Goal: Task Accomplishment & Management: Manage account settings

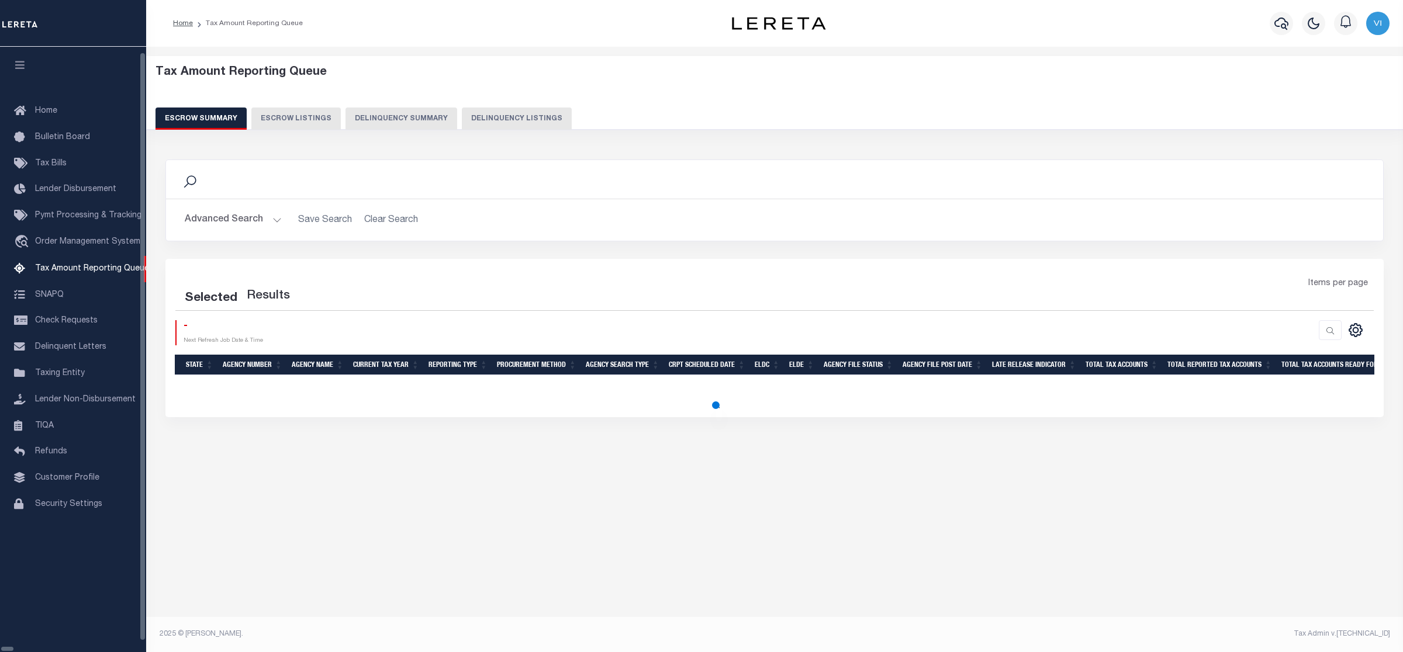
select select "100"
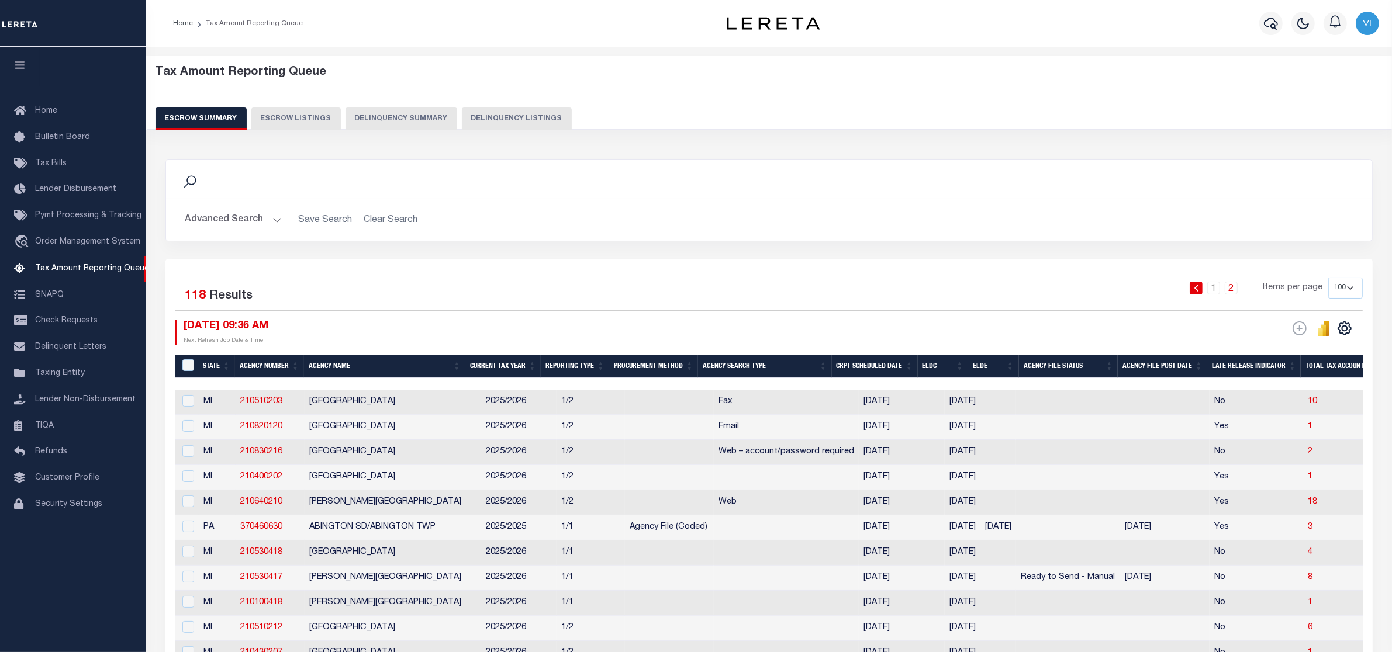
click at [1077, 21] on div "Profile Sign out" at bounding box center [1129, 23] width 508 height 41
click at [1233, 288] on link "2" at bounding box center [1231, 288] width 13 height 13
click at [1209, 289] on link "1" at bounding box center [1213, 288] width 13 height 13
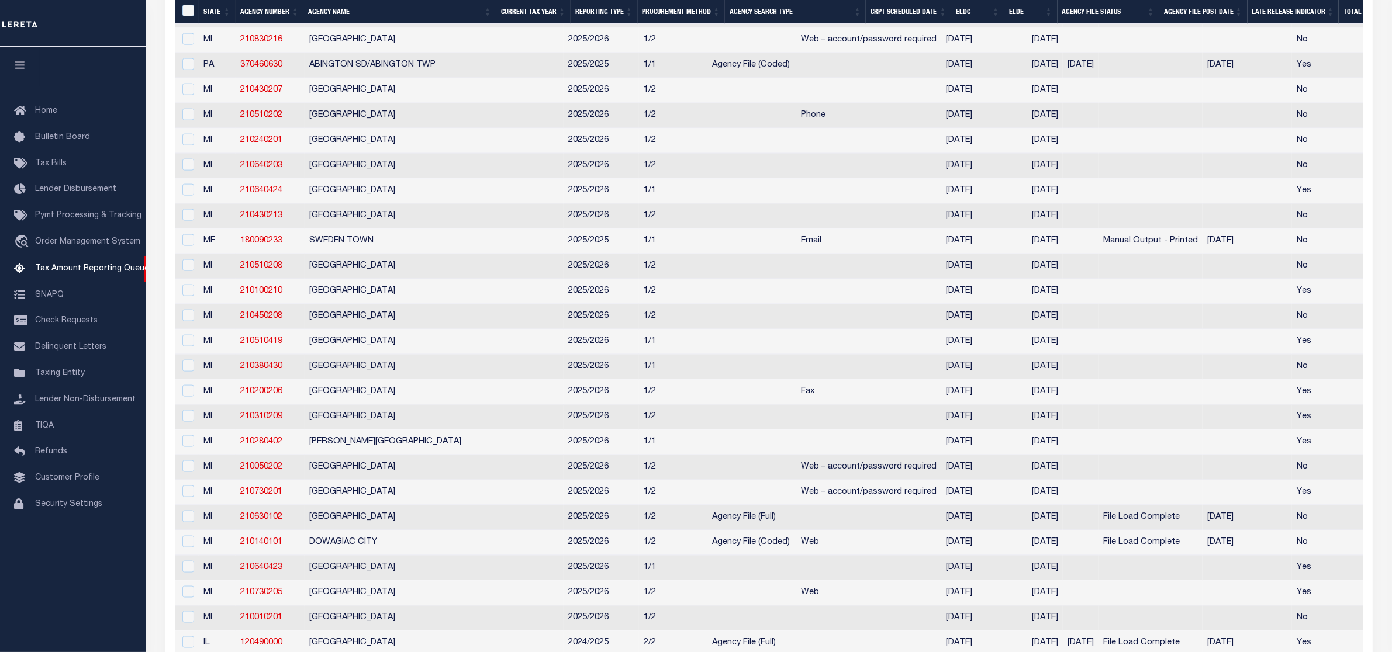
scroll to position [495, 0]
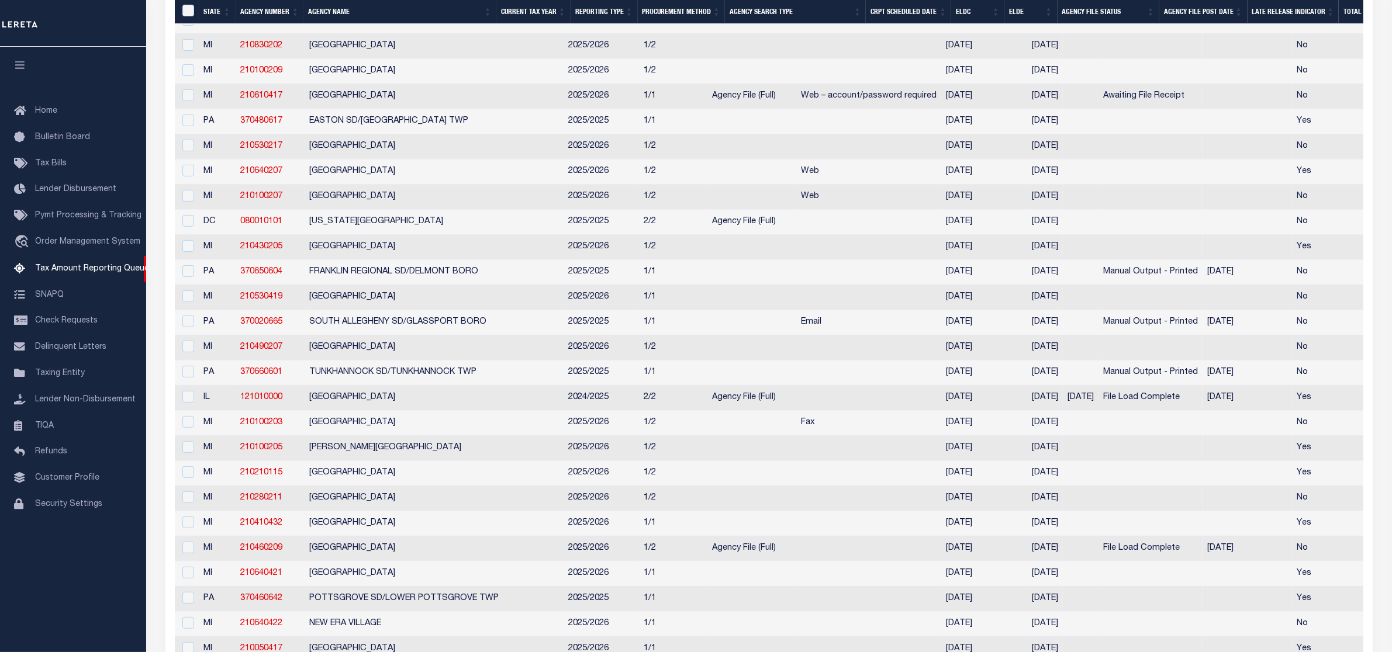
click at [1297, 310] on td "No" at bounding box center [1339, 297] width 94 height 25
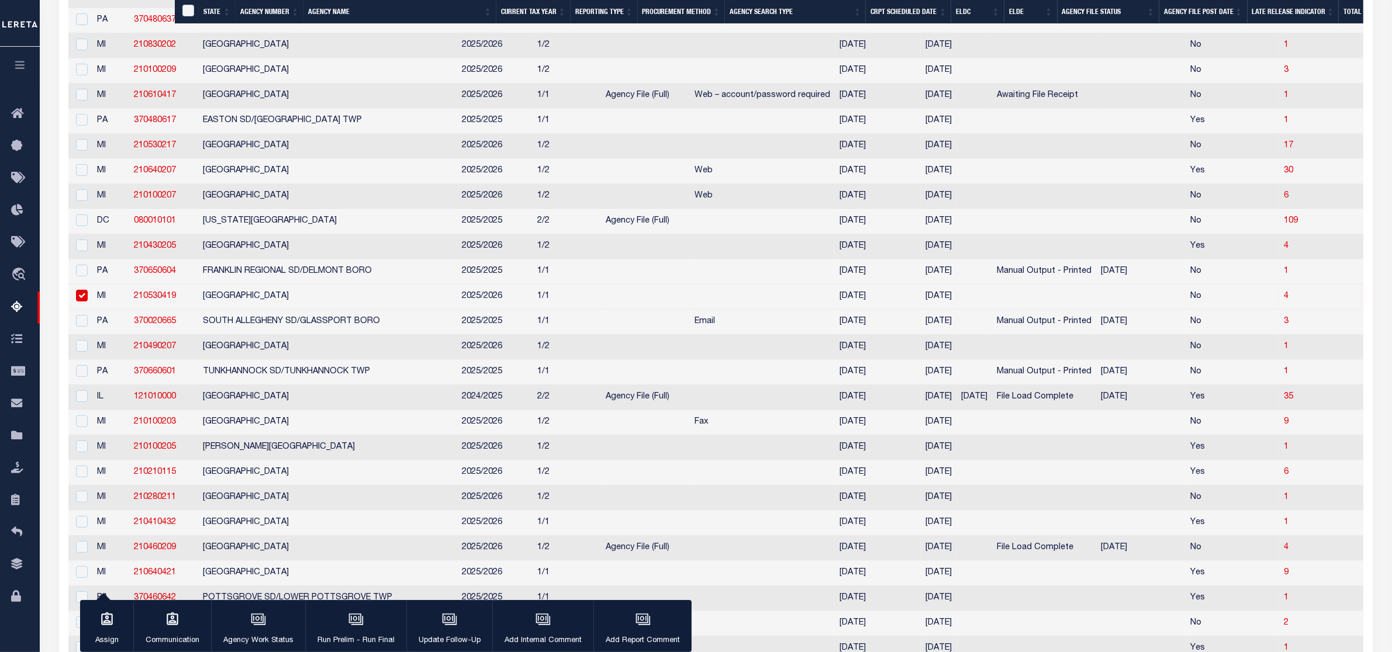
scroll to position [445, 0]
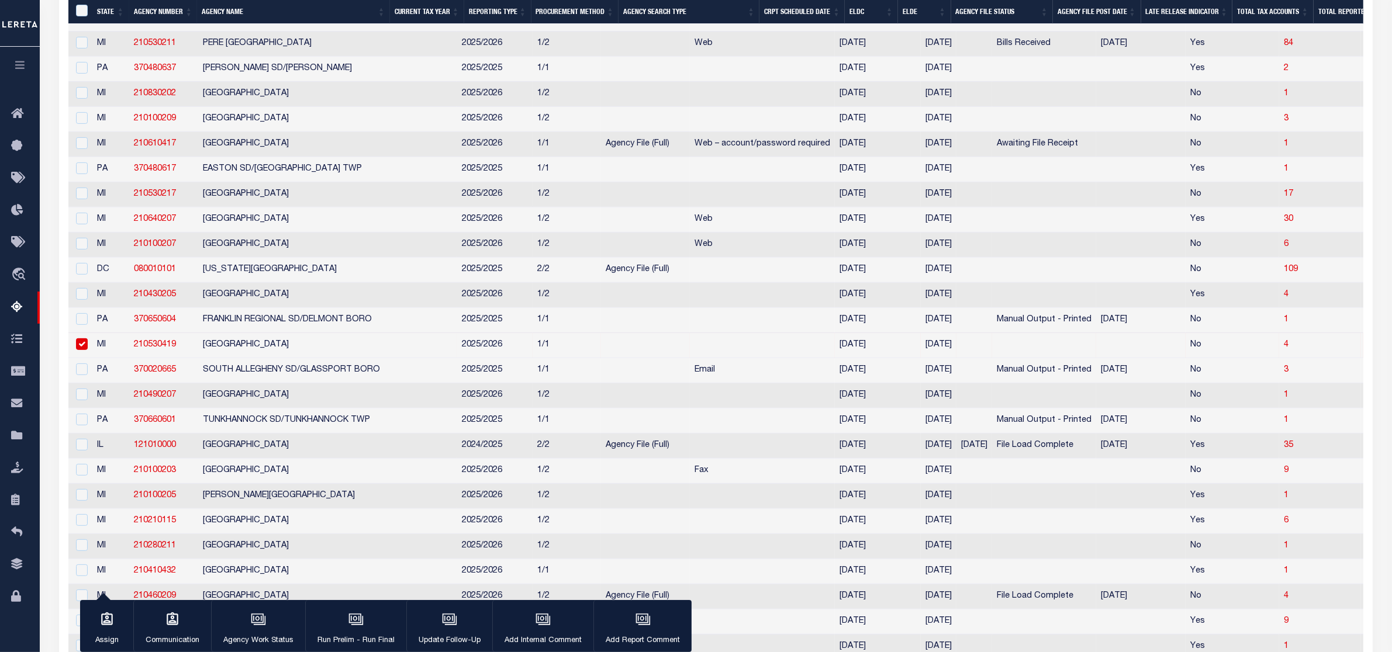
click at [1279, 358] on td "4" at bounding box center [1320, 345] width 82 height 25
checkbox input "false"
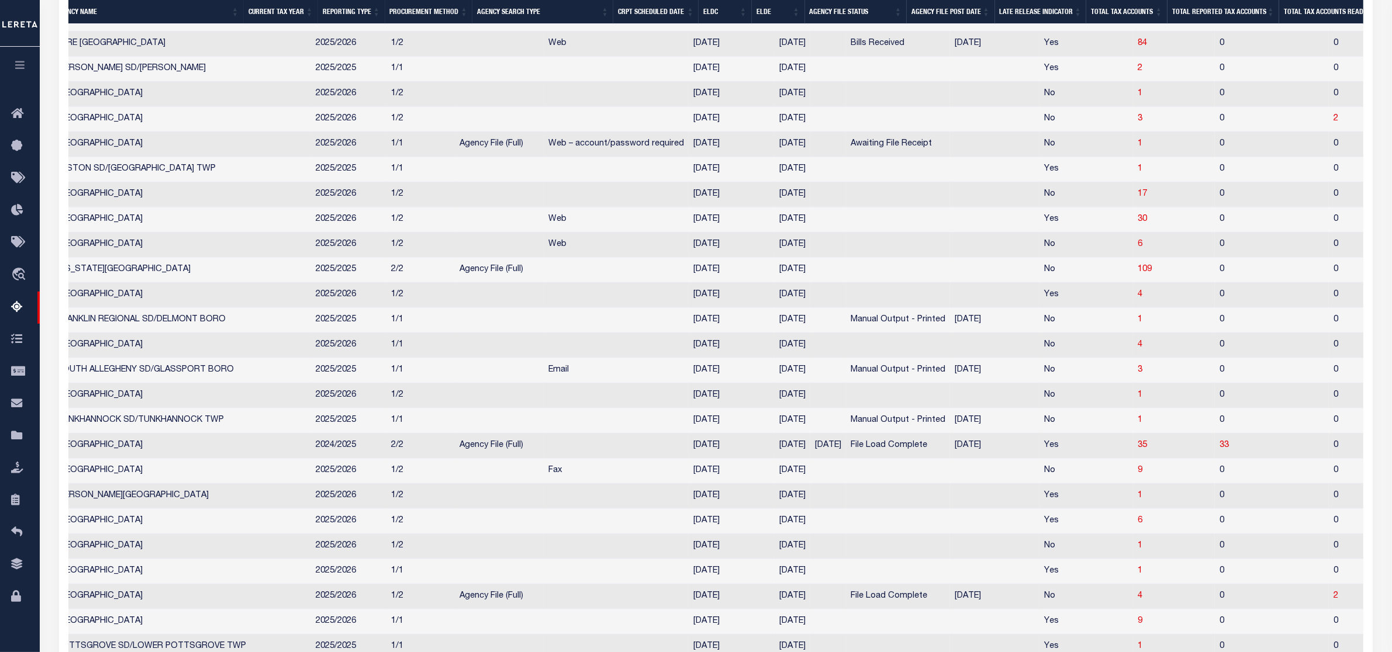
scroll to position [0, 175]
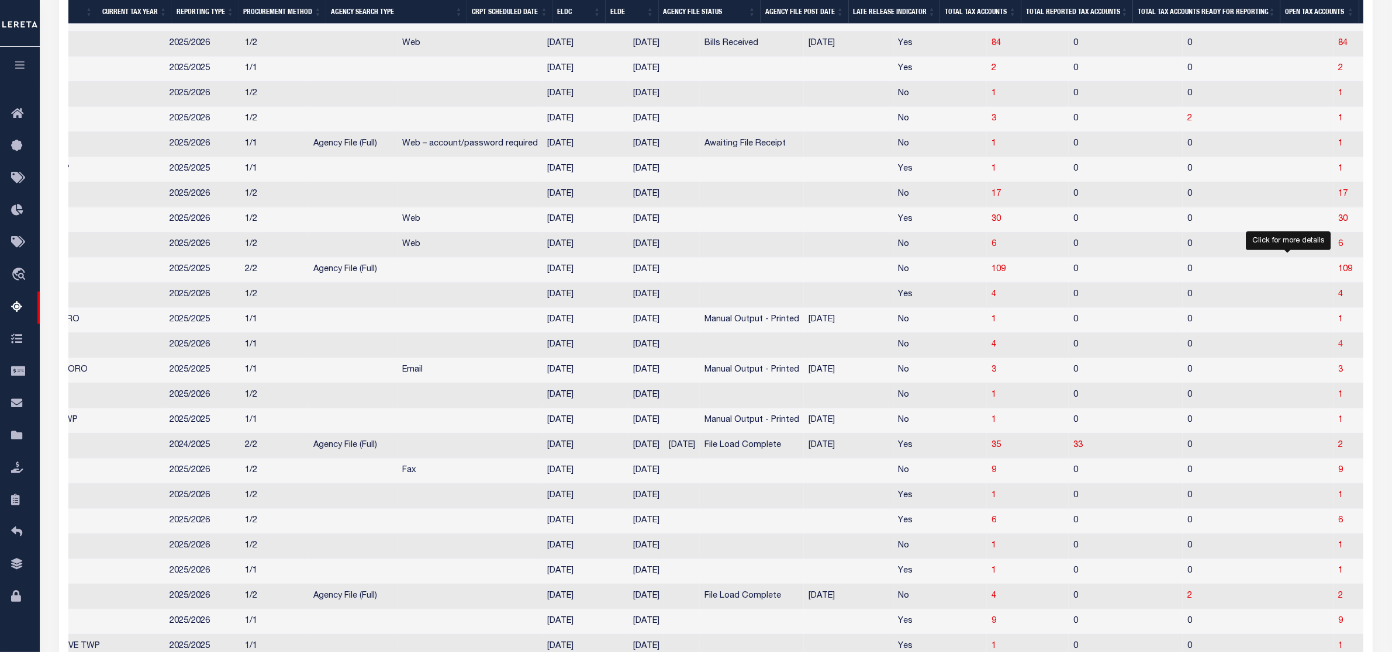
click at [1338, 349] on span "4" at bounding box center [1340, 345] width 5 height 8
select select "100"
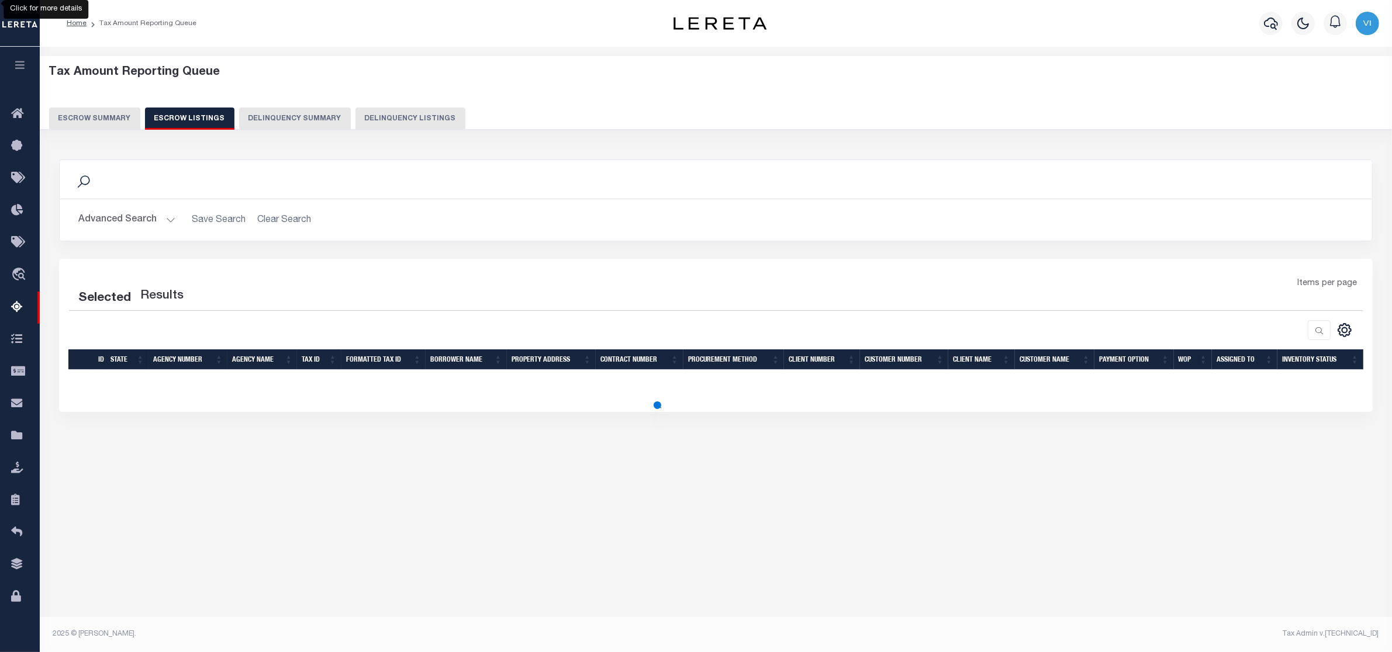
select select "100"
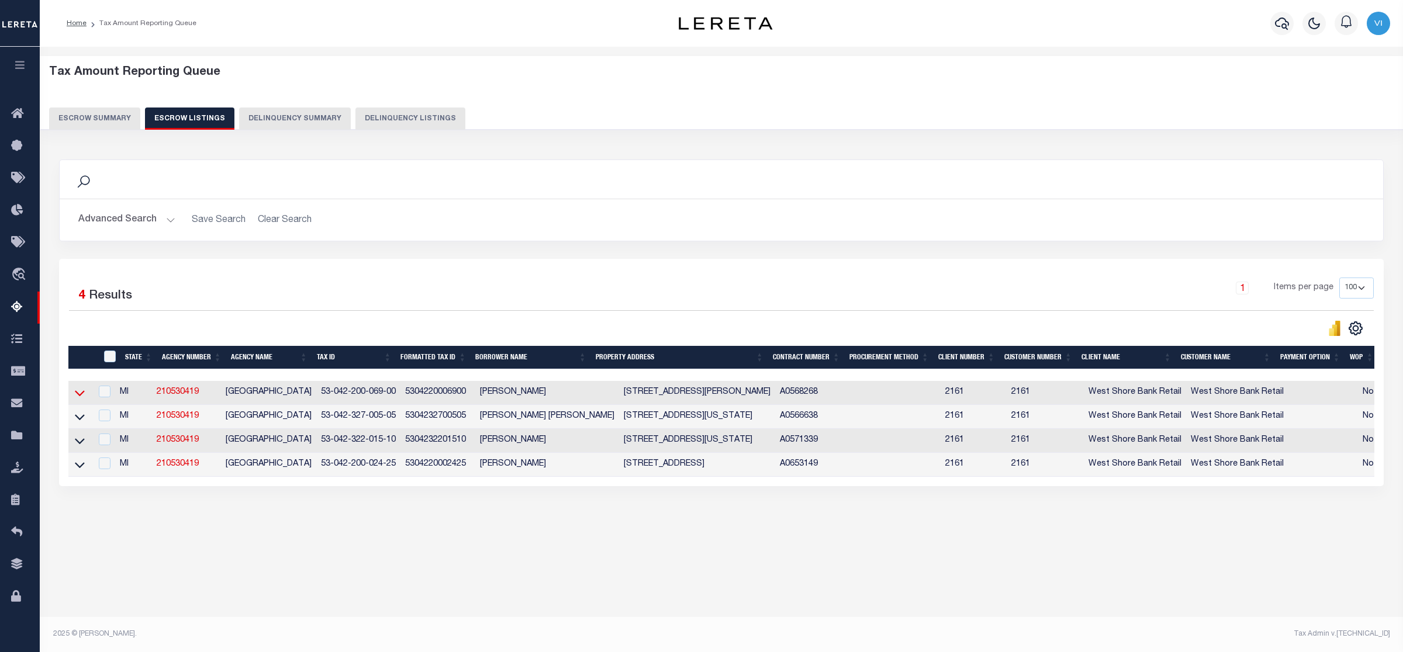
click at [80, 395] on icon at bounding box center [80, 393] width 10 height 12
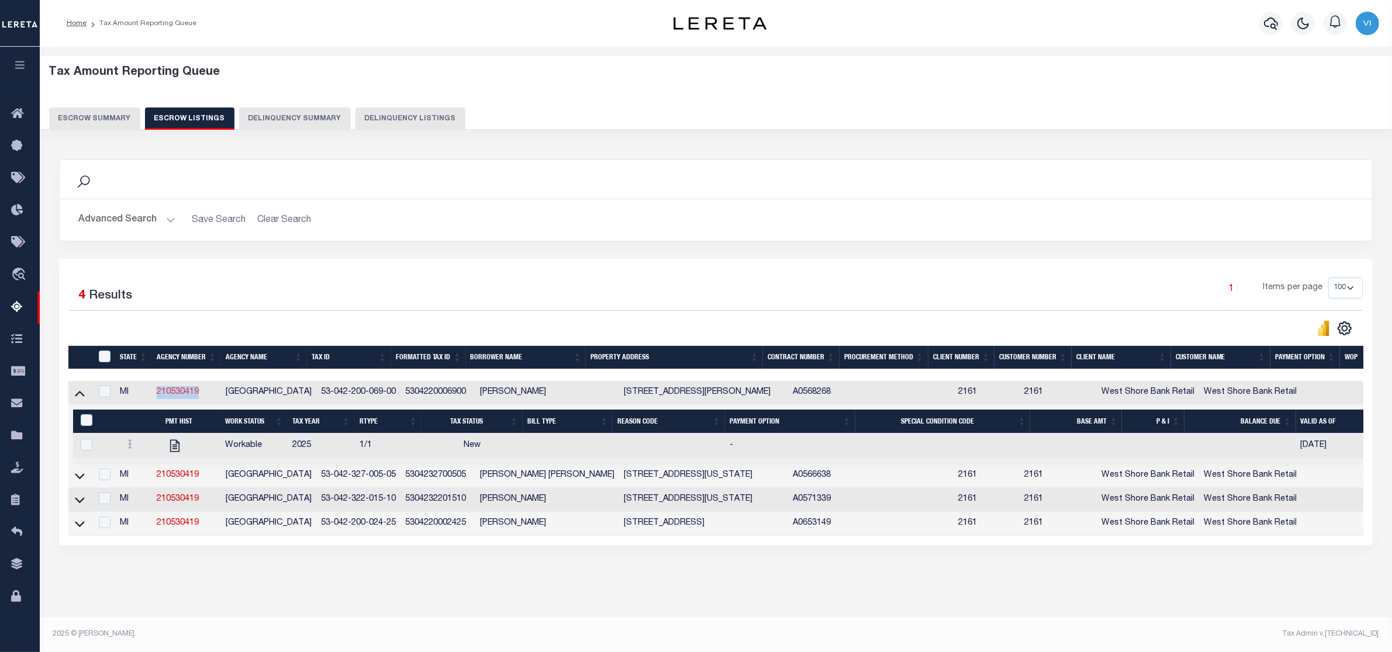
drag, startPoint x: 209, startPoint y: 393, endPoint x: 158, endPoint y: 393, distance: 50.9
click at [155, 393] on td "210530419" at bounding box center [186, 393] width 69 height 24
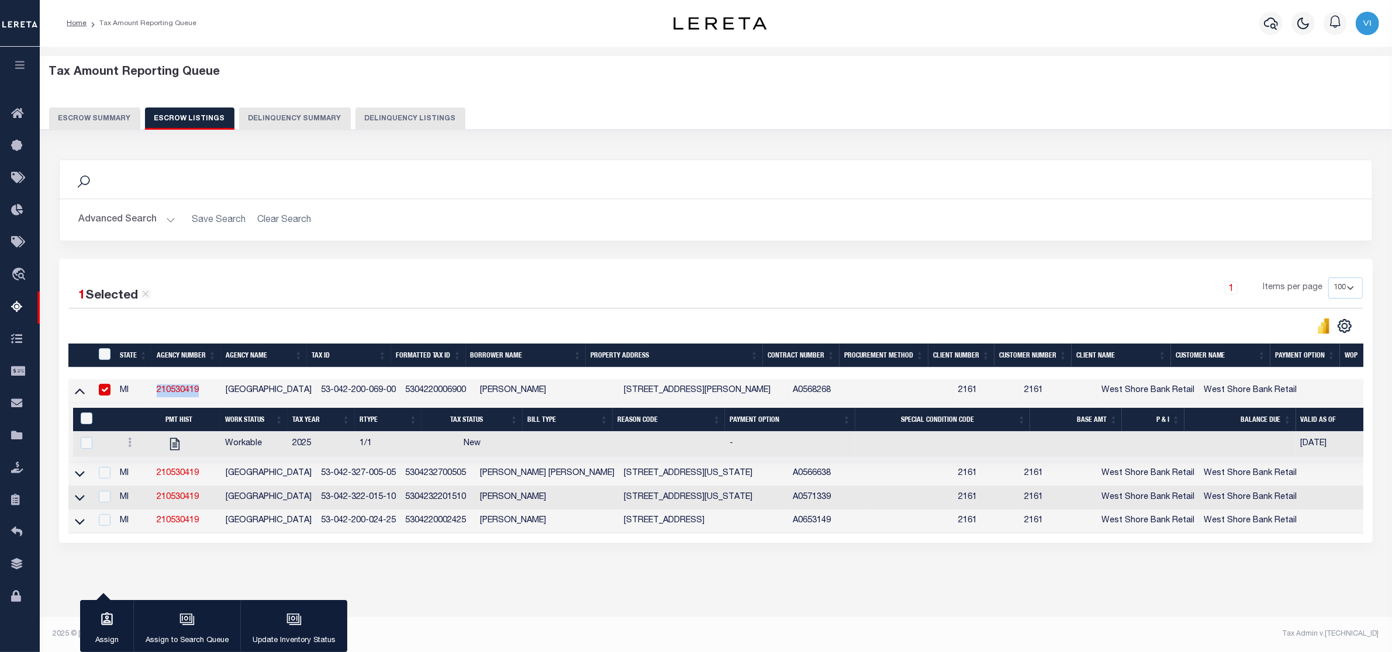
copy link "210530419"
drag, startPoint x: 393, startPoint y: 389, endPoint x: 319, endPoint y: 391, distance: 74.8
click at [319, 391] on td "53-042-200-069-00" at bounding box center [358, 391] width 85 height 24
checkbox input "false"
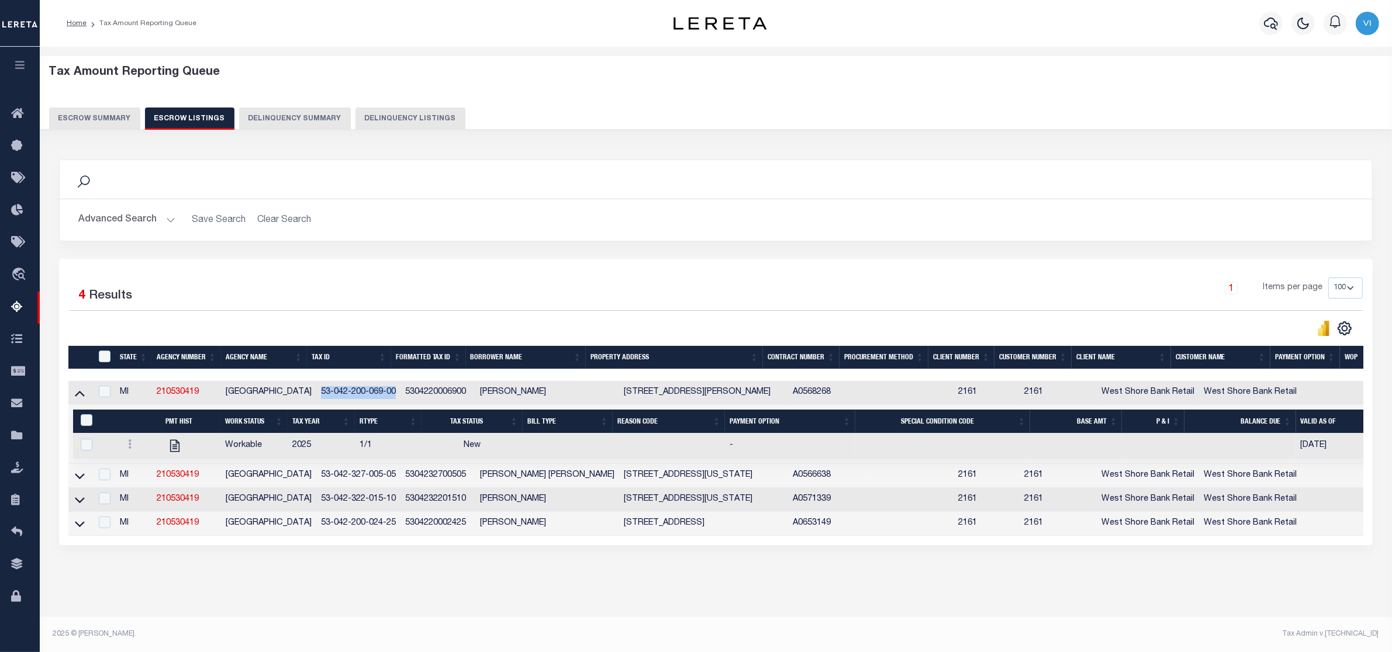
copy td "53-042-200-069-00"
click at [129, 449] on icon at bounding box center [130, 444] width 4 height 9
click at [143, 489] on img "" at bounding box center [144, 483] width 12 height 12
checkbox input "true"
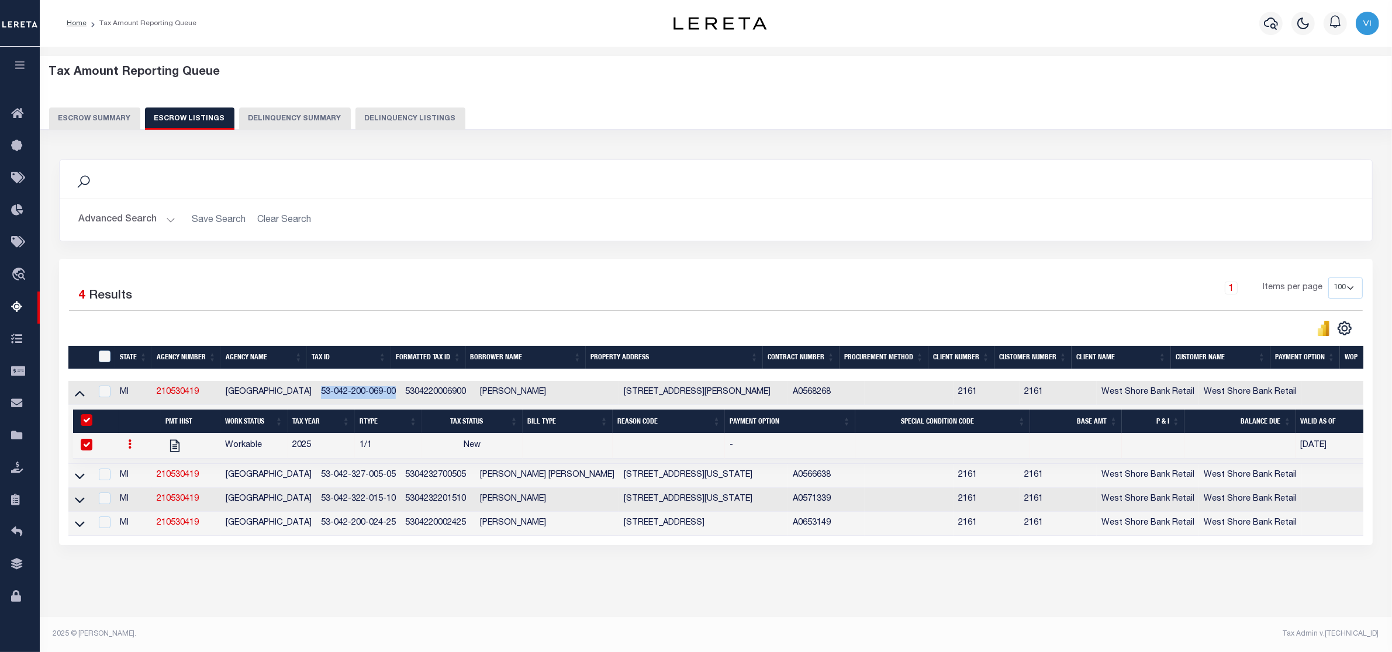
select select "NW2"
select select
type input "[DATE]"
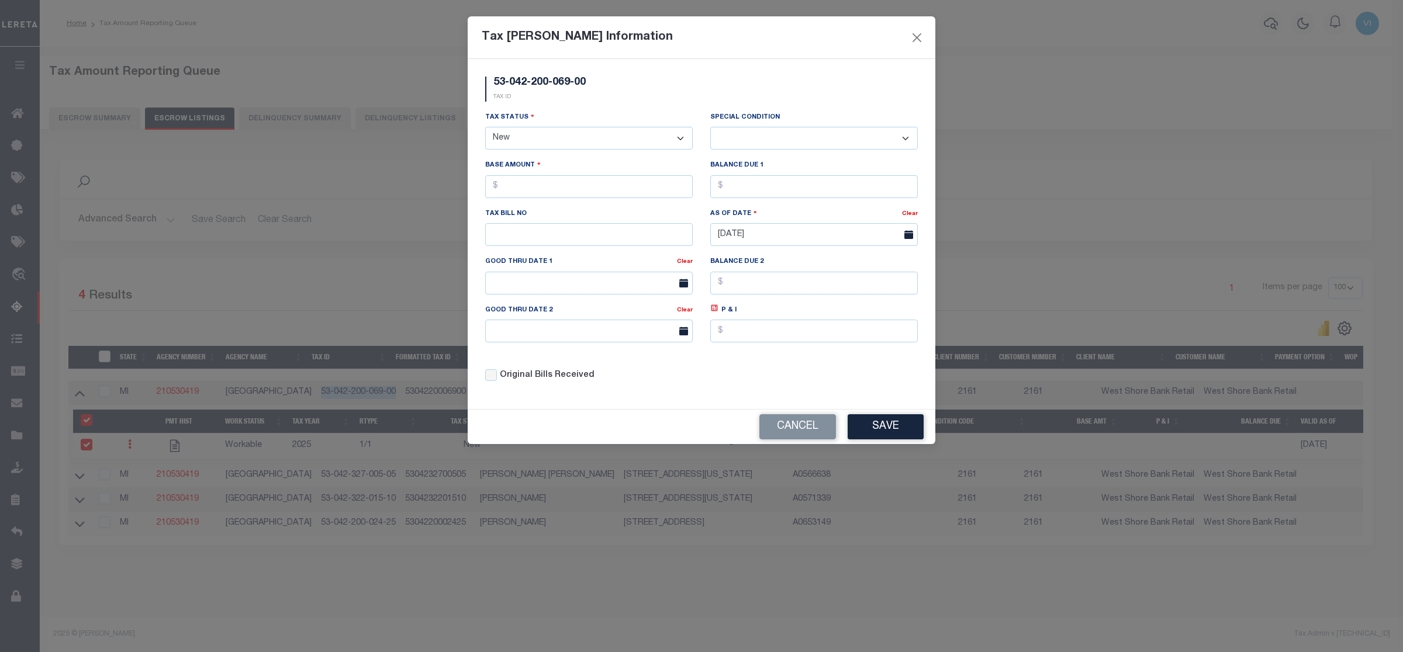
click at [565, 146] on select "- Select Status - Open Due/Unpaid Paid Incomplete No Tax Due Internal Refund Pr…" at bounding box center [589, 138] width 208 height 23
select select "DUE"
click at [485, 128] on select "- Select Status - Open Due/Unpaid Paid Incomplete No Tax Due Internal Refund Pr…" at bounding box center [589, 138] width 208 height 23
select select "0"
click at [538, 192] on input "text" at bounding box center [589, 186] width 208 height 23
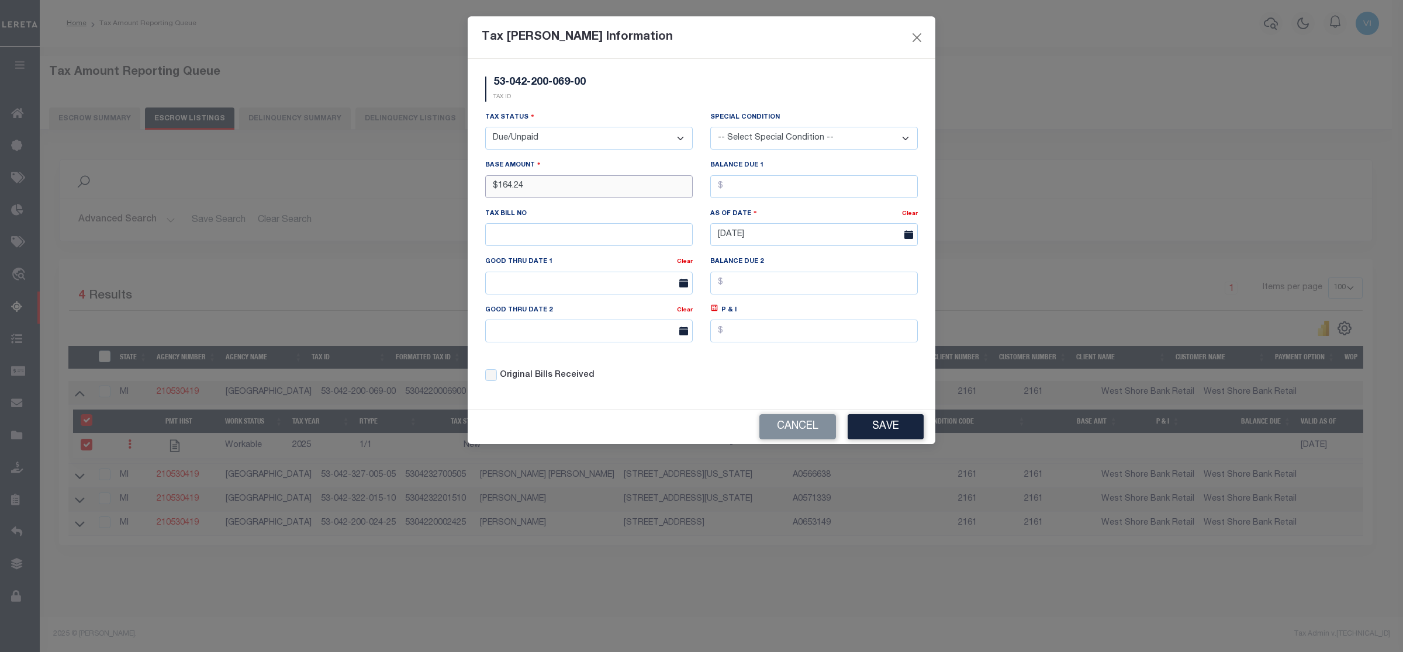
type input "$164.24"
click at [728, 191] on input "text" at bounding box center [814, 186] width 208 height 23
type input "$164.24"
click at [875, 436] on button "Save" at bounding box center [886, 426] width 76 height 25
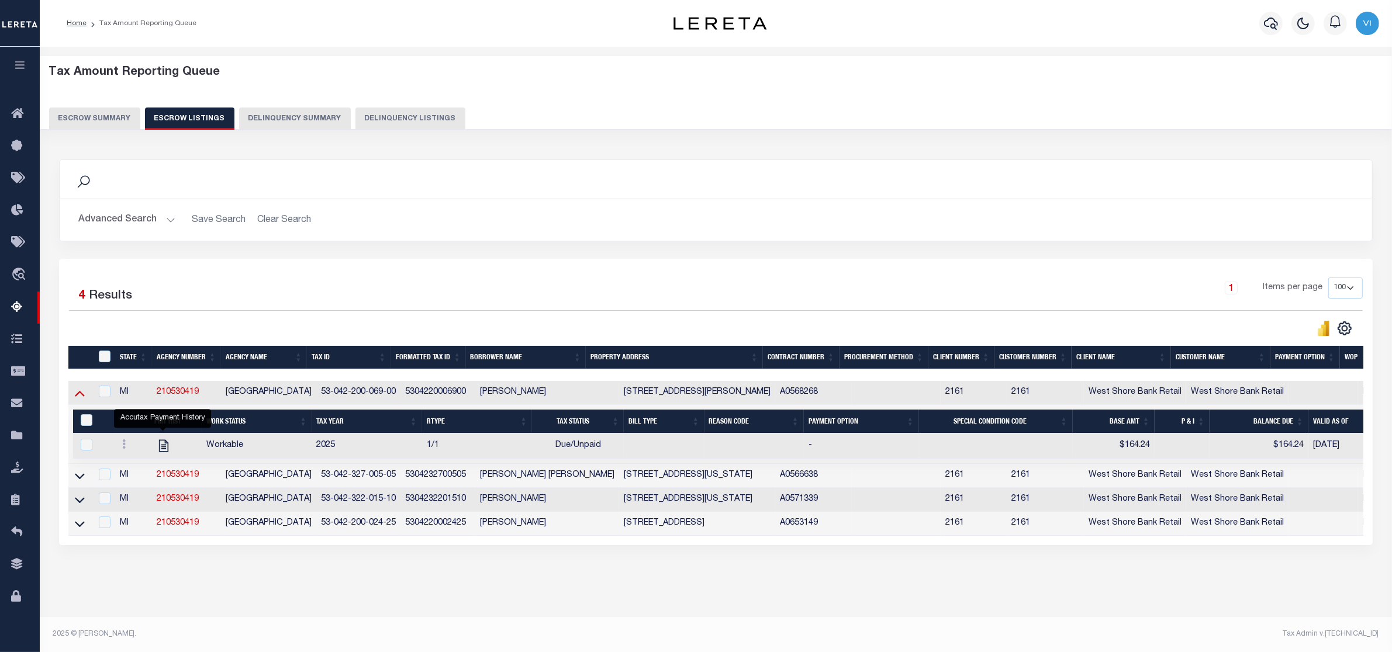
click at [79, 393] on icon at bounding box center [80, 393] width 10 height 12
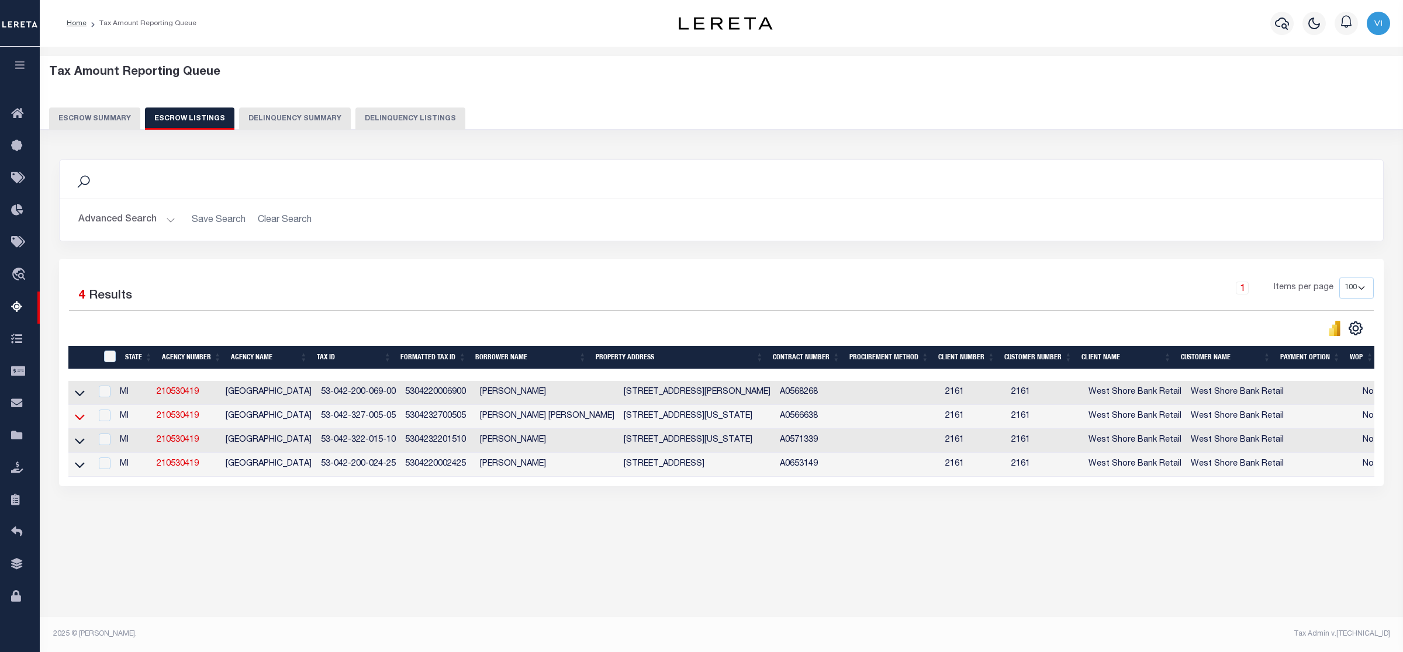
click at [79, 419] on icon at bounding box center [80, 417] width 10 height 12
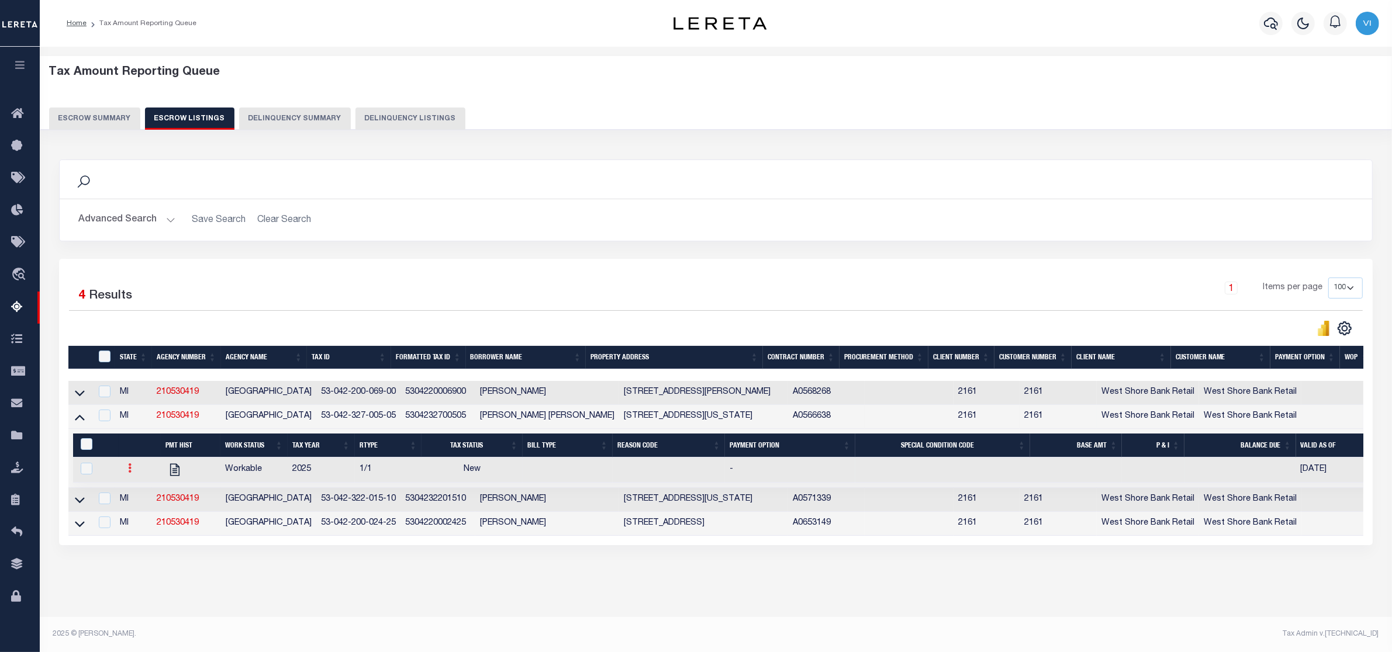
click at [128, 473] on icon at bounding box center [130, 468] width 4 height 9
drag, startPoint x: 391, startPoint y: 418, endPoint x: 316, endPoint y: 419, distance: 74.3
click at [316, 419] on td "53-042-327-005-05" at bounding box center [358, 417] width 85 height 24
checkbox input "true"
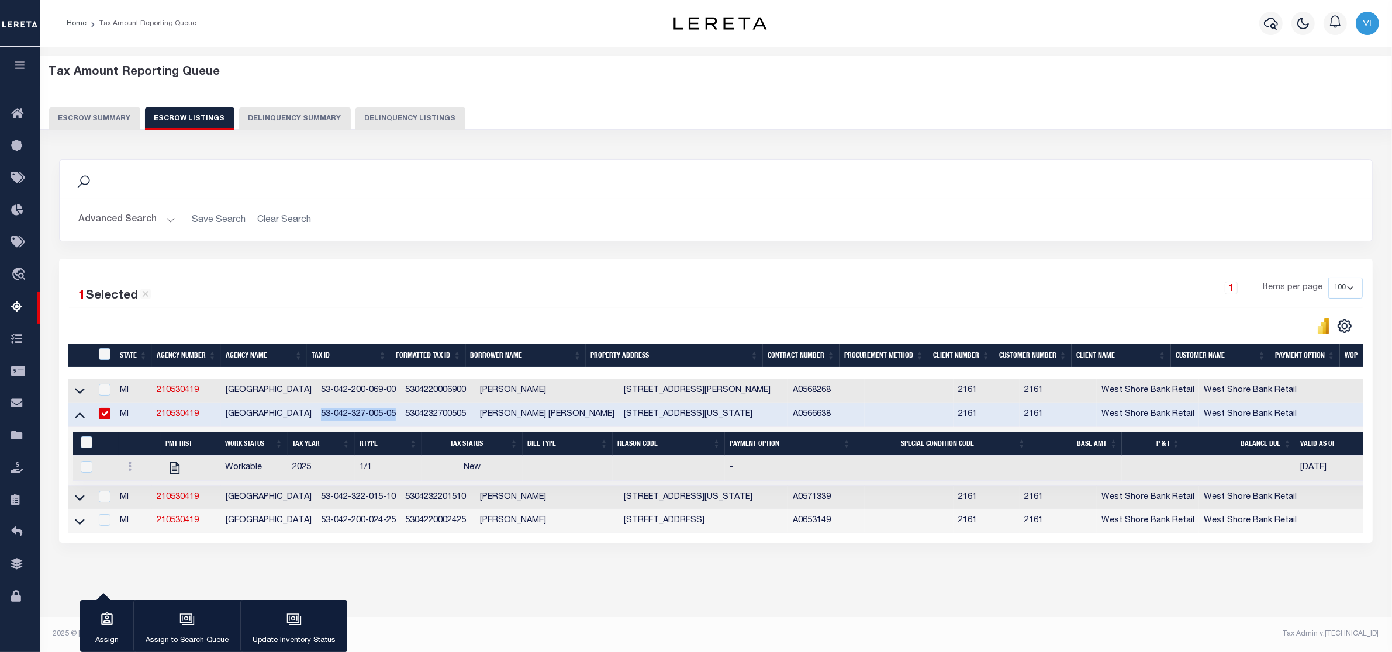
copy td "53-042-327-005-05"
click at [129, 471] on icon at bounding box center [130, 466] width 4 height 9
click at [138, 512] on img "" at bounding box center [144, 505] width 12 height 12
checkbox input "true"
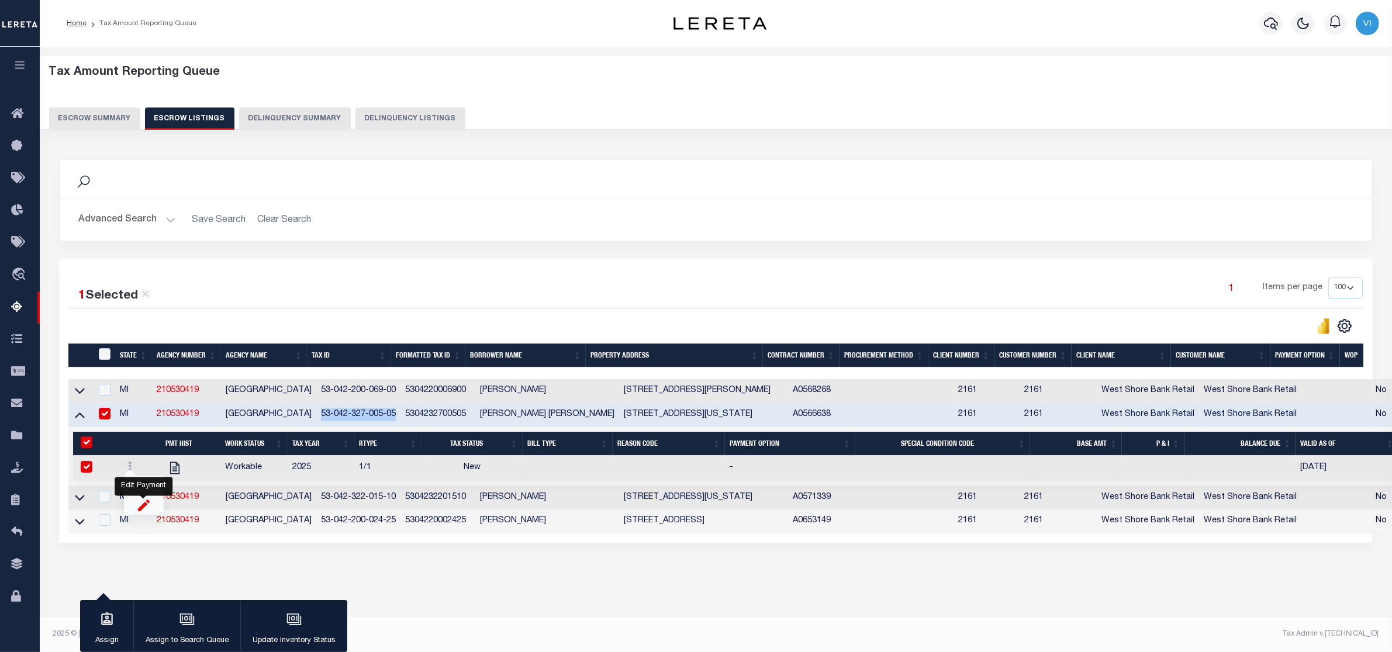
select select
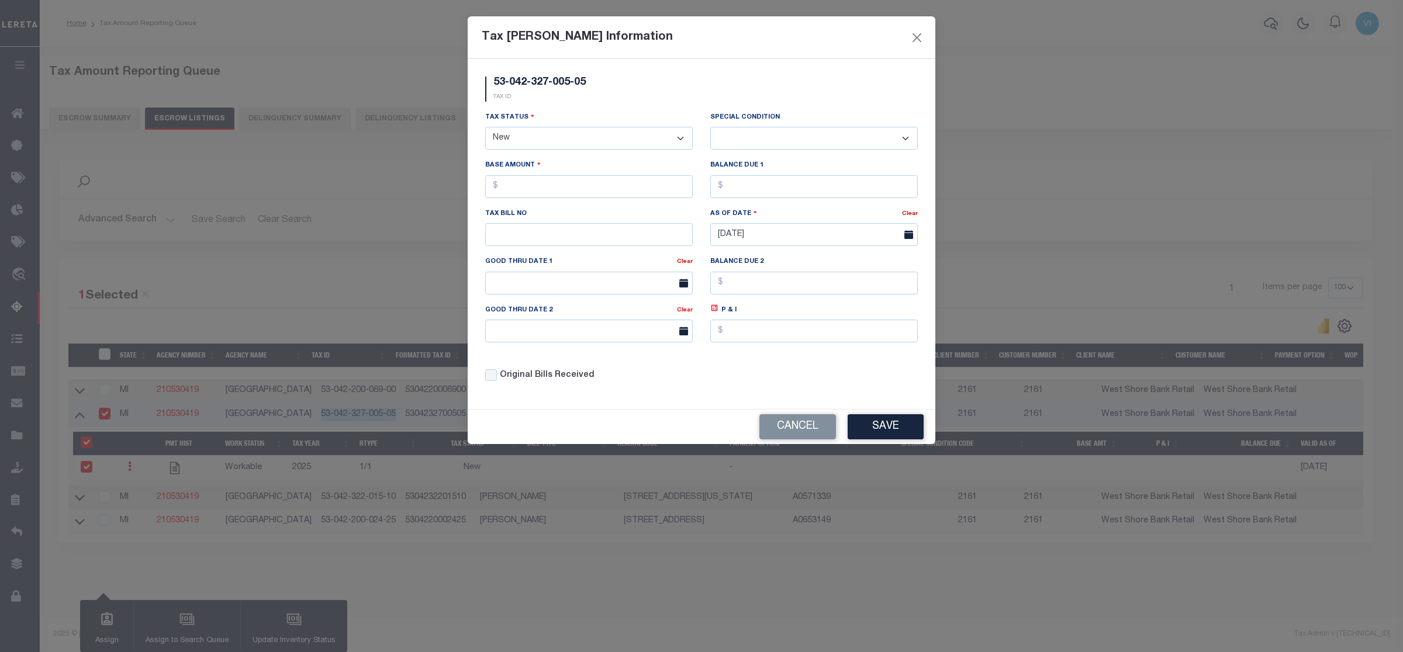
click at [591, 139] on select "- Select Status - Open Due/Unpaid Paid Incomplete No Tax Due Internal Refund Pr…" at bounding box center [589, 138] width 208 height 23
select select "DUE"
click at [485, 128] on select "- Select Status - Open Due/Unpaid Paid Incomplete No Tax Due Internal Refund Pr…" at bounding box center [589, 138] width 208 height 23
select select "0"
click at [523, 188] on input "text" at bounding box center [589, 186] width 208 height 23
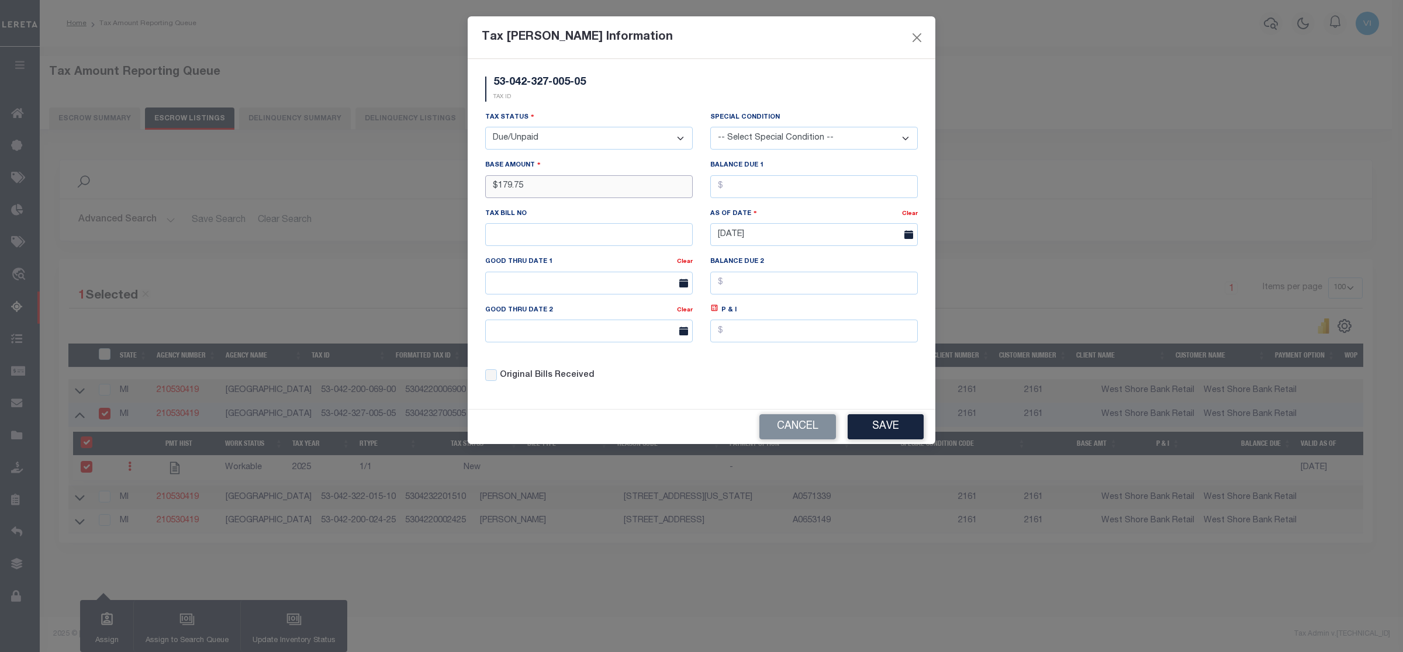
type input "$179.75"
click at [748, 190] on input "text" at bounding box center [814, 186] width 208 height 23
type input "$179.75"
click at [886, 439] on button "Save" at bounding box center [886, 426] width 76 height 25
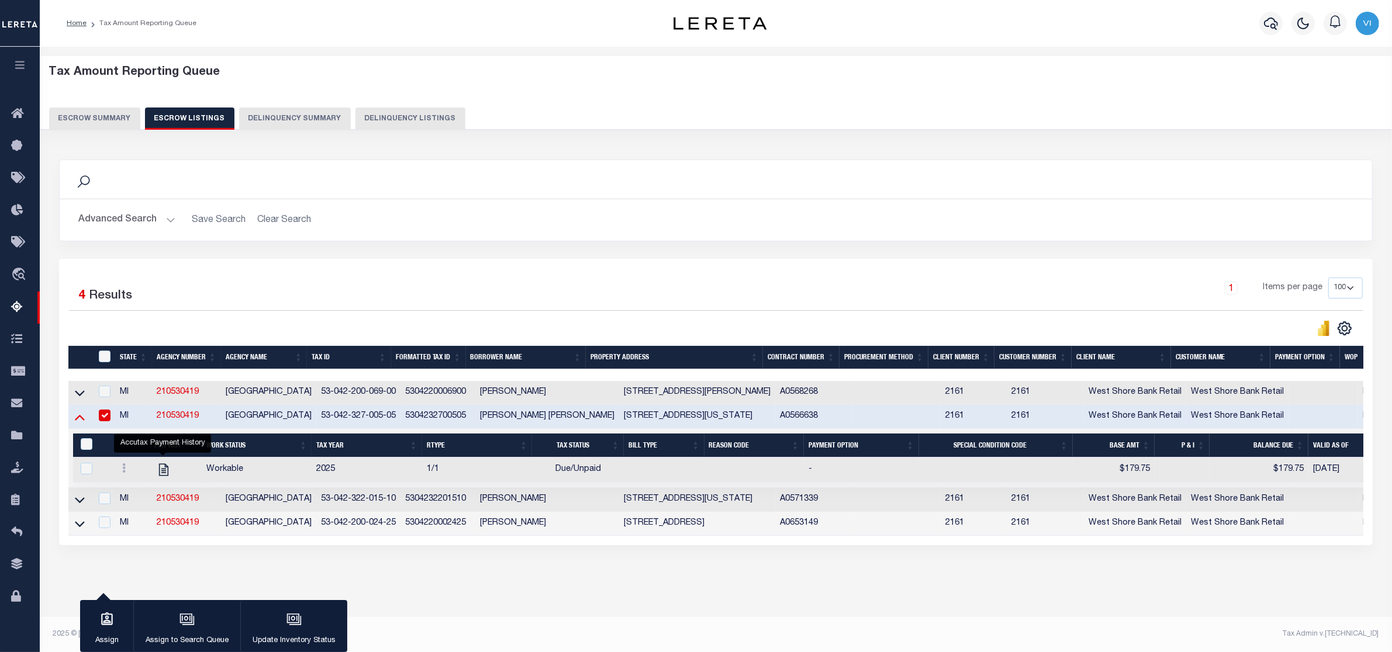
click at [77, 421] on icon at bounding box center [80, 417] width 10 height 12
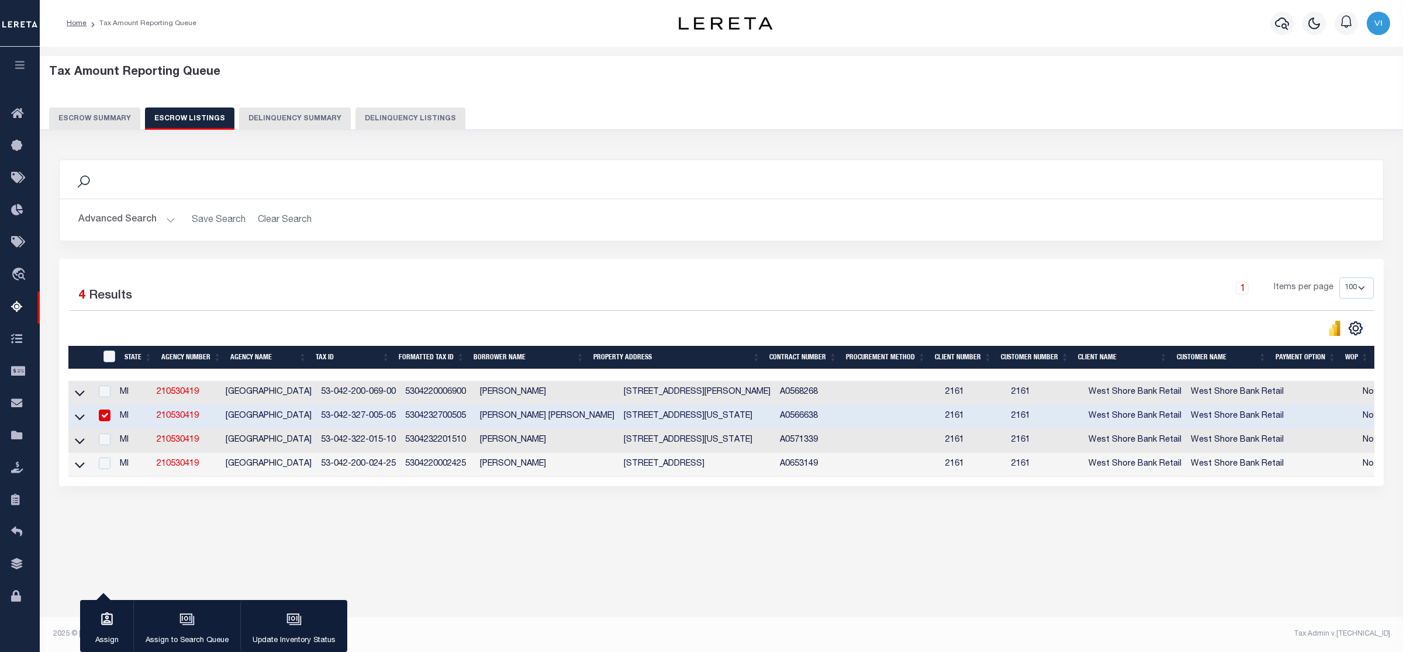
click at [110, 419] on input "checkbox" at bounding box center [105, 416] width 12 height 12
checkbox input "false"
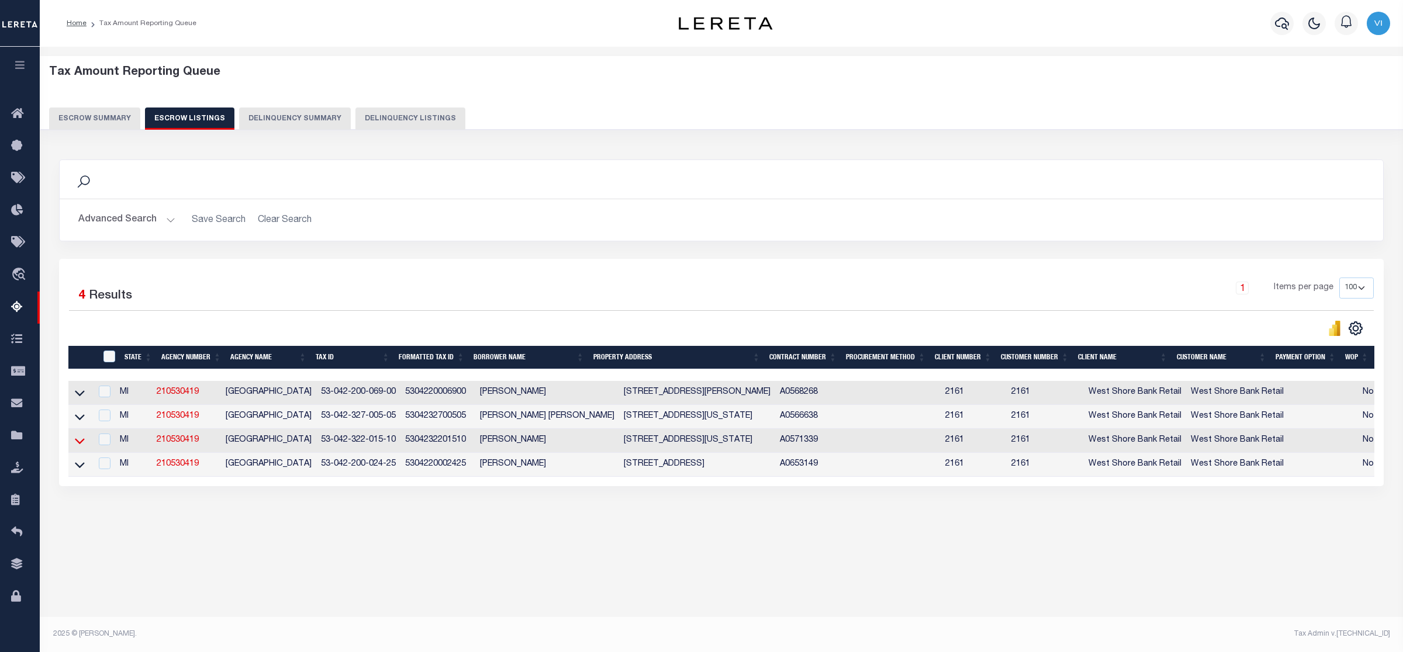
click at [78, 444] on icon at bounding box center [80, 441] width 10 height 6
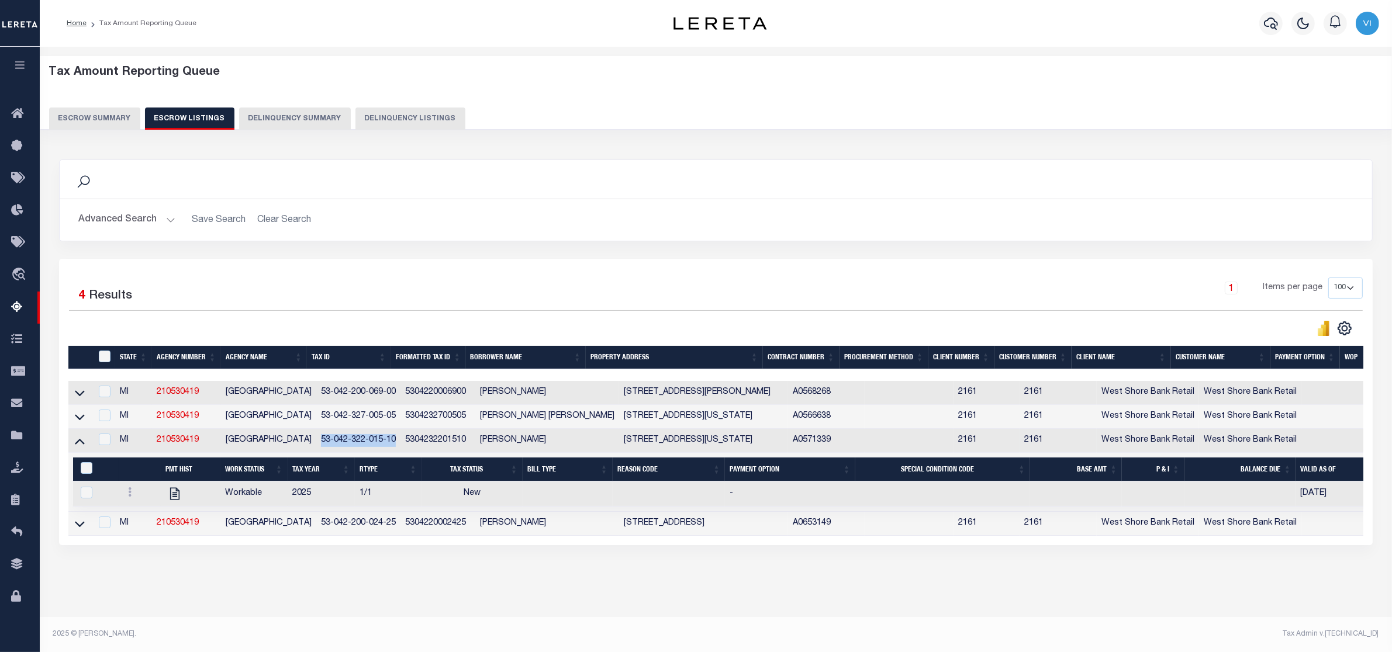
drag, startPoint x: 395, startPoint y: 444, endPoint x: 316, endPoint y: 446, distance: 78.9
click at [316, 446] on td "53-042-322-015-10" at bounding box center [358, 441] width 85 height 24
checkbox input "true"
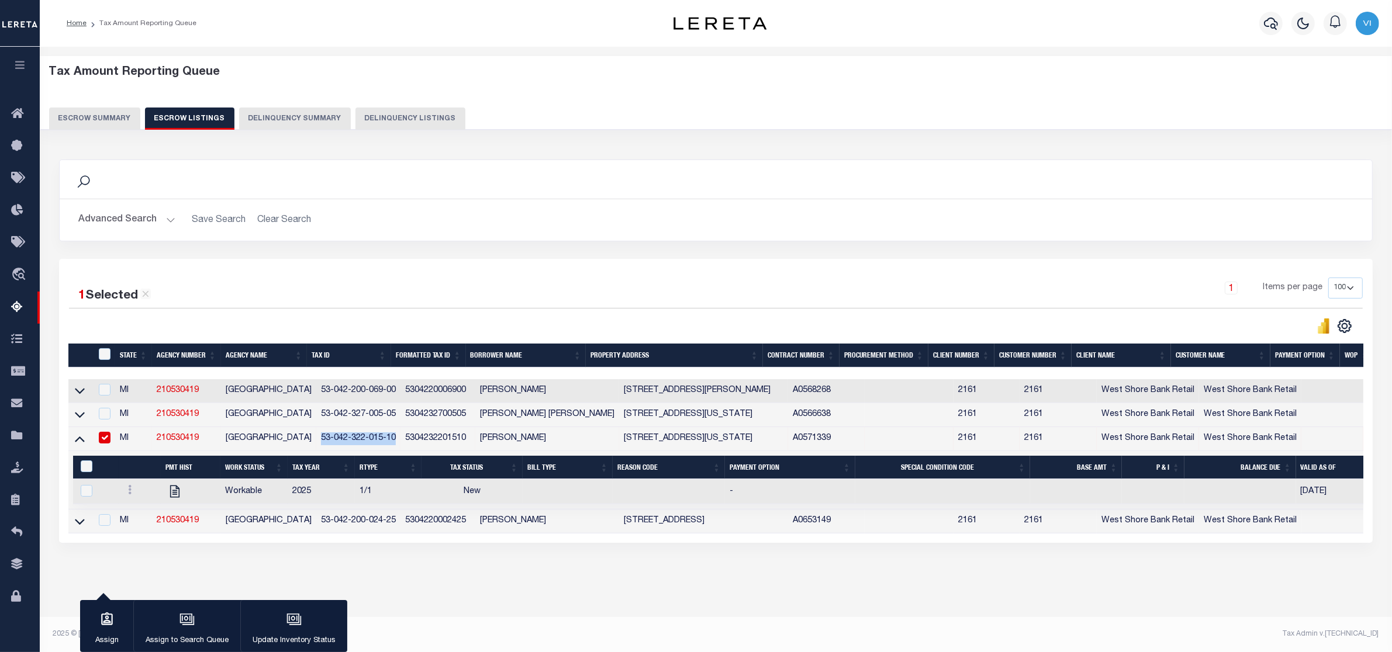
copy td "53-042-322-015-10"
click at [128, 495] on icon at bounding box center [130, 489] width 4 height 9
click at [138, 535] on img "" at bounding box center [144, 529] width 12 height 12
checkbox input "true"
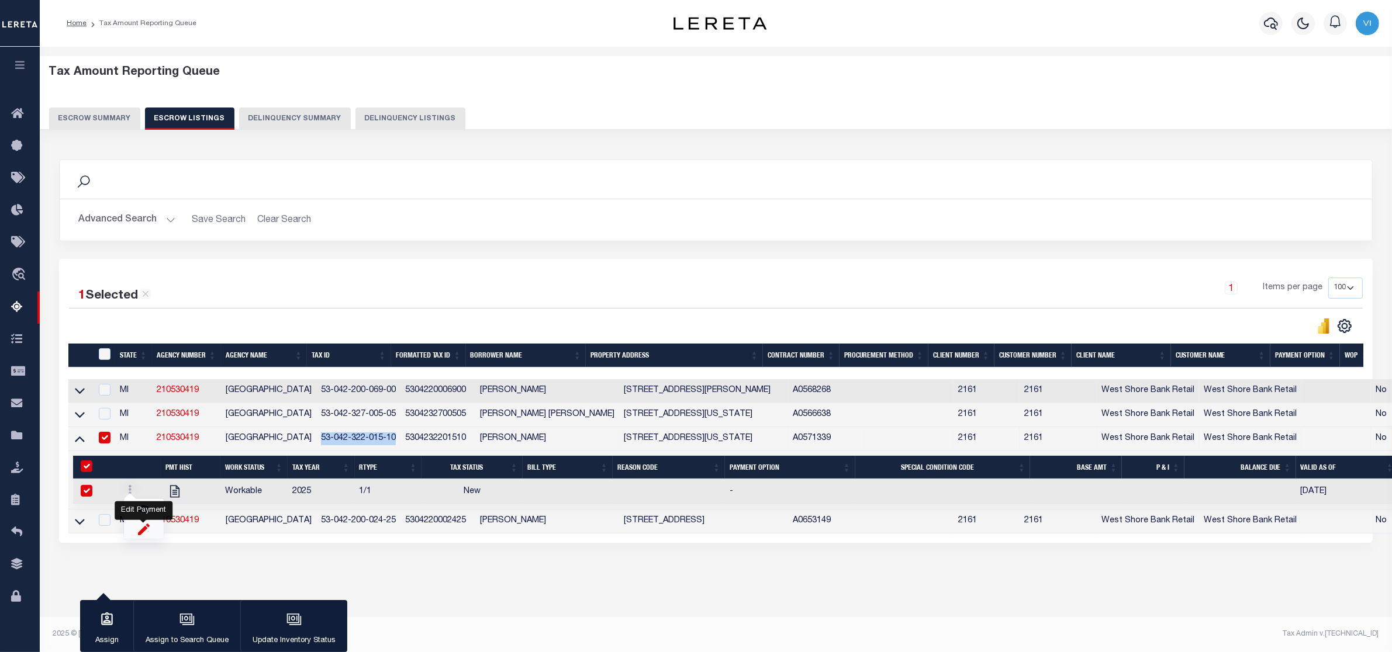
select select
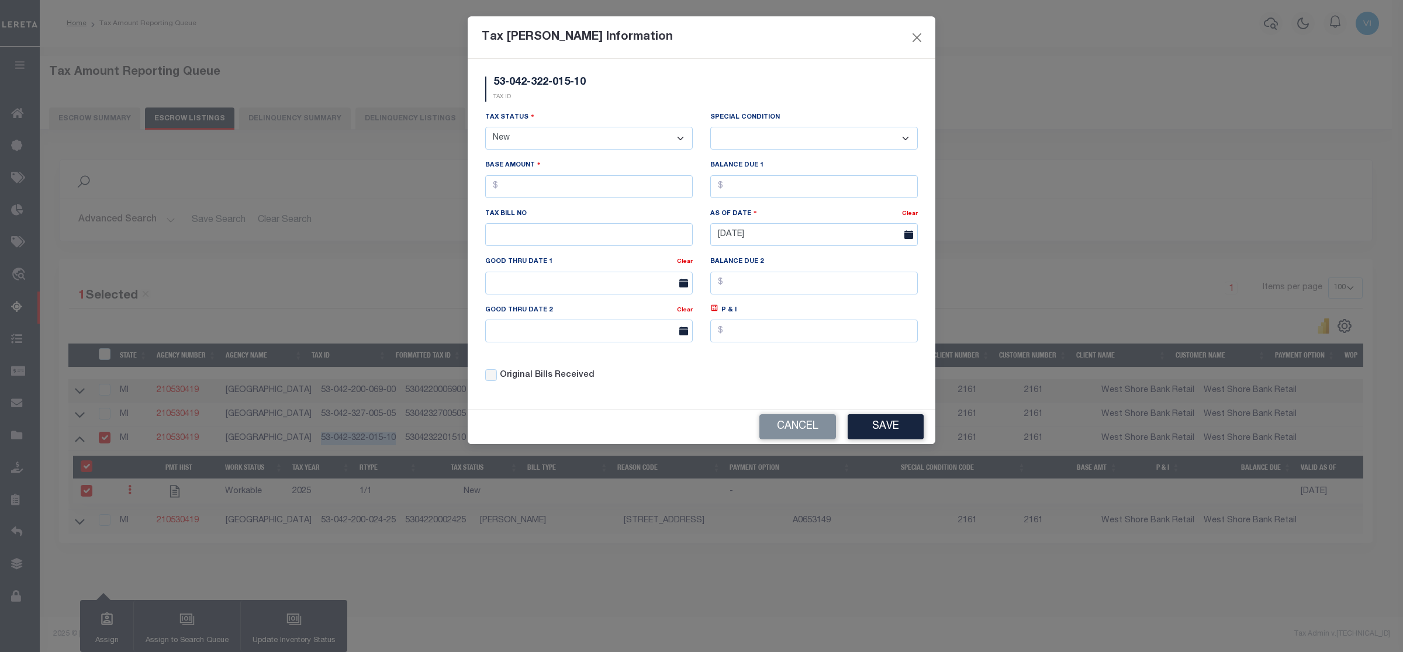
click at [644, 140] on select "- Select Status - Open Due/Unpaid Paid Incomplete No Tax Due Internal Refund Pr…" at bounding box center [589, 138] width 208 height 23
select select "DUE"
click at [485, 128] on select "- Select Status - Open Due/Unpaid Paid Incomplete No Tax Due Internal Refund Pr…" at bounding box center [589, 138] width 208 height 23
select select "0"
click at [530, 193] on input "text" at bounding box center [589, 186] width 208 height 23
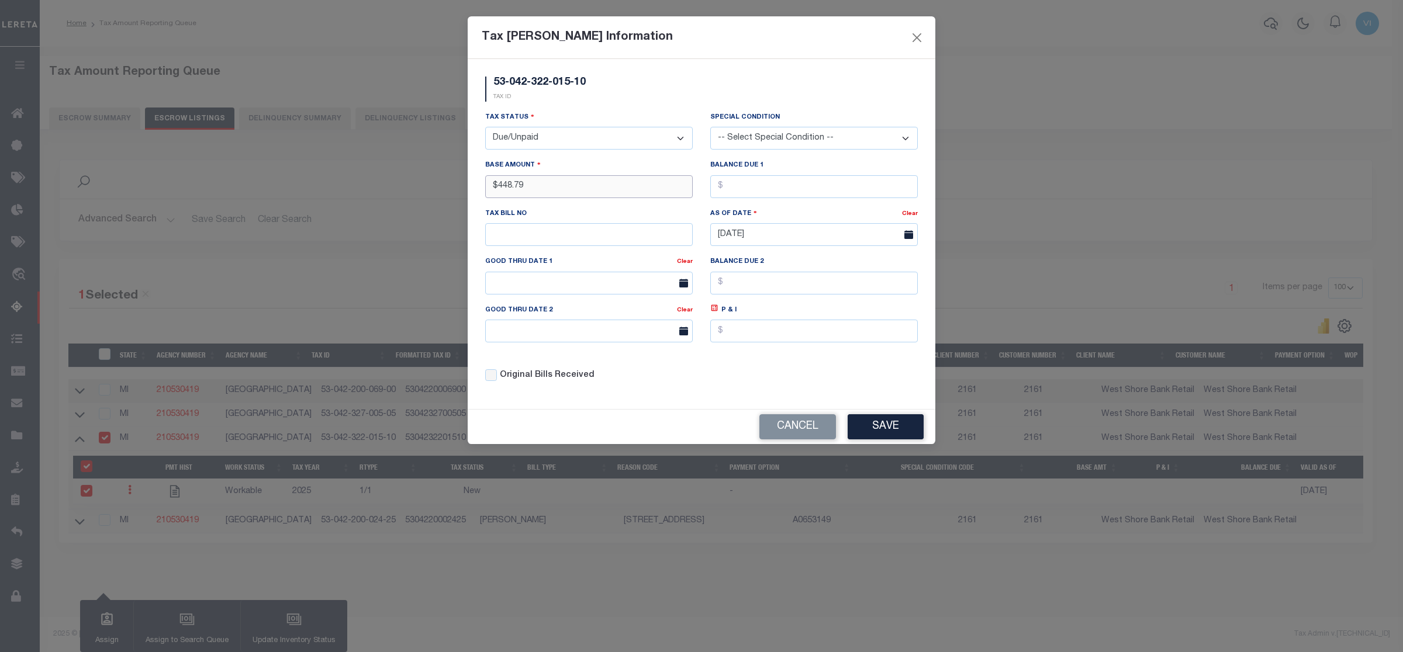
type input "$448.79"
click at [766, 185] on input "text" at bounding box center [814, 186] width 208 height 23
type input "$448.79"
click at [886, 433] on button "Save" at bounding box center [886, 426] width 76 height 25
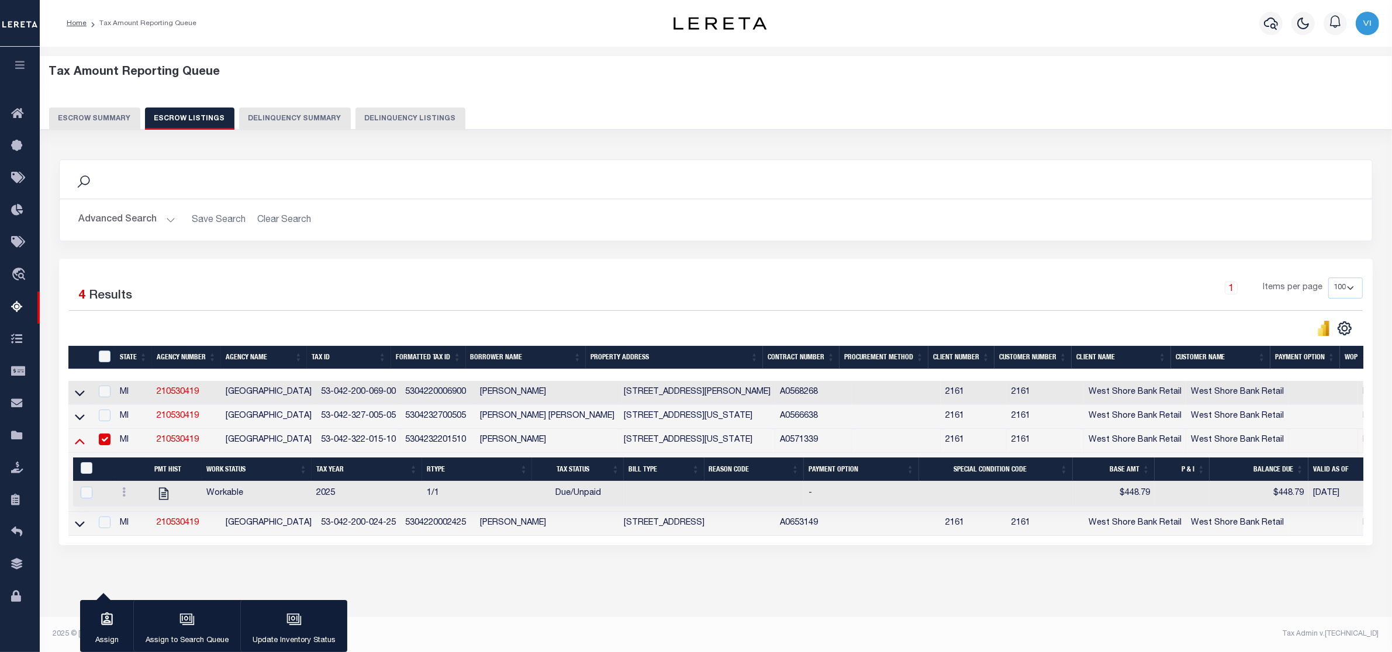
click at [77, 445] on icon at bounding box center [80, 441] width 10 height 12
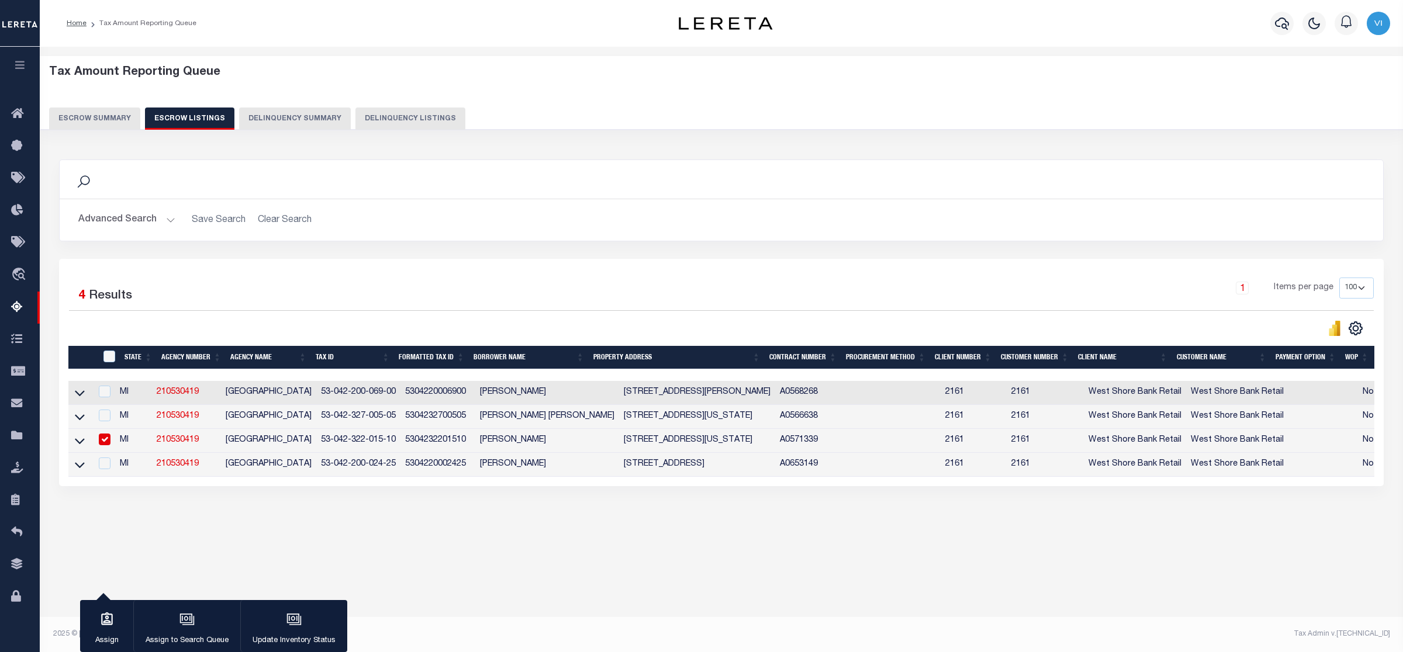
click at [109, 440] on input "checkbox" at bounding box center [105, 440] width 12 height 12
checkbox input "false"
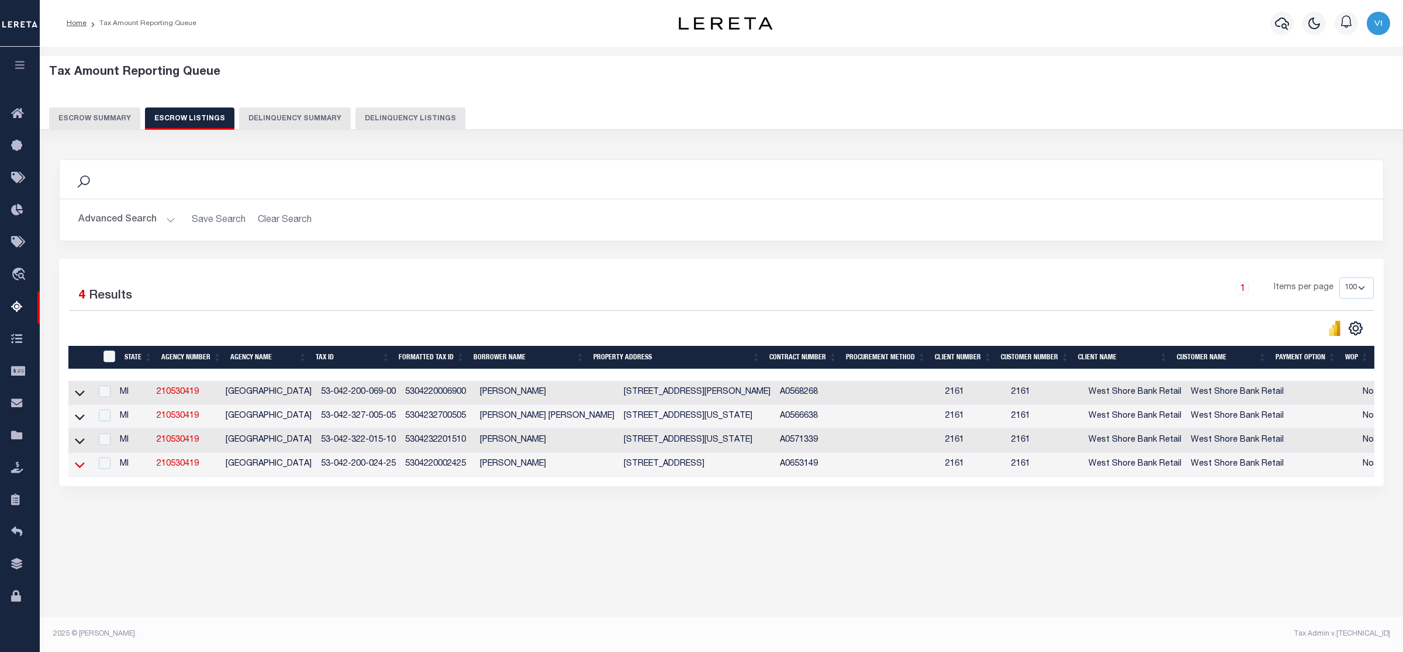
click at [79, 468] on icon at bounding box center [80, 465] width 10 height 12
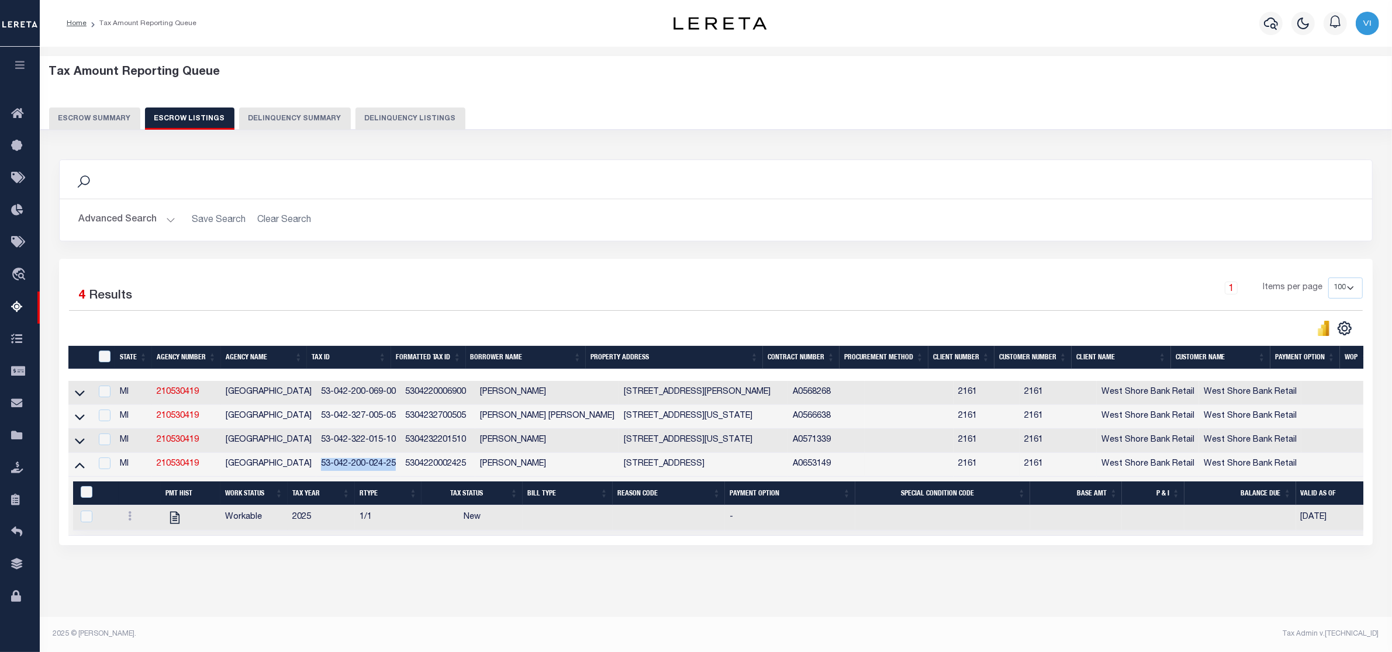
drag, startPoint x: 391, startPoint y: 467, endPoint x: 319, endPoint y: 468, distance: 71.9
click at [319, 468] on td "53-042-200-024-25" at bounding box center [358, 465] width 85 height 24
checkbox input "true"
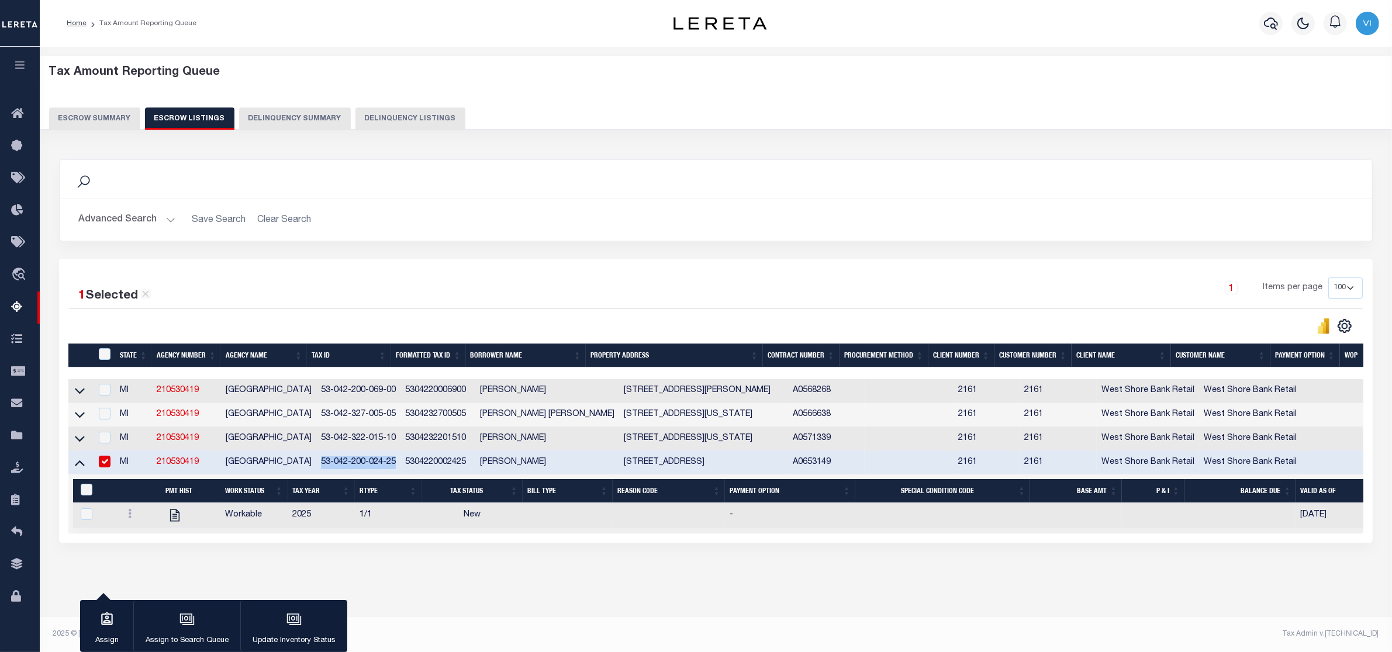
copy td "53-042-200-024-25"
click at [128, 519] on icon at bounding box center [130, 513] width 4 height 9
click at [141, 559] on img "" at bounding box center [144, 553] width 12 height 12
checkbox input "true"
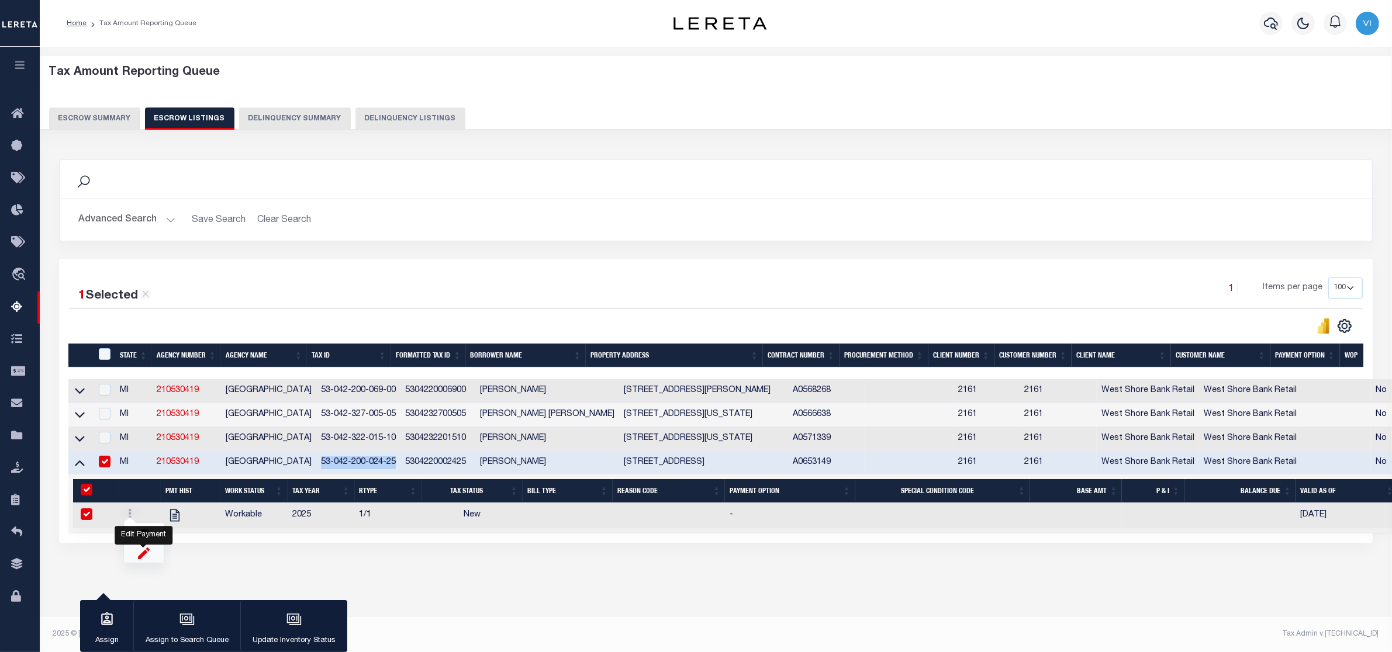
select select
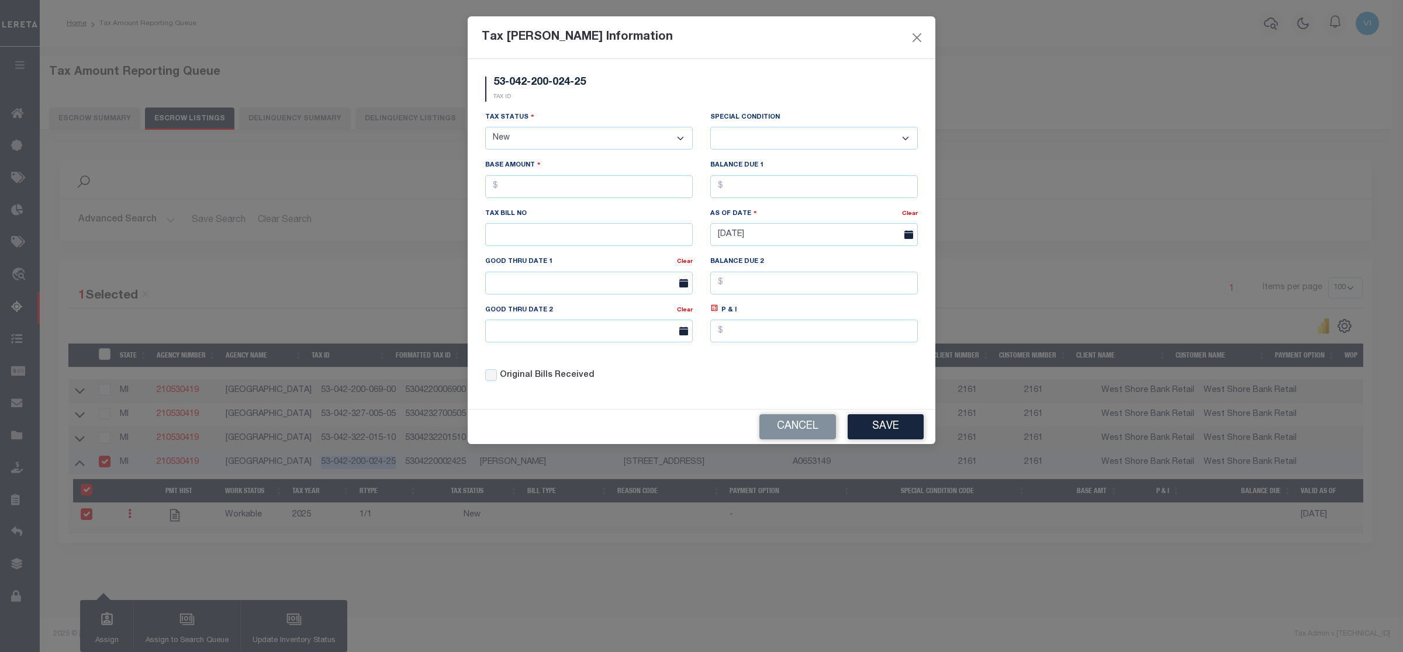
click at [649, 141] on select "- Select Status - Open Due/Unpaid Paid Incomplete No Tax Due Internal Refund Pr…" at bounding box center [589, 138] width 208 height 23
select select "DUE"
click at [485, 128] on select "- Select Status - Open Due/Unpaid Paid Incomplete No Tax Due Internal Refund Pr…" at bounding box center [589, 138] width 208 height 23
select select "0"
click at [527, 193] on input "text" at bounding box center [589, 186] width 208 height 23
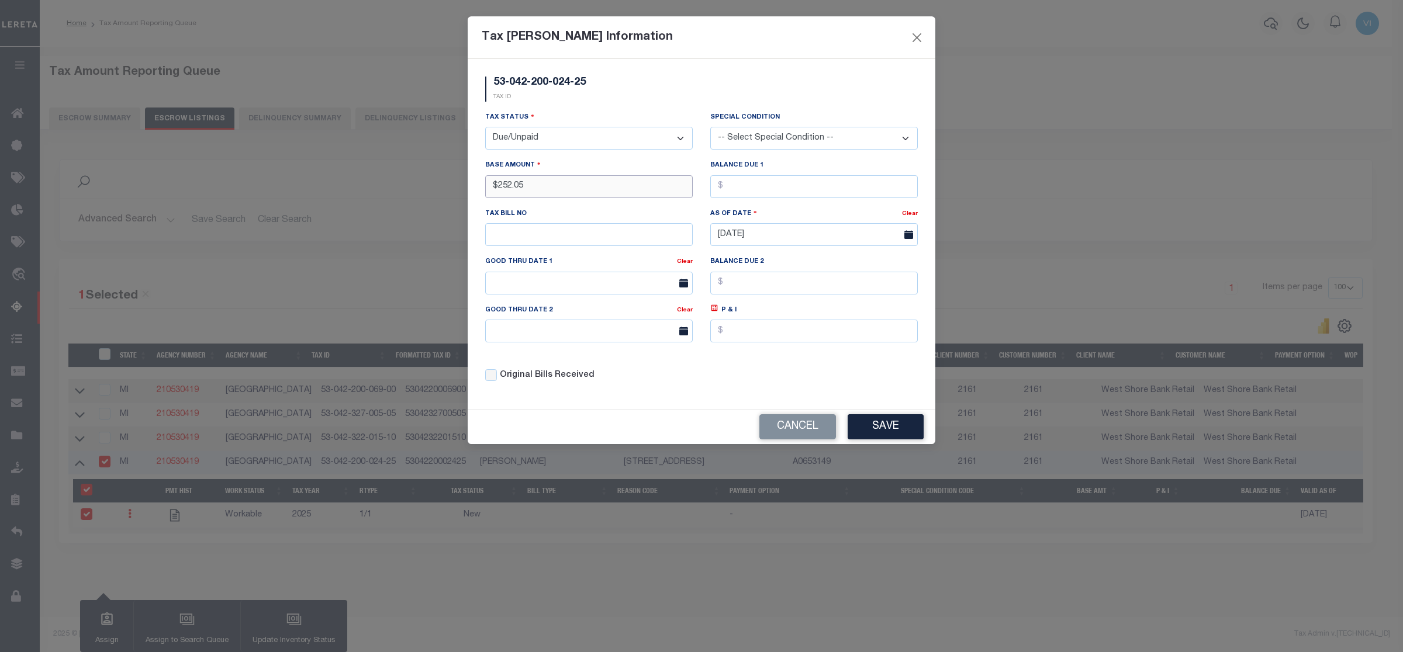
type input "$252.05"
click at [735, 188] on input "text" at bounding box center [814, 186] width 208 height 23
type input "$252.05"
click at [892, 433] on button "Save" at bounding box center [886, 426] width 76 height 25
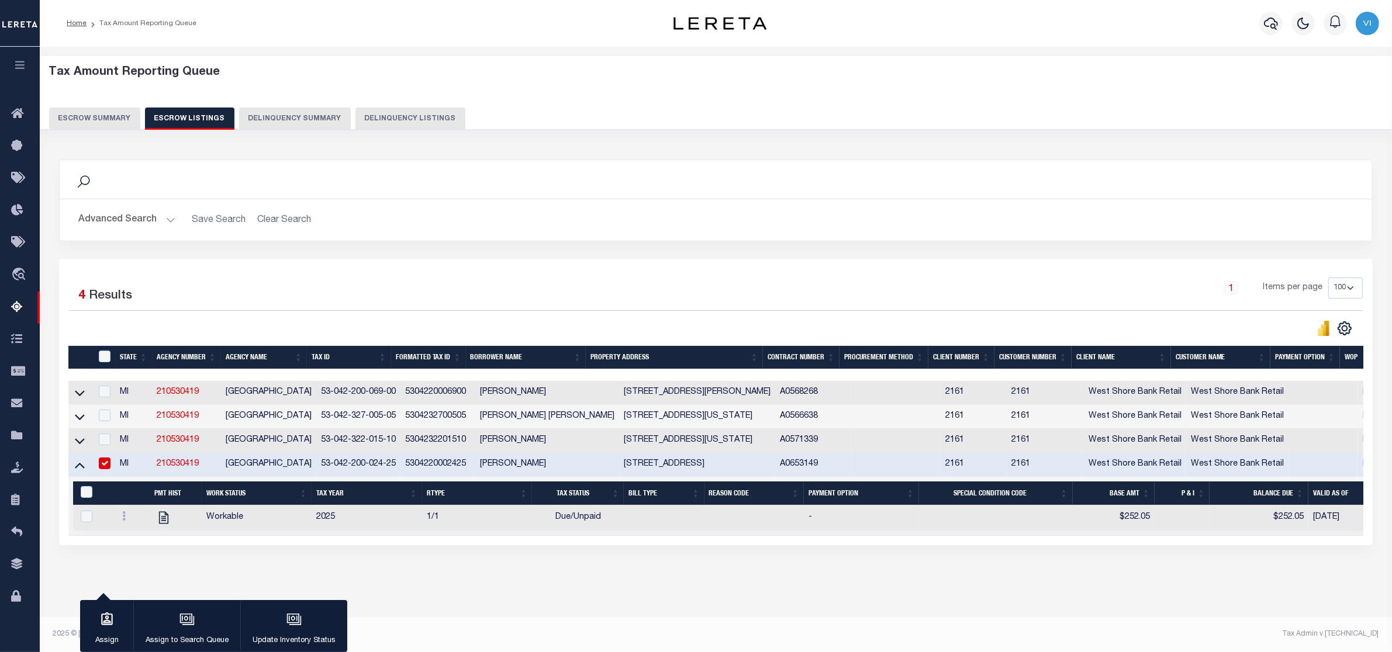
click at [99, 468] on input "checkbox" at bounding box center [105, 464] width 12 height 12
checkbox input "false"
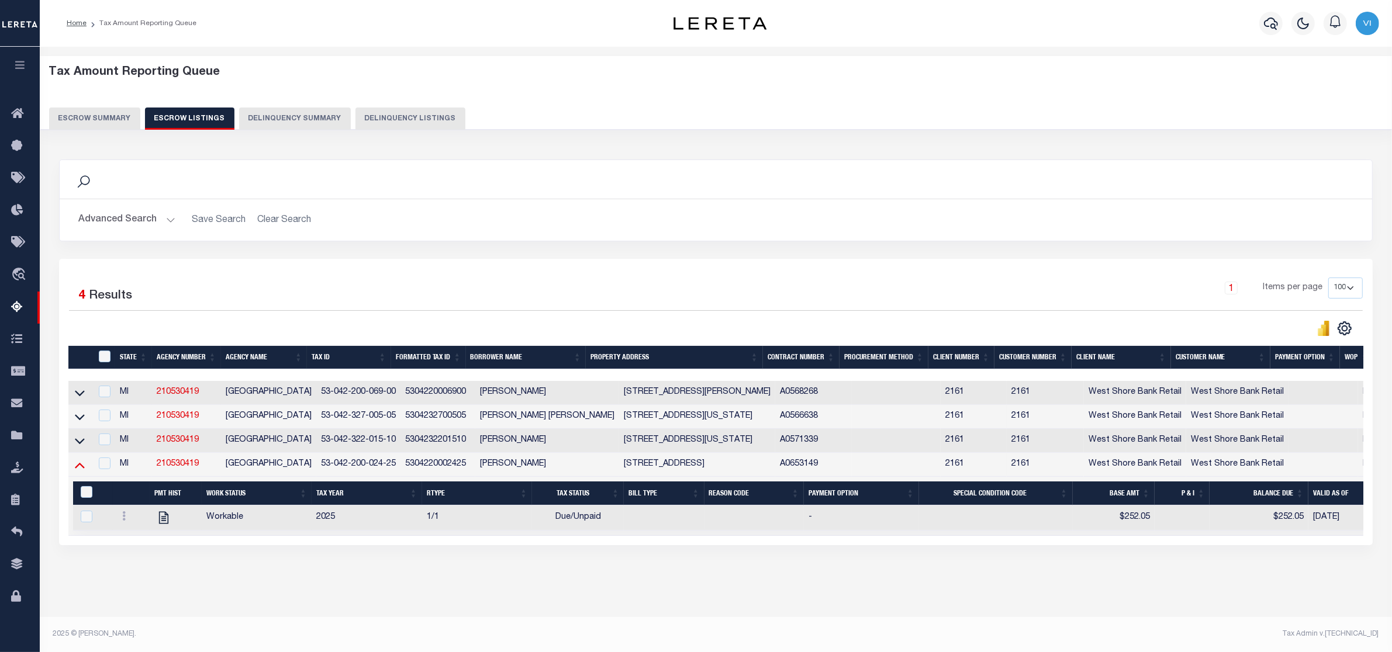
click at [75, 471] on icon at bounding box center [80, 465] width 10 height 12
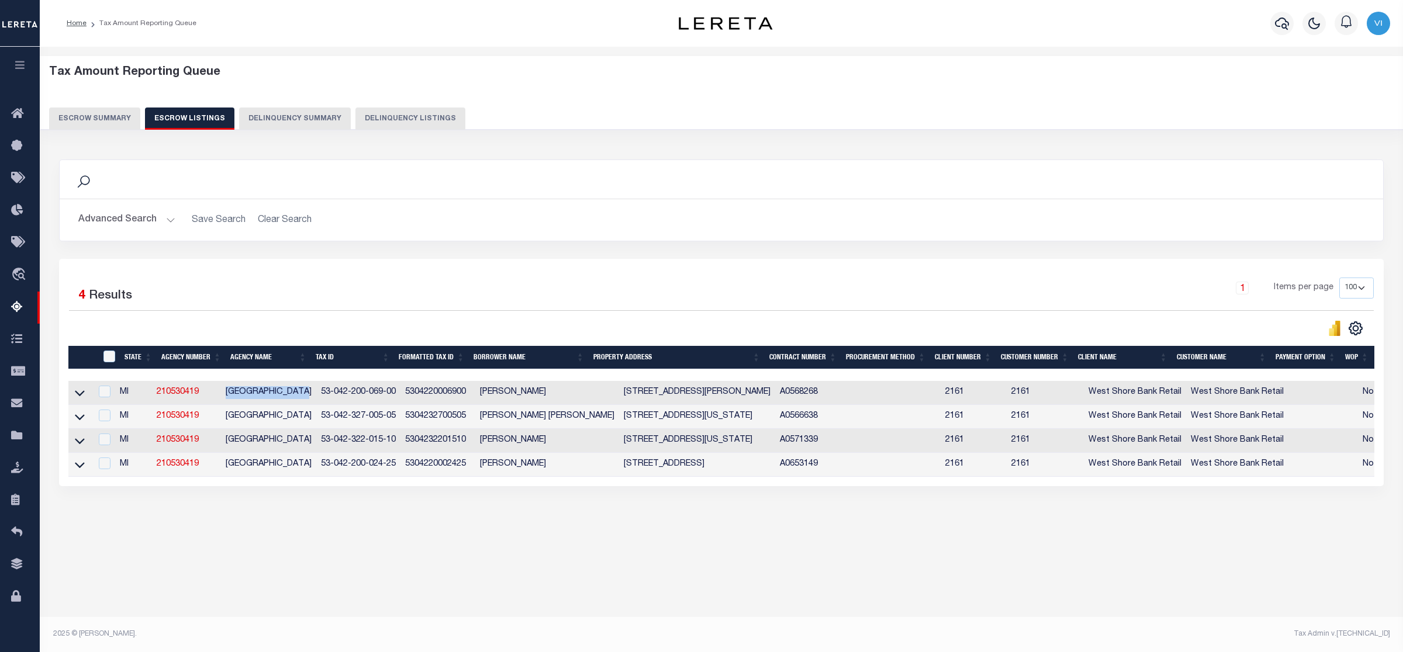
drag, startPoint x: 226, startPoint y: 396, endPoint x: 305, endPoint y: 393, distance: 79.0
click at [305, 393] on td "[GEOGRAPHIC_DATA]" at bounding box center [268, 393] width 95 height 24
checkbox input "true"
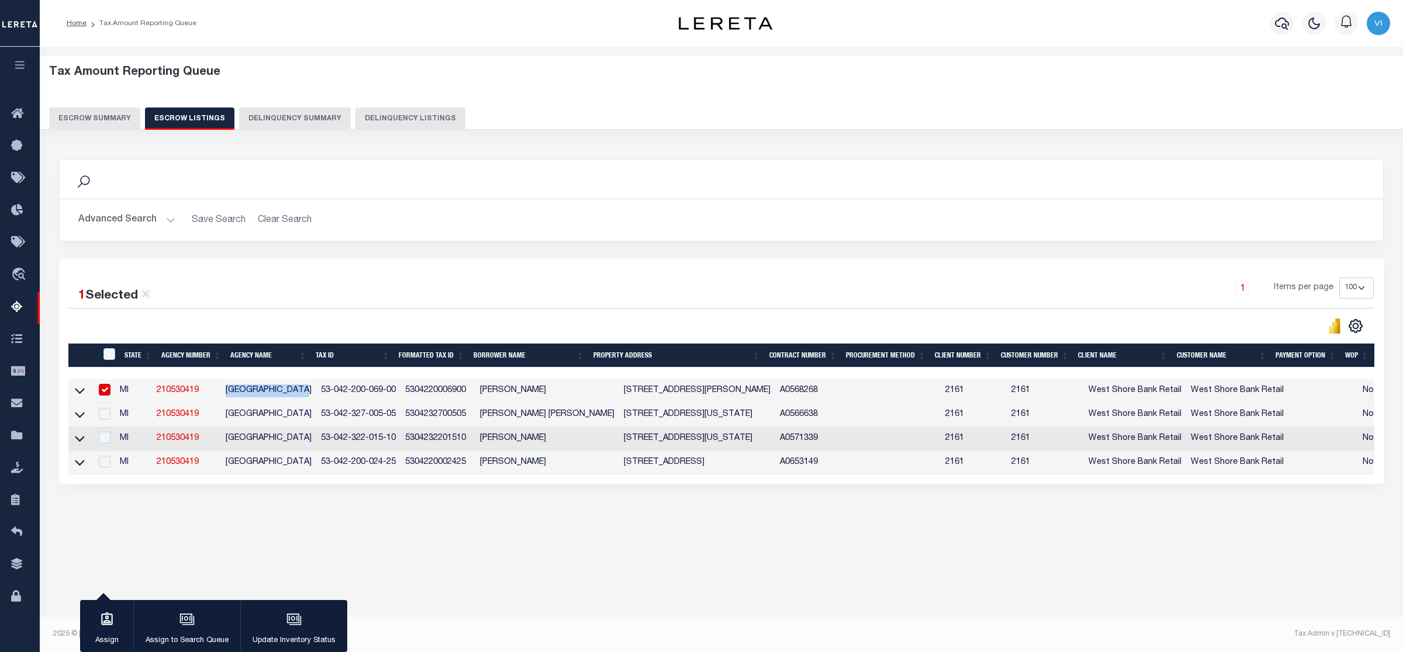
copy td "[GEOGRAPHIC_DATA]"
click at [108, 355] on input "ID" at bounding box center [109, 354] width 12 height 12
checkbox input "true"
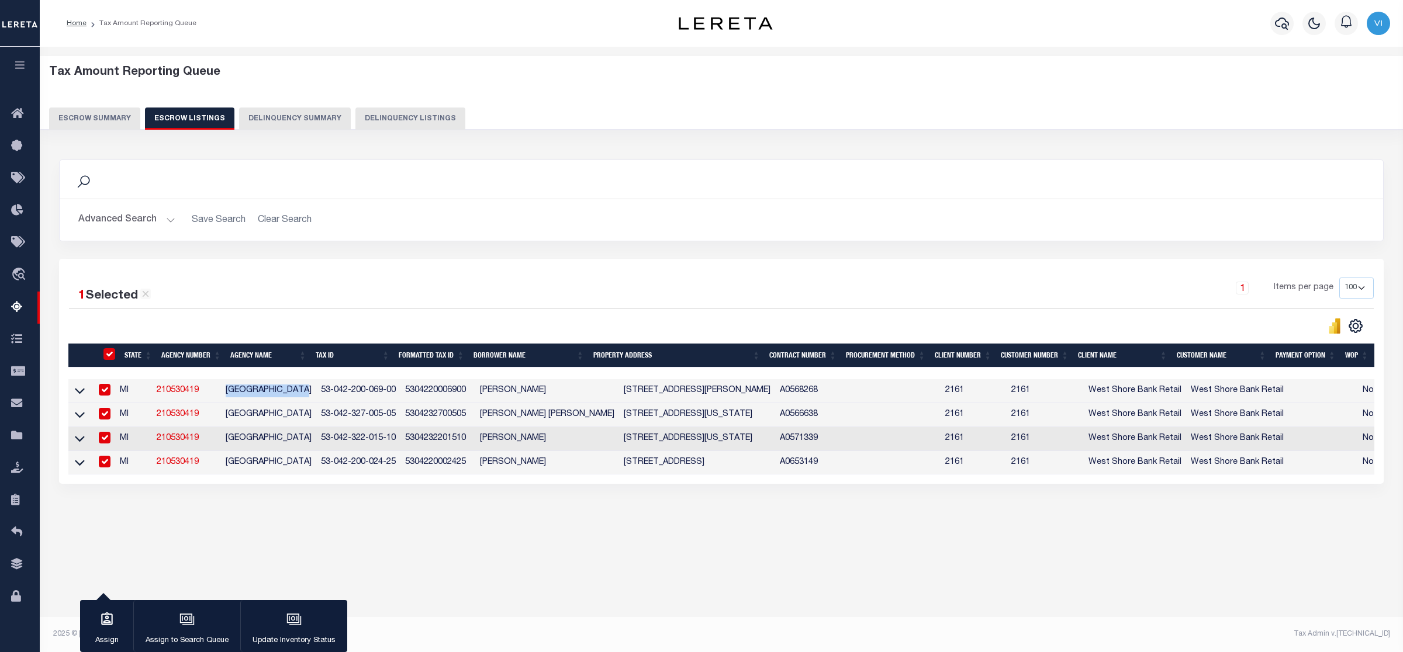
checkbox input "true"
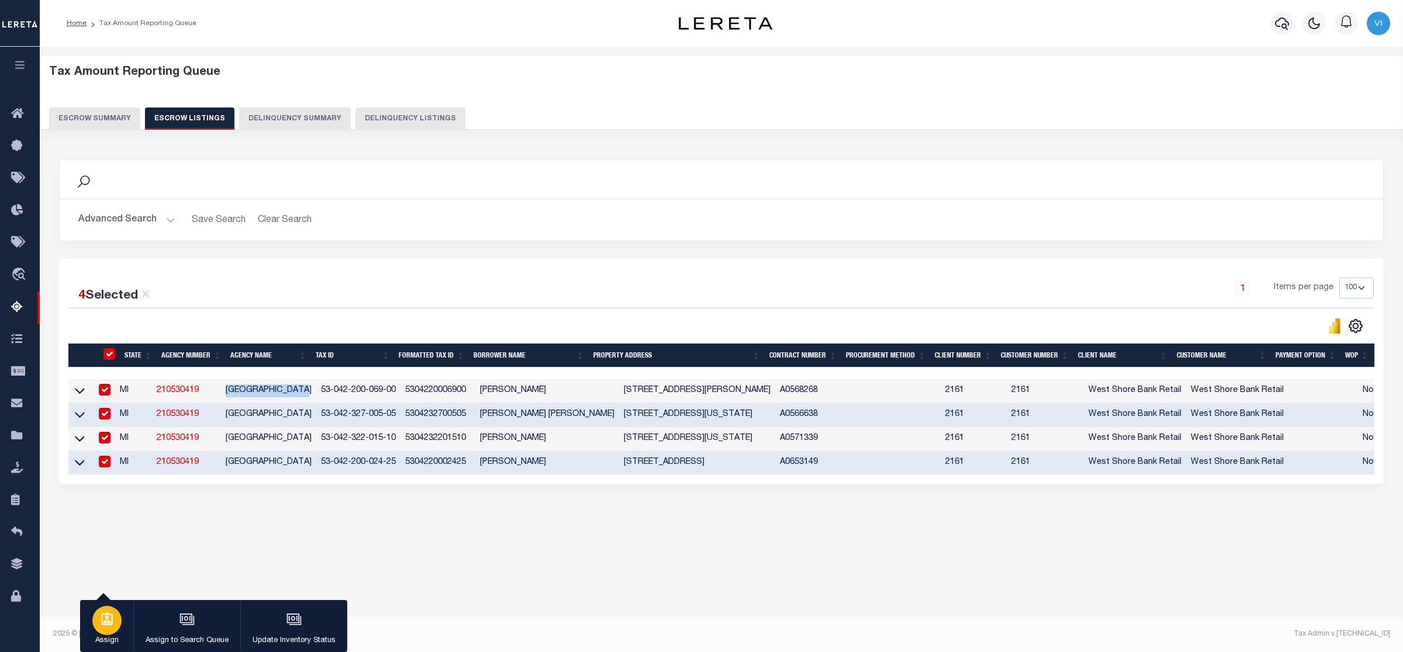
click at [103, 630] on div "button" at bounding box center [106, 620] width 29 height 29
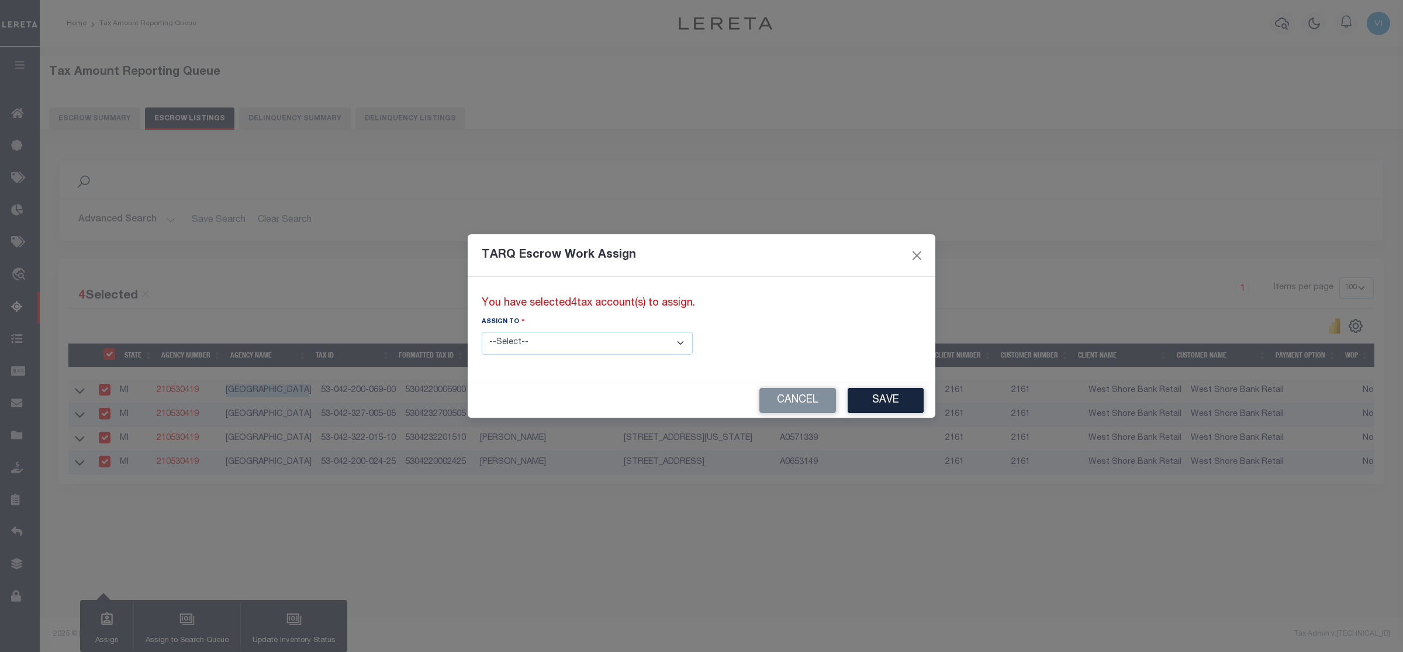
click at [626, 343] on select "--Select-- --Unassigned-- --Unassigned-- [PERSON_NAME] [PERSON_NAME] [PERSON_NA…" at bounding box center [587, 343] width 211 height 23
select select "Vinod Angoth"
click at [482, 332] on select "--Select-- --Unassigned-- --Unassigned-- [PERSON_NAME] [PERSON_NAME] [PERSON_NA…" at bounding box center [587, 343] width 211 height 23
click at [848, 402] on button "Save" at bounding box center [886, 400] width 76 height 25
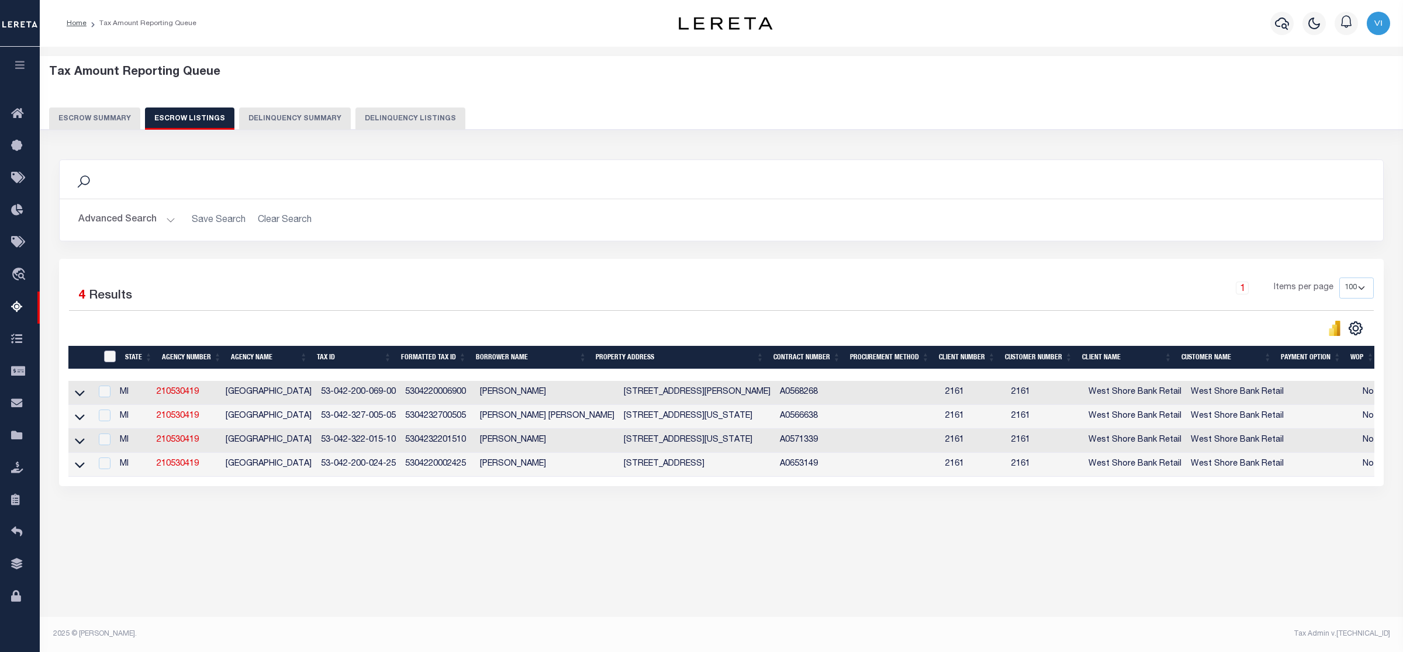
click at [108, 358] on input "ID" at bounding box center [110, 357] width 12 height 12
checkbox input "true"
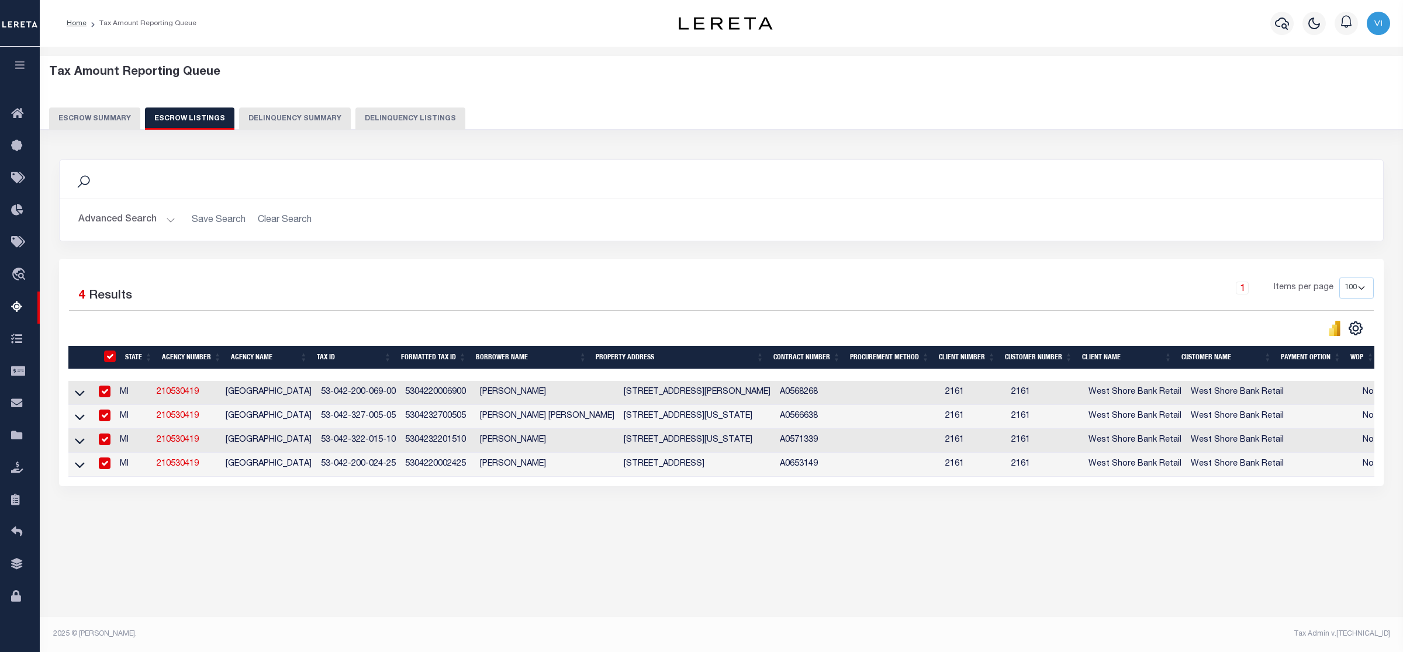
checkbox input "true"
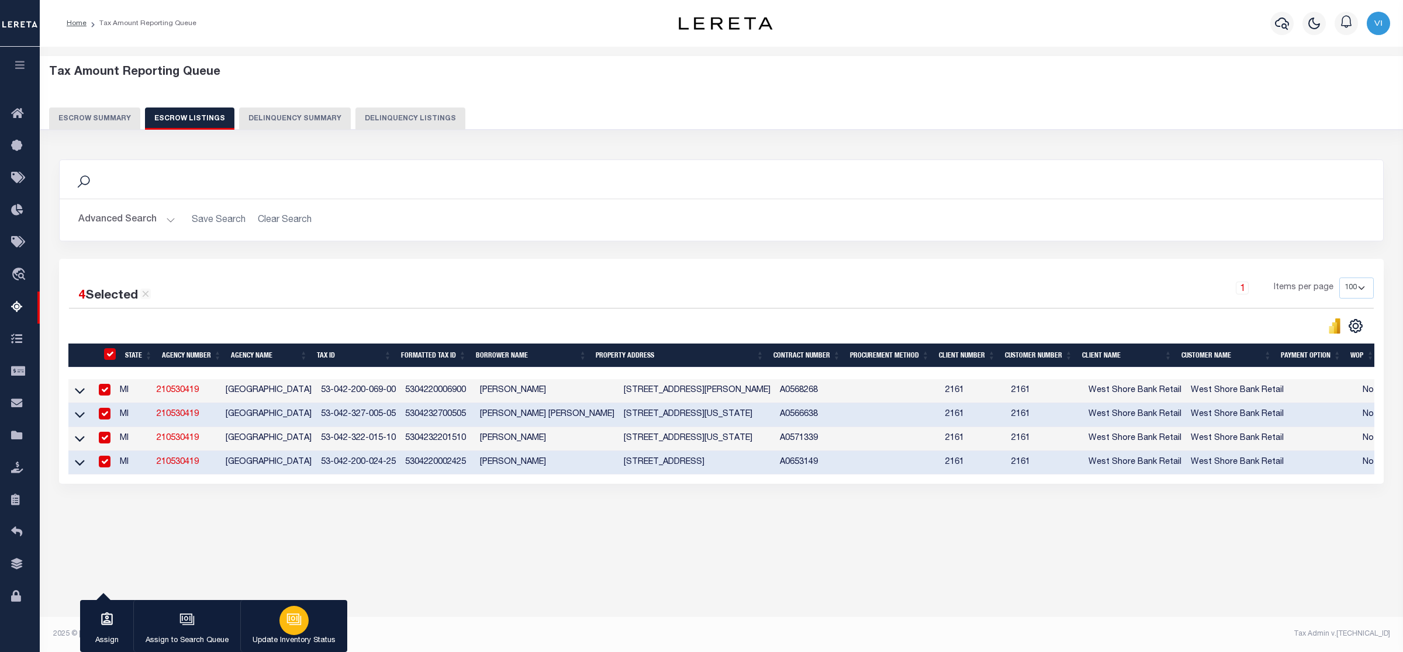
click at [303, 624] on div "button" at bounding box center [293, 620] width 29 height 29
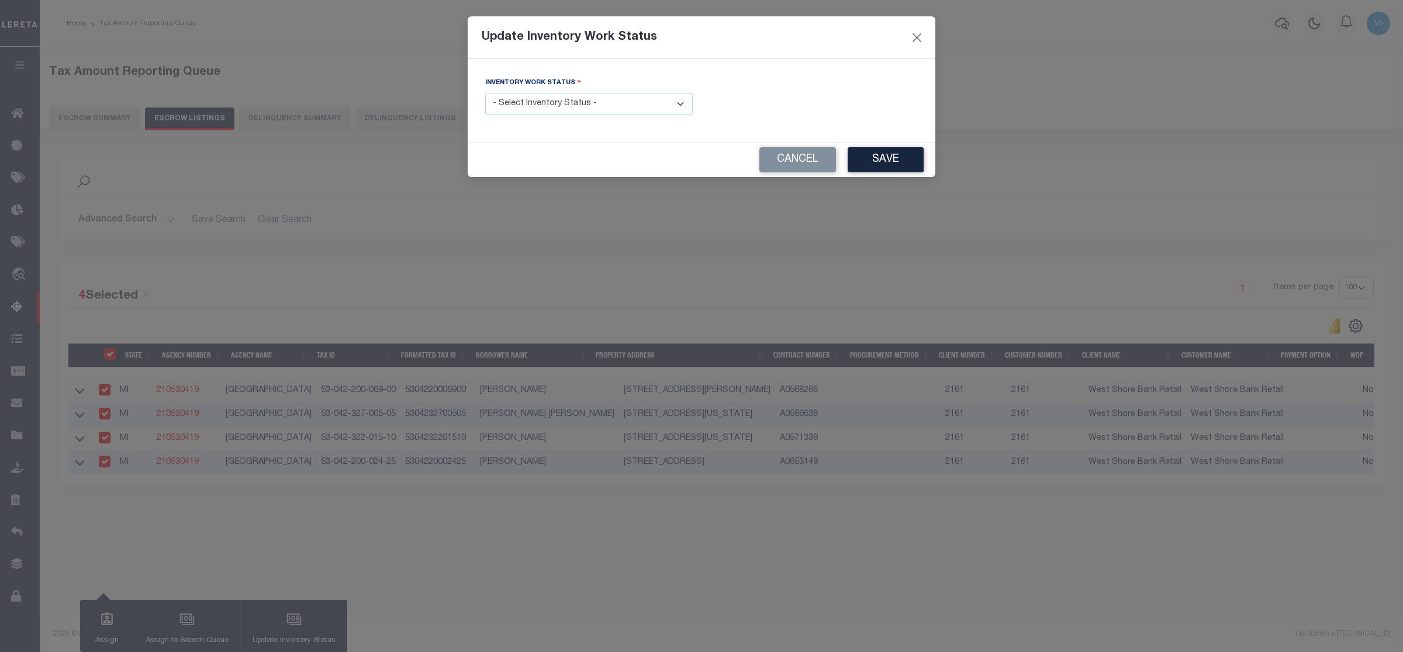
click at [682, 100] on select "- Select Inventory Status - Manual - Exception Pended - Awaiting Search Late Ad…" at bounding box center [589, 104] width 208 height 23
select select "4"
click at [485, 94] on select "- Select Inventory Status - Manual - Exception Pended - Awaiting Search Late Ad…" at bounding box center [589, 104] width 208 height 23
click at [890, 159] on button "Save" at bounding box center [886, 159] width 76 height 25
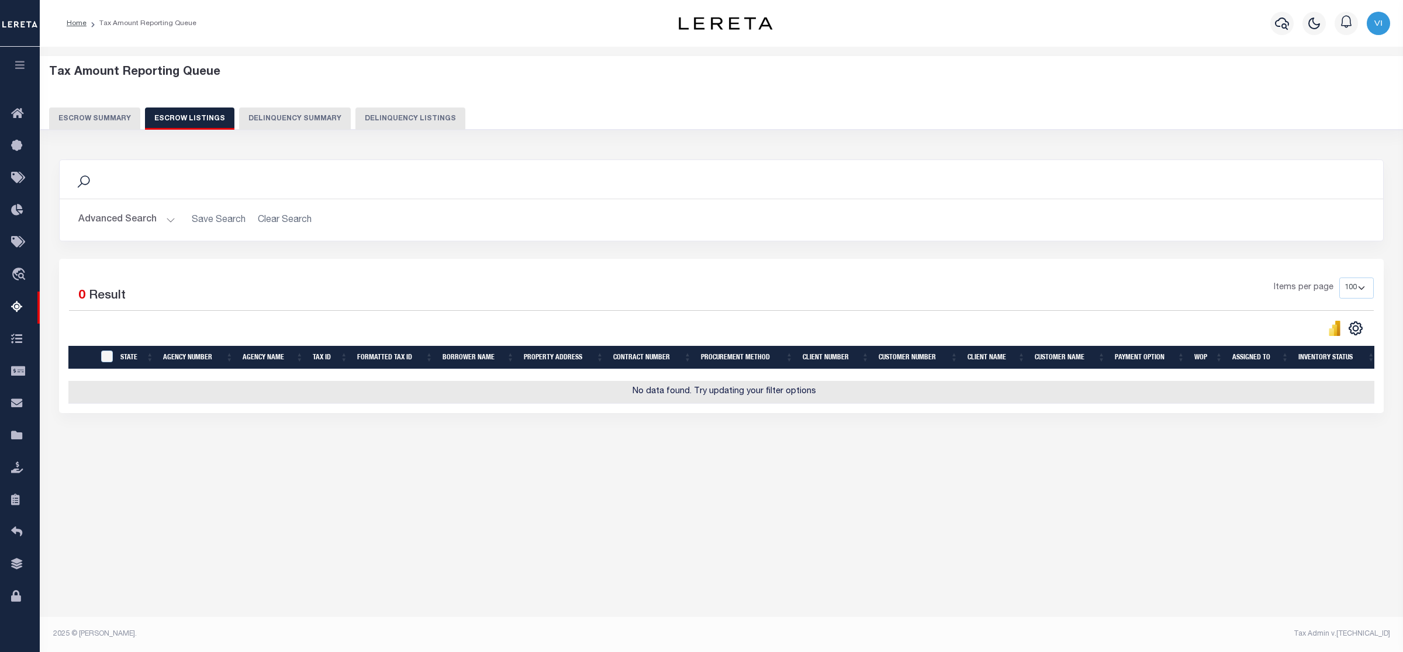
click at [81, 110] on button "Escrow Summary" at bounding box center [94, 119] width 91 height 22
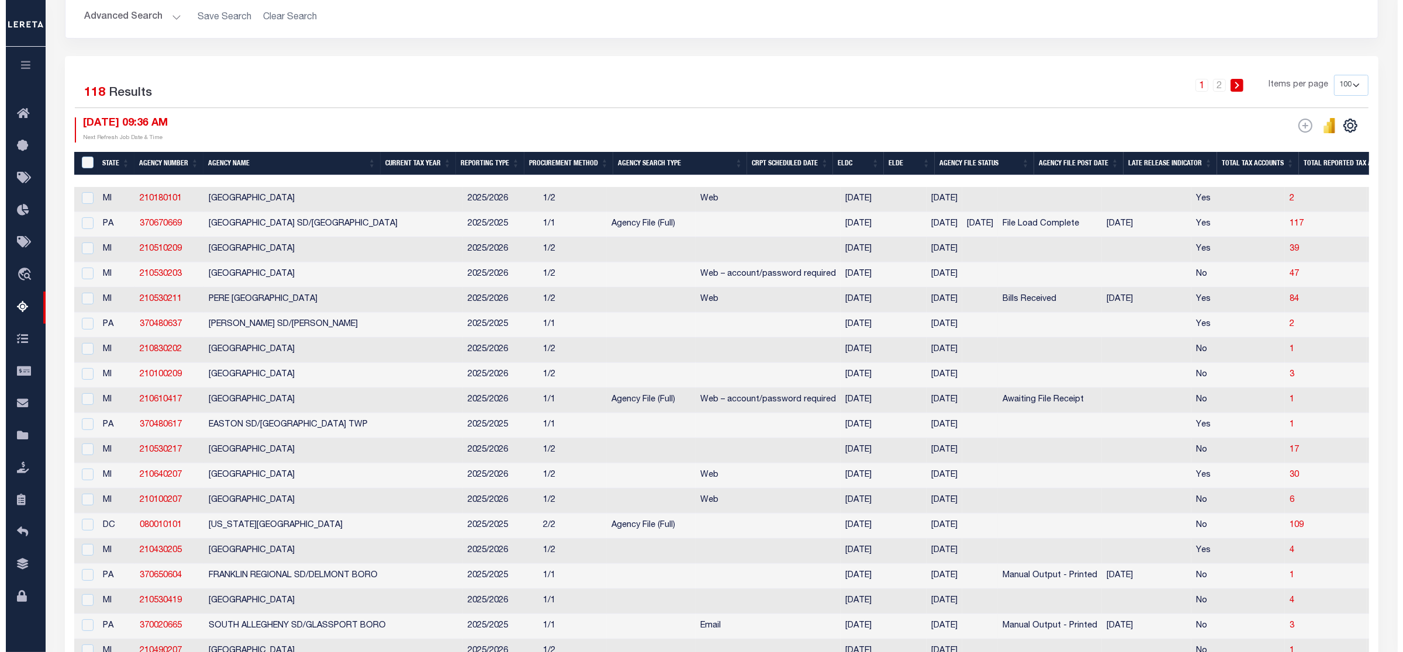
scroll to position [0, 0]
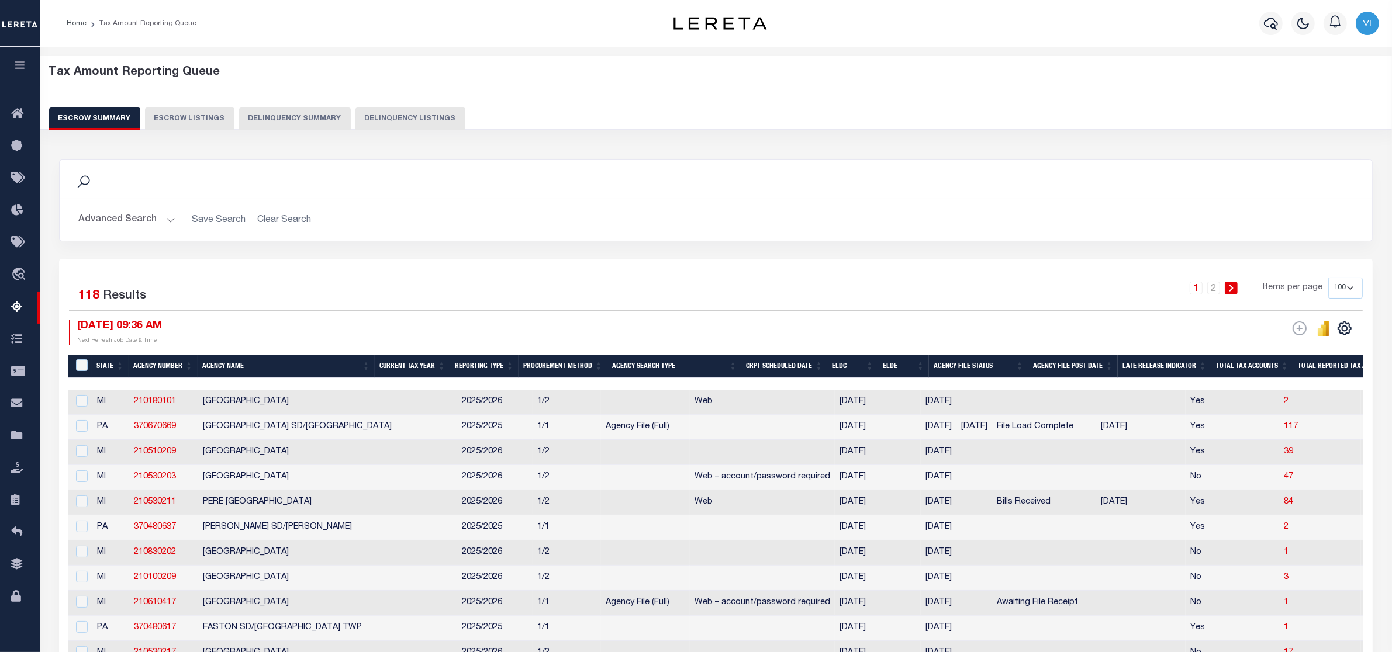
click at [165, 221] on button "Advanced Search" at bounding box center [126, 220] width 97 height 23
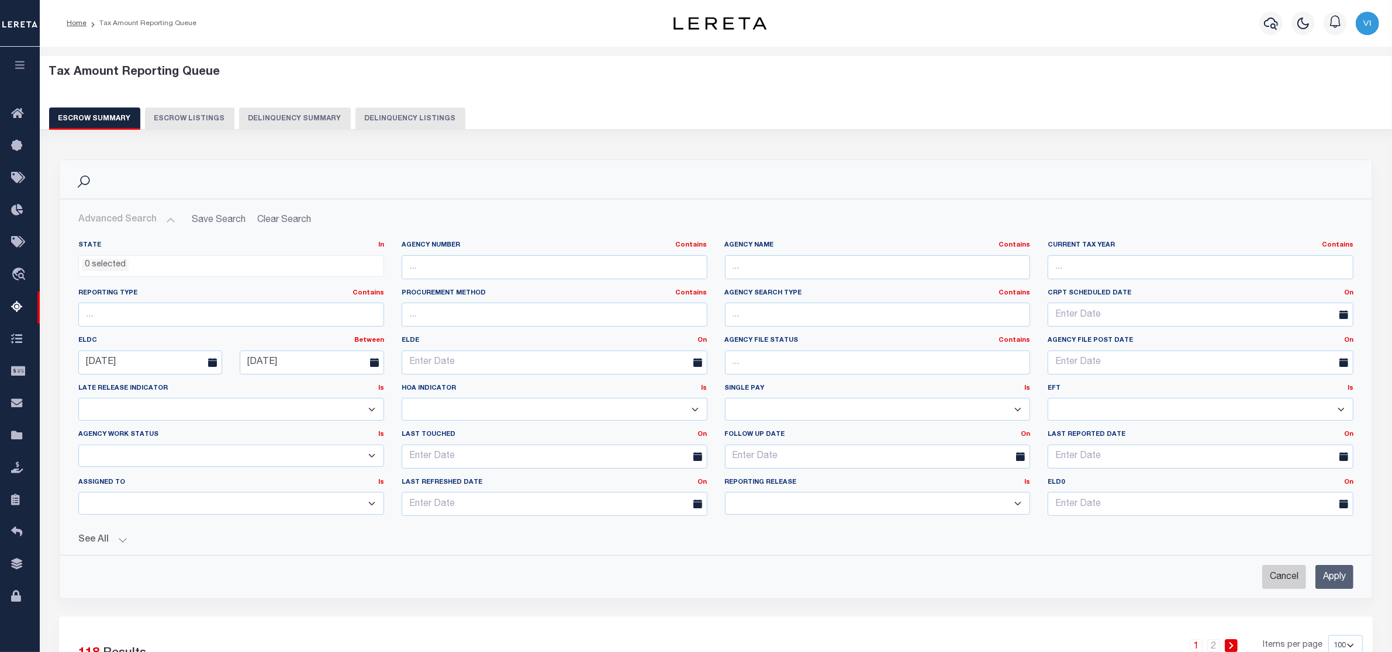
click at [1286, 582] on input "Cancel" at bounding box center [1284, 577] width 44 height 24
checkbox input "true"
select select
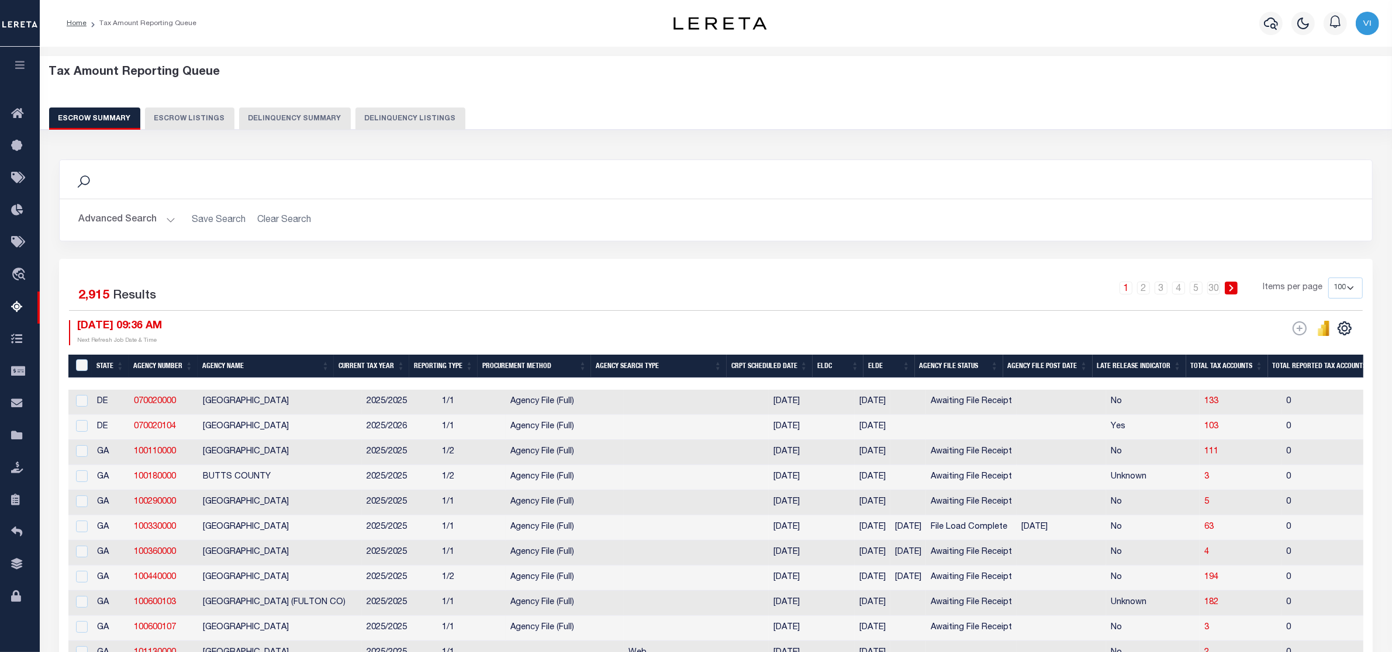
click at [896, 99] on div "Tax Amount Reporting Queue Escrow Summary Escrow Listings Delinquency Summary" at bounding box center [716, 97] width 1334 height 64
click at [1141, 289] on link "2" at bounding box center [1143, 288] width 13 height 13
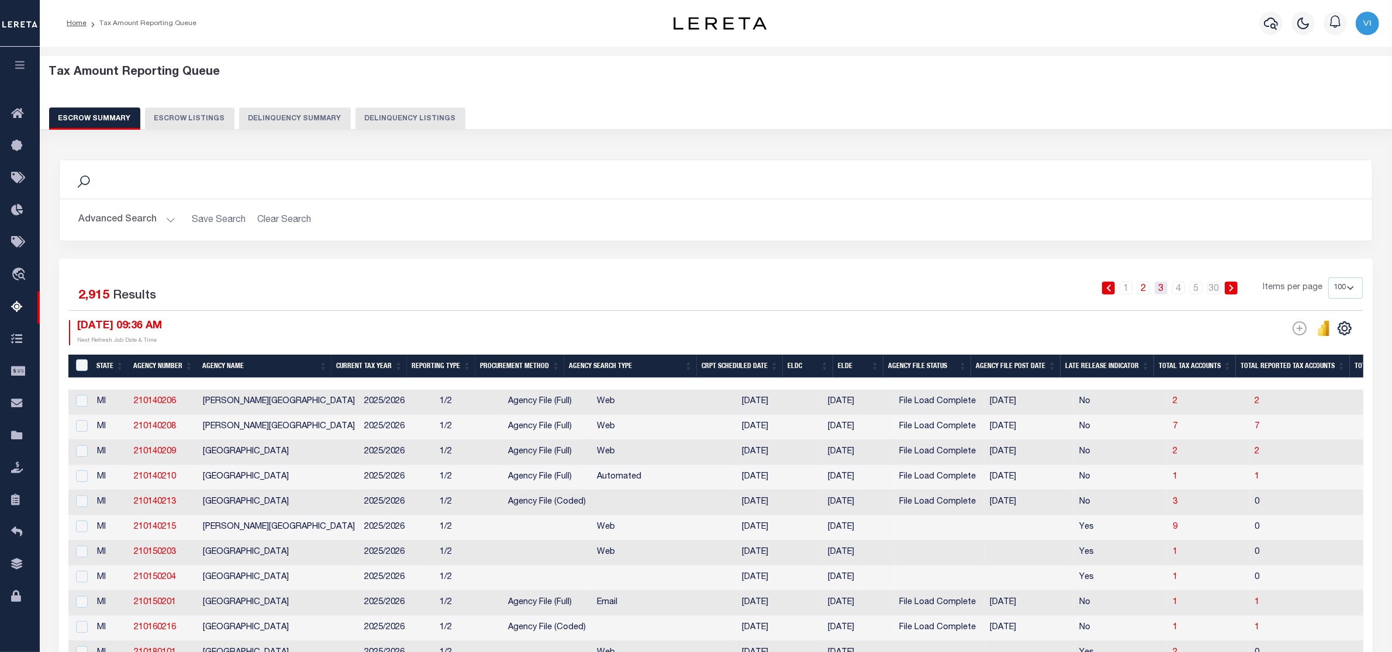
click at [1161, 291] on link "3" at bounding box center [1161, 288] width 13 height 13
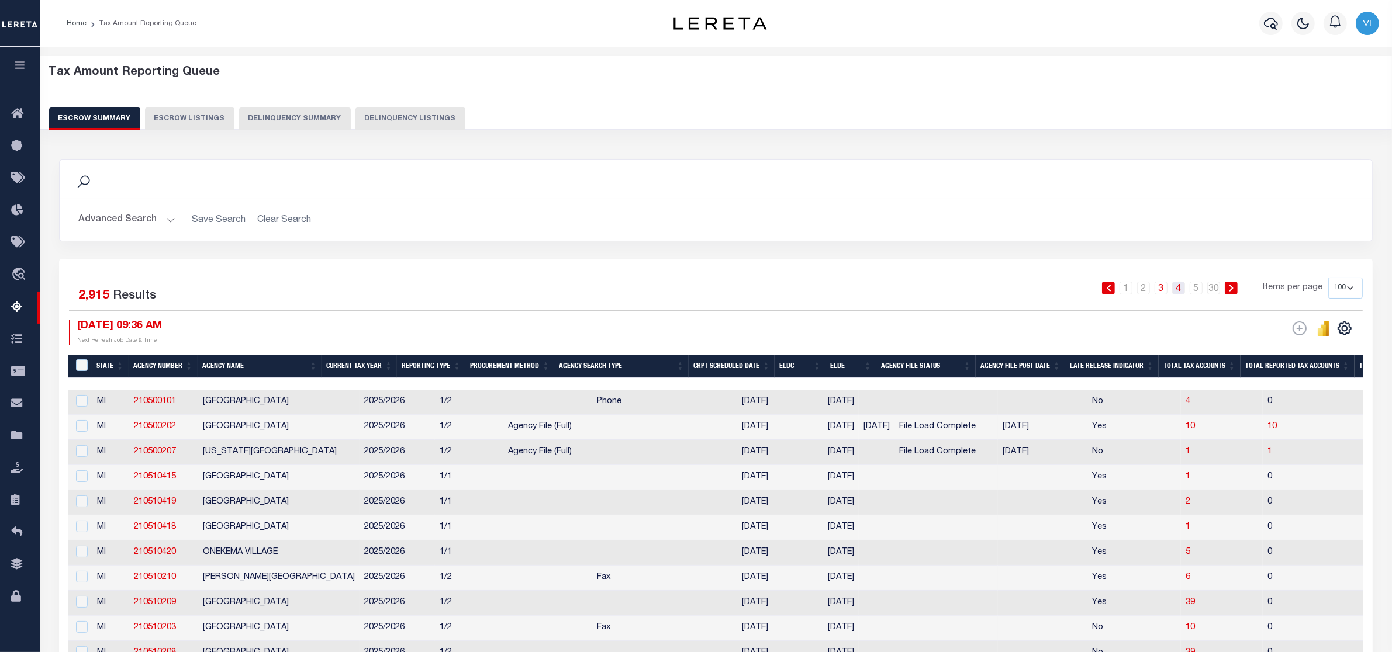
click at [1177, 291] on link "4" at bounding box center [1178, 288] width 13 height 13
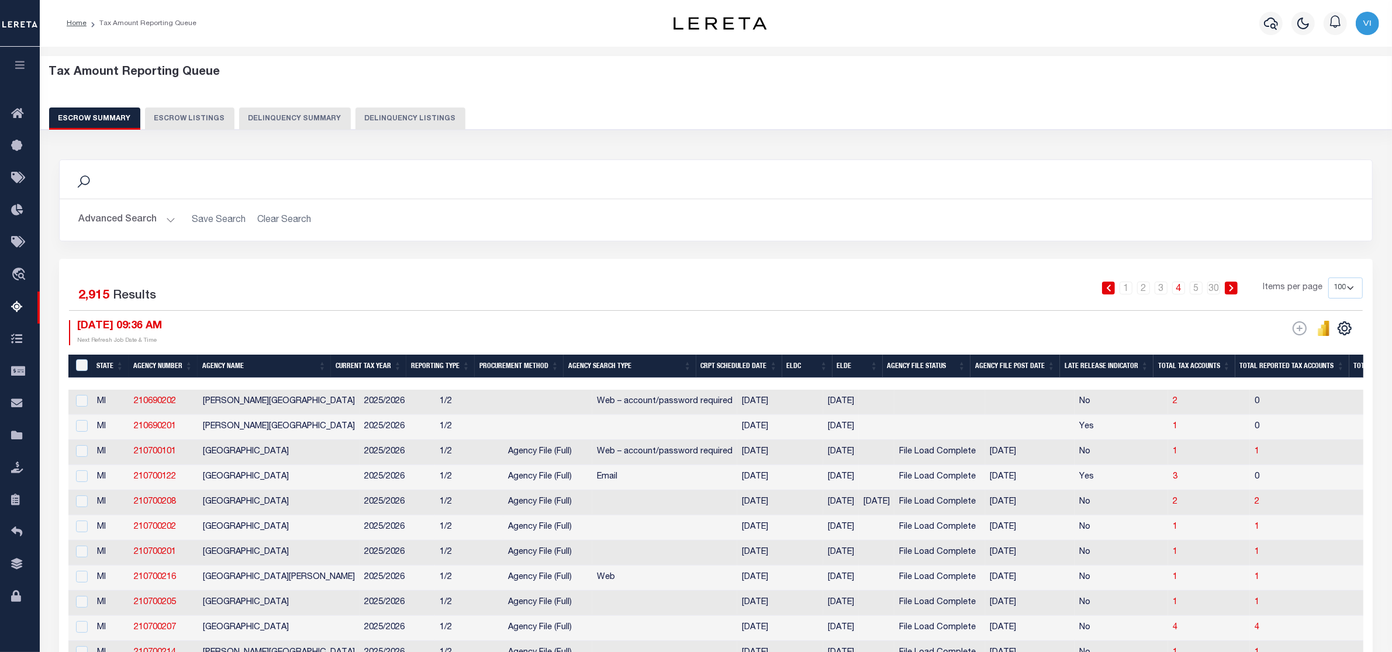
click at [170, 221] on button "Advanced Search" at bounding box center [126, 220] width 97 height 23
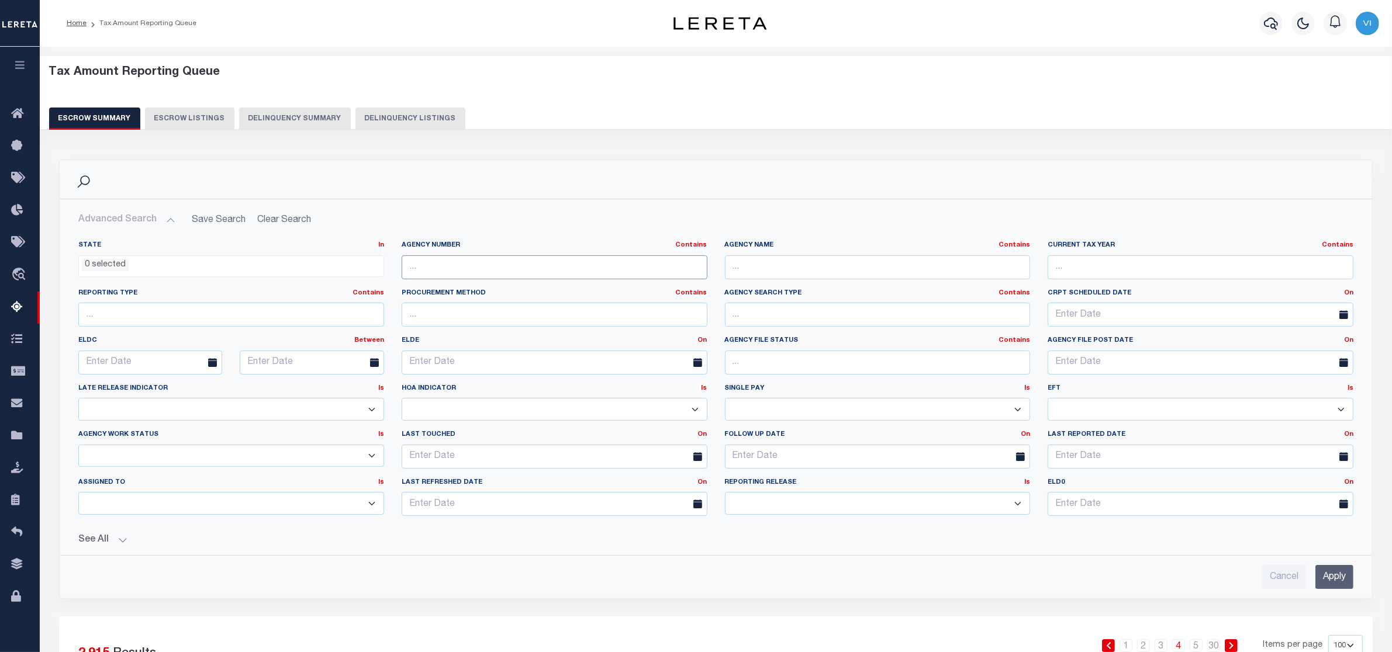
click at [440, 267] on input "text" at bounding box center [555, 267] width 306 height 24
paste input "180020247"
type input "180020247"
click at [1325, 579] on input "Apply" at bounding box center [1334, 577] width 38 height 24
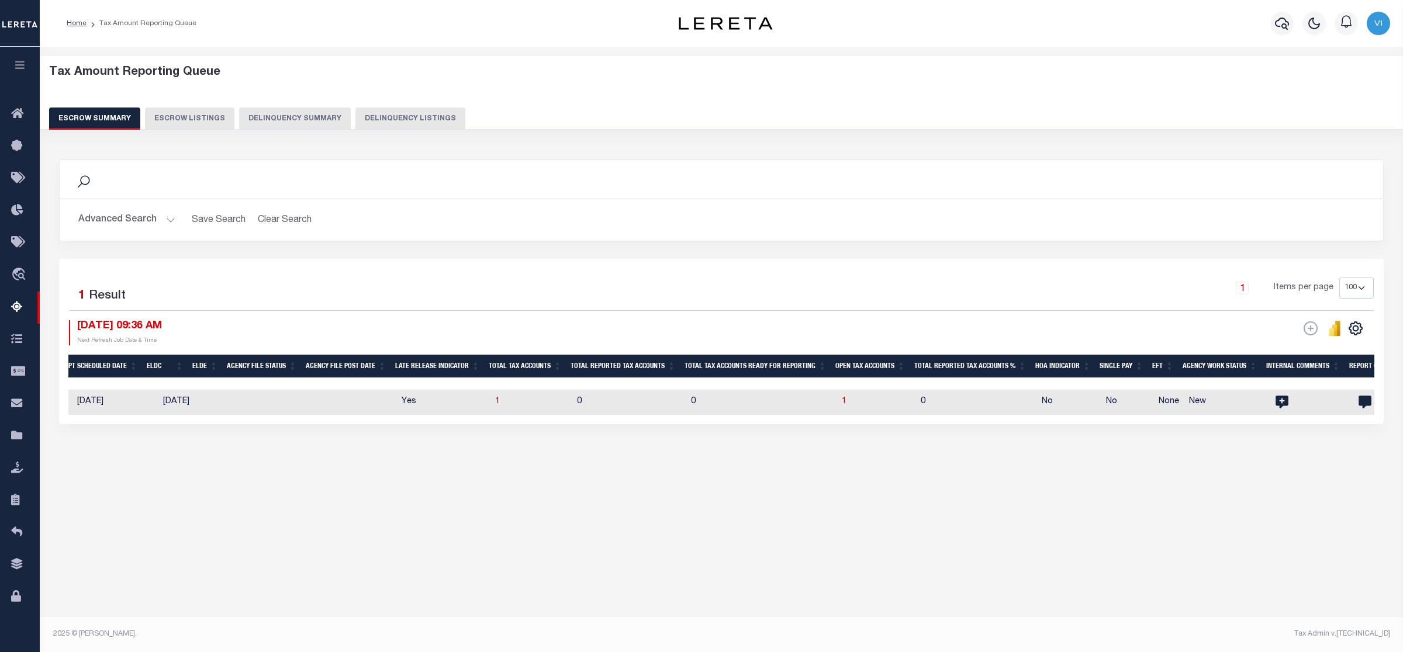
scroll to position [0, 538]
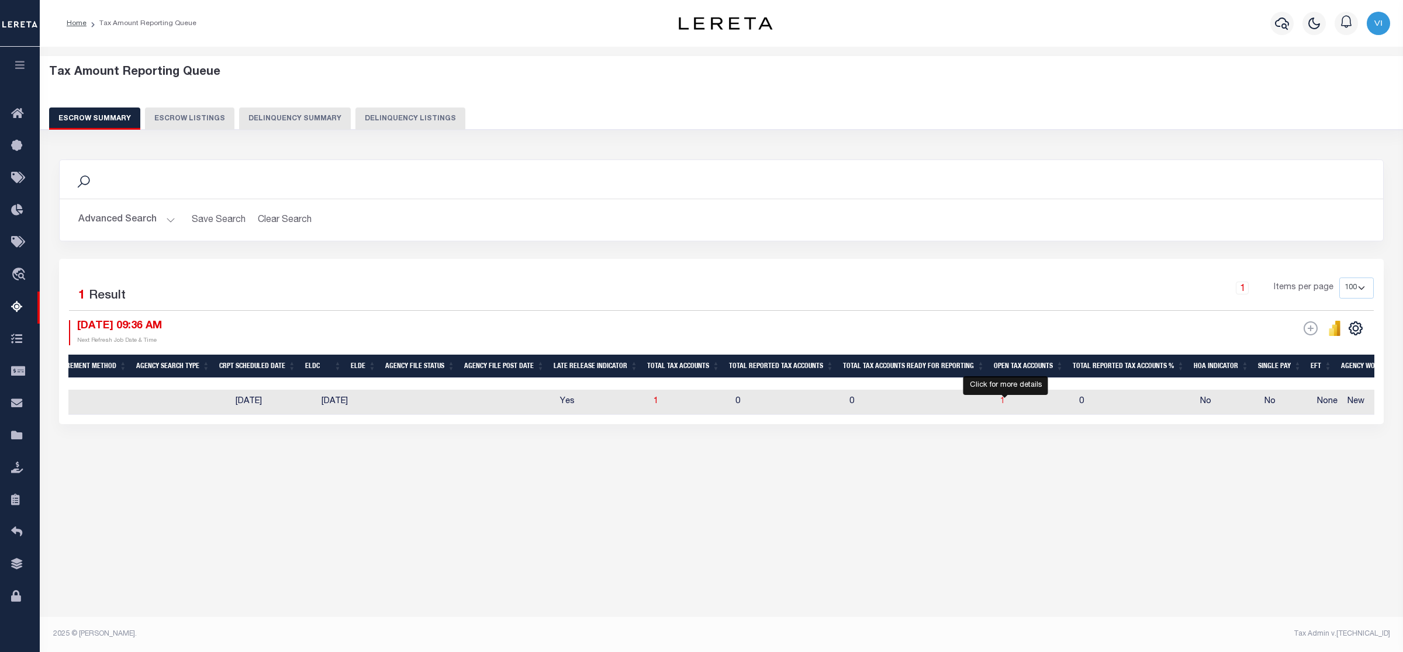
click at [1004, 405] on span "1" at bounding box center [1002, 402] width 5 height 8
select select "100"
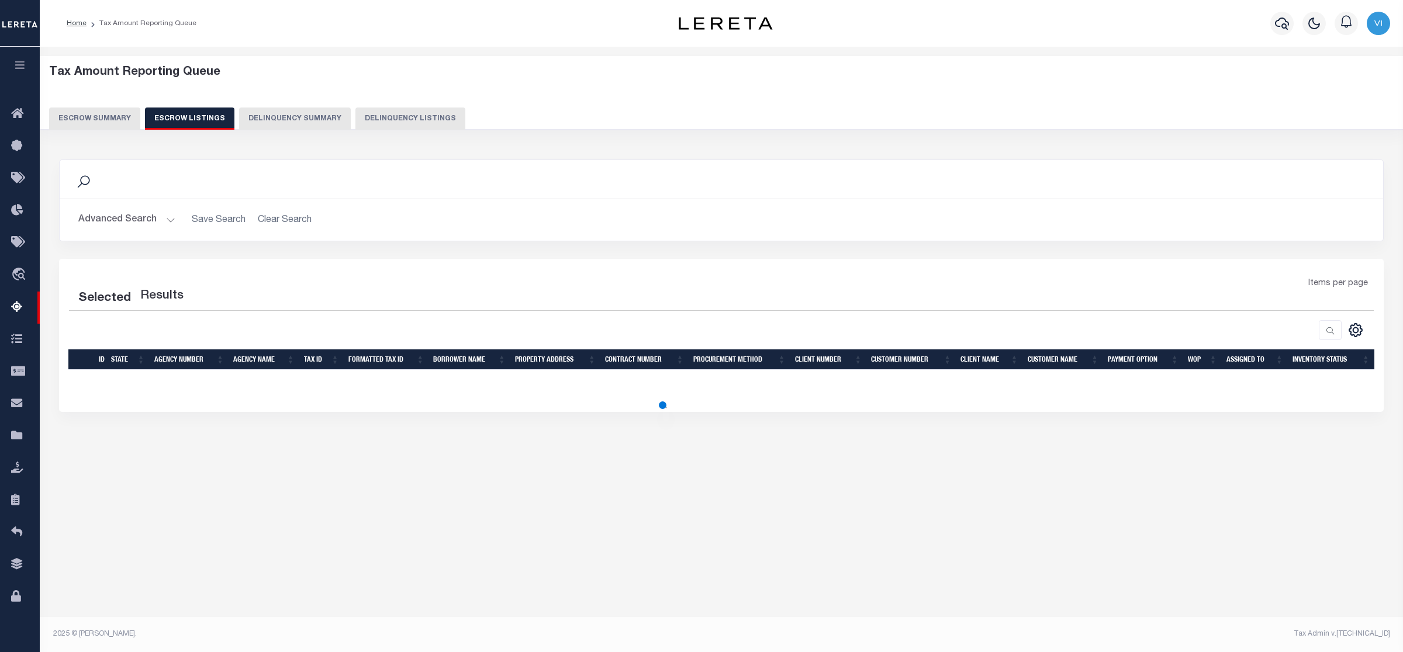
select select "100"
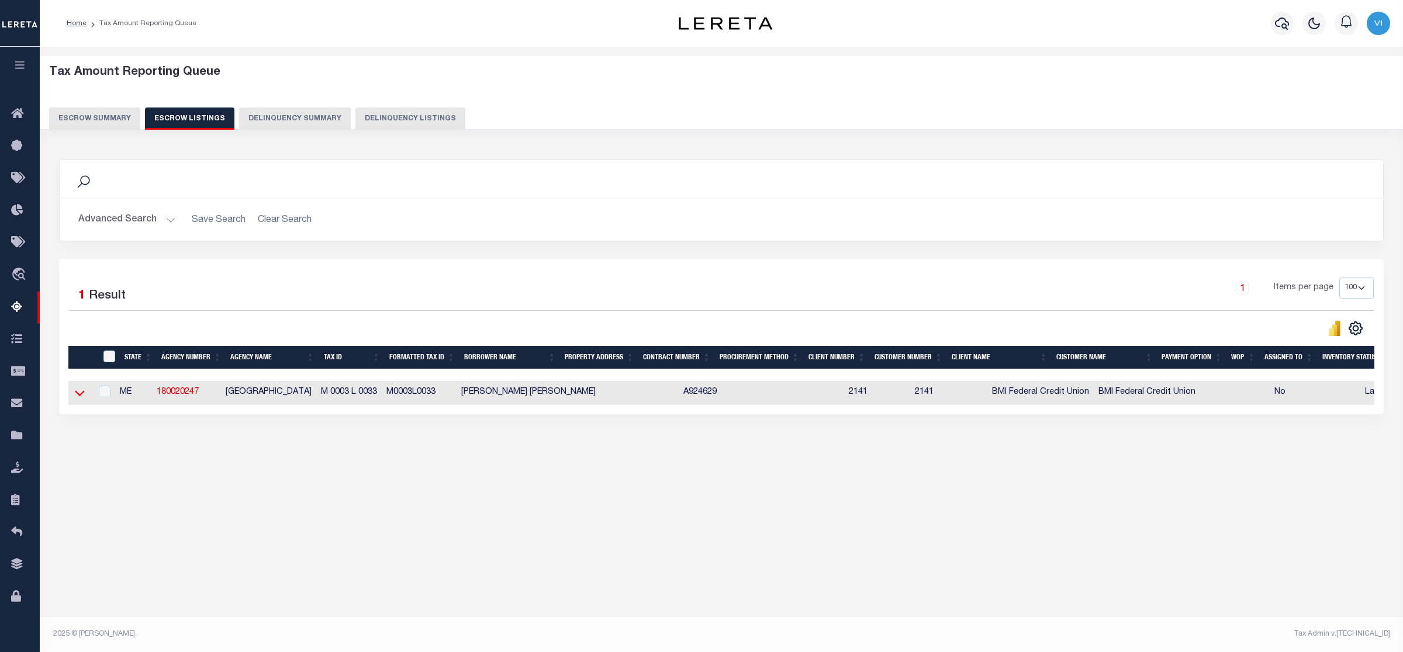
click at [81, 395] on icon at bounding box center [80, 393] width 10 height 12
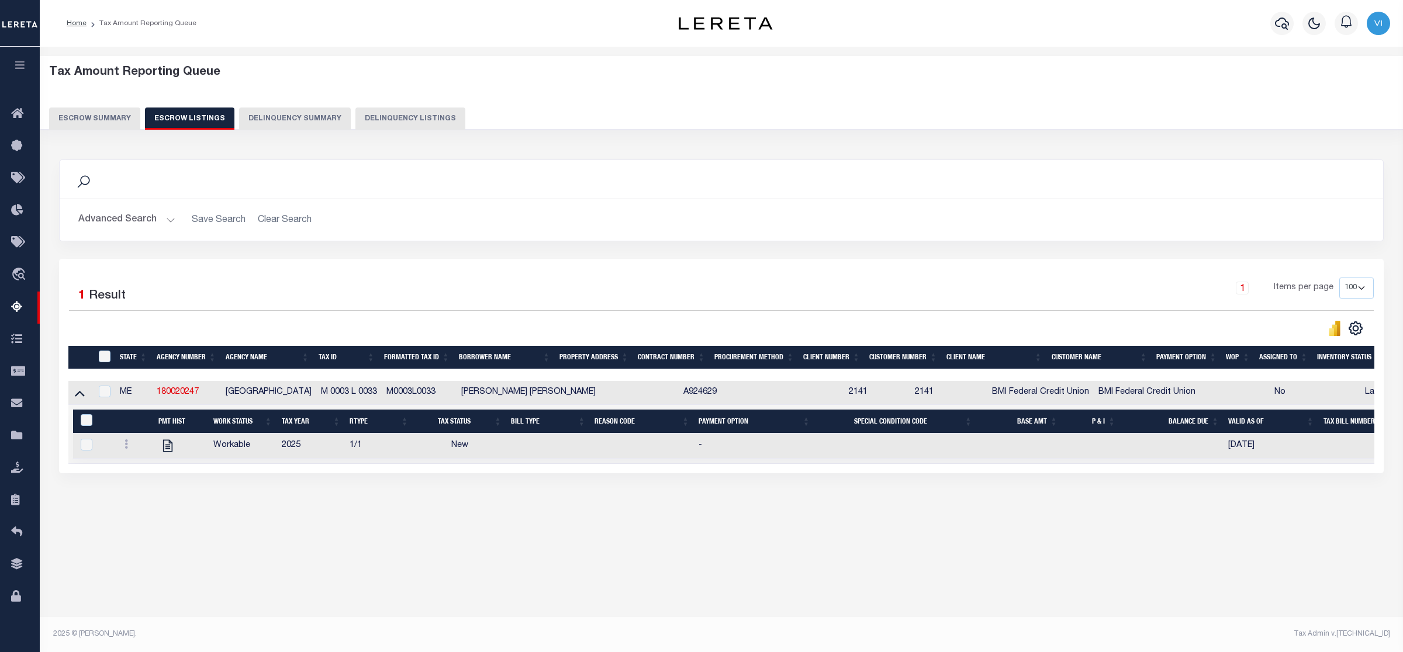
click at [112, 117] on button "Escrow Summary" at bounding box center [94, 119] width 91 height 22
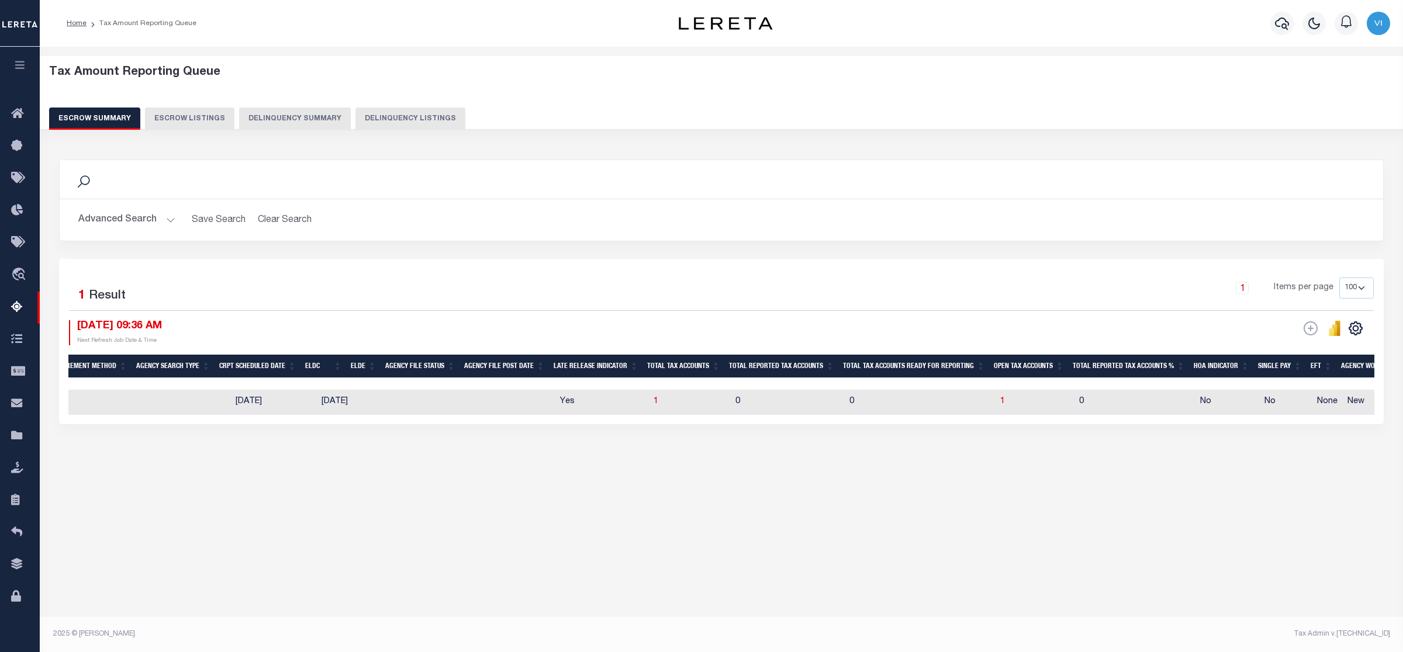
click at [95, 116] on button "Escrow Summary" at bounding box center [94, 119] width 91 height 22
click at [421, 174] on div "Search" at bounding box center [721, 180] width 1305 height 20
click at [171, 218] on button "Advanced Search" at bounding box center [126, 220] width 97 height 23
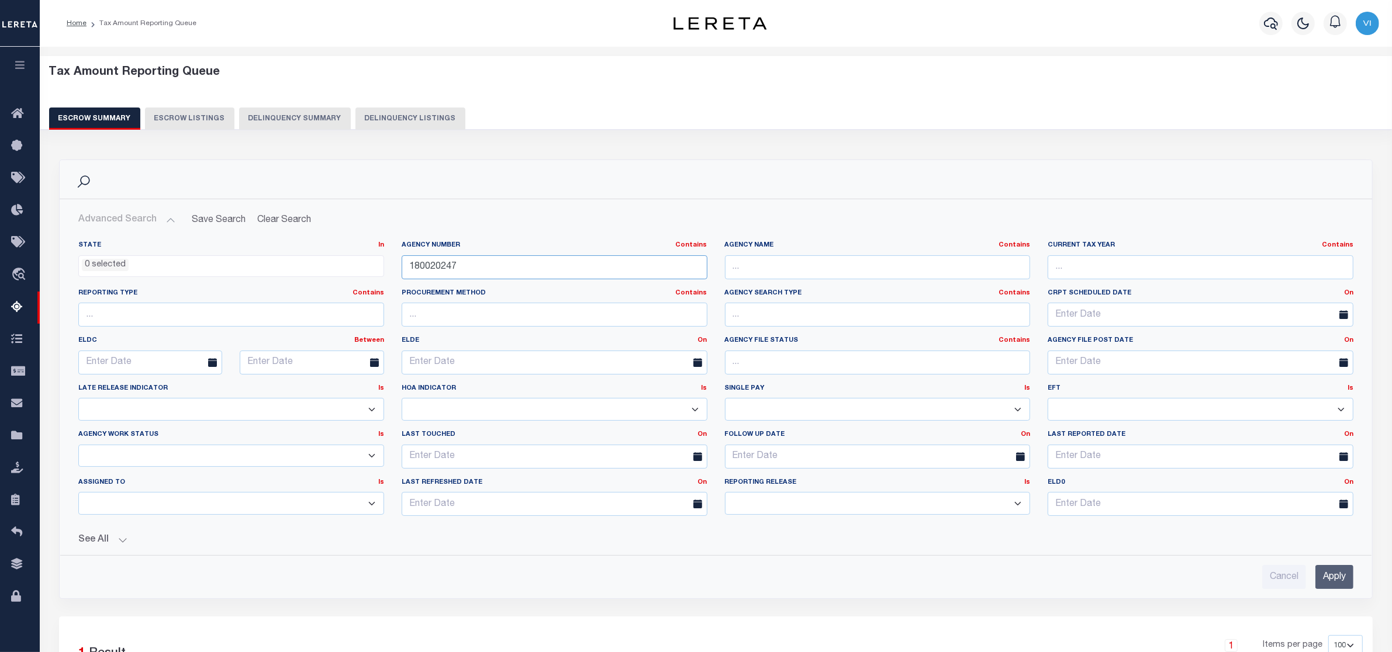
click at [457, 270] on input "180020247" at bounding box center [555, 267] width 306 height 24
type input "1"
click at [425, 267] on input "text" at bounding box center [555, 267] width 306 height 24
paste input "210410432"
type input "210410432"
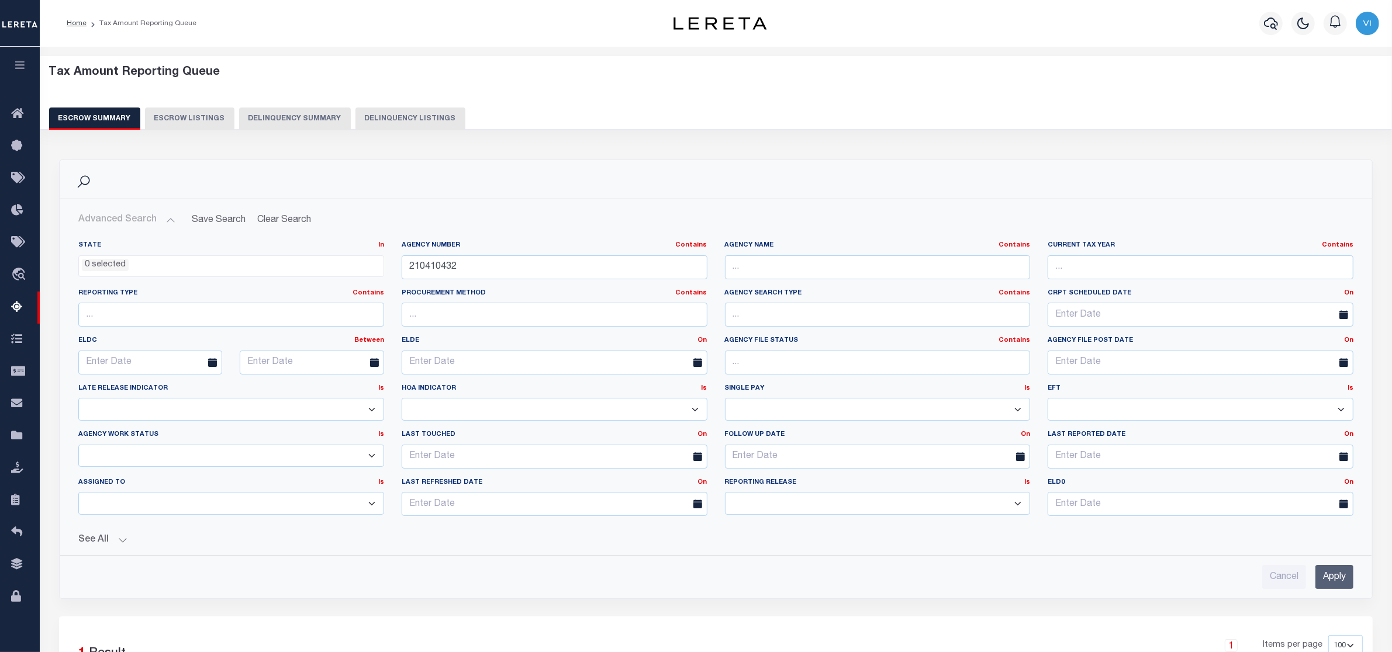
click at [1325, 579] on input "Apply" at bounding box center [1334, 577] width 38 height 24
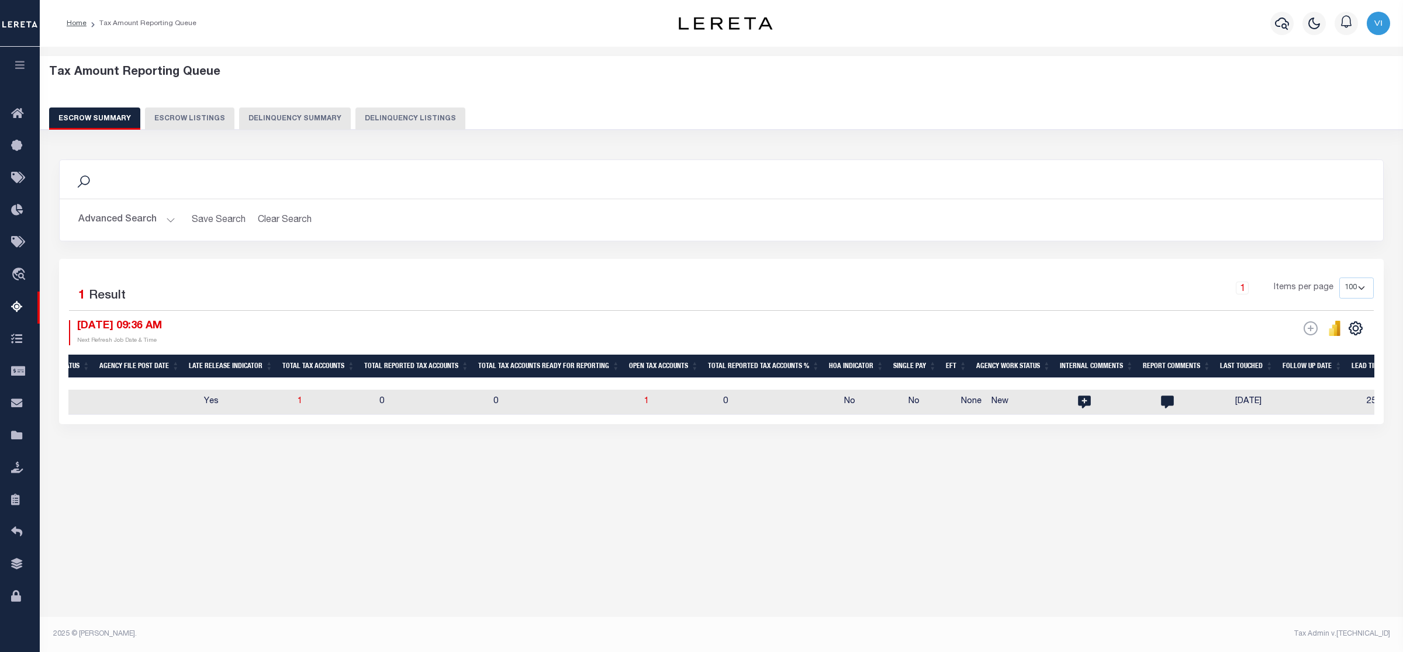
scroll to position [0, 770]
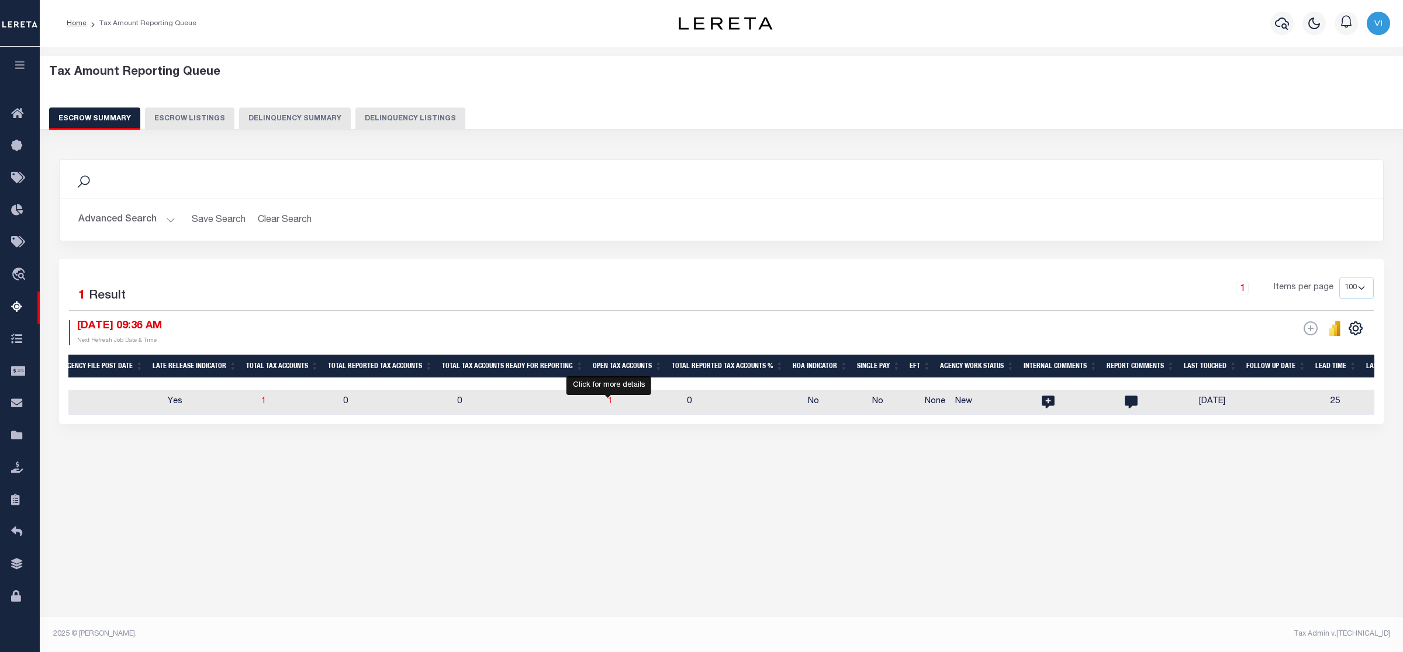
click at [608, 402] on span "1" at bounding box center [610, 402] width 5 height 8
select select "100"
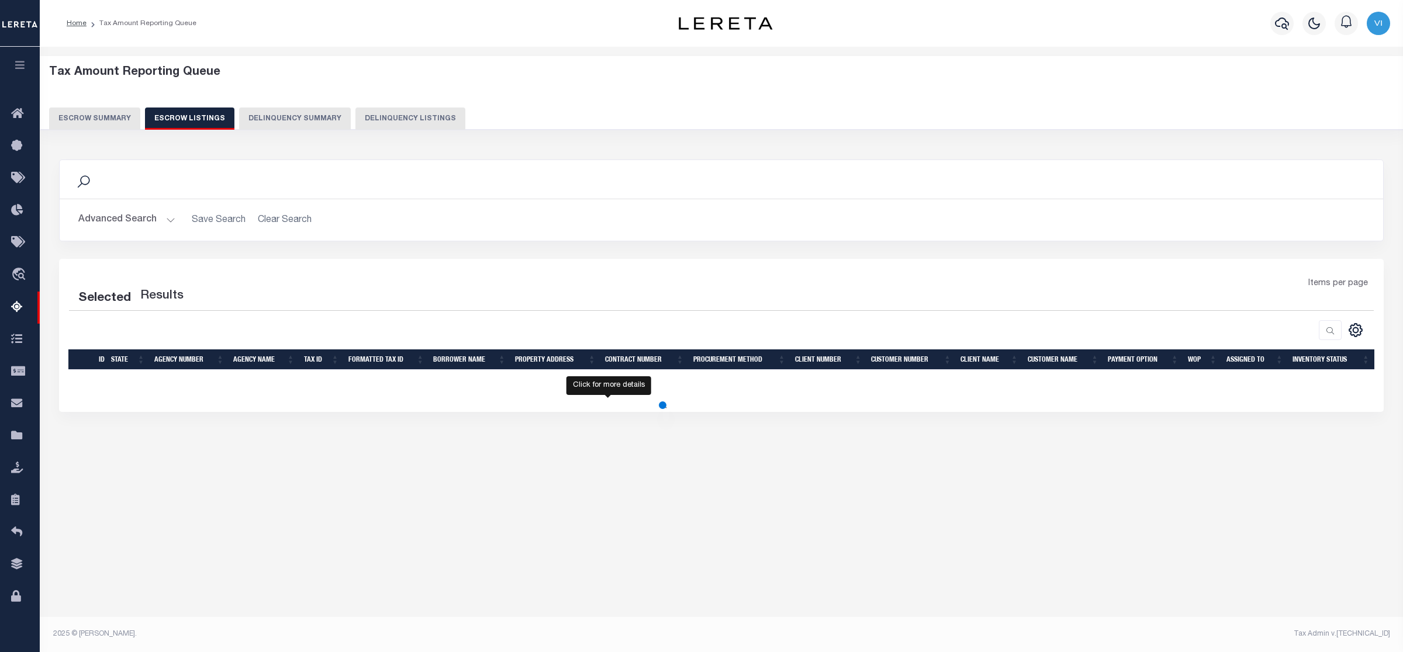
select select "100"
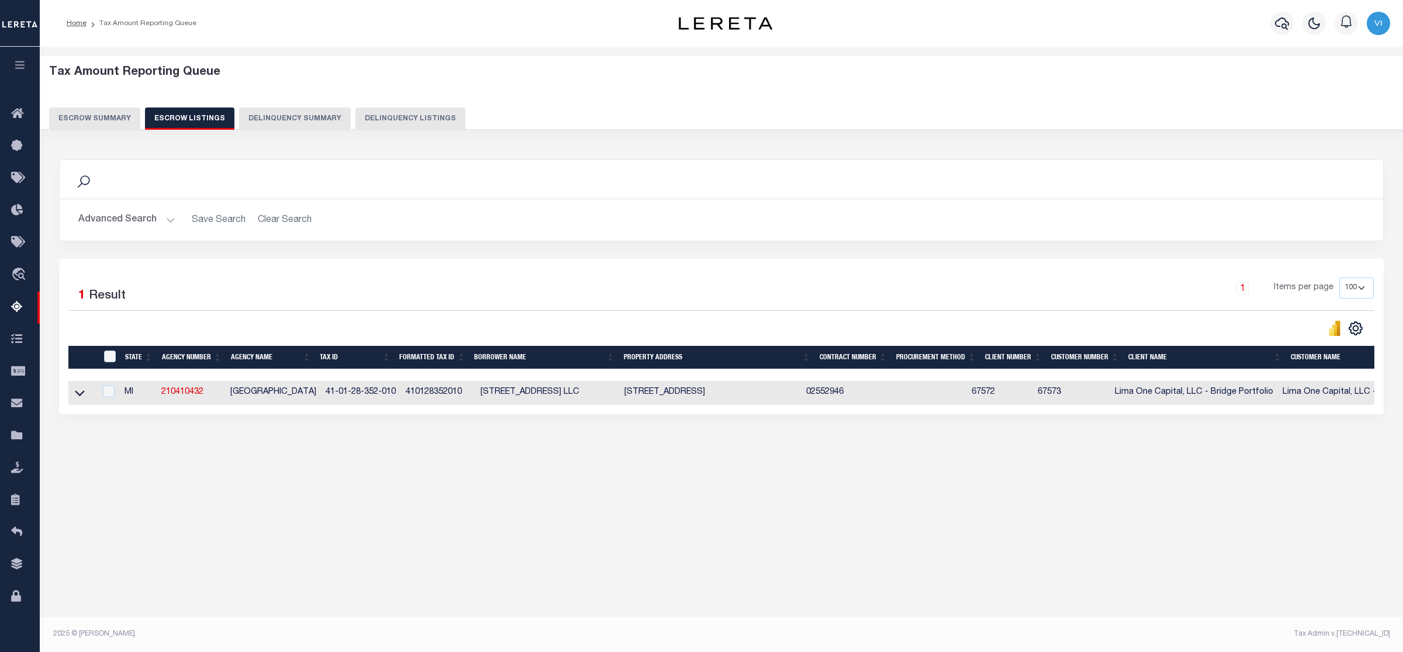
scroll to position [0, 212]
click at [79, 396] on icon at bounding box center [80, 393] width 10 height 12
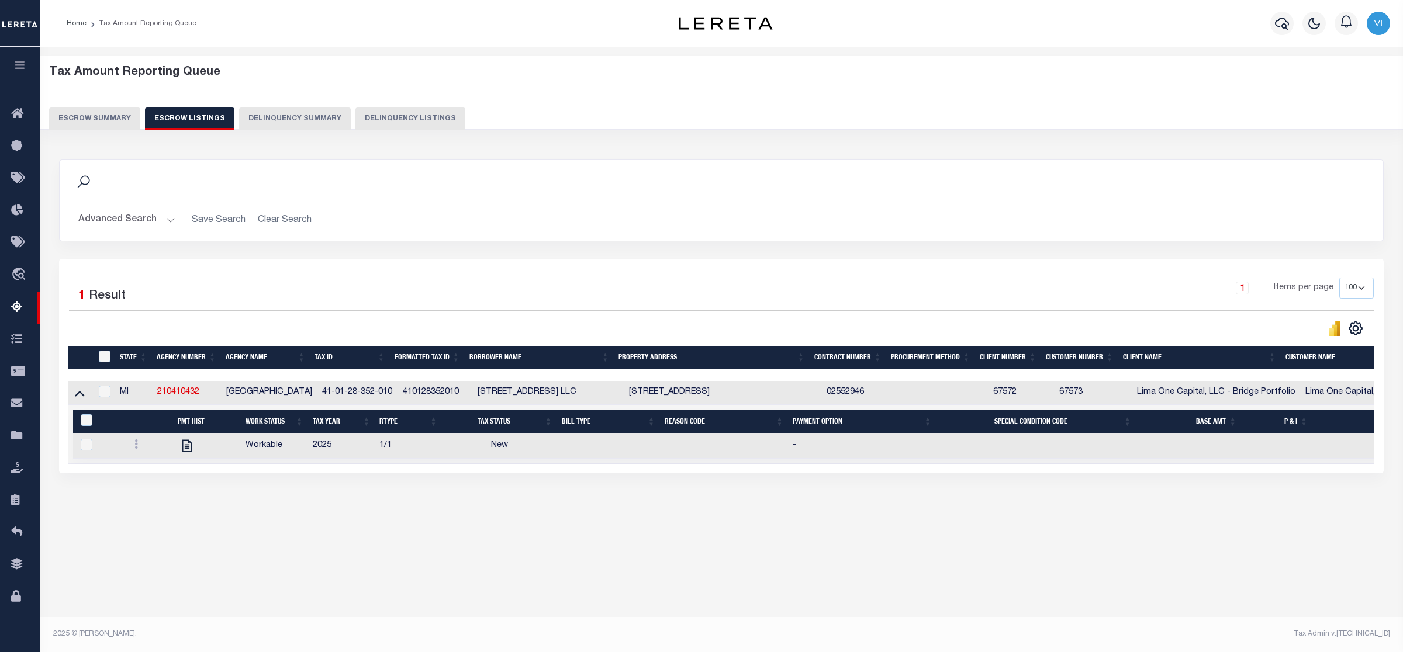
drag, startPoint x: 623, startPoint y: 399, endPoint x: 699, endPoint y: 402, distance: 76.6
click at [699, 402] on tr "MI 210410432 KENT CITY VILLAGE 41-01-28-352-010 410128352010 196 WEST EXCHANGE …" at bounding box center [890, 393] width 1645 height 24
copy tr "119 NORTH EAST"
click at [92, 118] on button "Escrow Summary" at bounding box center [94, 119] width 91 height 22
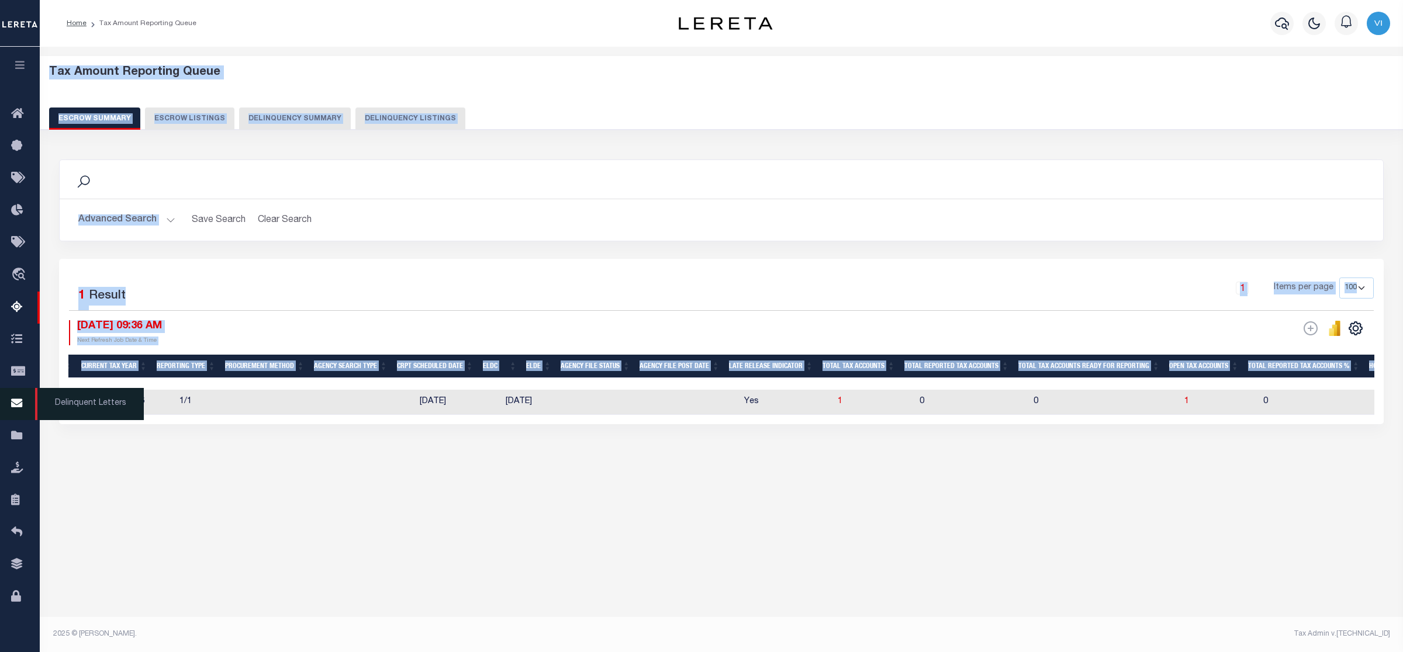
scroll to position [0, 0]
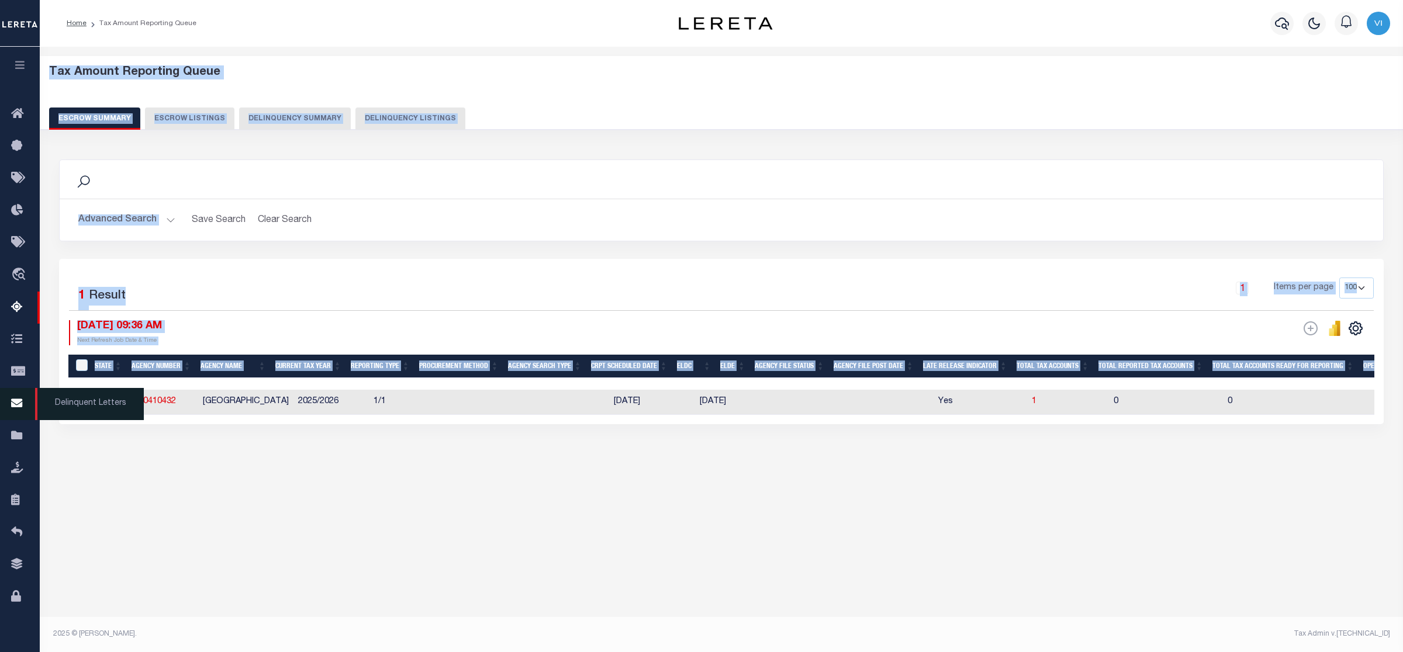
drag, startPoint x: 513, startPoint y: 382, endPoint x: 33, endPoint y: 392, distance: 480.1
click at [33, 392] on div "Home Tax Amount Reporting Queue" at bounding box center [701, 317] width 1403 height 634
click at [459, 194] on div "Search" at bounding box center [722, 179] width 1324 height 39
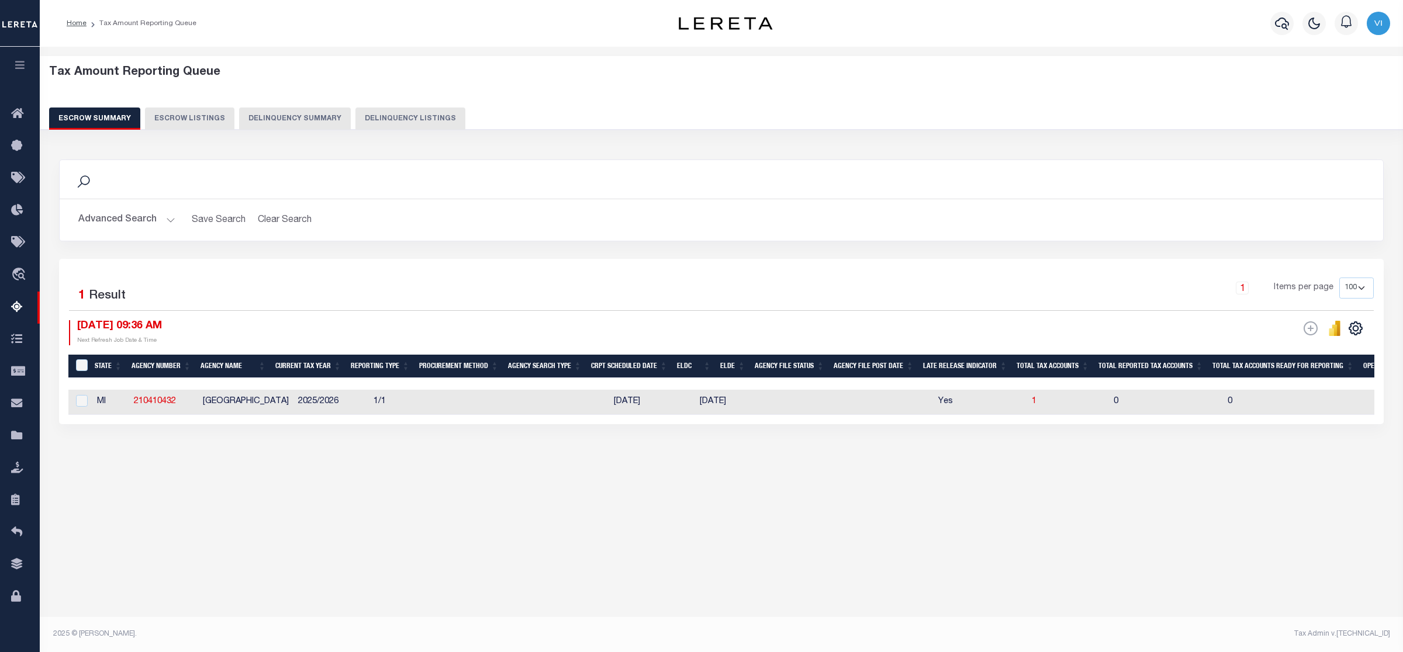
click at [165, 216] on button "Advanced Search" at bounding box center [126, 220] width 97 height 23
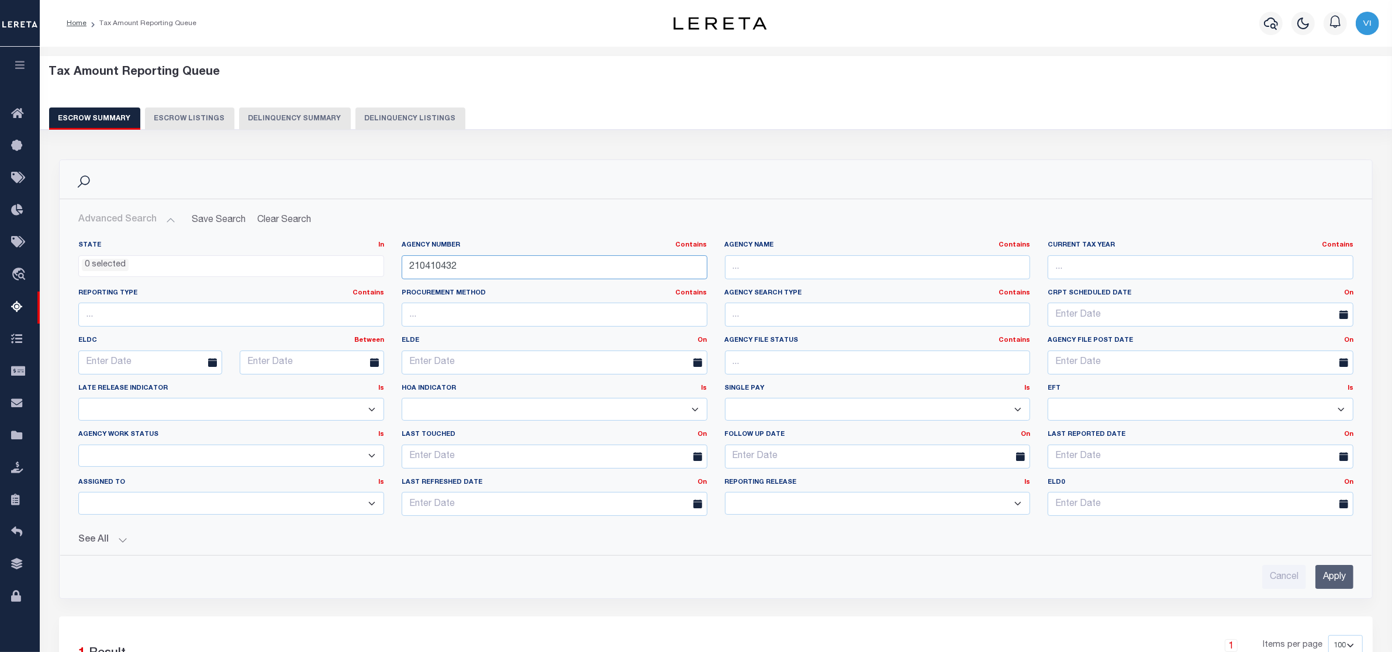
drag, startPoint x: 362, startPoint y: 274, endPoint x: 355, endPoint y: 275, distance: 7.7
click at [355, 275] on div "State In In AK AL AR AZ CA CO CT DC DE FL GA GU HI IA ID IL IN KS [GEOGRAPHIC_D…" at bounding box center [716, 383] width 1293 height 285
paste input "210510418"
click at [1328, 579] on input "Apply" at bounding box center [1334, 577] width 38 height 24
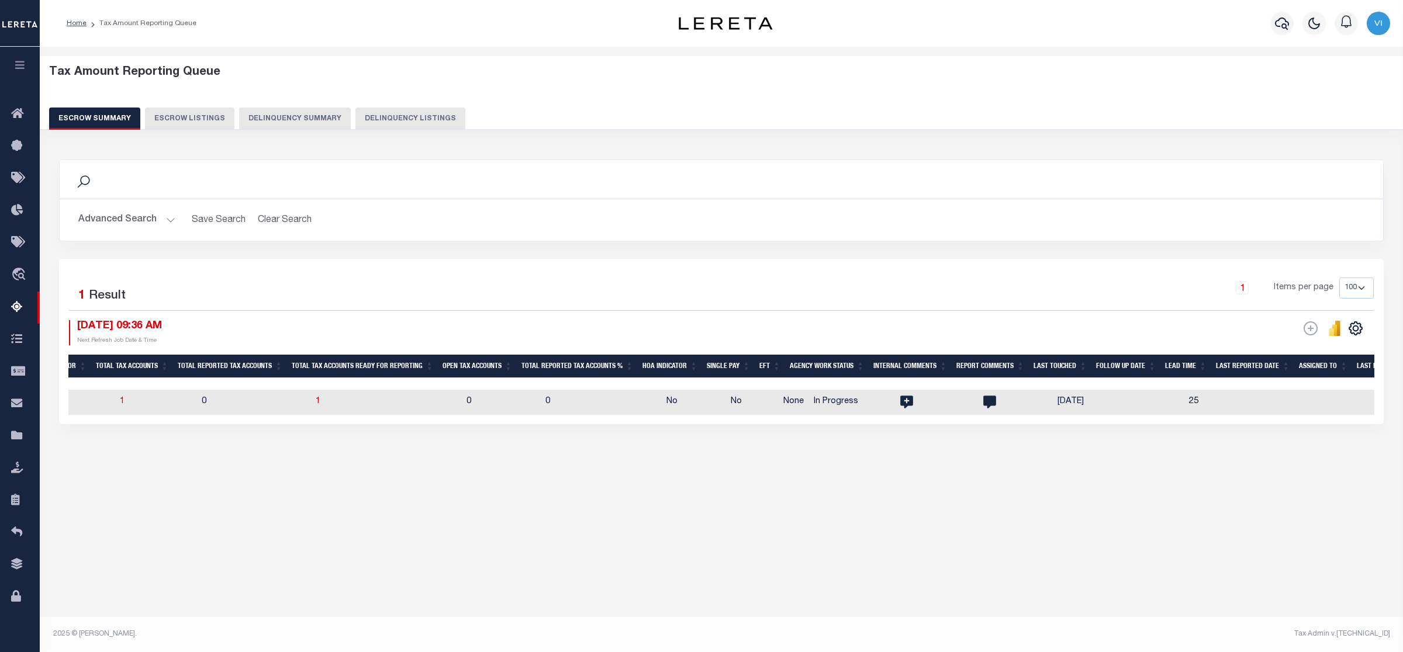
scroll to position [0, 1004]
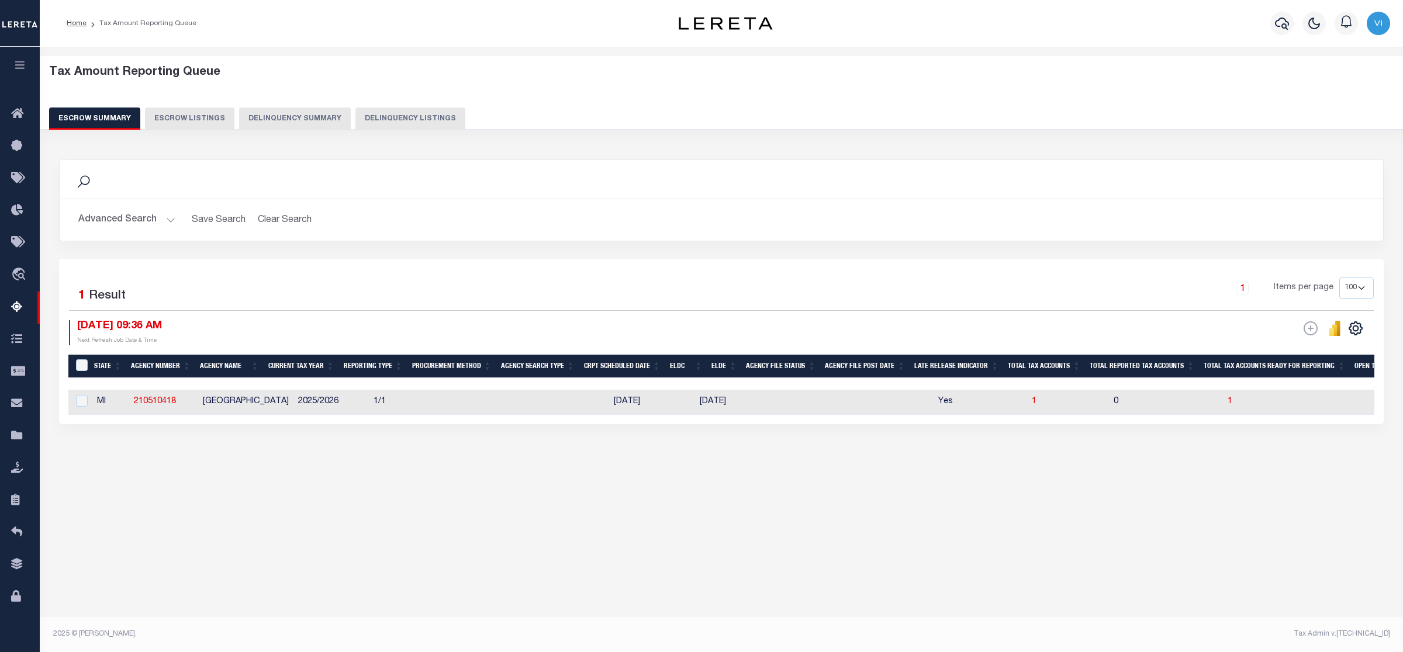
click at [167, 222] on button "Advanced Search" at bounding box center [126, 220] width 97 height 23
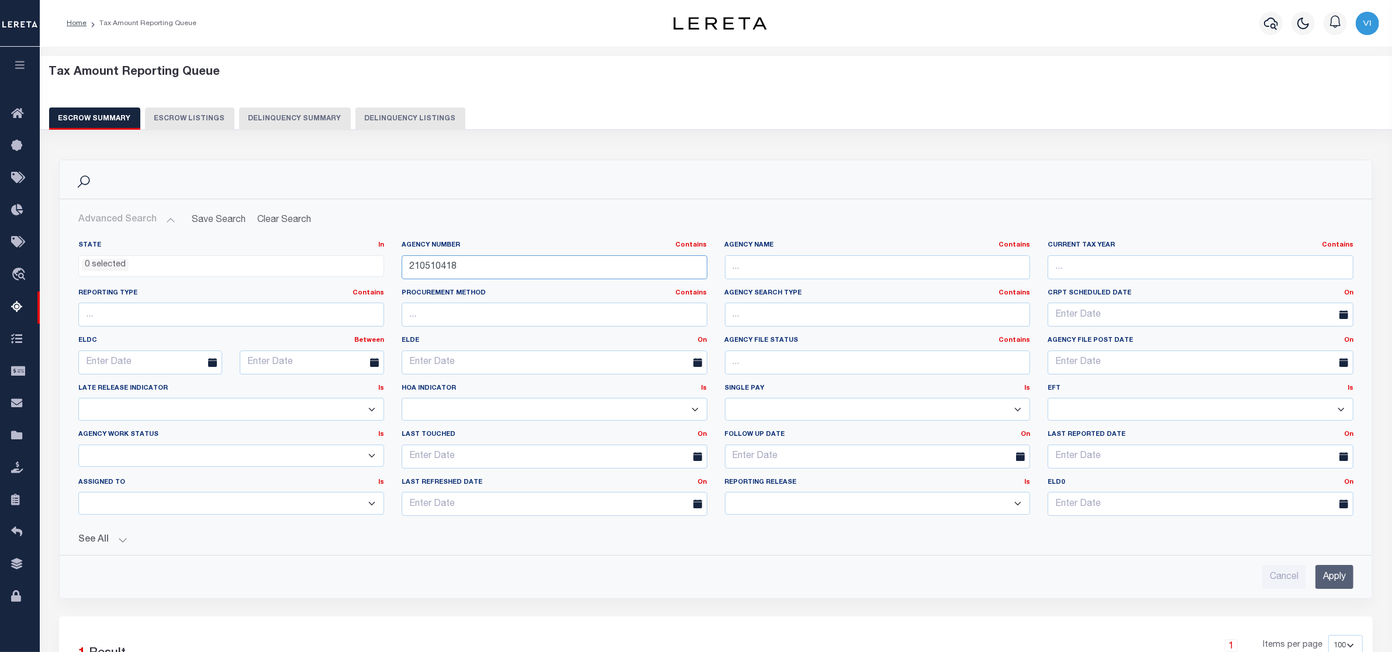
drag, startPoint x: 364, startPoint y: 269, endPoint x: 354, endPoint y: 269, distance: 9.4
click at [354, 269] on div "State In In AK AL AR AZ CA CO CT DC DE FL GA GU HI IA ID IL IN KS [GEOGRAPHIC_D…" at bounding box center [716, 383] width 1293 height 285
paste input "640421"
type input "210640421"
click at [1333, 576] on input "Apply" at bounding box center [1334, 577] width 38 height 24
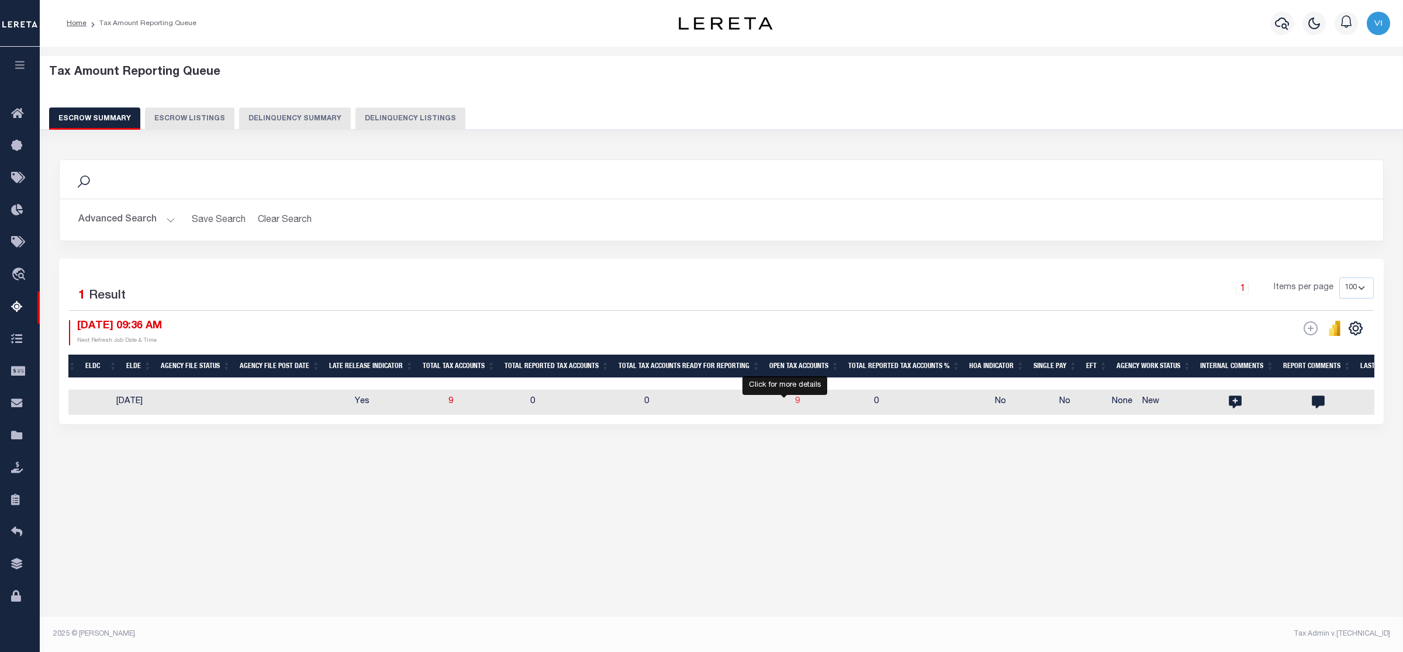
click at [795, 403] on span "9" at bounding box center [797, 402] width 5 height 8
select select
select select "100"
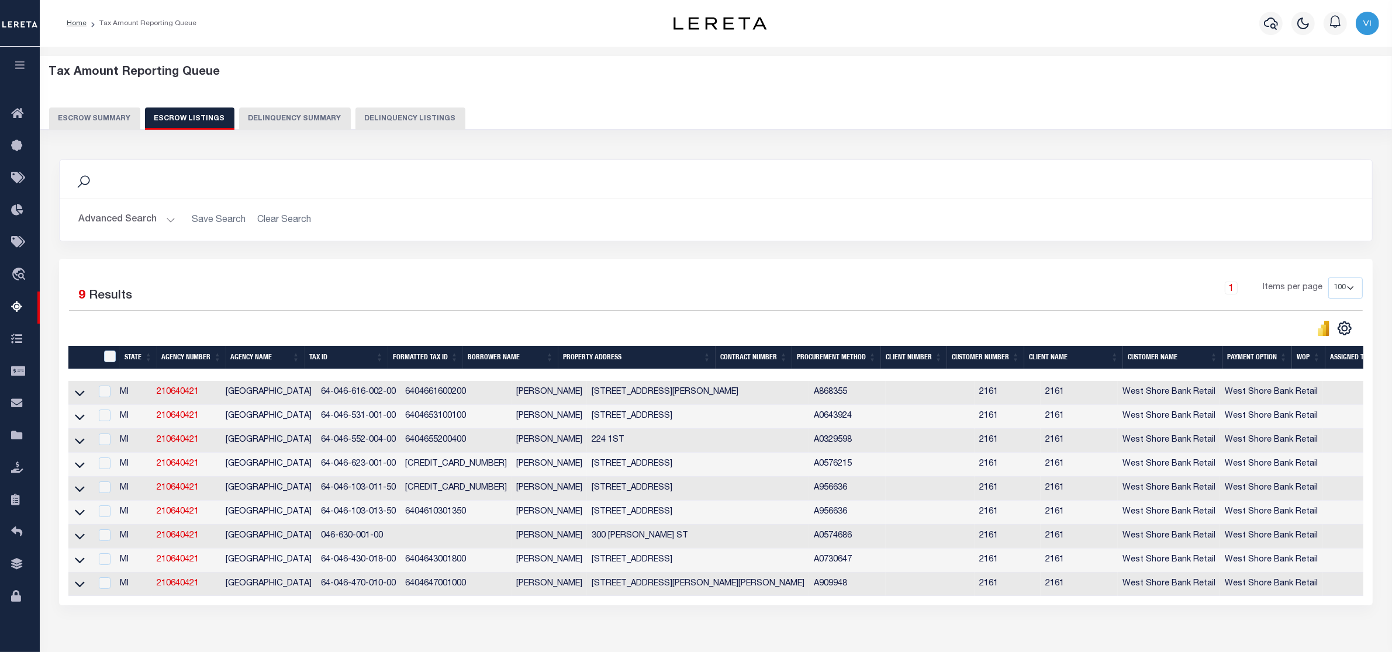
click at [168, 220] on button "Advanced Search" at bounding box center [126, 220] width 97 height 23
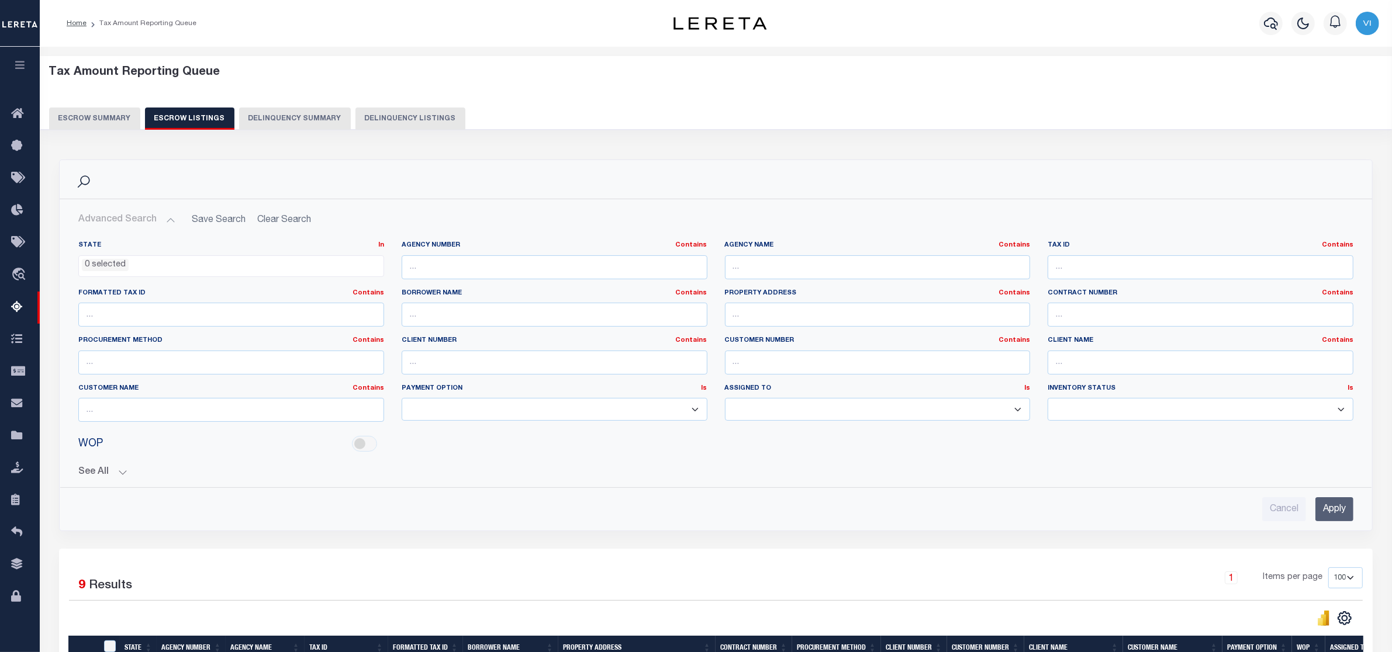
click at [168, 220] on button "Advanced Search" at bounding box center [126, 220] width 97 height 23
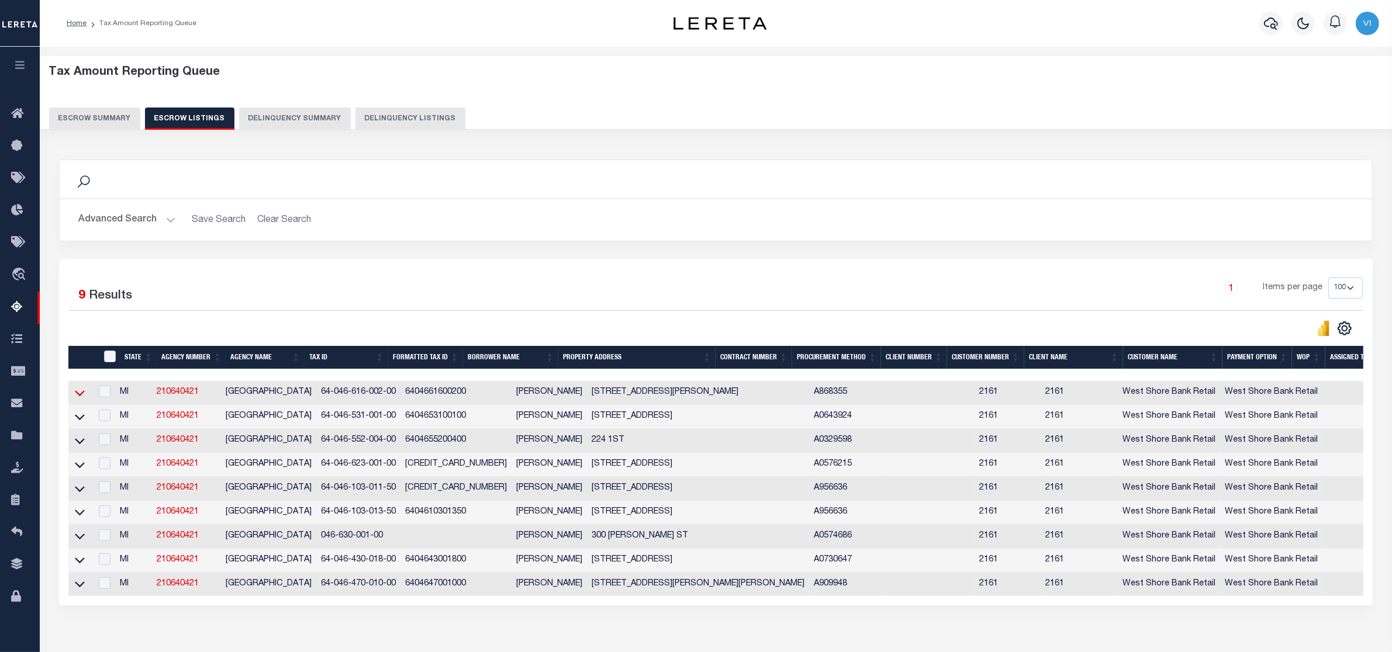
click at [78, 395] on icon at bounding box center [80, 393] width 10 height 12
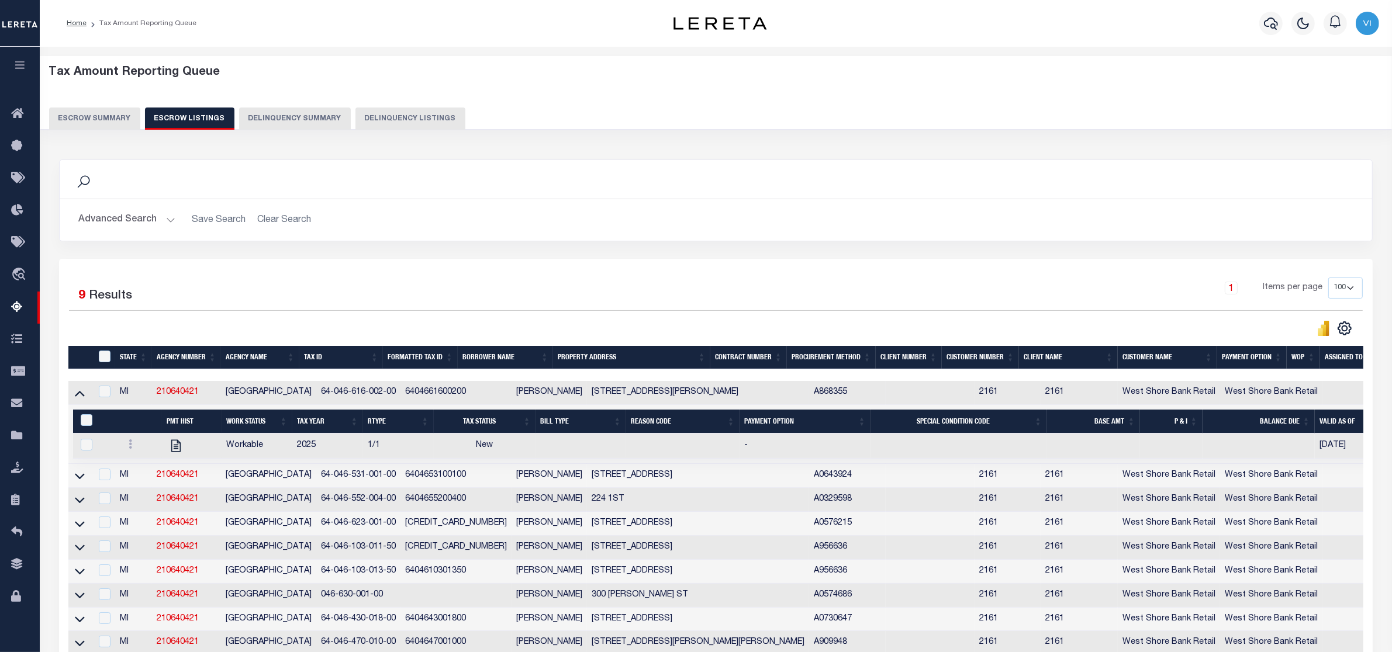
drag, startPoint x: 561, startPoint y: 396, endPoint x: 627, endPoint y: 399, distance: 66.1
click at [627, 399] on tr "MI 210640421 SHELBY VILLAGE 64-046-616-002-00 6404661600200 CINTHIA G ESPINOZA …" at bounding box center [812, 393] width 1488 height 24
copy tr "152 SESSIONS"
drag, startPoint x: 562, startPoint y: 480, endPoint x: 624, endPoint y: 481, distance: 62.6
click at [624, 481] on tr "MI 210640421 SHELBY VILLAGE 64-046-531-001-00 6404653100100 CHRIS A TENBRINK 20…" at bounding box center [812, 476] width 1488 height 24
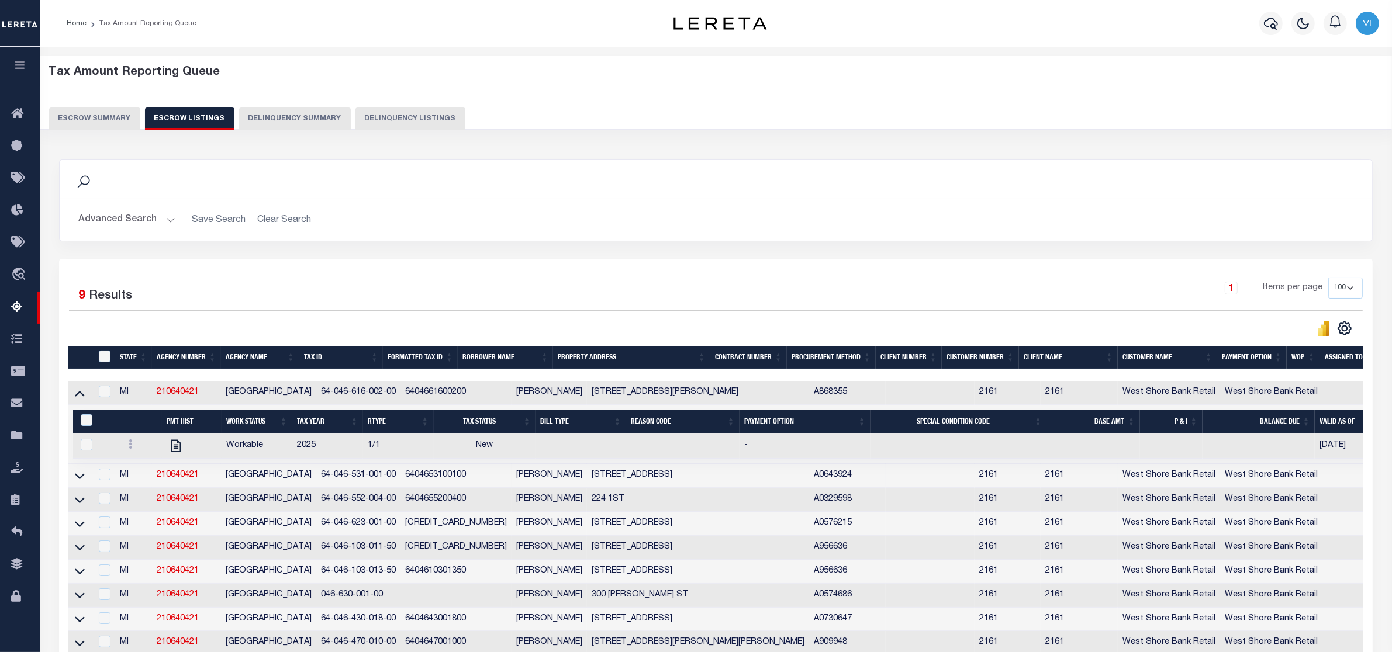
copy tr "[STREET_ADDRESS]"
drag, startPoint x: 565, startPoint y: 510, endPoint x: 599, endPoint y: 510, distance: 33.9
click at [599, 510] on td "224 1ST" at bounding box center [698, 500] width 222 height 24
checkbox input "true"
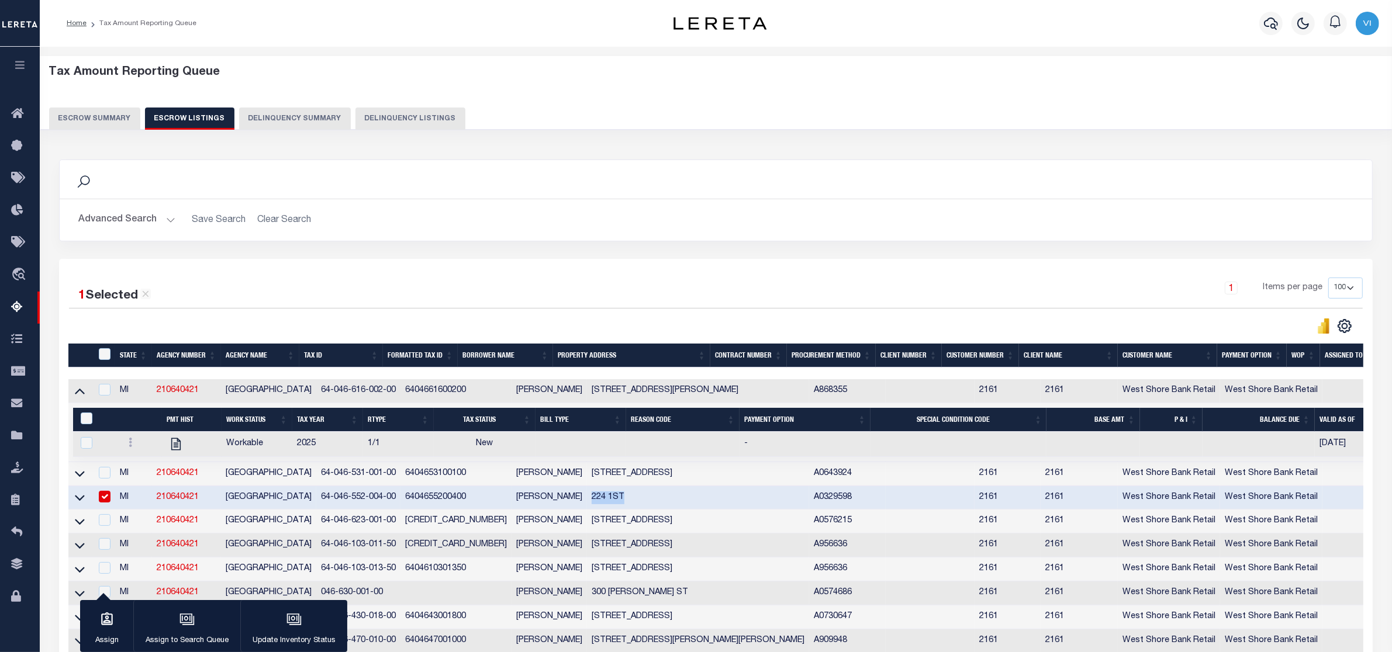
copy td "224 1ST"
drag, startPoint x: 566, startPoint y: 528, endPoint x: 646, endPoint y: 524, distance: 80.2
click at [646, 524] on td "[STREET_ADDRESS]" at bounding box center [698, 522] width 222 height 24
checkbox input "true"
drag, startPoint x: 105, startPoint y: 498, endPoint x: 105, endPoint y: 510, distance: 12.3
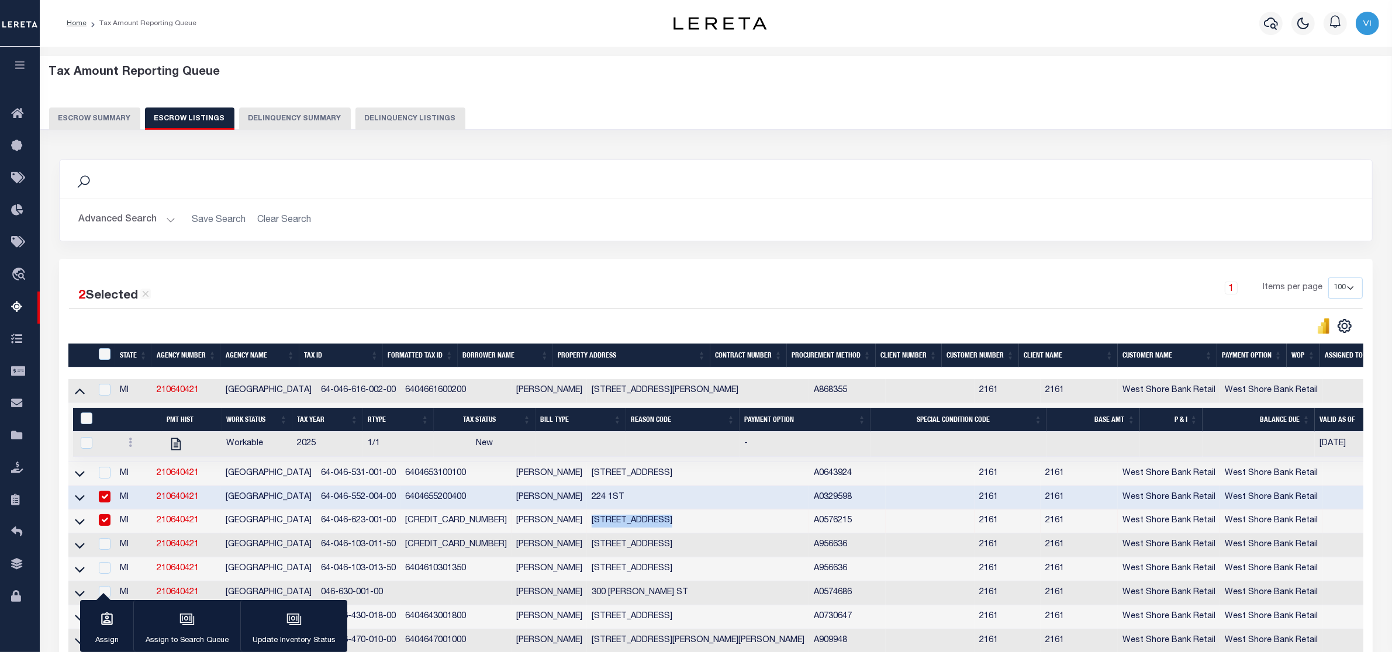
click at [105, 498] on input "checkbox" at bounding box center [105, 497] width 12 height 12
checkbox input "false"
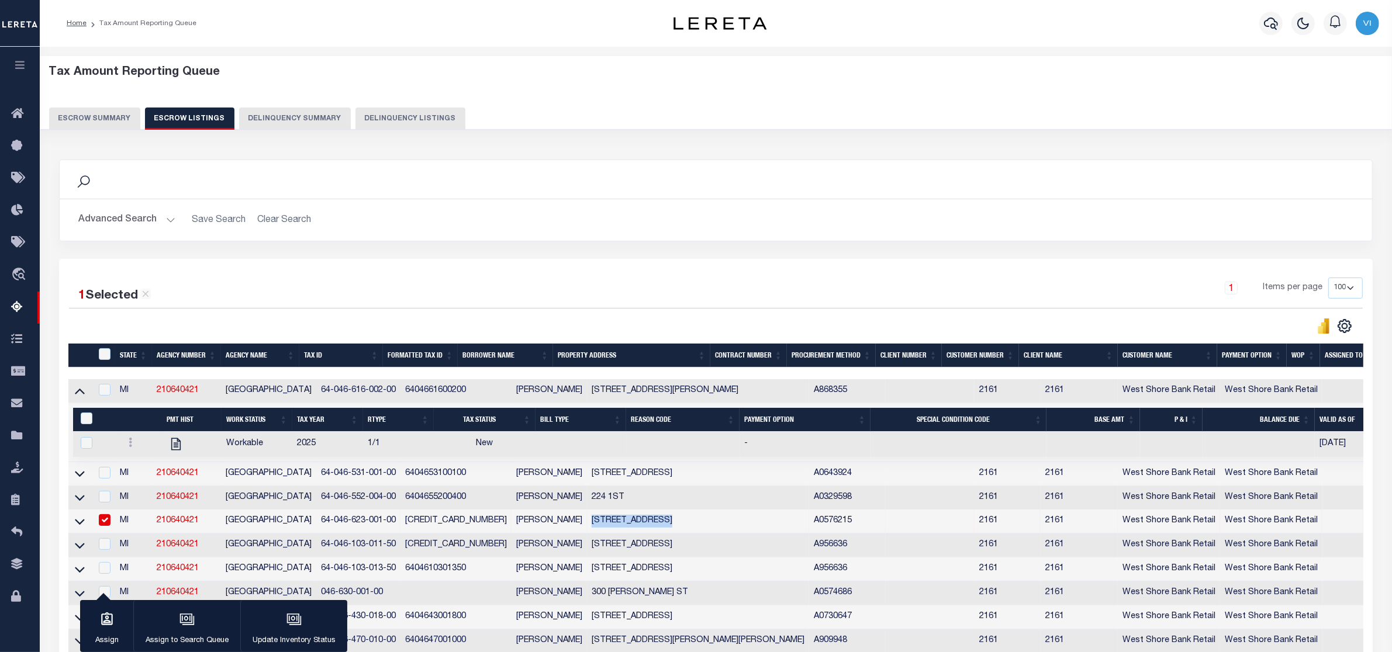
click at [102, 526] on input "checkbox" at bounding box center [105, 520] width 12 height 12
checkbox input "false"
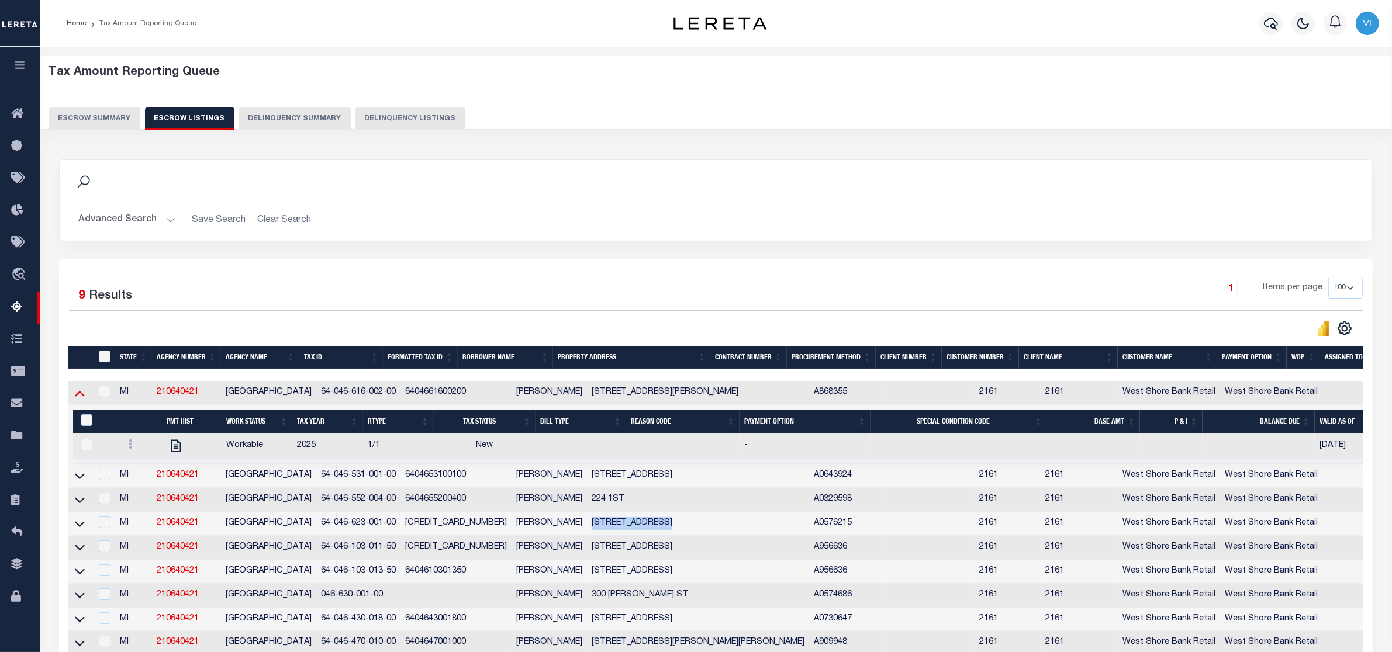
click at [78, 395] on icon at bounding box center [80, 393] width 10 height 12
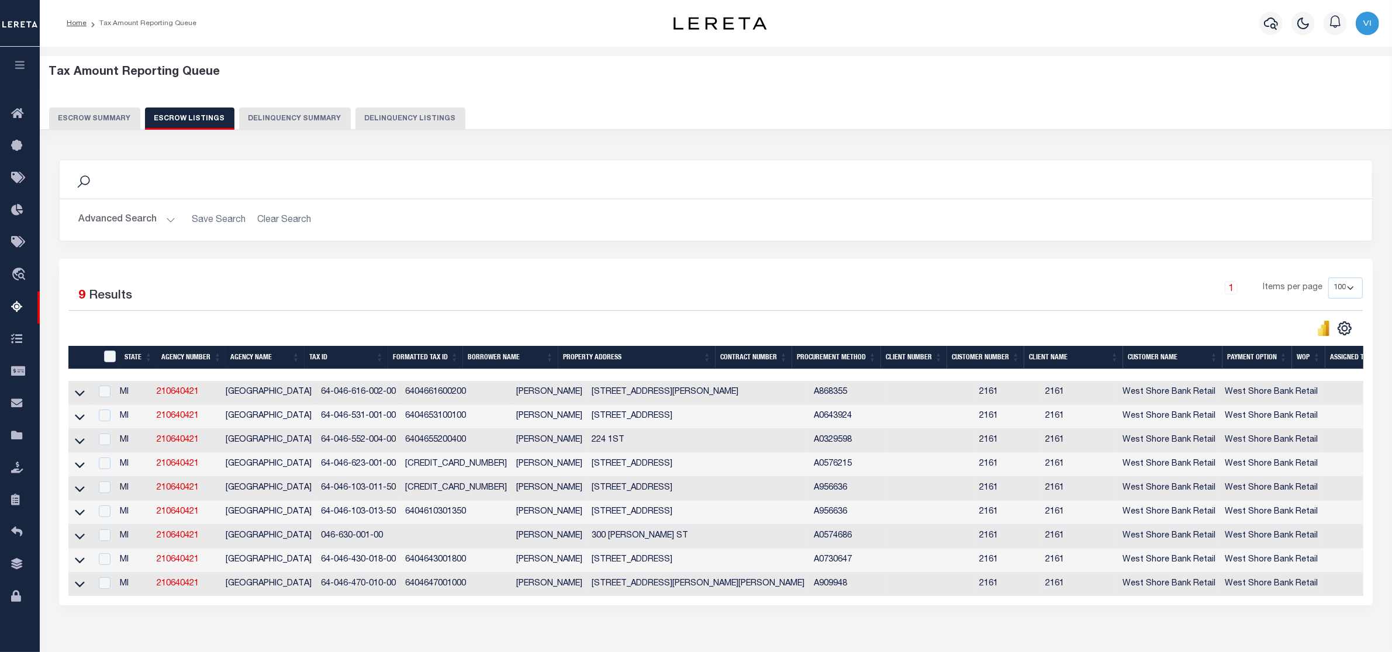
click at [614, 234] on div "Advanced Search Save Search Clear Search State In" at bounding box center [716, 220] width 1312 height 42
click at [77, 115] on button "Escrow Summary" at bounding box center [94, 119] width 91 height 22
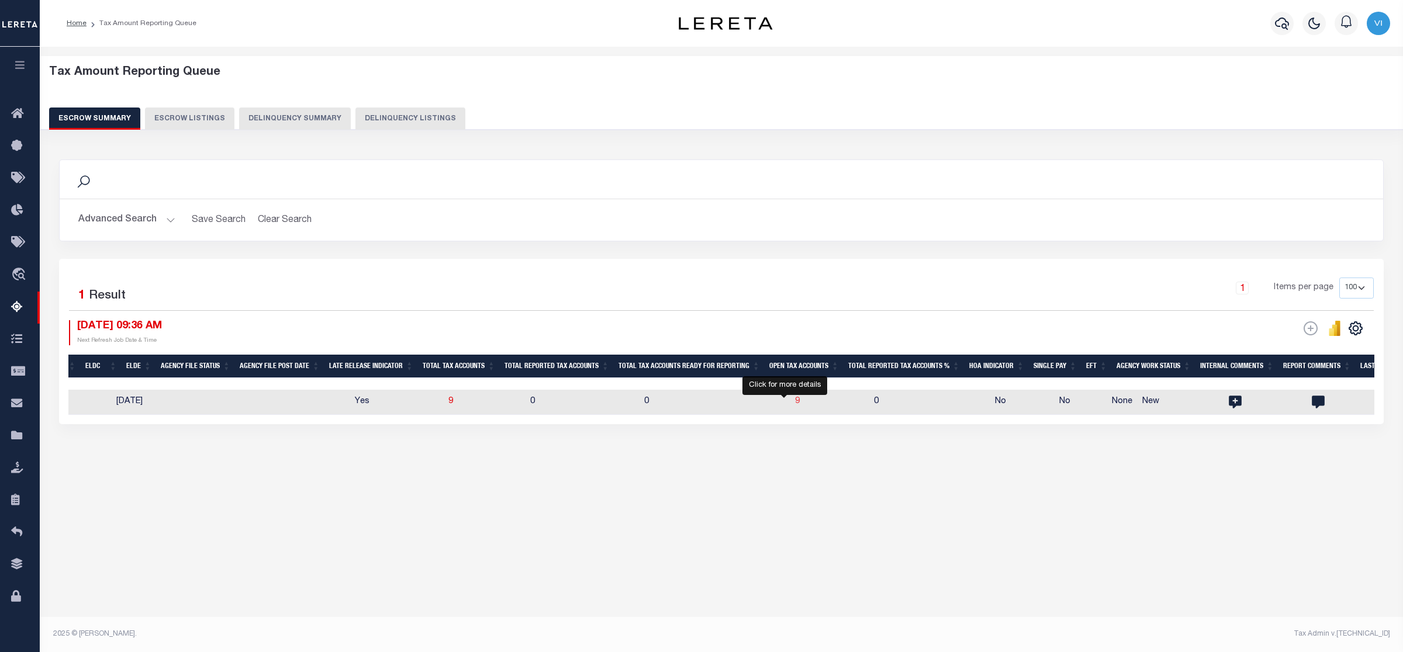
click at [795, 401] on span "9" at bounding box center [797, 402] width 5 height 8
select select "100"
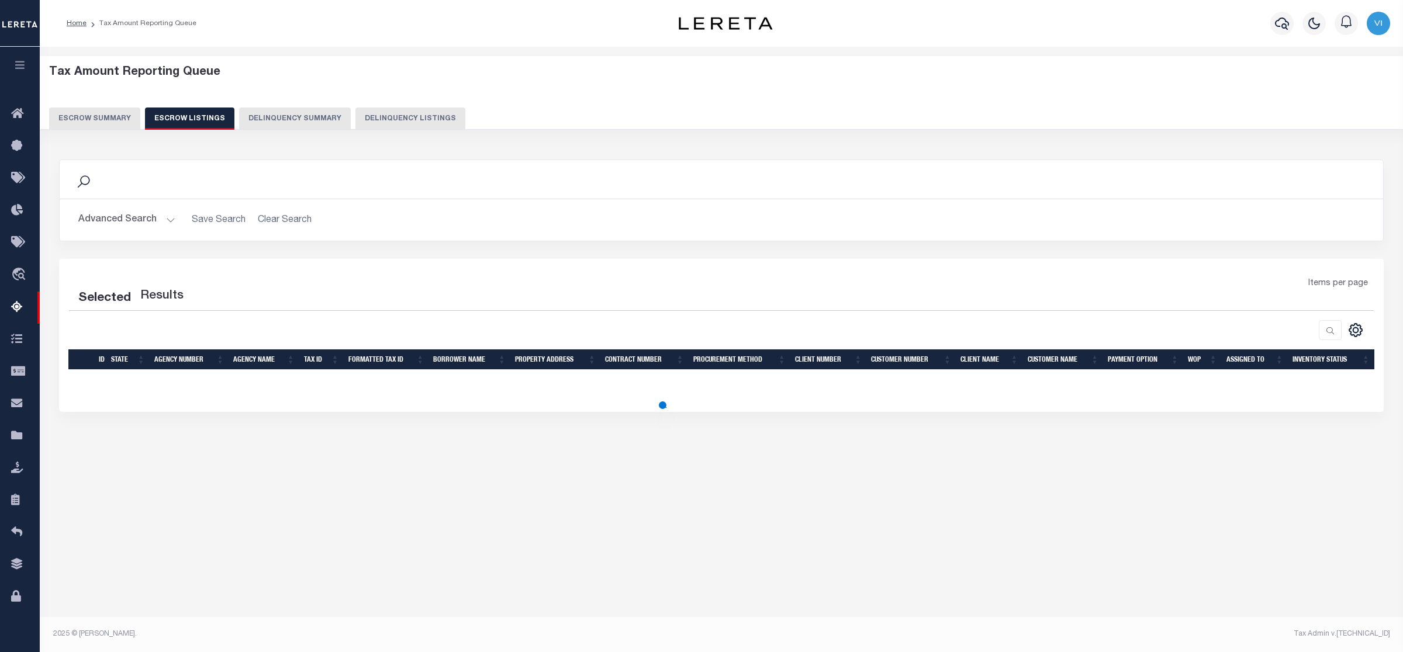
select select "100"
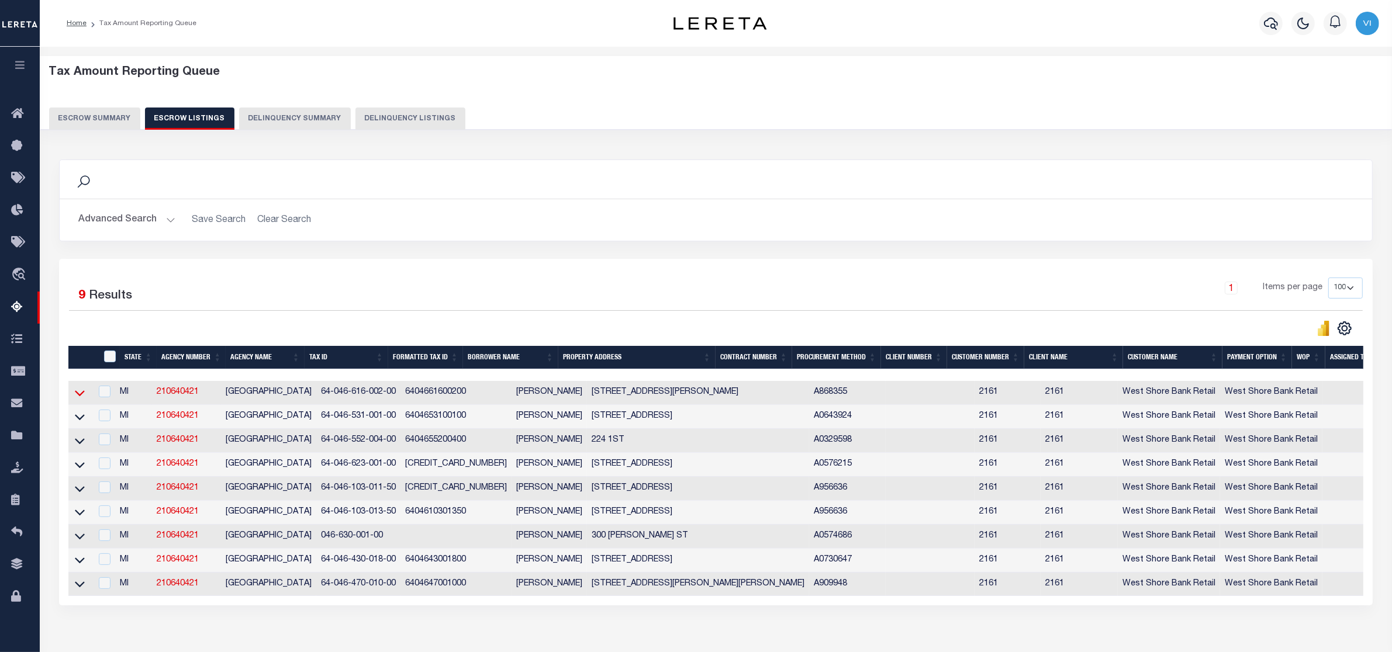
click at [79, 395] on icon at bounding box center [80, 393] width 10 height 12
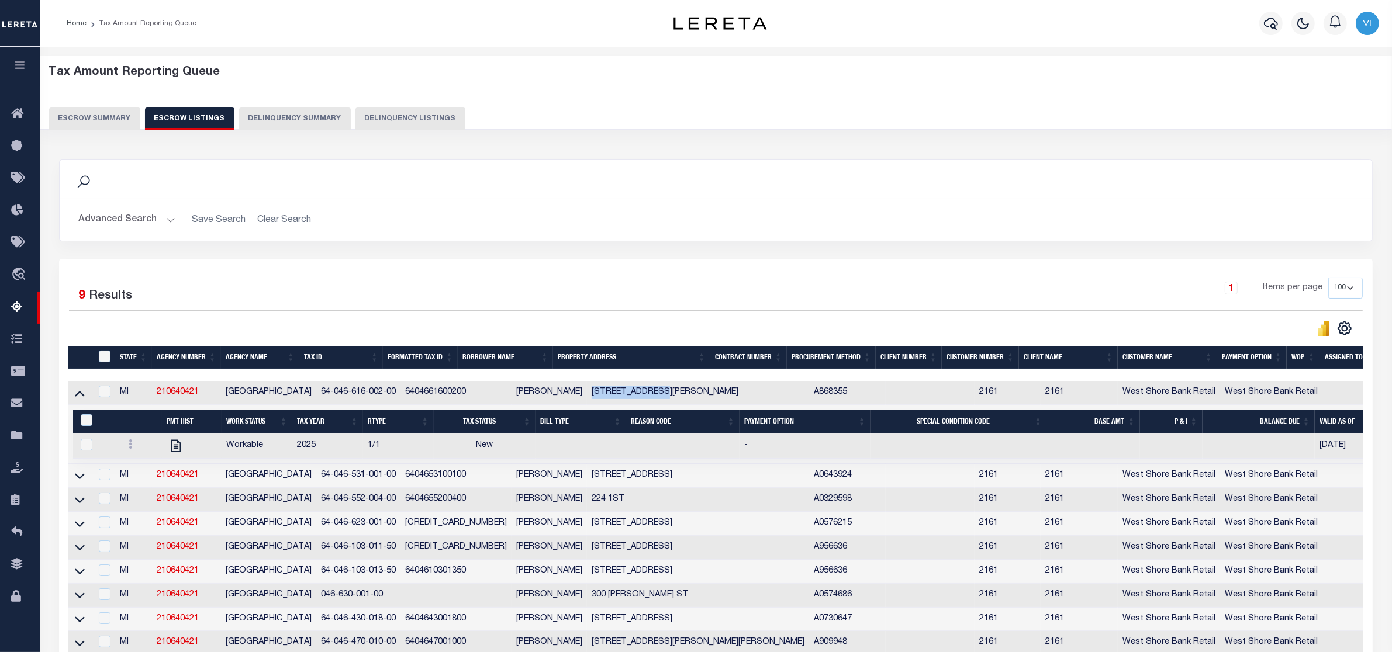
drag, startPoint x: 563, startPoint y: 396, endPoint x: 642, endPoint y: 398, distance: 78.9
click at [642, 398] on td "[STREET_ADDRESS][PERSON_NAME]" at bounding box center [698, 393] width 222 height 24
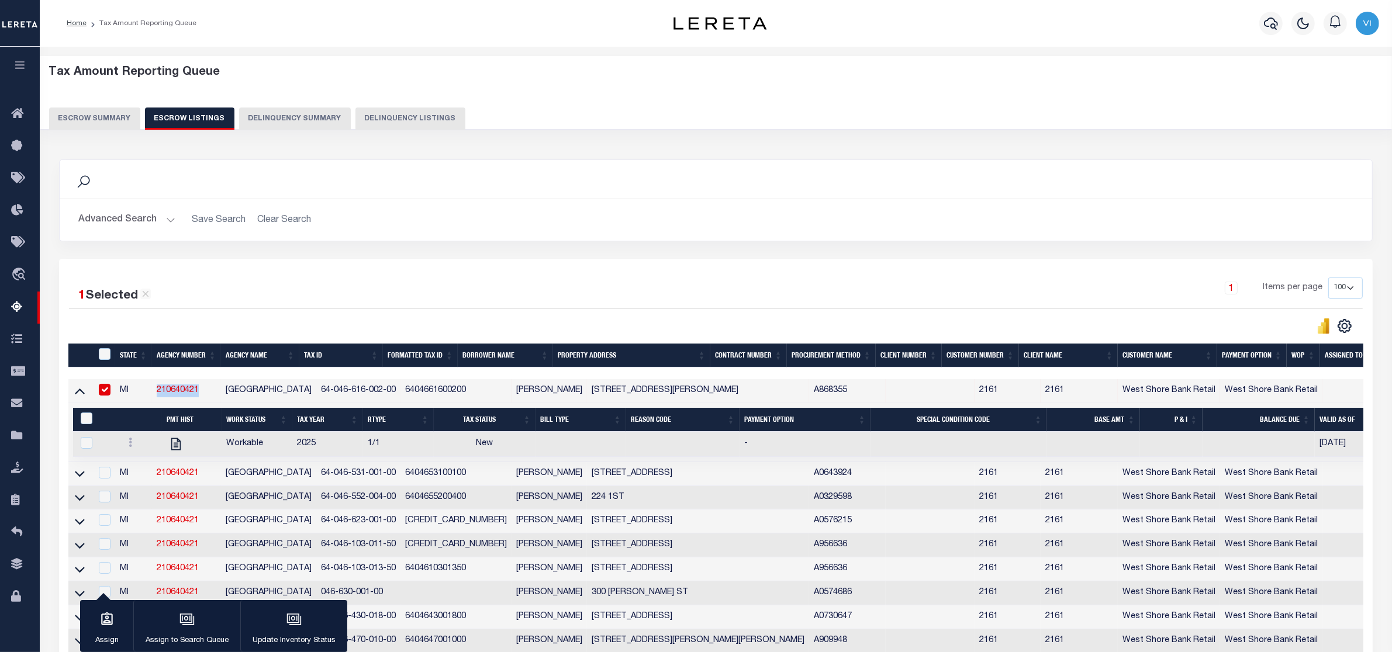
drag, startPoint x: 202, startPoint y: 392, endPoint x: 156, endPoint y: 393, distance: 46.8
click at [156, 393] on td "210640421" at bounding box center [186, 391] width 69 height 24
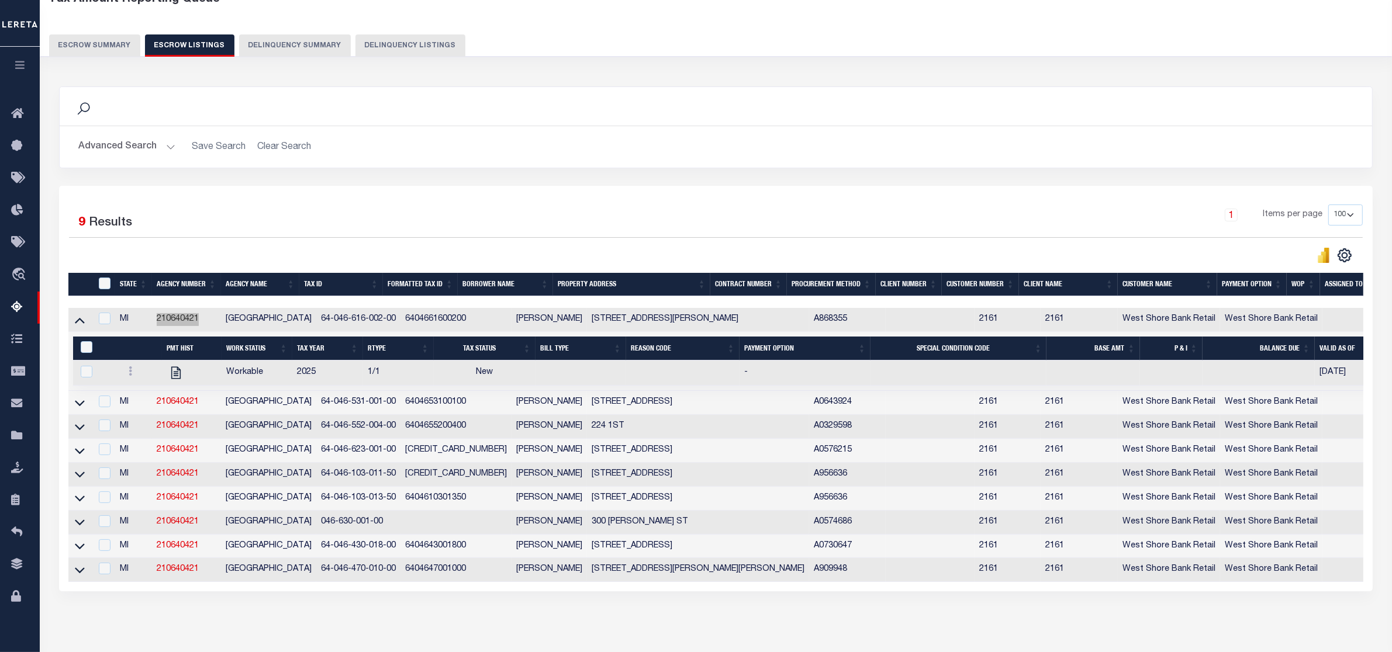
scroll to position [136, 0]
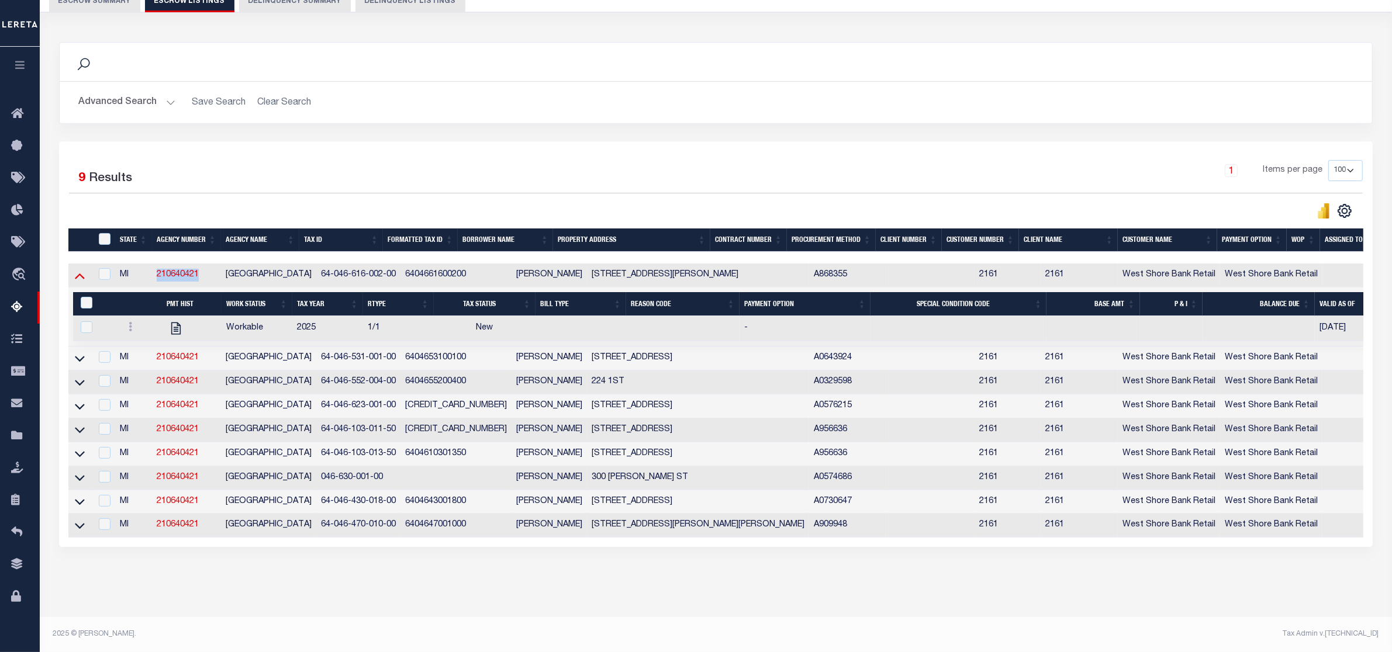
click at [82, 274] on icon at bounding box center [80, 277] width 10 height 6
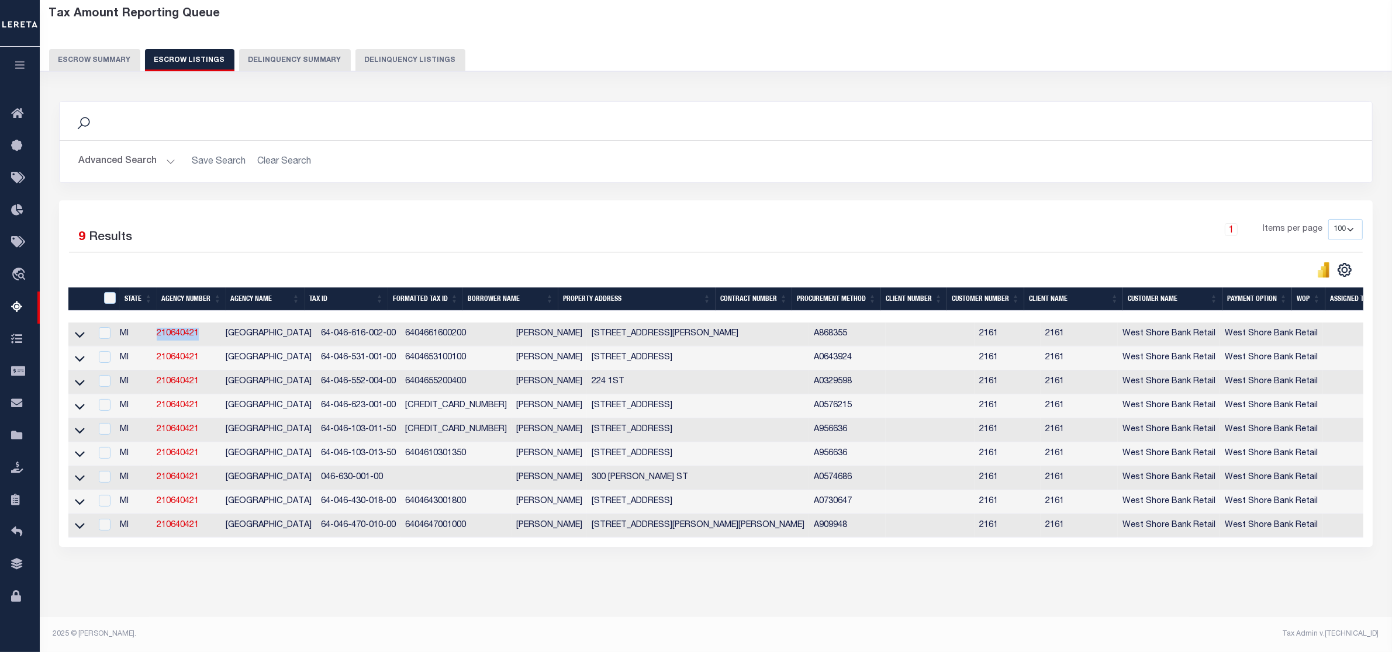
scroll to position [76, 0]
click at [200, 262] on div at bounding box center [392, 270] width 647 height 16
drag, startPoint x: 302, startPoint y: 317, endPoint x: 380, endPoint y: 514, distance: 212.3
click at [380, 514] on tbody "MI 210640421 SHELBY VILLAGE 64-046-616-002-00 6404661600200 CINTHIA G ESPINOZA …" at bounding box center [812, 430] width 1488 height 215
click at [326, 573] on div "Search Advanced Search Save Search Clear Search In In AK AL AR AZ CA CO CT" at bounding box center [715, 335] width 1329 height 493
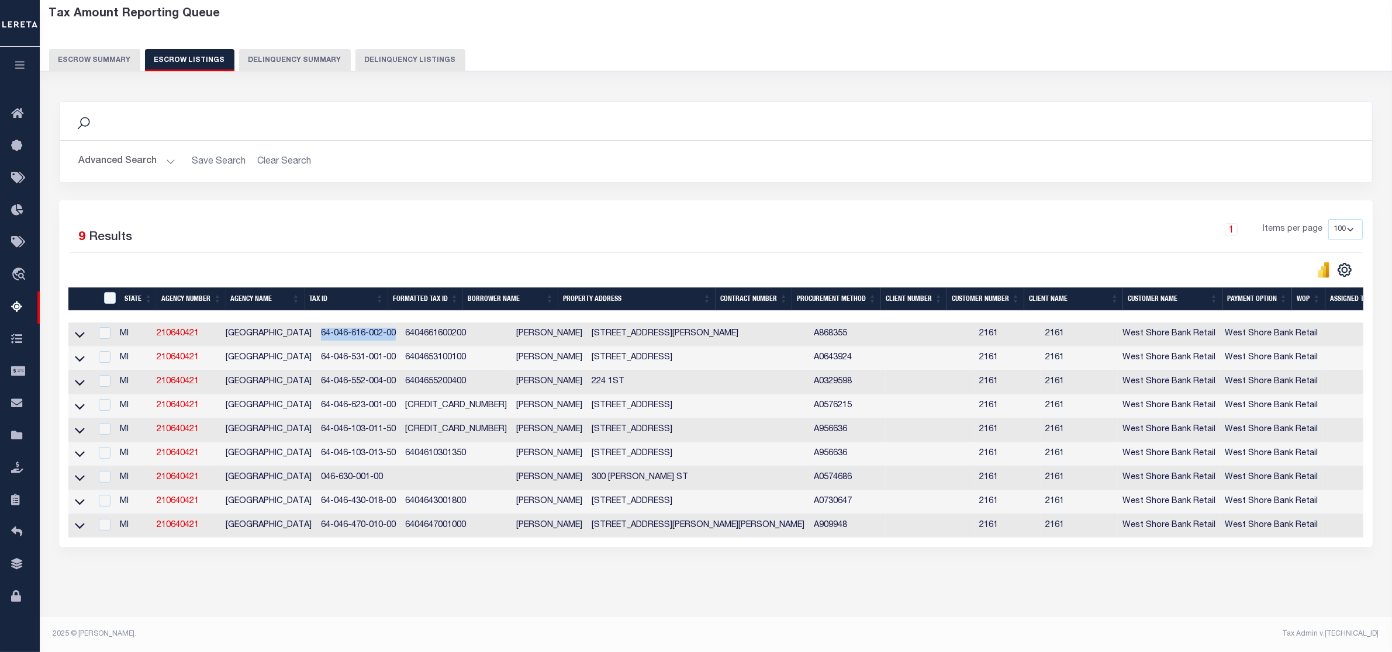
drag, startPoint x: 305, startPoint y: 319, endPoint x: 386, endPoint y: 320, distance: 81.3
click at [386, 323] on td "64-046-616-002-00" at bounding box center [358, 335] width 84 height 24
checkbox input "true"
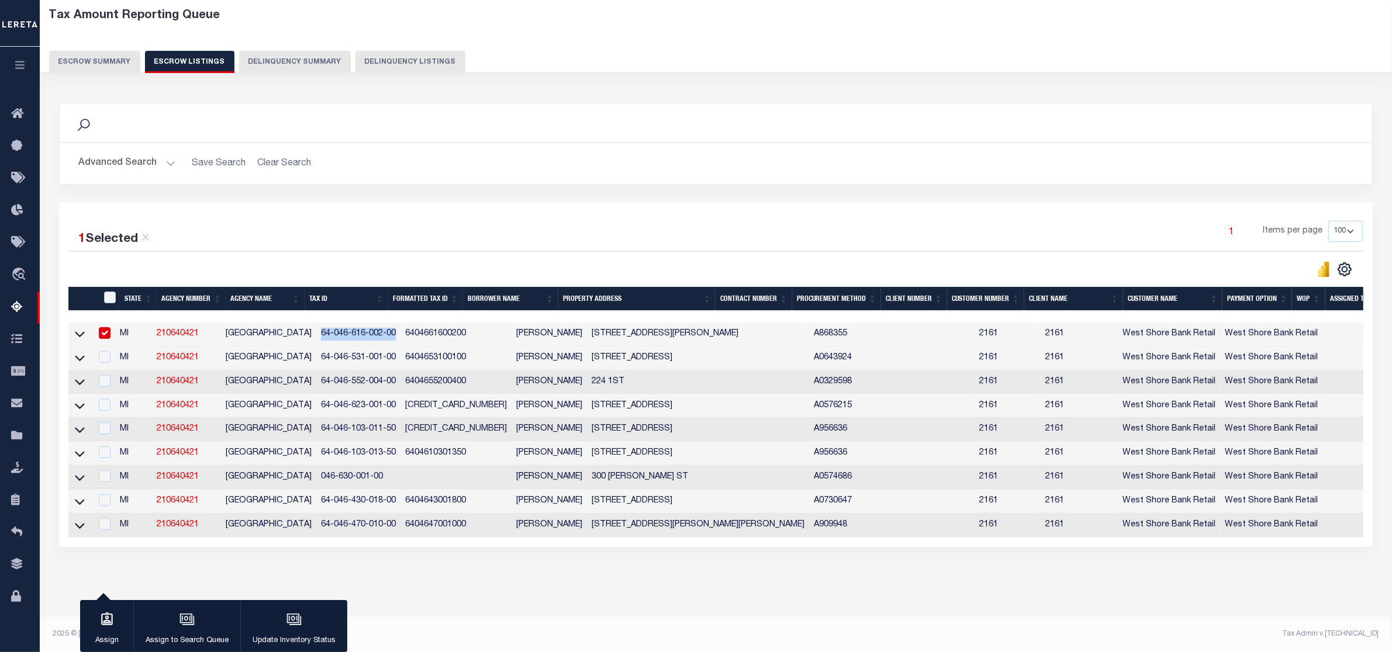
scroll to position [74, 0]
click at [963, 113] on div "Search" at bounding box center [716, 123] width 1294 height 20
drag, startPoint x: 307, startPoint y: 343, endPoint x: 383, endPoint y: 345, distance: 75.4
click at [383, 347] on td "64-046-531-001-00" at bounding box center [358, 359] width 84 height 24
checkbox input "true"
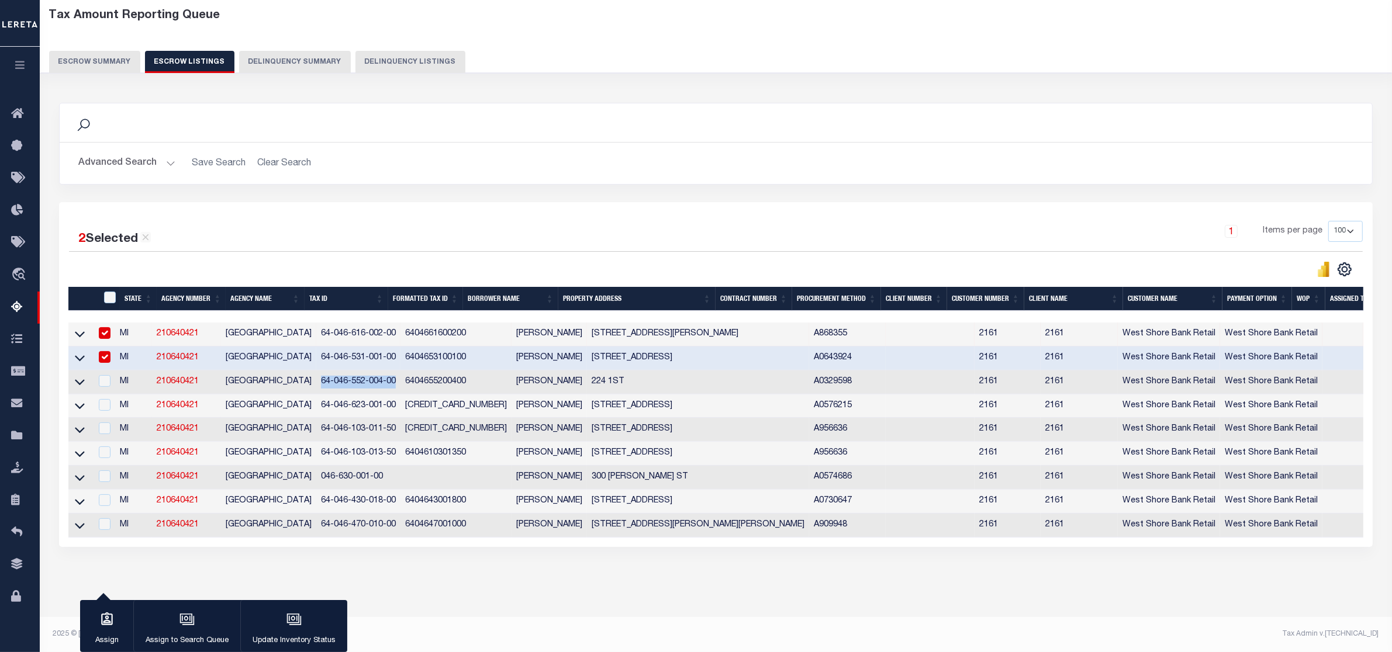
drag, startPoint x: 305, startPoint y: 368, endPoint x: 385, endPoint y: 367, distance: 80.1
click at [385, 371] on td "64-046-552-004-00" at bounding box center [358, 383] width 84 height 24
checkbox input "true"
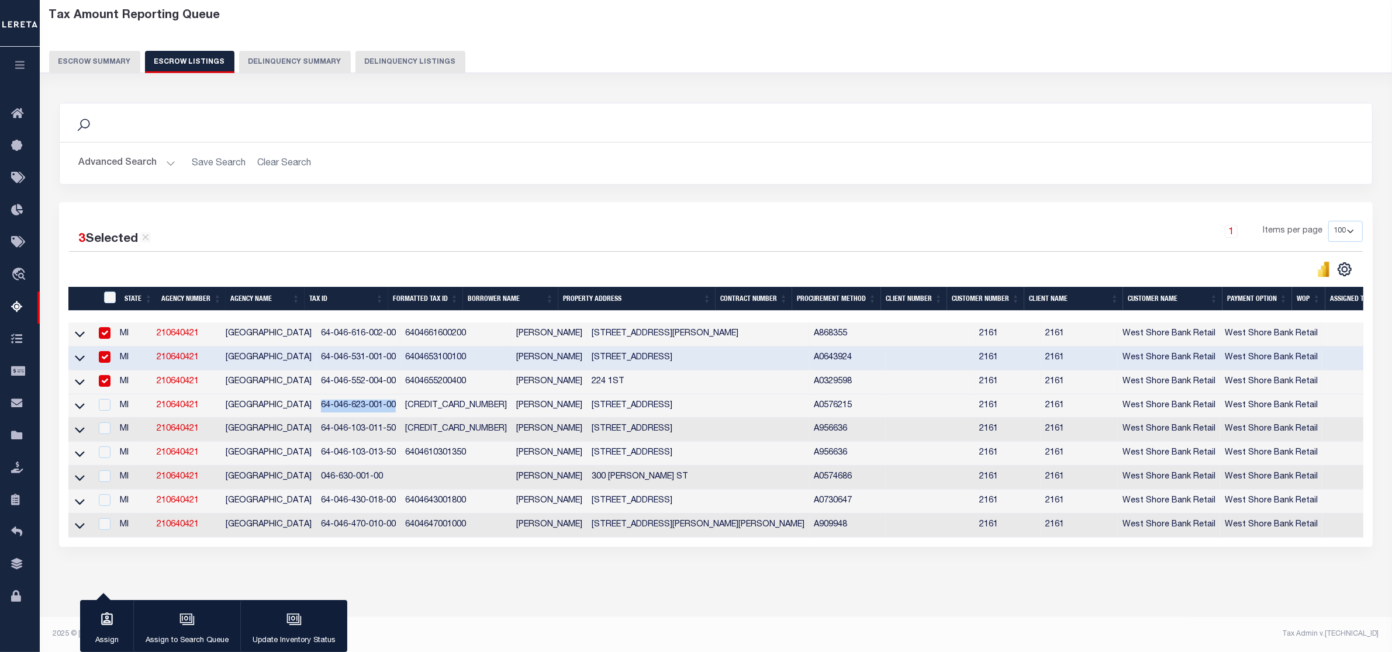
drag, startPoint x: 307, startPoint y: 391, endPoint x: 384, endPoint y: 393, distance: 76.6
click at [384, 395] on td "64-046-623-001-00" at bounding box center [358, 407] width 84 height 24
checkbox input "true"
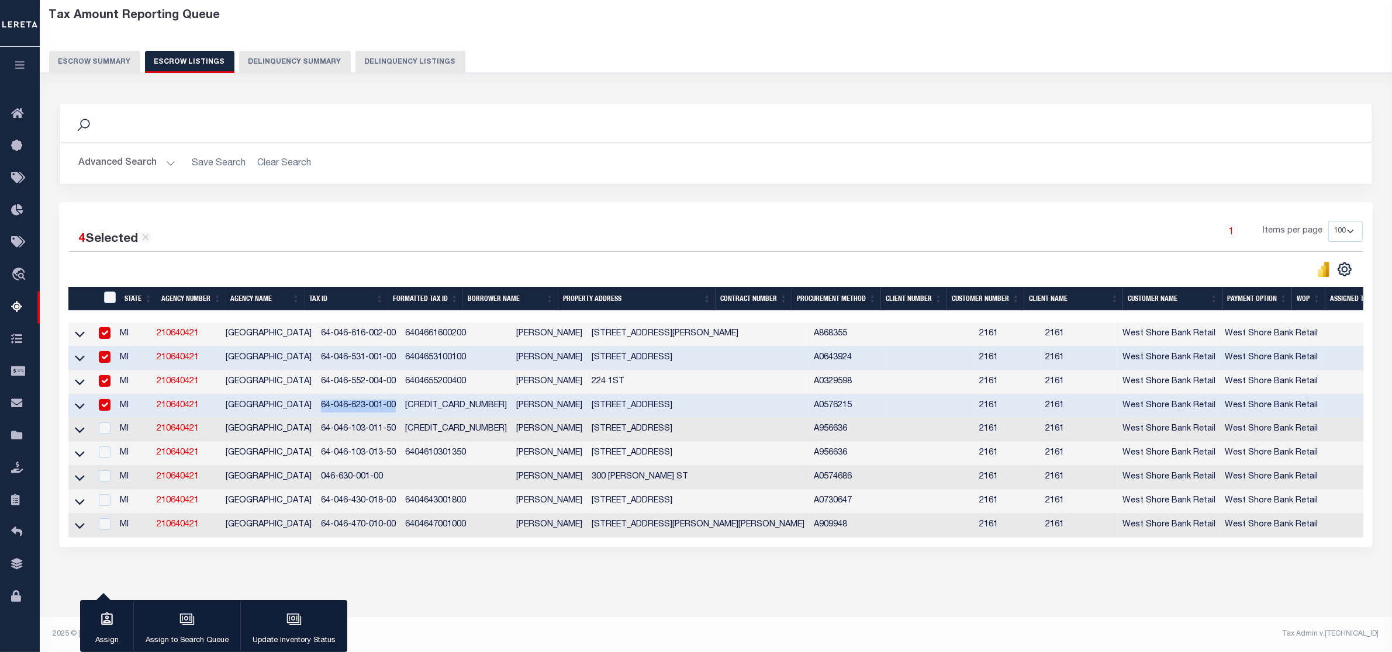
drag, startPoint x: 303, startPoint y: 416, endPoint x: 384, endPoint y: 419, distance: 81.3
click at [384, 419] on tr "MI 210640421 SHELBY VILLAGE 64-046-103-011-50 6404610301150 ANTHONY V JUSKA 30 …" at bounding box center [812, 430] width 1488 height 24
click at [811, 91] on div "Search Advanced Search Save Search Clear Search In In AK AL AR AZ CA CO CT" at bounding box center [715, 336] width 1329 height 491
drag, startPoint x: 307, startPoint y: 444, endPoint x: 383, endPoint y: 440, distance: 76.1
click at [383, 442] on td "64-046-103-013-50" at bounding box center [358, 454] width 84 height 24
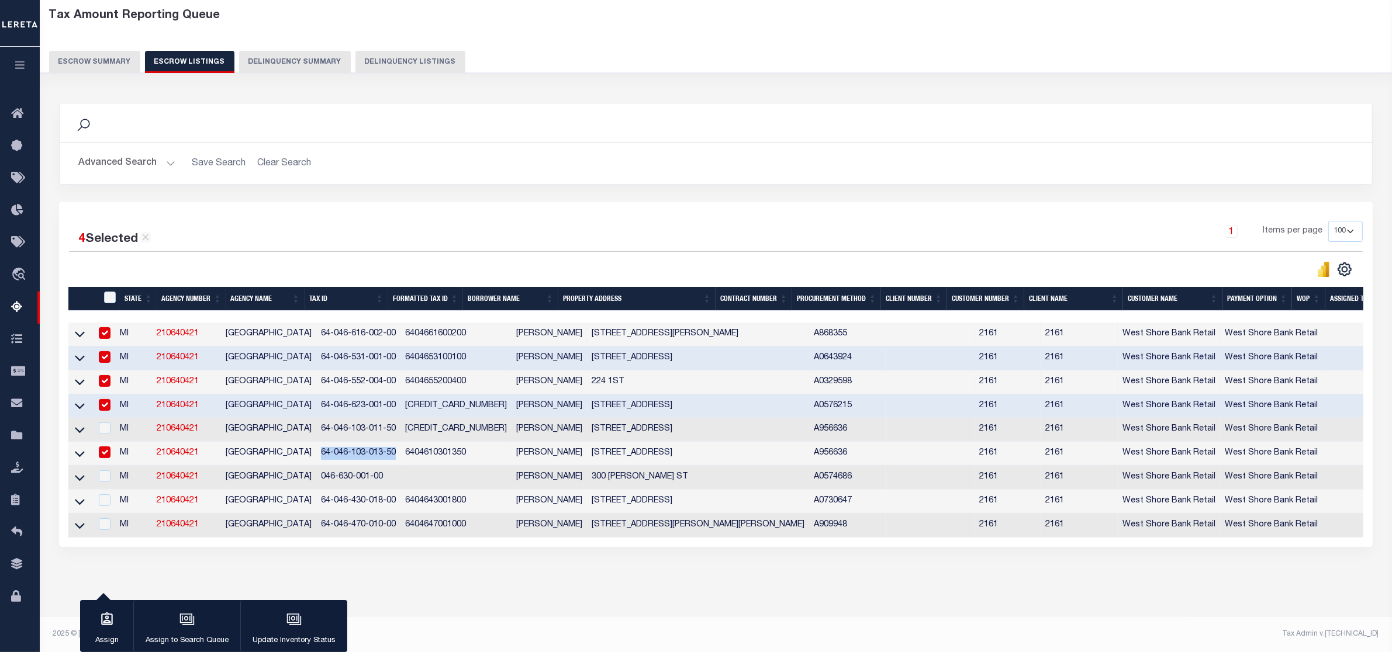
checkbox input "true"
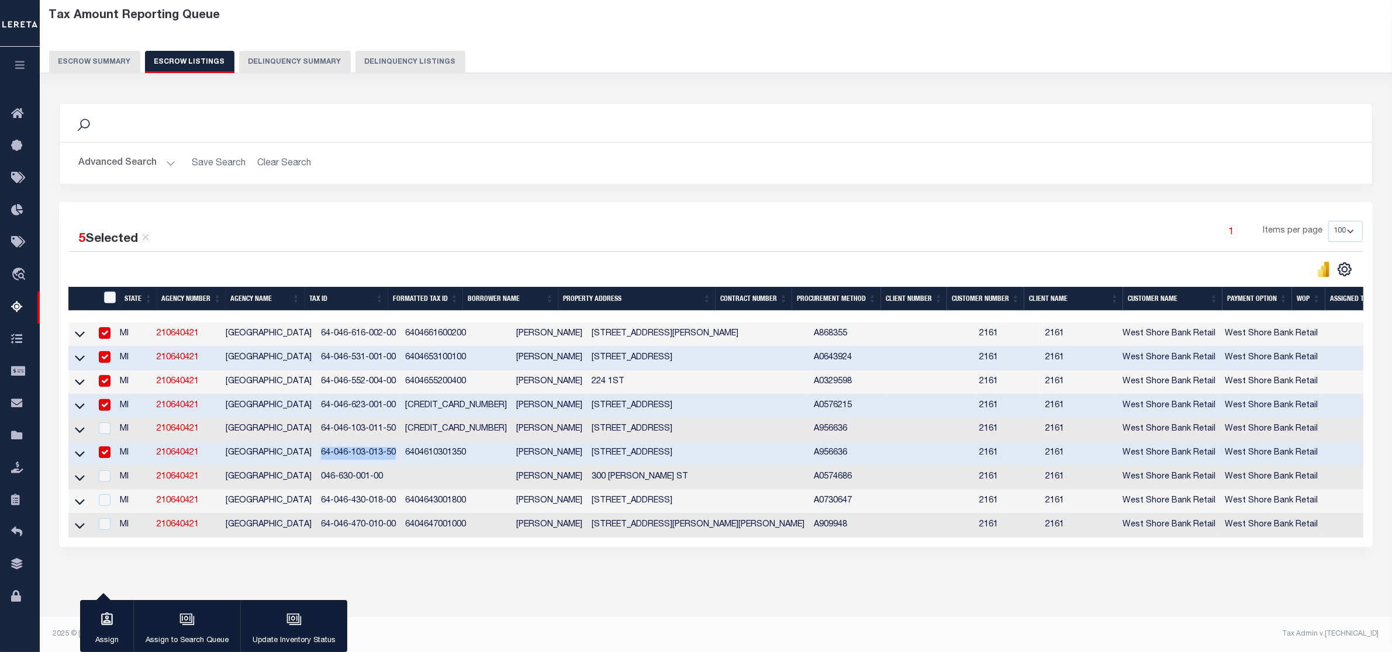
drag, startPoint x: 303, startPoint y: 469, endPoint x: 374, endPoint y: 468, distance: 71.3
click at [374, 468] on tr "MI 210640421 SHELBY VILLAGE 046-630-001-00 JOSEPH R BATES 300 HAWLEY ST A057468…" at bounding box center [812, 478] width 1488 height 24
drag, startPoint x: 305, startPoint y: 492, endPoint x: 383, endPoint y: 492, distance: 78.3
click at [383, 492] on td "64-046-430-018-00" at bounding box center [358, 502] width 84 height 24
checkbox input "true"
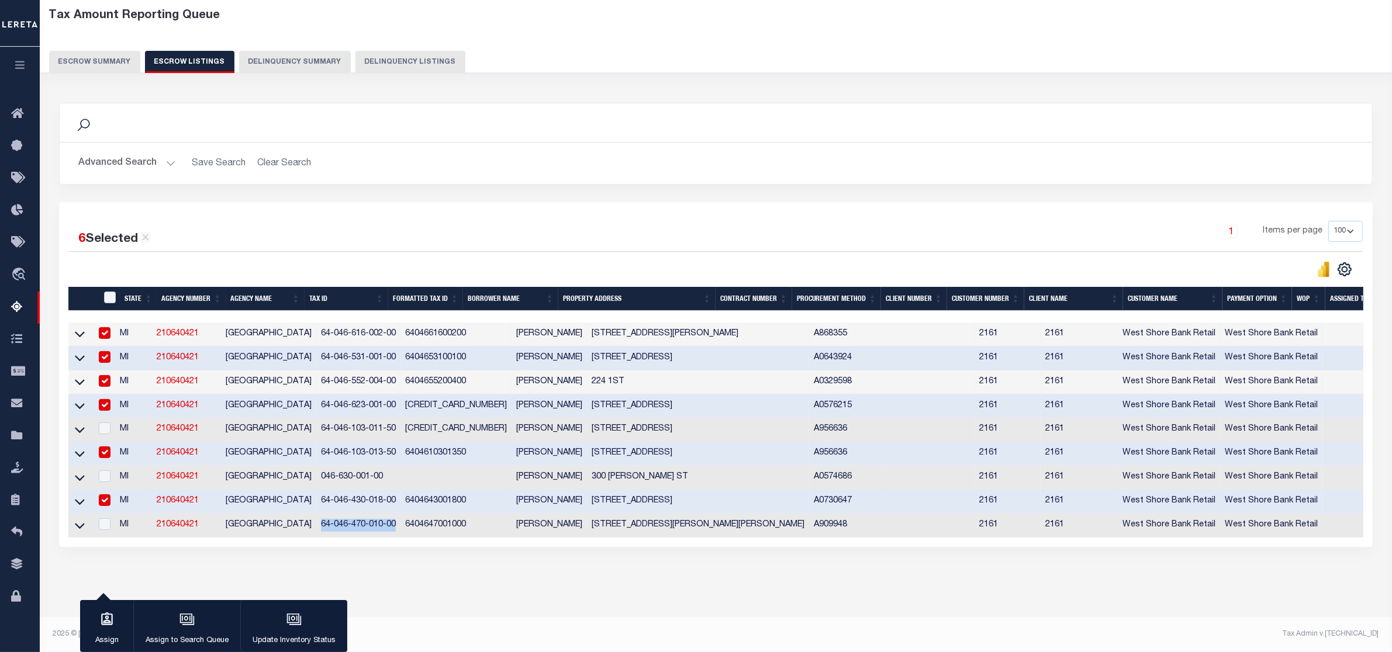
drag, startPoint x: 306, startPoint y: 519, endPoint x: 382, endPoint y: 517, distance: 76.0
click at [382, 517] on td "64-046-470-010-00" at bounding box center [358, 526] width 84 height 24
checkbox input "true"
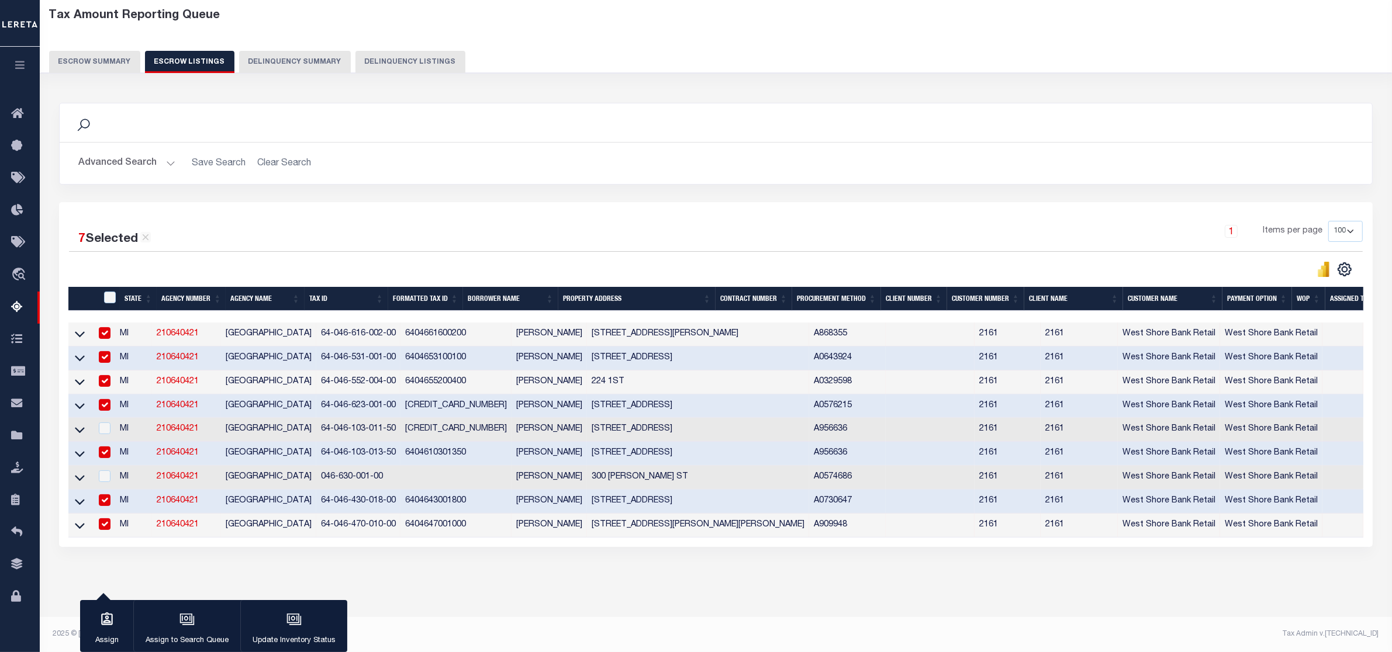
click at [189, 221] on div "7 Selected 9 Results" at bounding box center [224, 235] width 310 height 28
click at [109, 327] on input "checkbox" at bounding box center [105, 333] width 12 height 12
checkbox input "false"
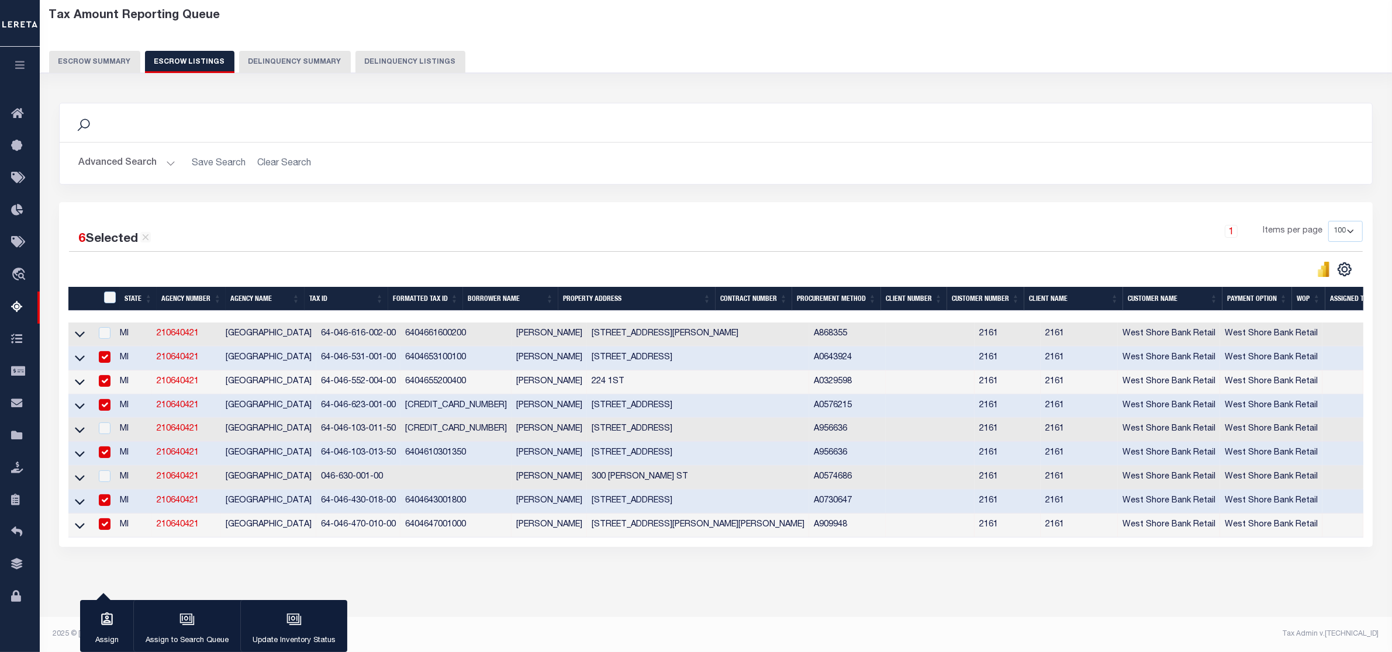
click at [108, 351] on input "checkbox" at bounding box center [105, 357] width 12 height 12
checkbox input "false"
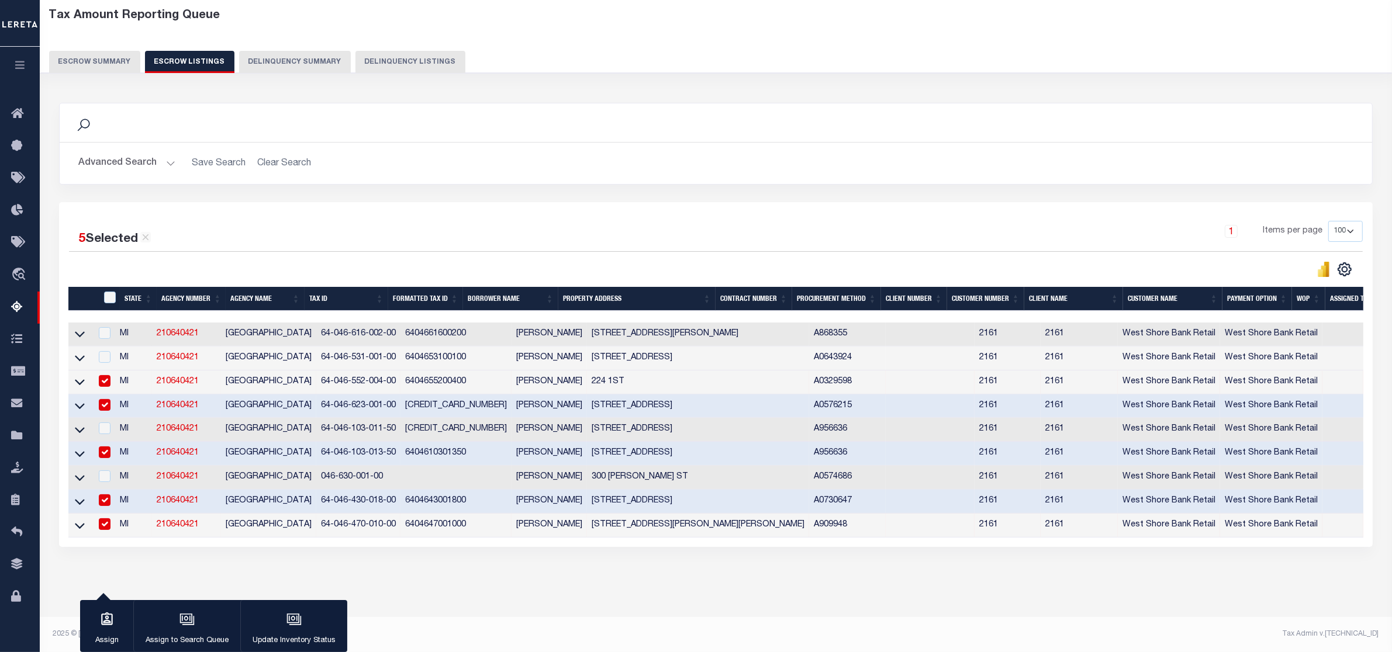
click at [106, 375] on input "checkbox" at bounding box center [105, 381] width 12 height 12
checkbox input "false"
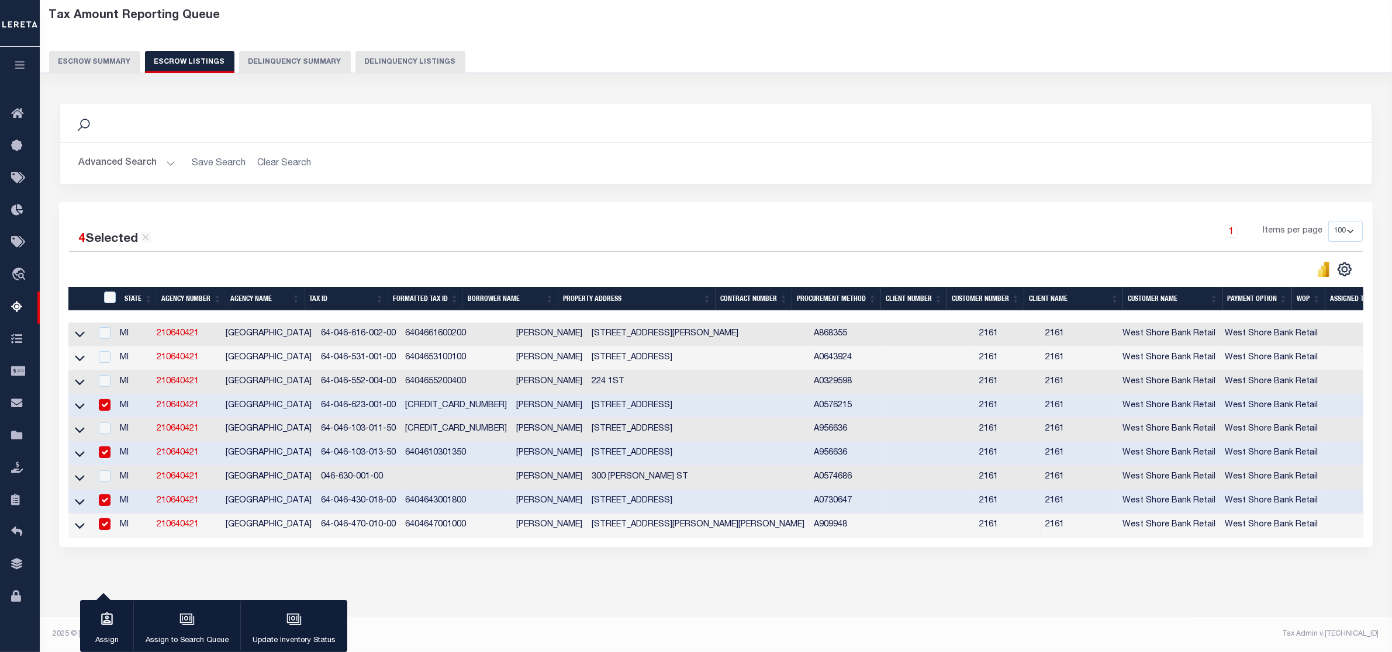
click at [106, 399] on input "checkbox" at bounding box center [105, 405] width 12 height 12
checkbox input "false"
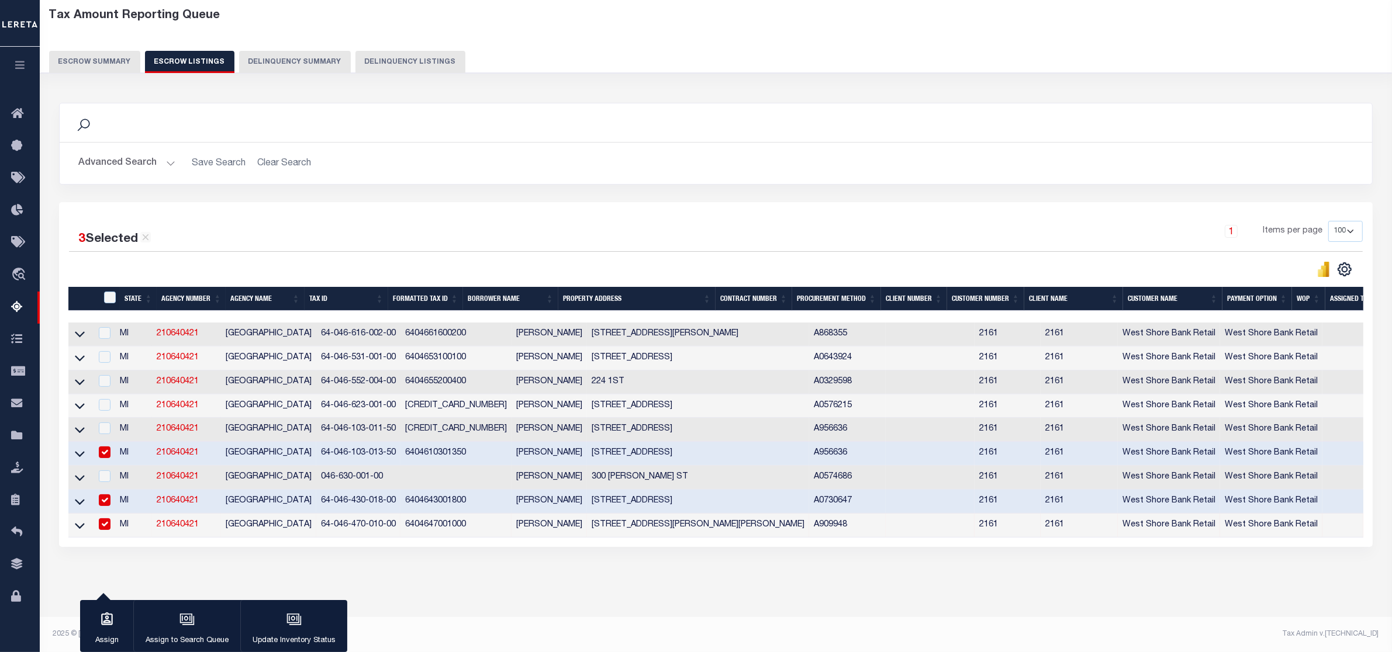
click at [103, 447] on input "checkbox" at bounding box center [105, 453] width 12 height 12
checkbox input "false"
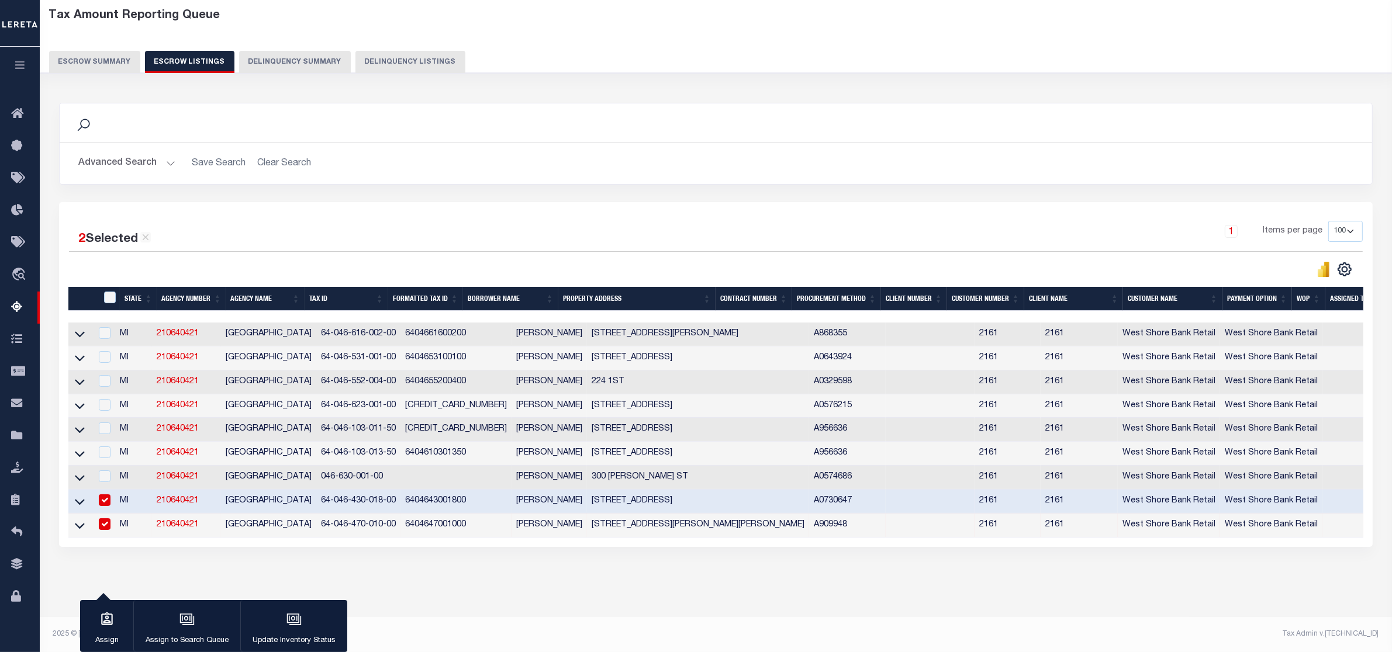
click at [110, 495] on input "checkbox" at bounding box center [105, 501] width 12 height 12
checkbox input "false"
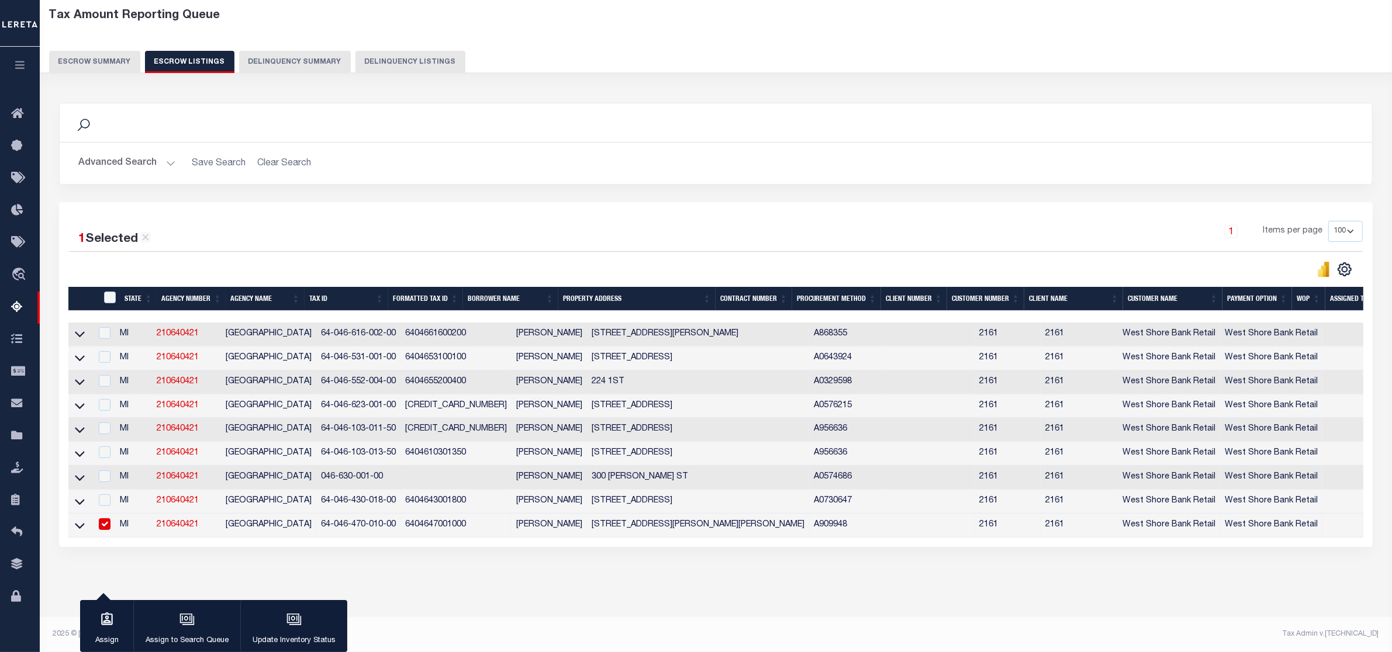
click at [108, 519] on input "checkbox" at bounding box center [105, 525] width 12 height 12
checkbox input "false"
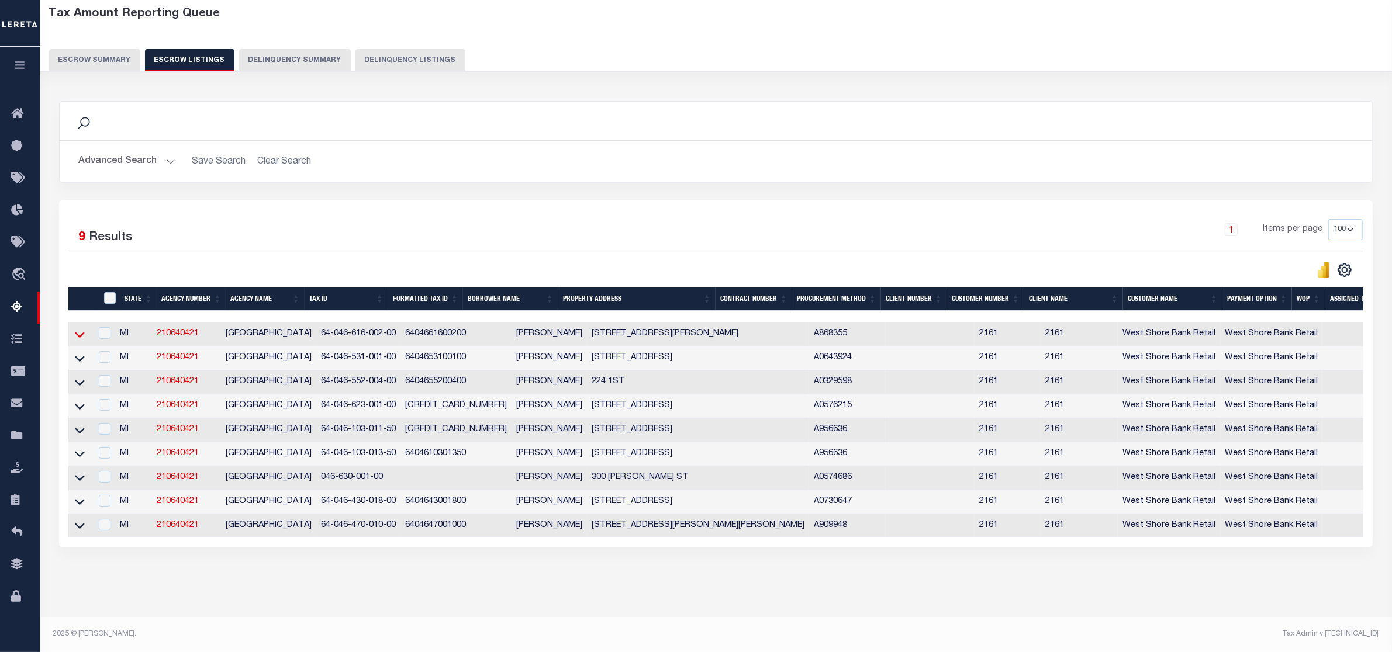
click at [79, 329] on icon at bounding box center [80, 335] width 10 height 12
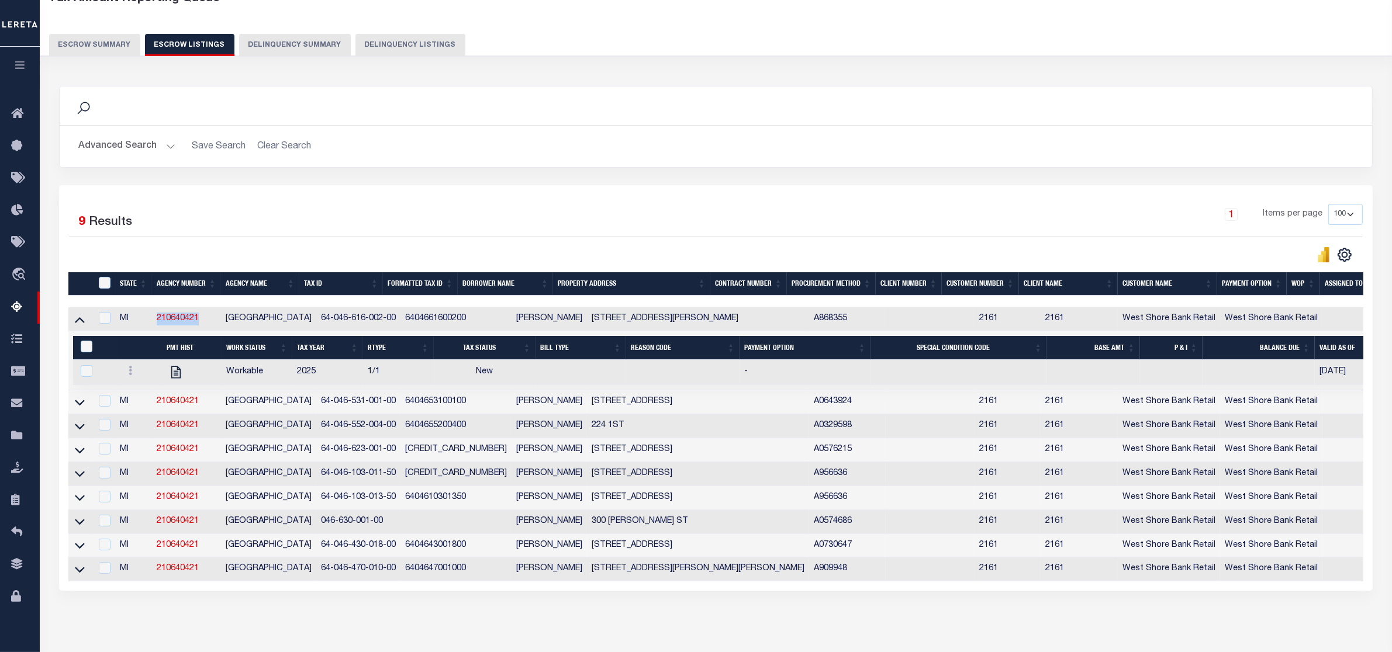
drag, startPoint x: 203, startPoint y: 317, endPoint x: 146, endPoint y: 313, distance: 56.8
click at [146, 313] on tr "MI 210640421 SHELBY VILLAGE 64-046-616-002-00 6404661600200 CINTHIA G ESPINOZA …" at bounding box center [812, 319] width 1488 height 24
click at [373, 253] on div at bounding box center [392, 255] width 647 height 16
click at [129, 373] on icon at bounding box center [131, 370] width 4 height 9
click at [141, 416] on img "" at bounding box center [145, 409] width 12 height 12
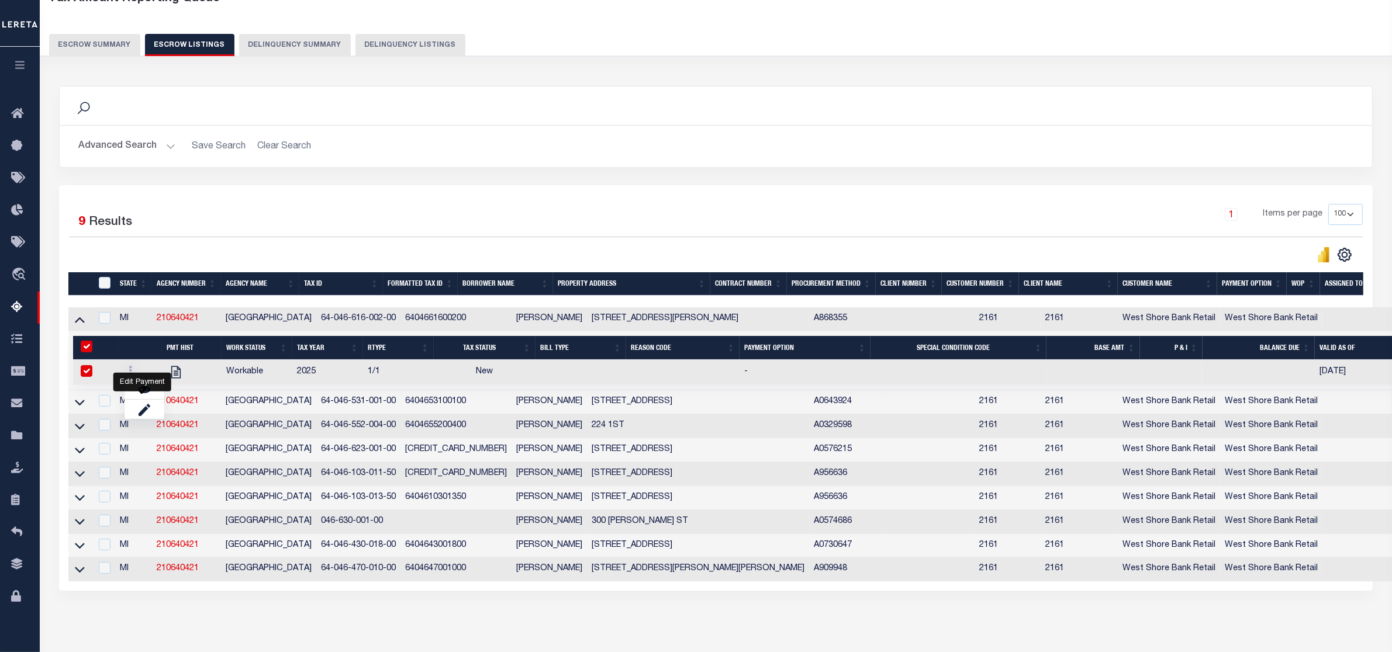
checkbox input "true"
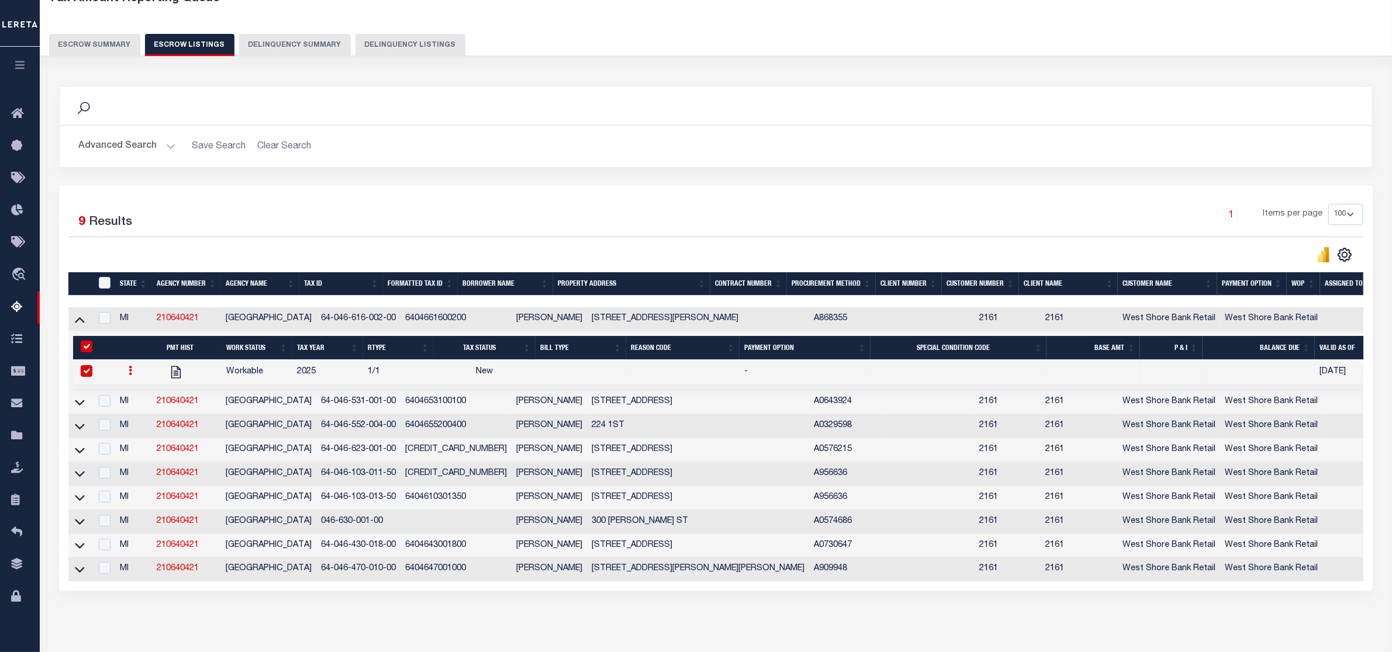
select select
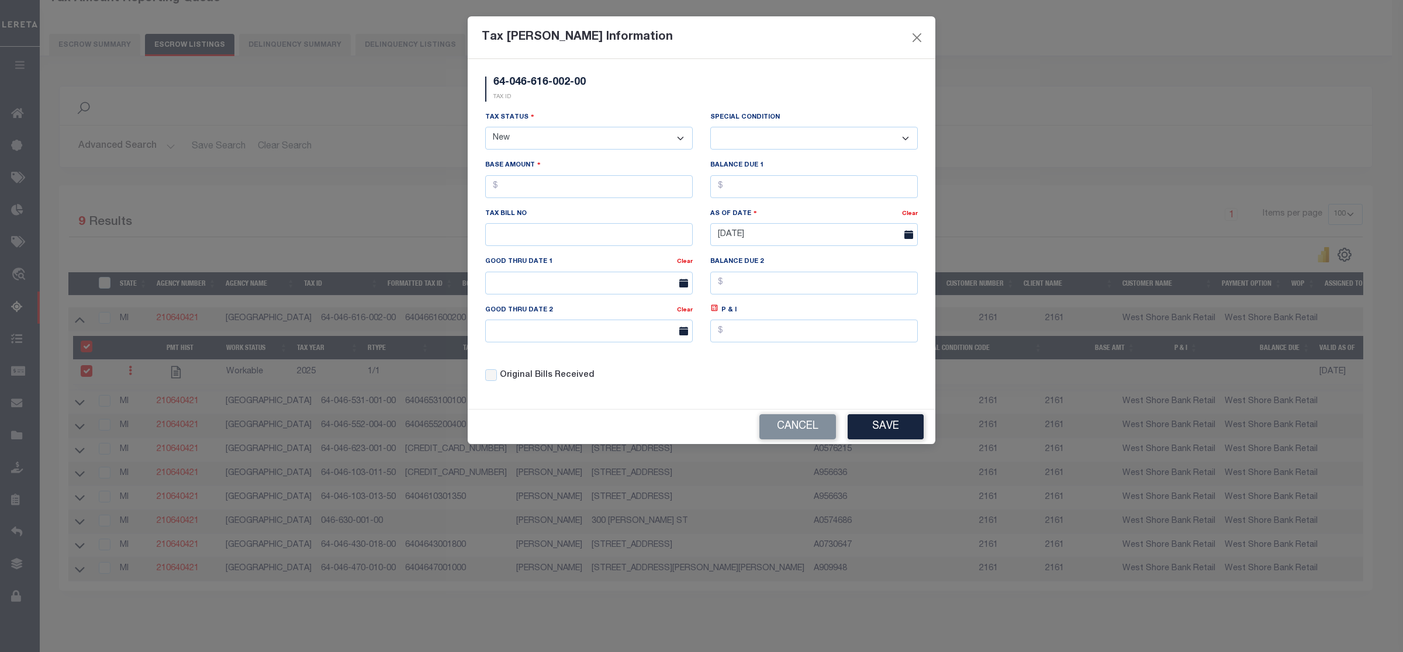
drag, startPoint x: 534, startPoint y: 140, endPoint x: 541, endPoint y: 145, distance: 8.9
click at [534, 140] on select "- Select Status - Open Due/Unpaid Paid Incomplete No Tax Due Internal Refund Pr…" at bounding box center [589, 138] width 208 height 23
select select "DUE"
click at [485, 128] on select "- Select Status - Open Due/Unpaid Paid Incomplete No Tax Due Internal Refund Pr…" at bounding box center [589, 138] width 208 height 23
select select "0"
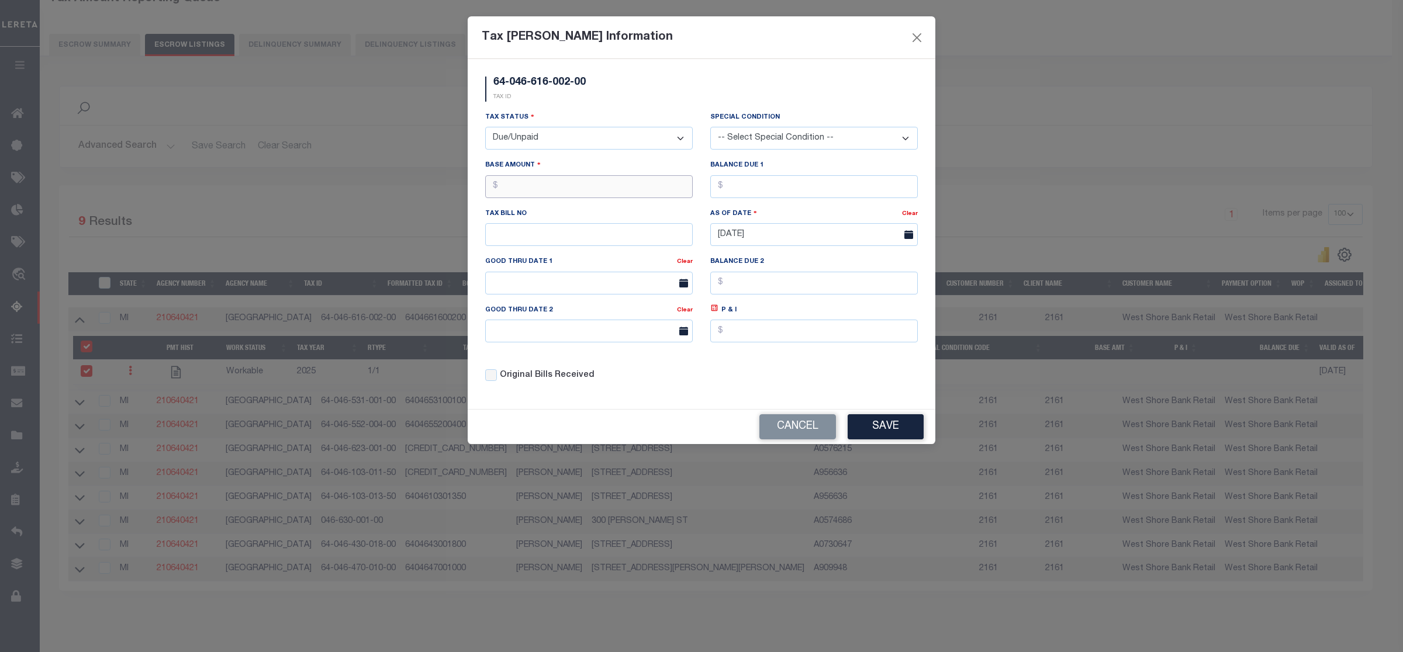
click at [522, 183] on input "text" at bounding box center [589, 186] width 208 height 23
type input "$1,074.01"
click at [731, 191] on input "text" at bounding box center [814, 186] width 208 height 23
type input "$1,074.01"
click at [878, 433] on button "Save" at bounding box center [886, 426] width 76 height 25
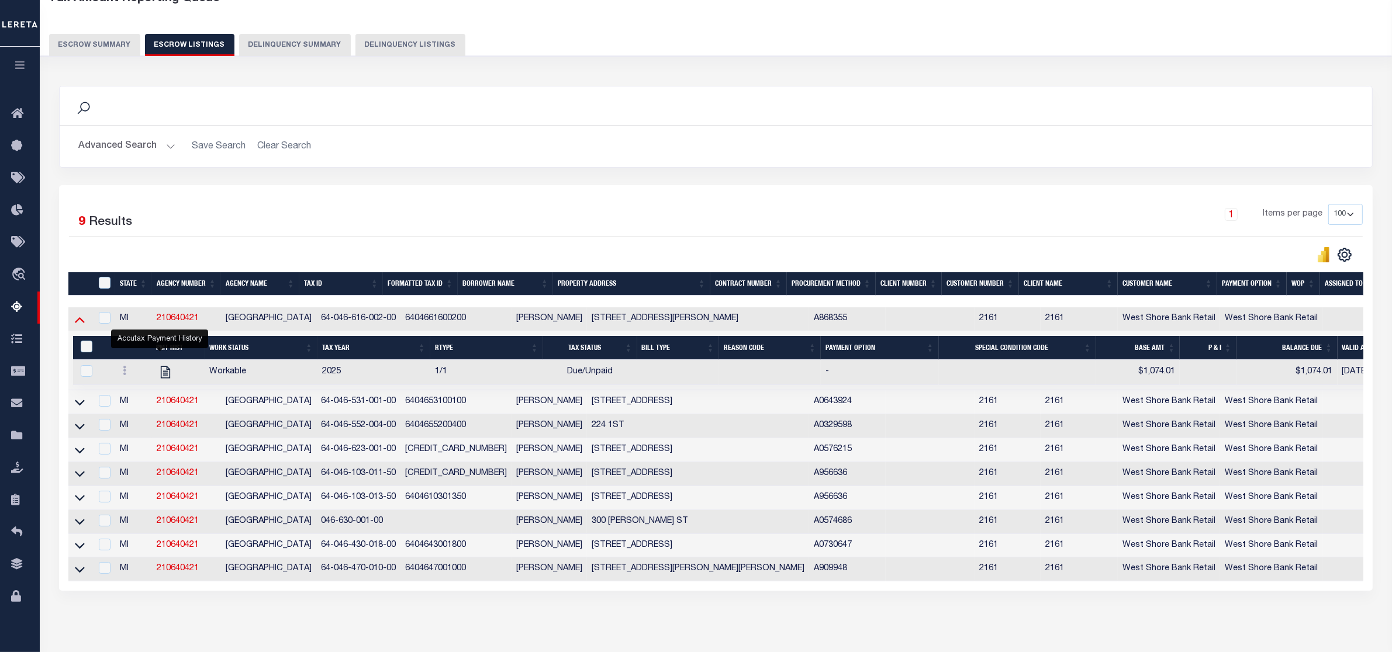
click at [79, 322] on icon at bounding box center [80, 319] width 10 height 12
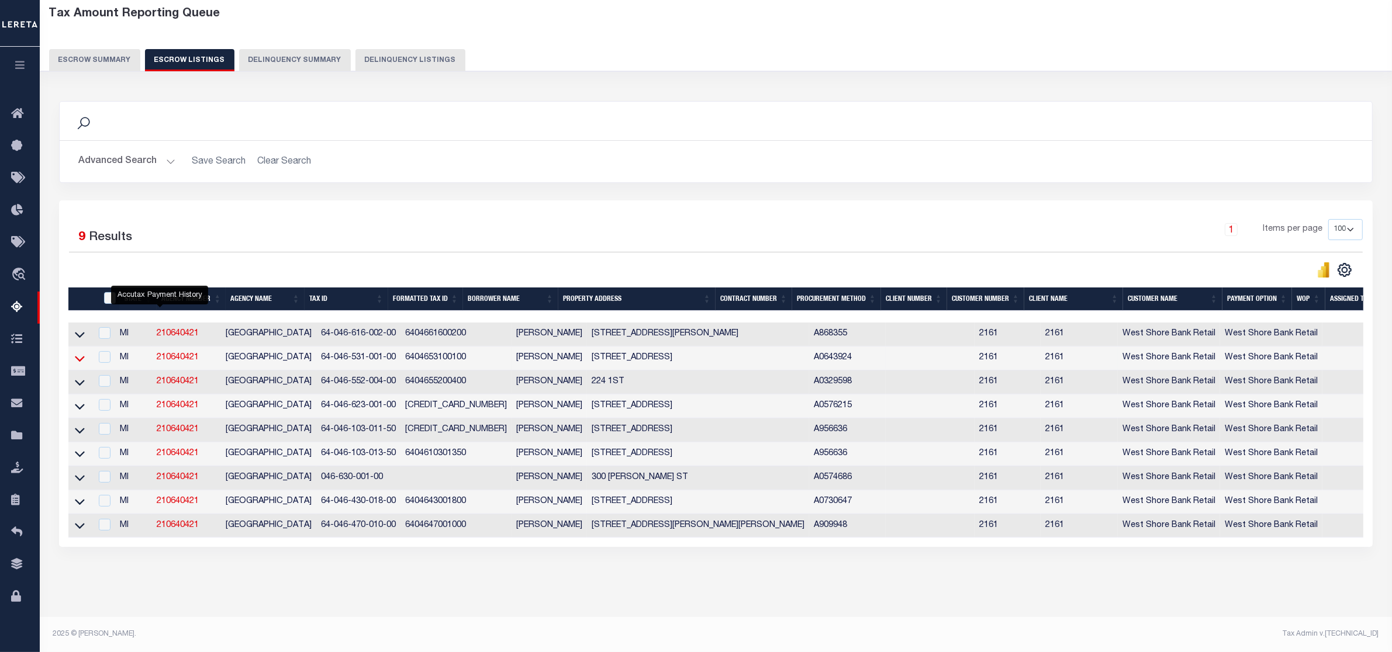
click at [80, 353] on icon at bounding box center [80, 359] width 10 height 12
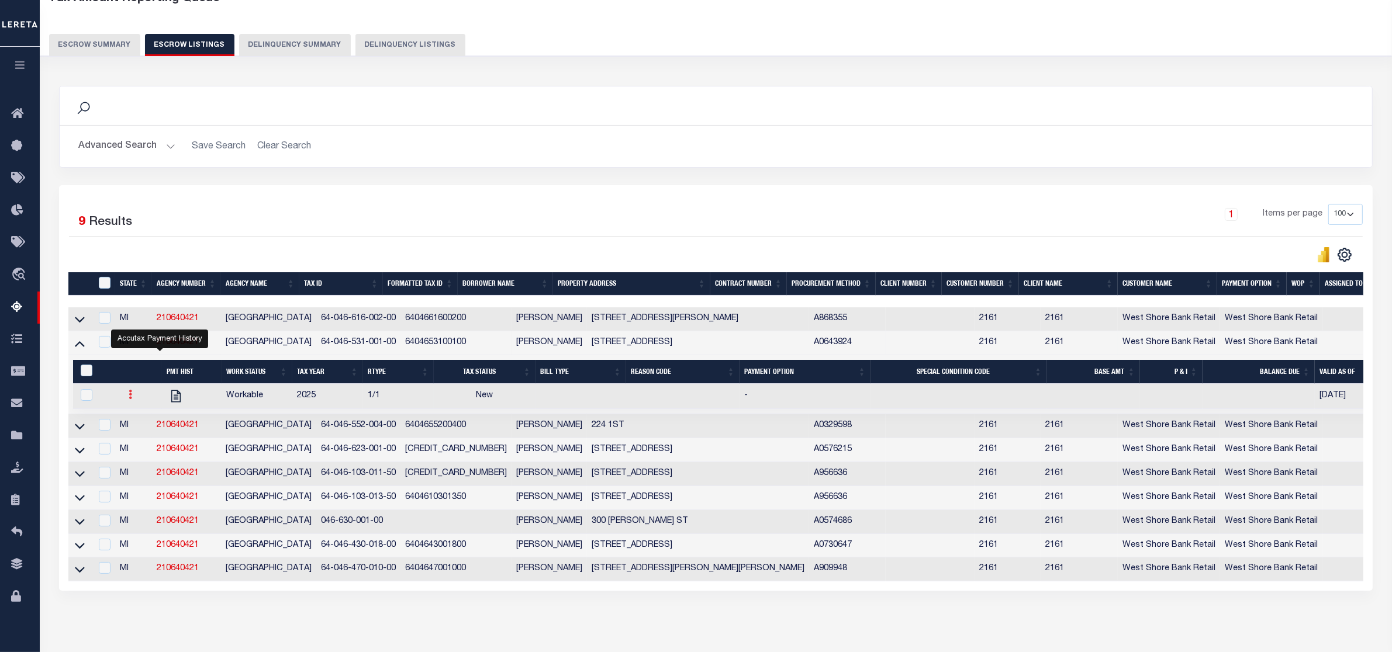
click at [129, 398] on icon at bounding box center [131, 394] width 4 height 9
click at [139, 439] on img "" at bounding box center [145, 433] width 12 height 12
checkbox input "true"
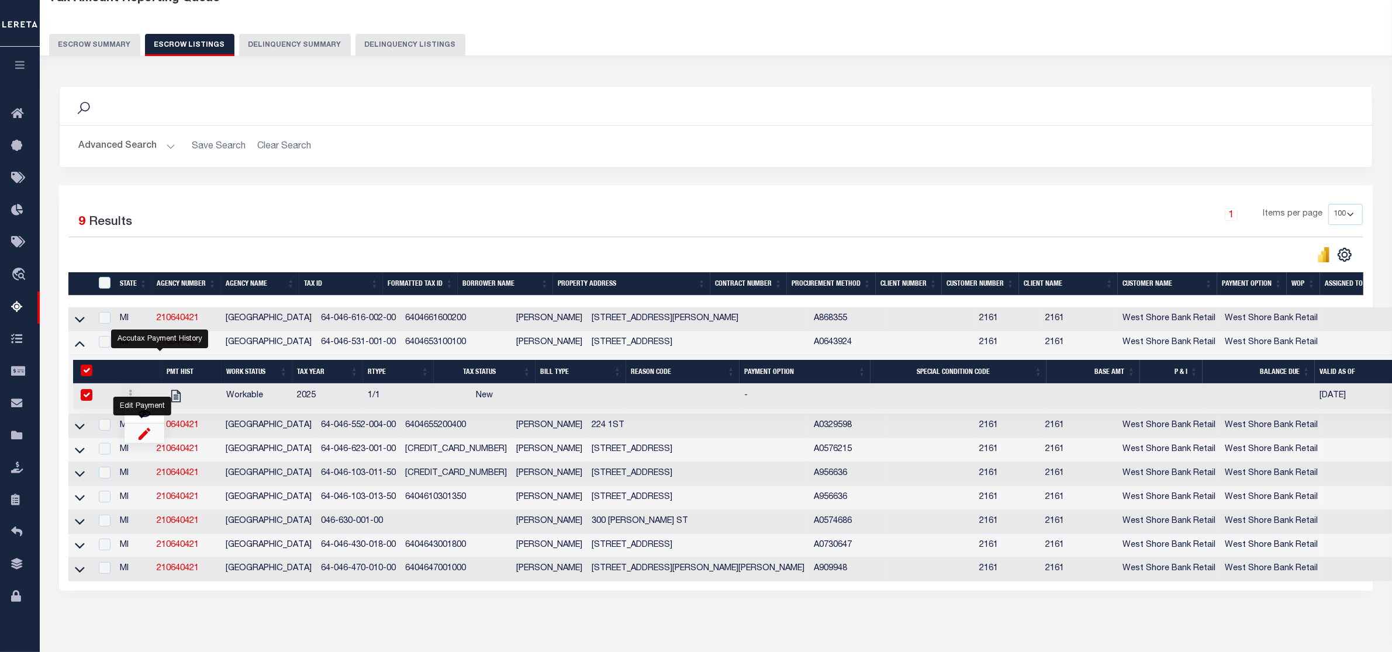
select select
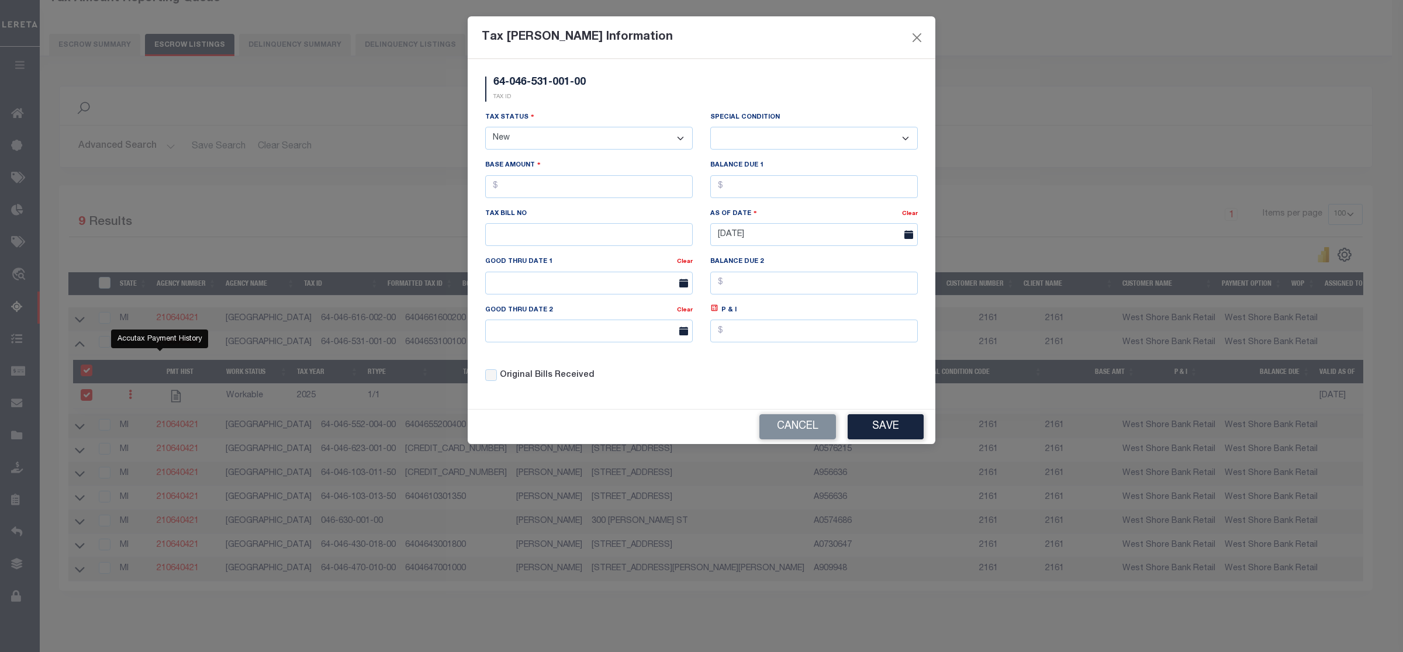
click at [559, 144] on select "- Select Status - Open Due/Unpaid Paid Incomplete No Tax Due Internal Refund Pr…" at bounding box center [589, 138] width 208 height 23
select select "DUE"
click at [485, 128] on select "- Select Status - Open Due/Unpaid Paid Incomplete No Tax Due Internal Refund Pr…" at bounding box center [589, 138] width 208 height 23
select select "0"
click at [521, 186] on input "text" at bounding box center [589, 186] width 208 height 23
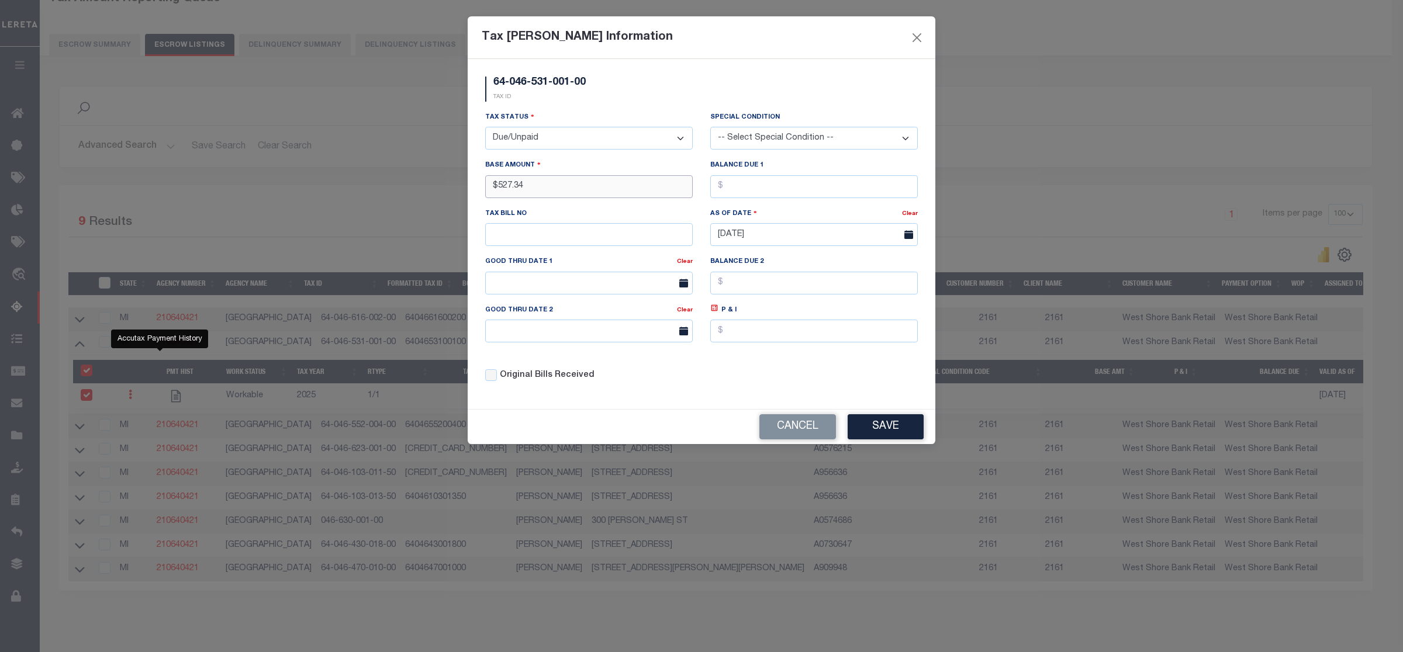
type input "$527.34"
click at [728, 188] on input "text" at bounding box center [814, 186] width 208 height 23
type input "$527.34"
click at [878, 434] on button "Save" at bounding box center [886, 426] width 76 height 25
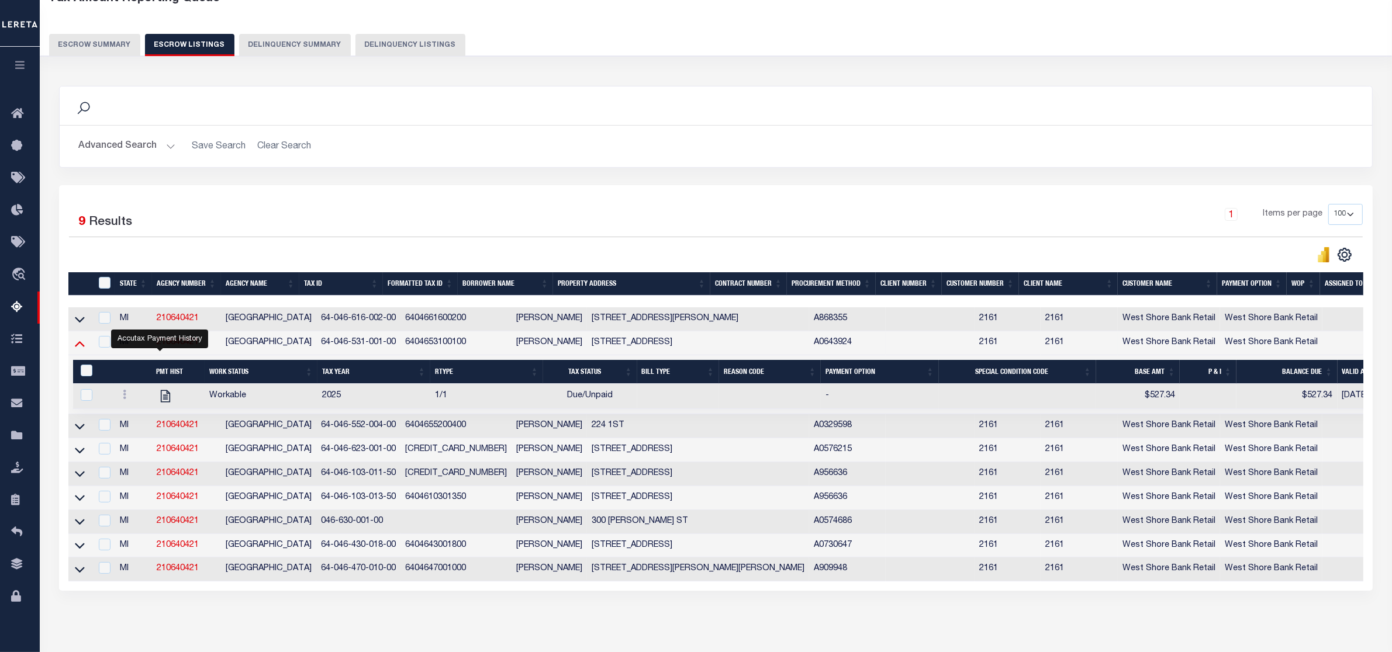
click at [78, 343] on icon at bounding box center [80, 343] width 10 height 12
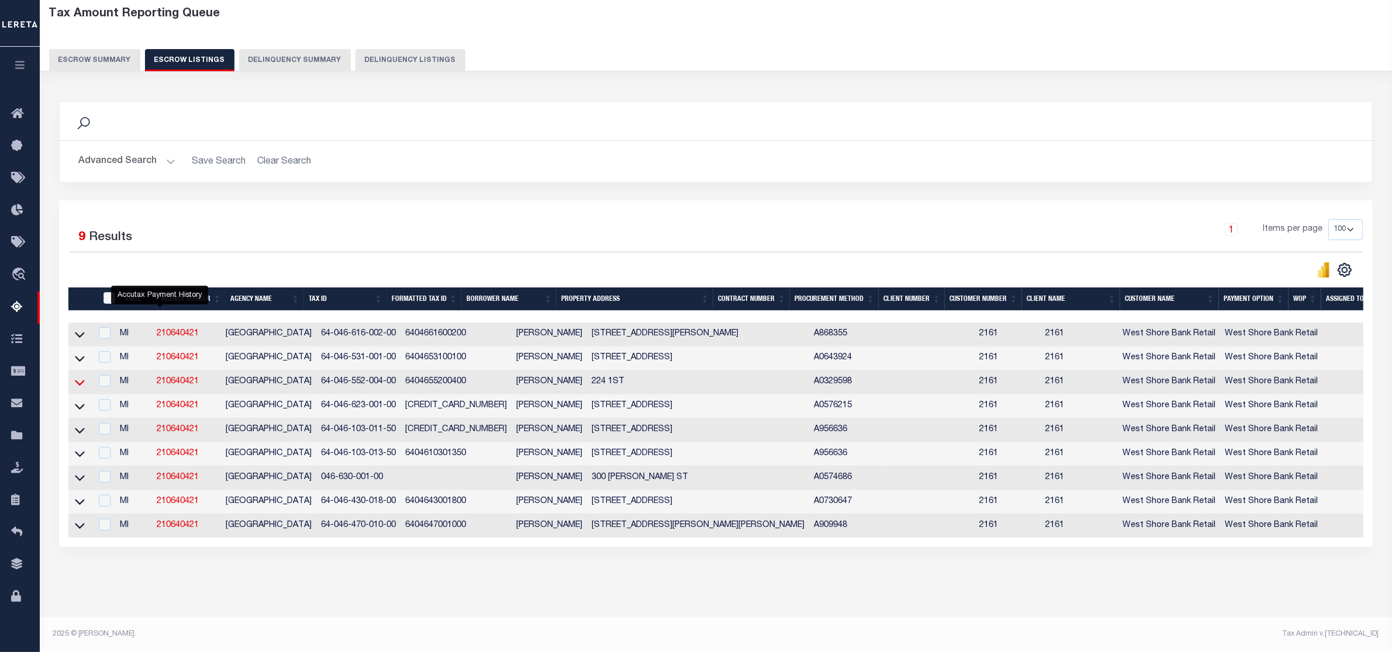
click at [78, 376] on icon at bounding box center [80, 382] width 10 height 12
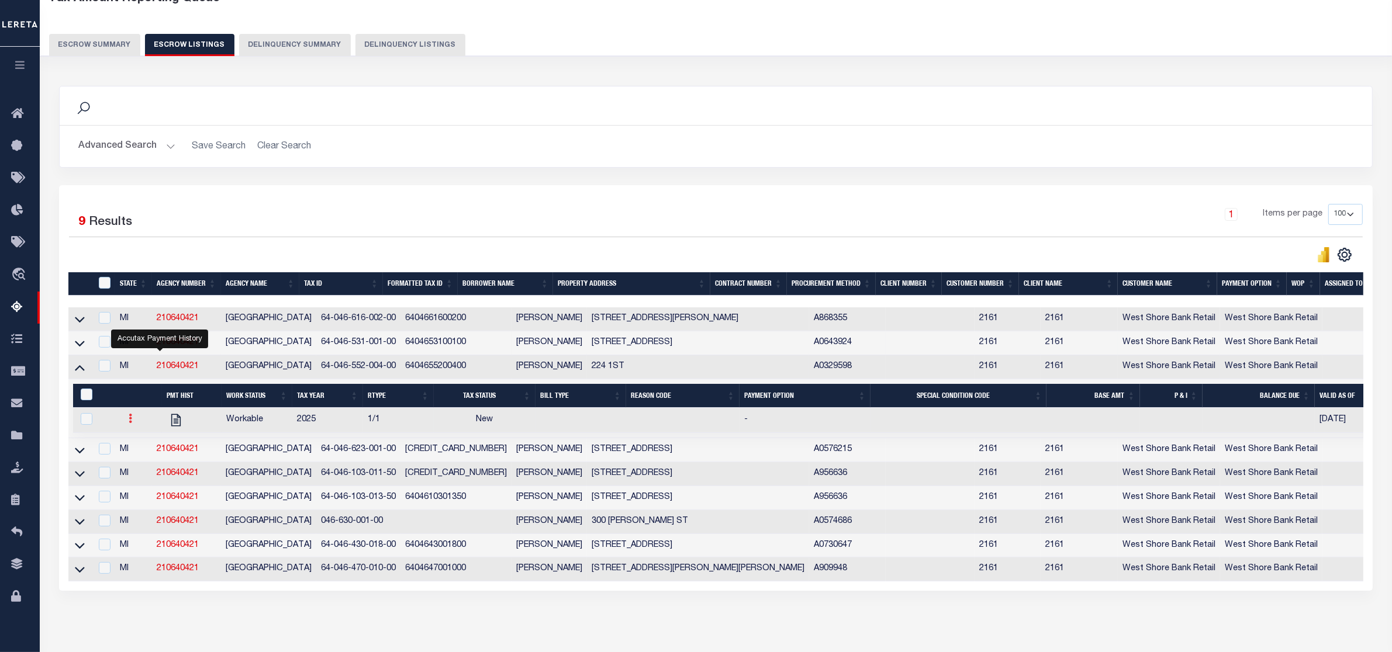
click at [129, 423] on icon at bounding box center [131, 418] width 4 height 9
click at [139, 464] on img "" at bounding box center [145, 457] width 12 height 12
checkbox input "true"
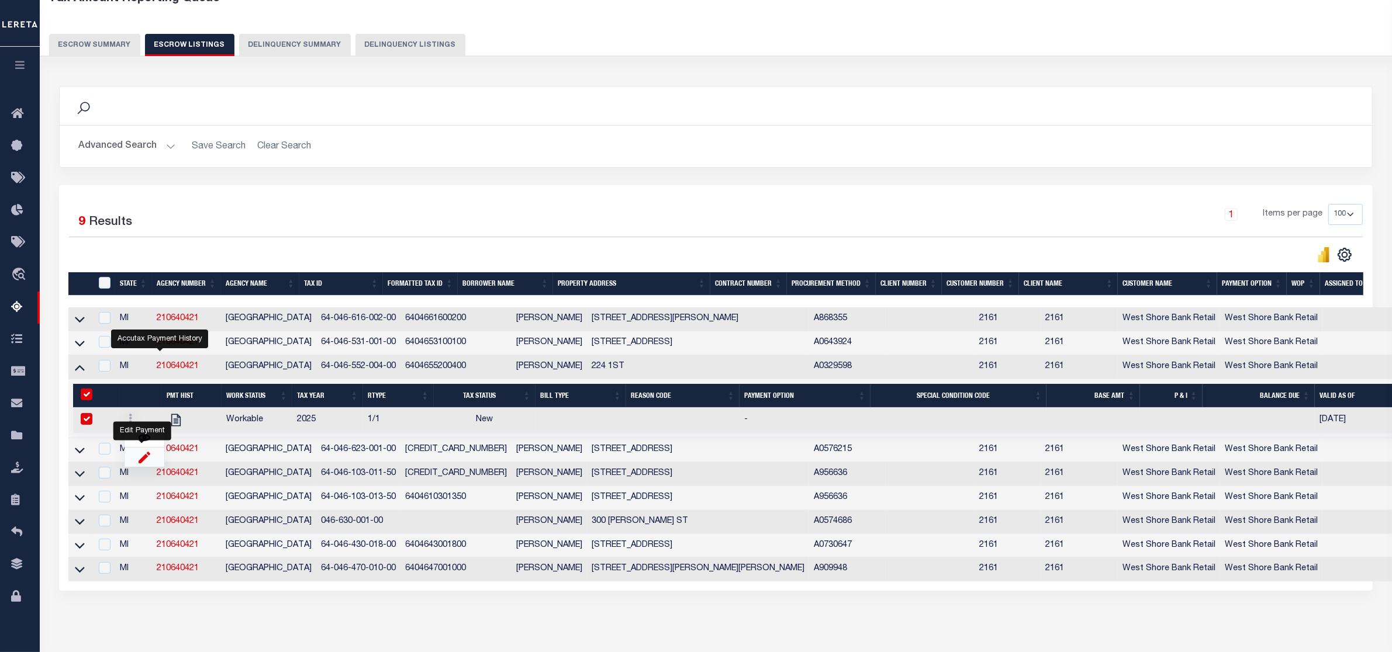
select select
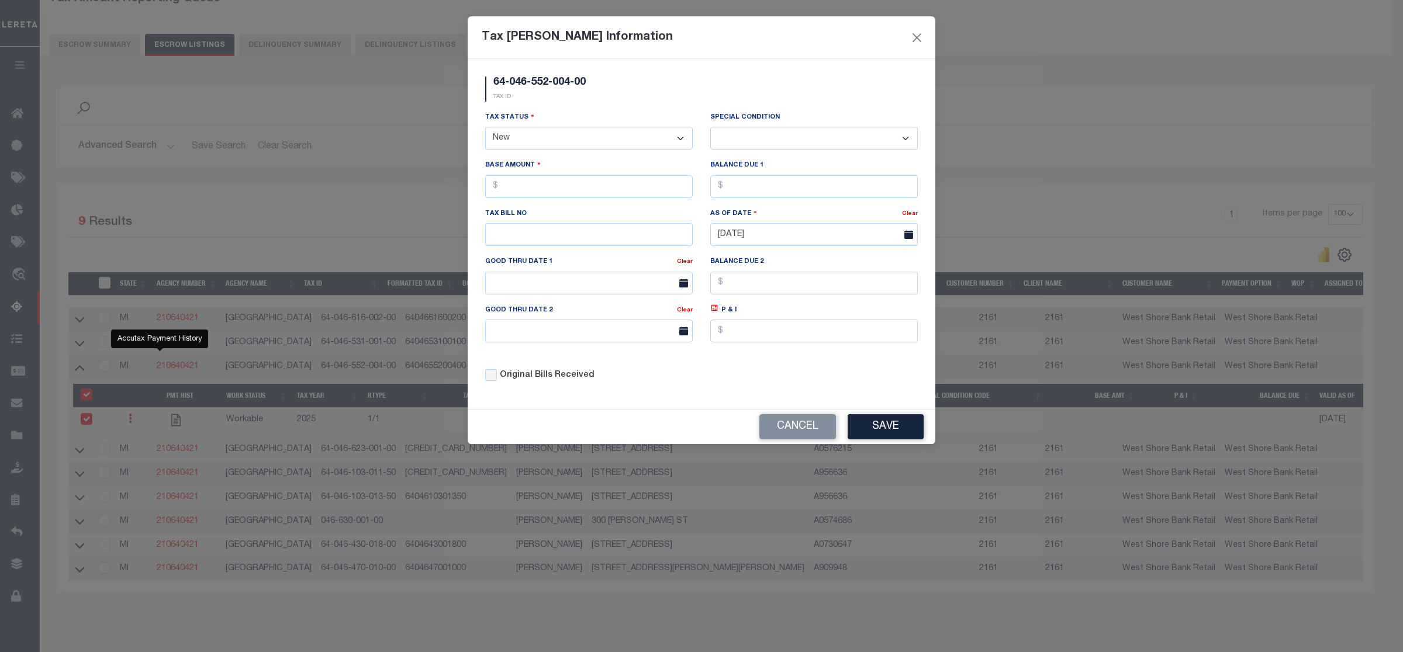
click at [583, 141] on select "- Select Status - Open Due/Unpaid Paid Incomplete No Tax Due Internal Refund Pr…" at bounding box center [589, 138] width 208 height 23
select select "DUE"
click at [485, 128] on select "- Select Status - Open Due/Unpaid Paid Incomplete No Tax Due Internal Refund Pr…" at bounding box center [589, 138] width 208 height 23
select select "0"
click at [540, 188] on input "text" at bounding box center [589, 186] width 208 height 23
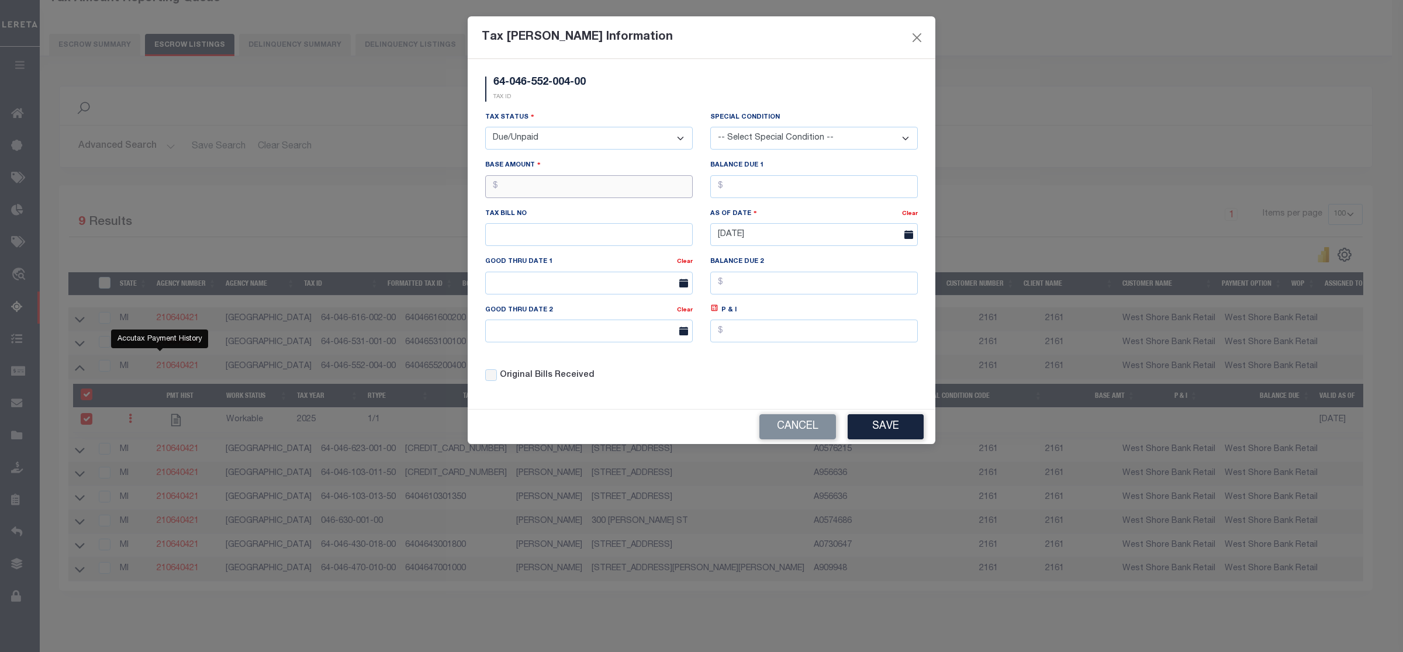
click at [502, 192] on input "text" at bounding box center [589, 186] width 208 height 23
click at [502, 191] on input "text" at bounding box center [589, 186] width 208 height 23
click at [727, 187] on input "text" at bounding box center [814, 186] width 208 height 23
click at [515, 192] on input "text" at bounding box center [589, 186] width 208 height 23
click at [542, 194] on input "text" at bounding box center [589, 186] width 208 height 23
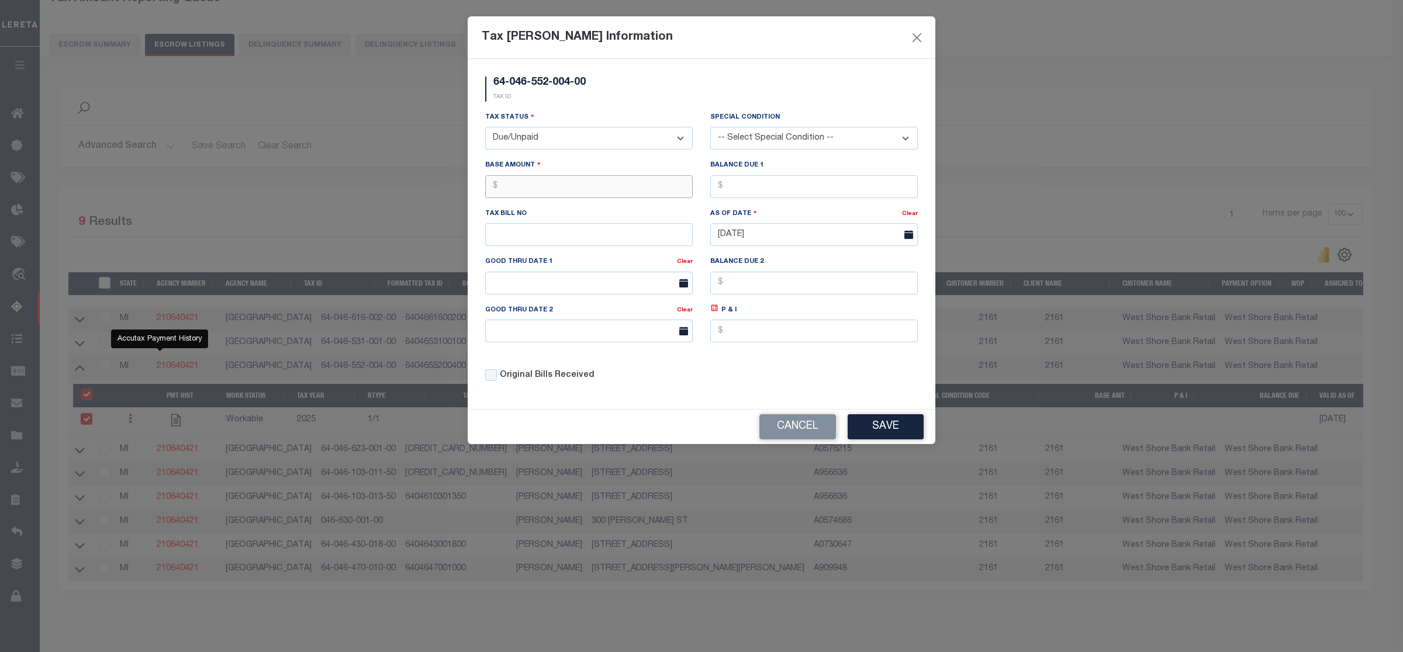
click at [510, 185] on input "text" at bounding box center [589, 186] width 208 height 23
type input "$879.72"
click at [731, 190] on input "text" at bounding box center [814, 186] width 208 height 23
type input "$879.72"
click at [880, 431] on button "Save" at bounding box center [886, 426] width 76 height 25
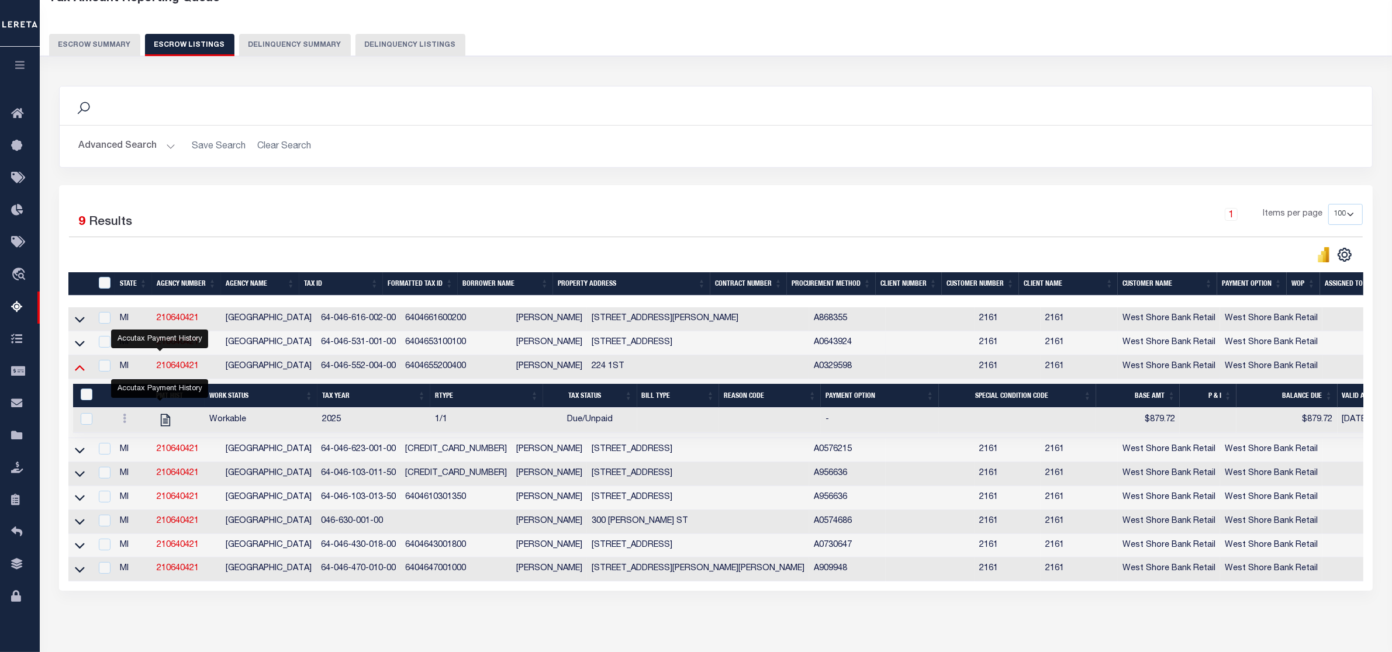
click at [77, 371] on icon at bounding box center [80, 368] width 10 height 6
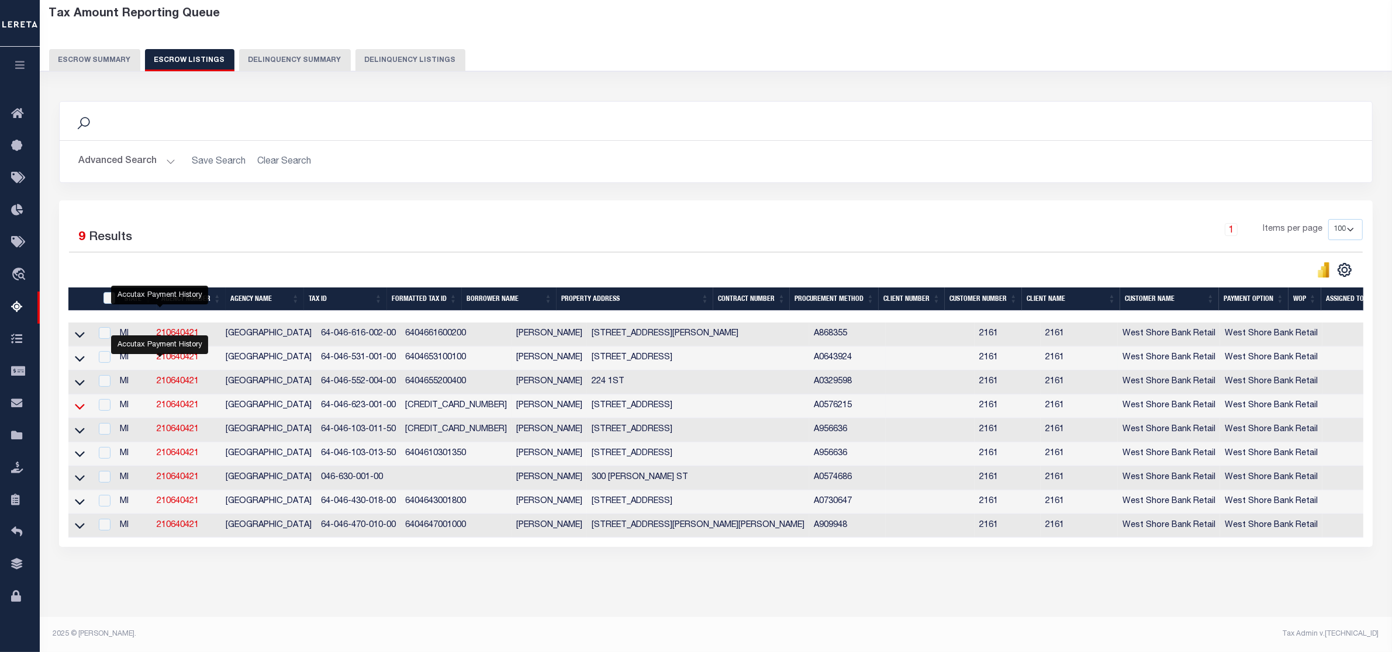
click at [77, 404] on icon at bounding box center [80, 407] width 10 height 6
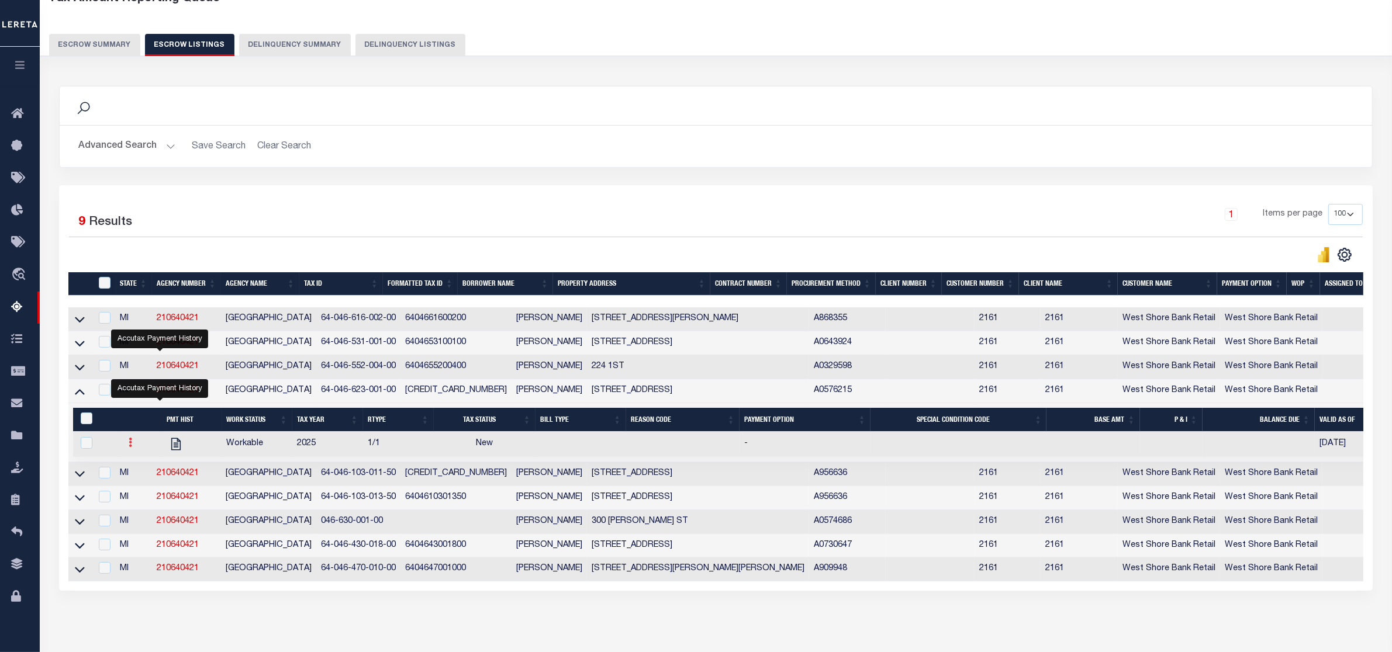
click at [129, 447] on icon at bounding box center [131, 442] width 4 height 9
click at [139, 488] on img "" at bounding box center [145, 481] width 12 height 12
checkbox input "true"
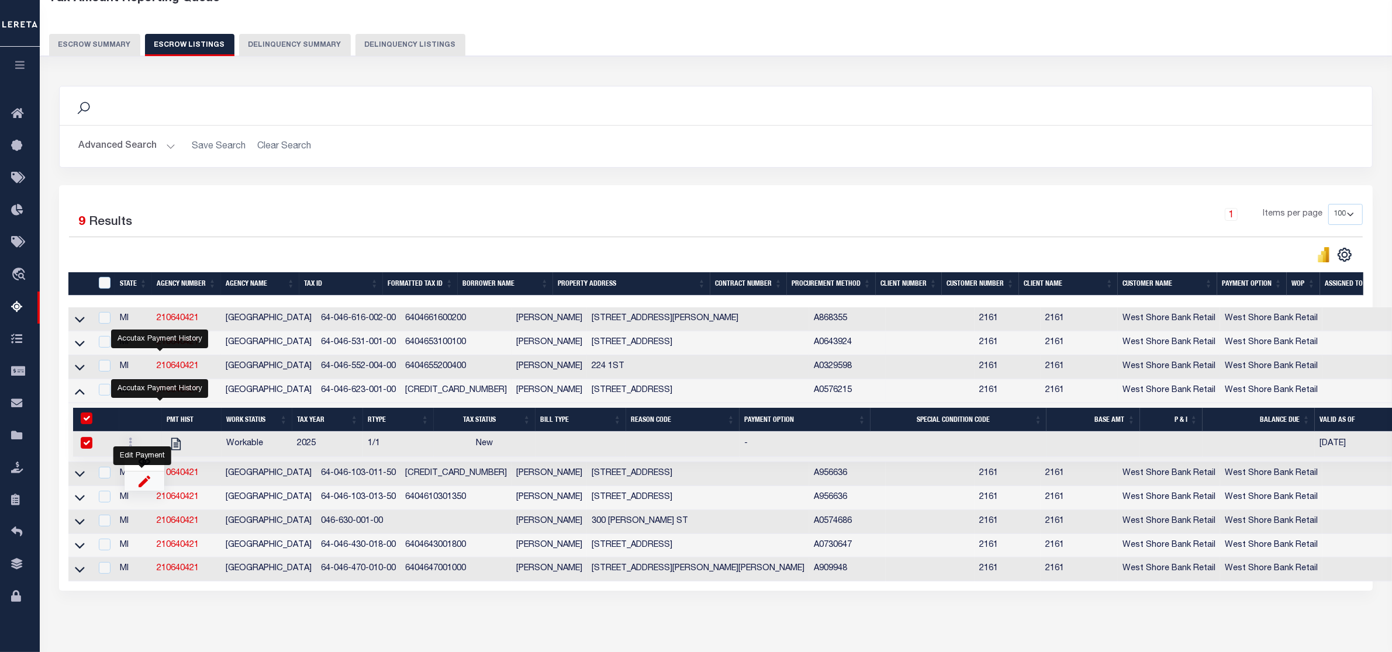
select select
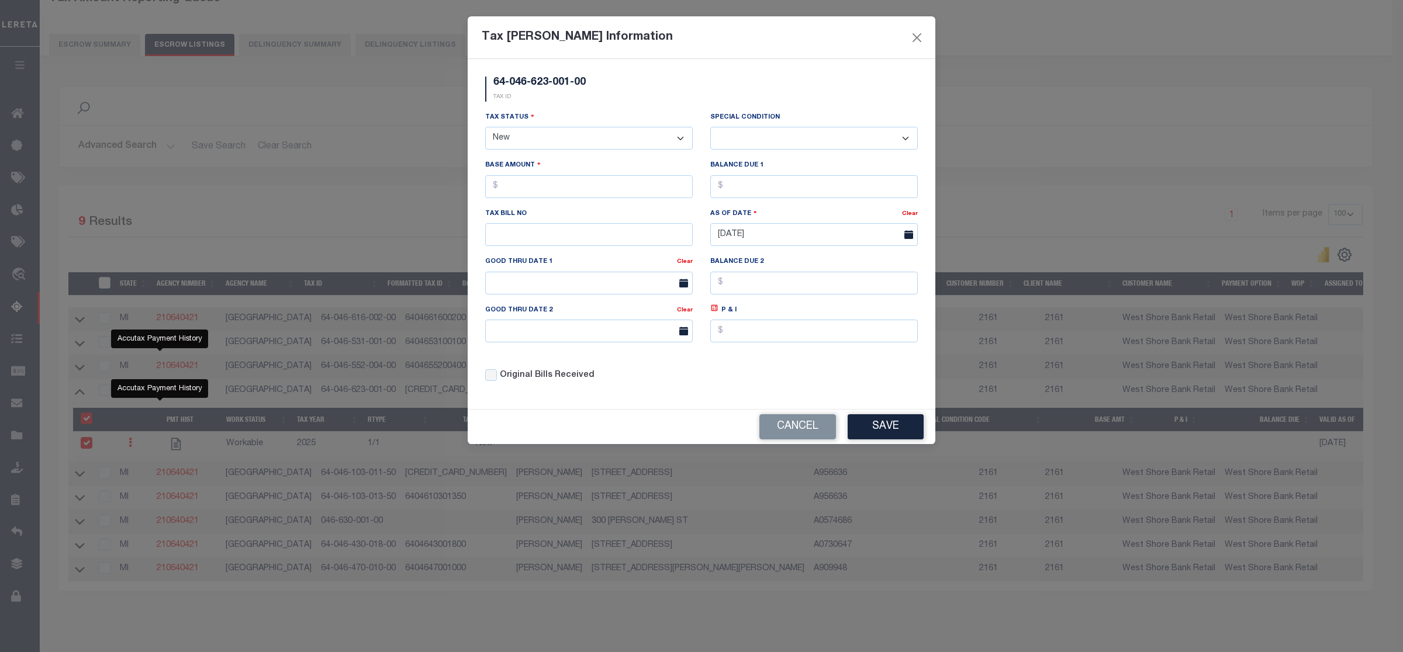
click at [647, 140] on select "- Select Status - Open Due/Unpaid Paid Incomplete No Tax Due Internal Refund Pr…" at bounding box center [589, 138] width 208 height 23
select select "DUE"
click at [485, 128] on select "- Select Status - Open Due/Unpaid Paid Incomplete No Tax Due Internal Refund Pr…" at bounding box center [589, 138] width 208 height 23
select select "0"
click at [534, 191] on input "text" at bounding box center [589, 186] width 208 height 23
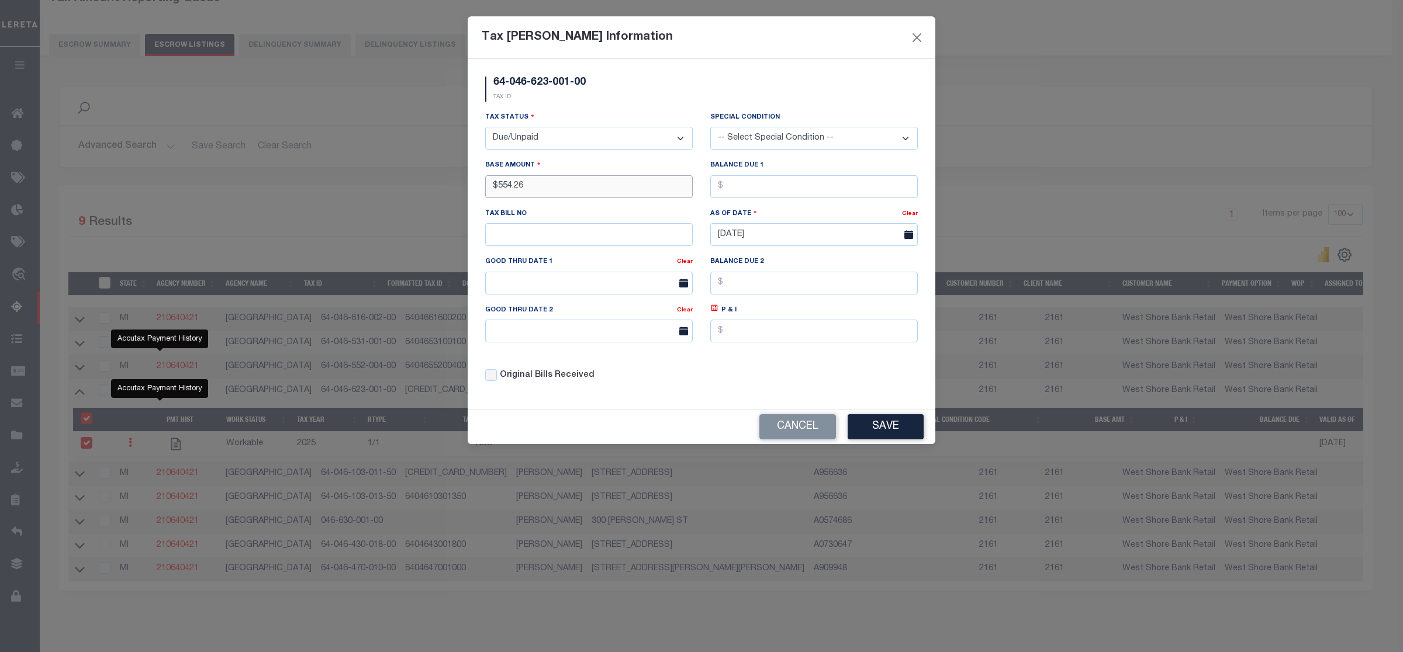
type input "$554.26"
click at [729, 191] on input "text" at bounding box center [814, 186] width 208 height 23
type input "$554.26"
click at [882, 434] on button "Save" at bounding box center [886, 426] width 76 height 25
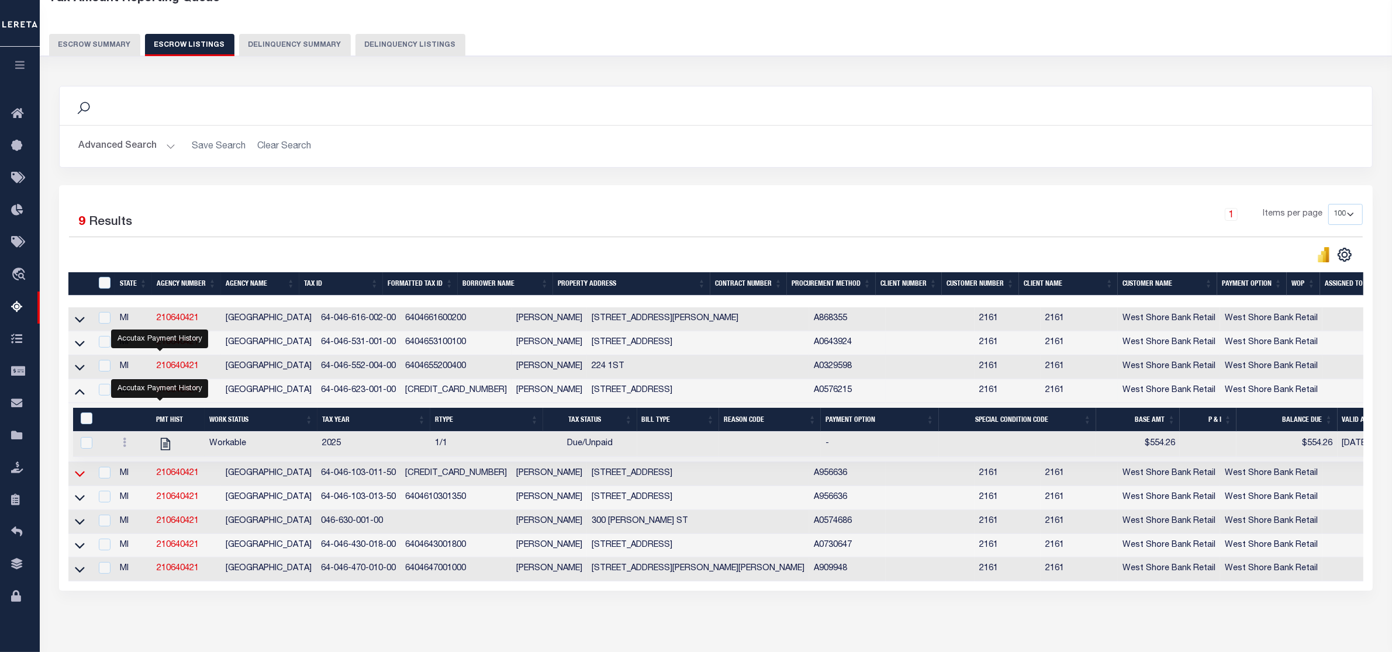
click at [76, 478] on icon at bounding box center [80, 474] width 10 height 12
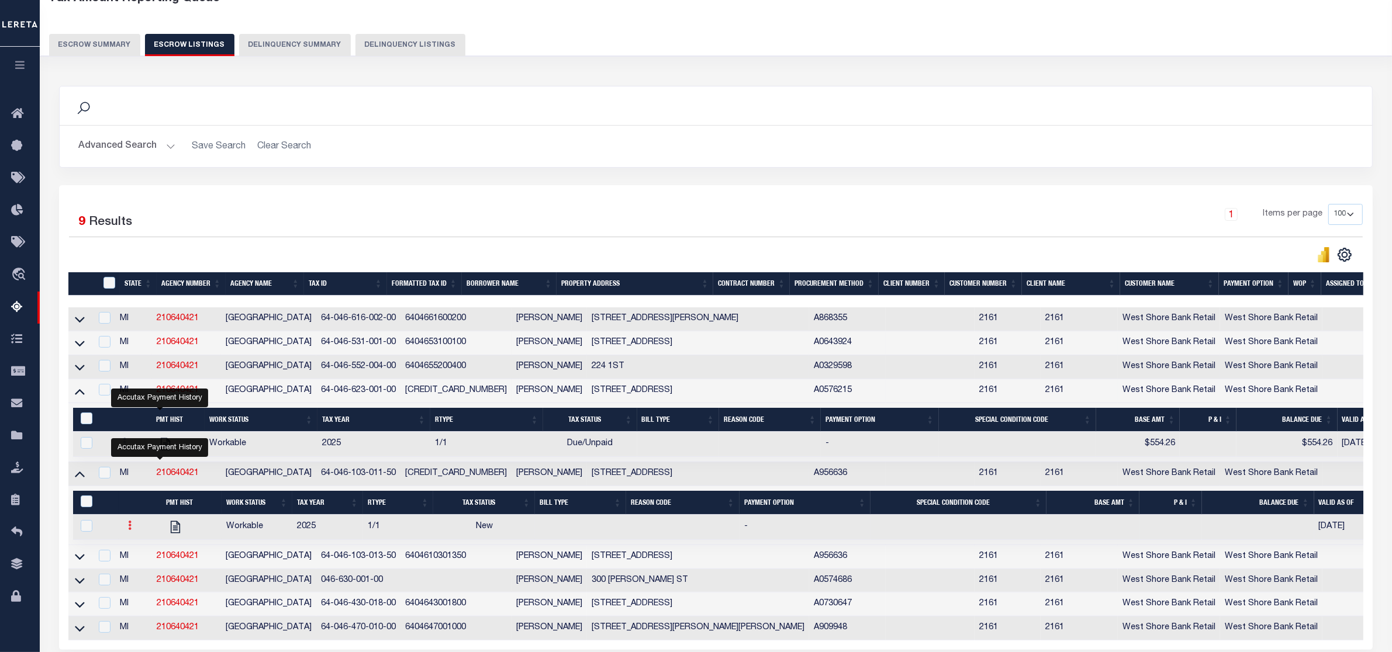
click at [128, 530] on icon at bounding box center [130, 525] width 4 height 9
click at [138, 571] on img "" at bounding box center [144, 564] width 12 height 12
checkbox input "true"
select select
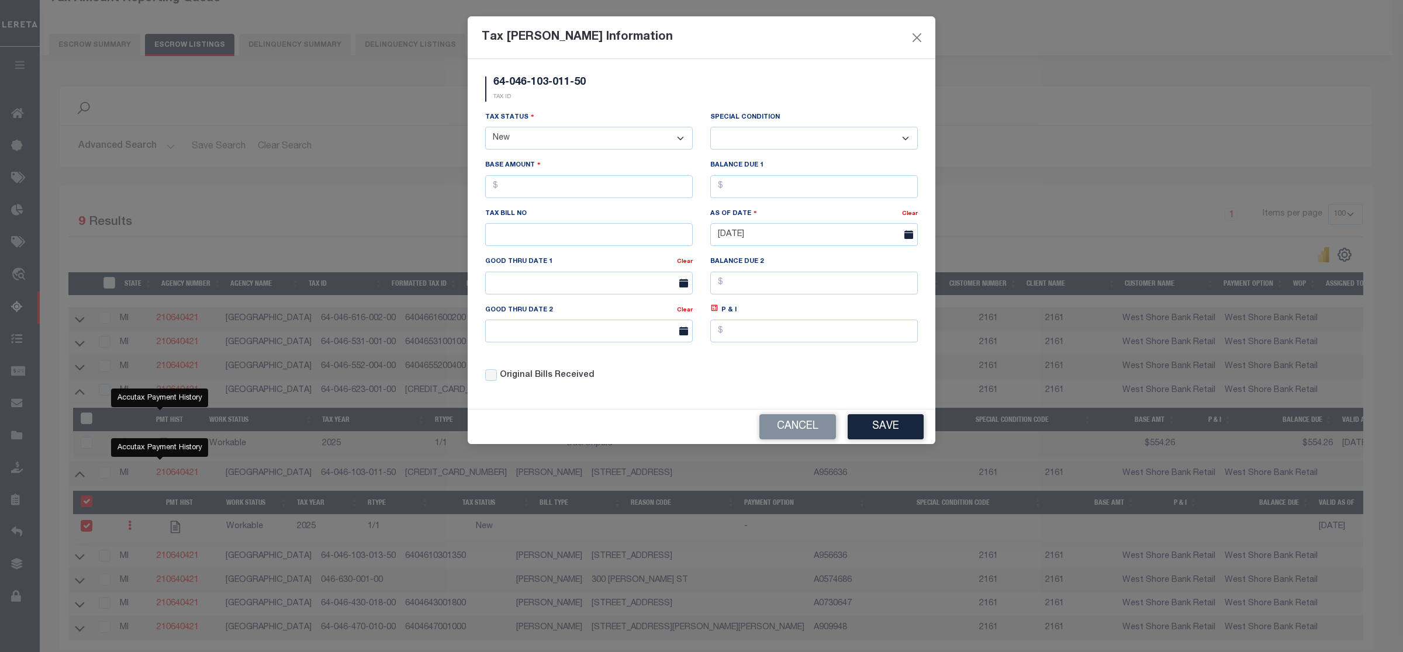
click at [613, 141] on select "- Select Status - Open Due/Unpaid Paid Incomplete No Tax Due Internal Refund Pr…" at bounding box center [589, 138] width 208 height 23
select select "DUE"
click at [485, 128] on select "- Select Status - Open Due/Unpaid Paid Incomplete No Tax Due Internal Refund Pr…" at bounding box center [589, 138] width 208 height 23
select select "0"
click at [523, 185] on input "text" at bounding box center [589, 186] width 208 height 23
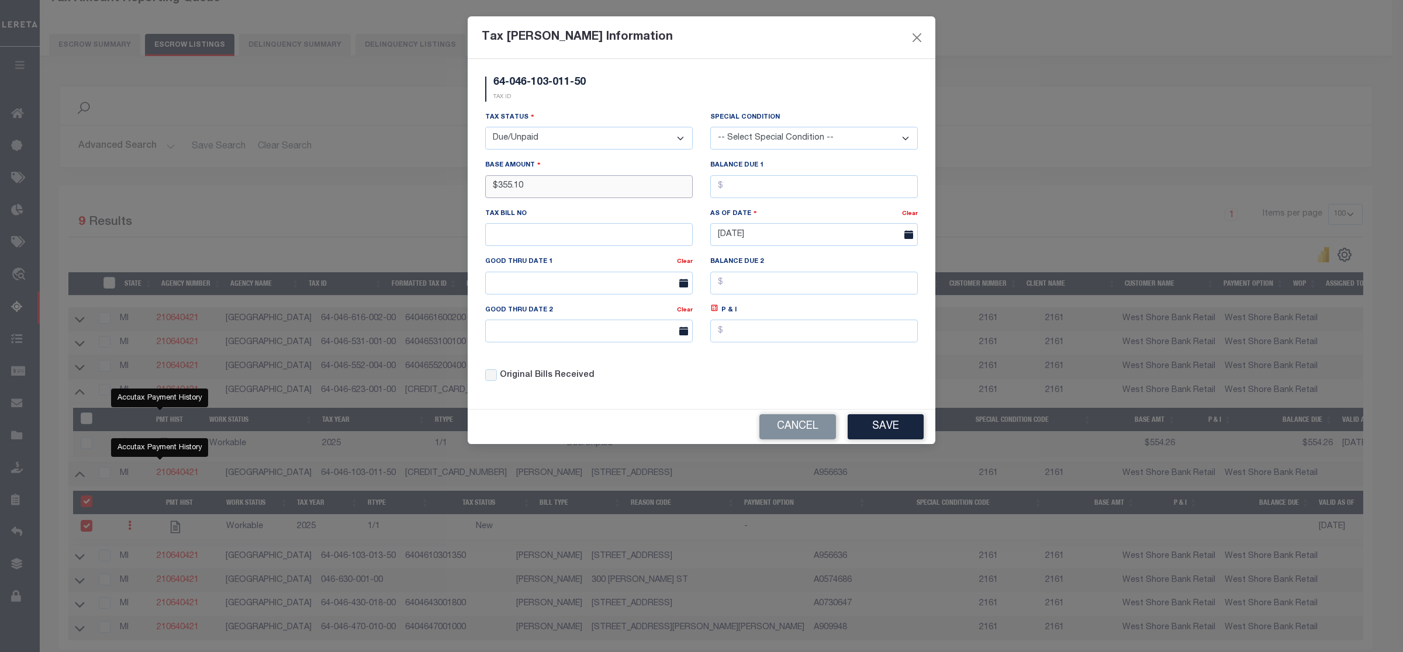
type input "$355.10"
click at [727, 187] on input "text" at bounding box center [814, 186] width 208 height 23
type input "$355.10"
click at [877, 436] on button "Save" at bounding box center [886, 426] width 76 height 25
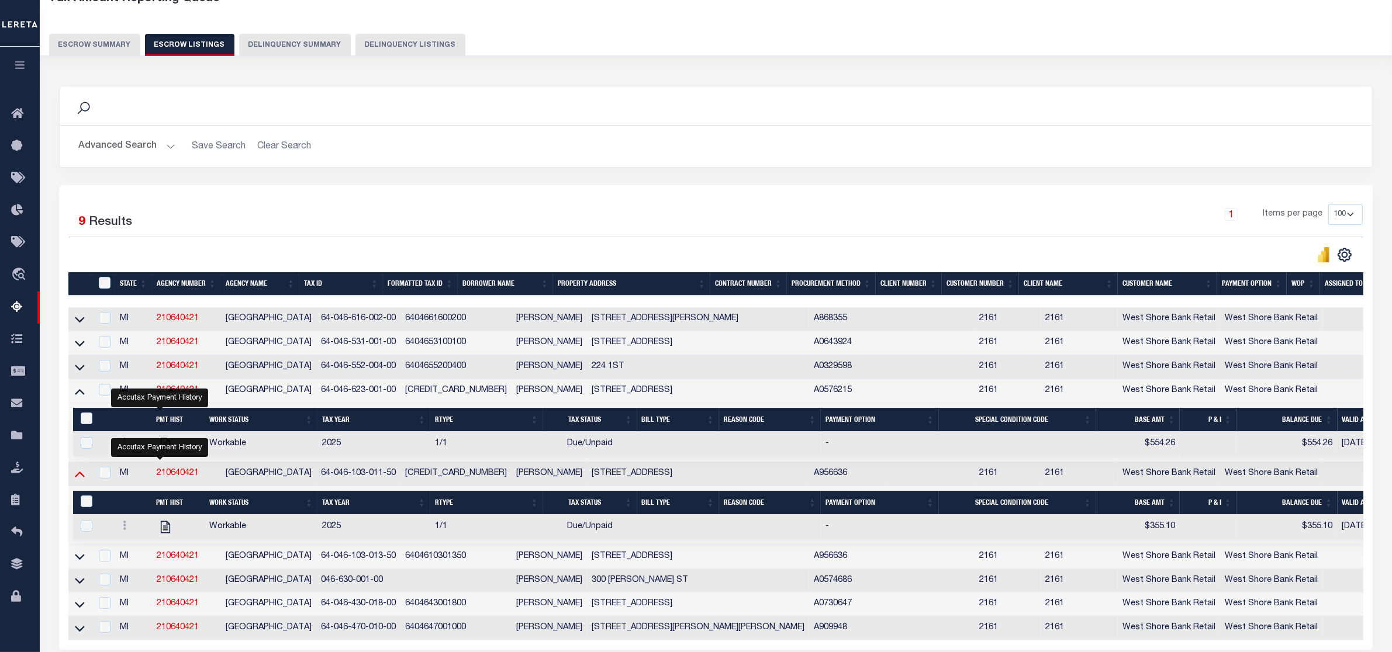
click at [79, 478] on icon at bounding box center [80, 475] width 10 height 6
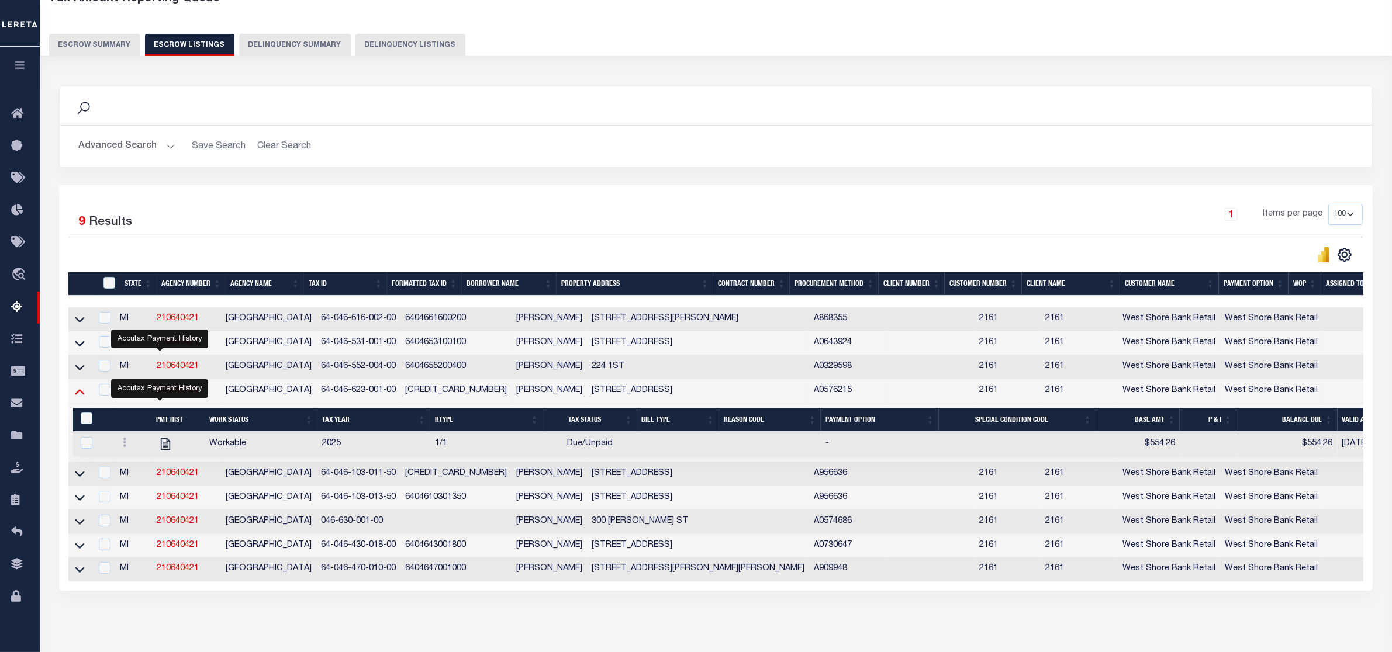
click at [80, 395] on icon at bounding box center [80, 391] width 10 height 12
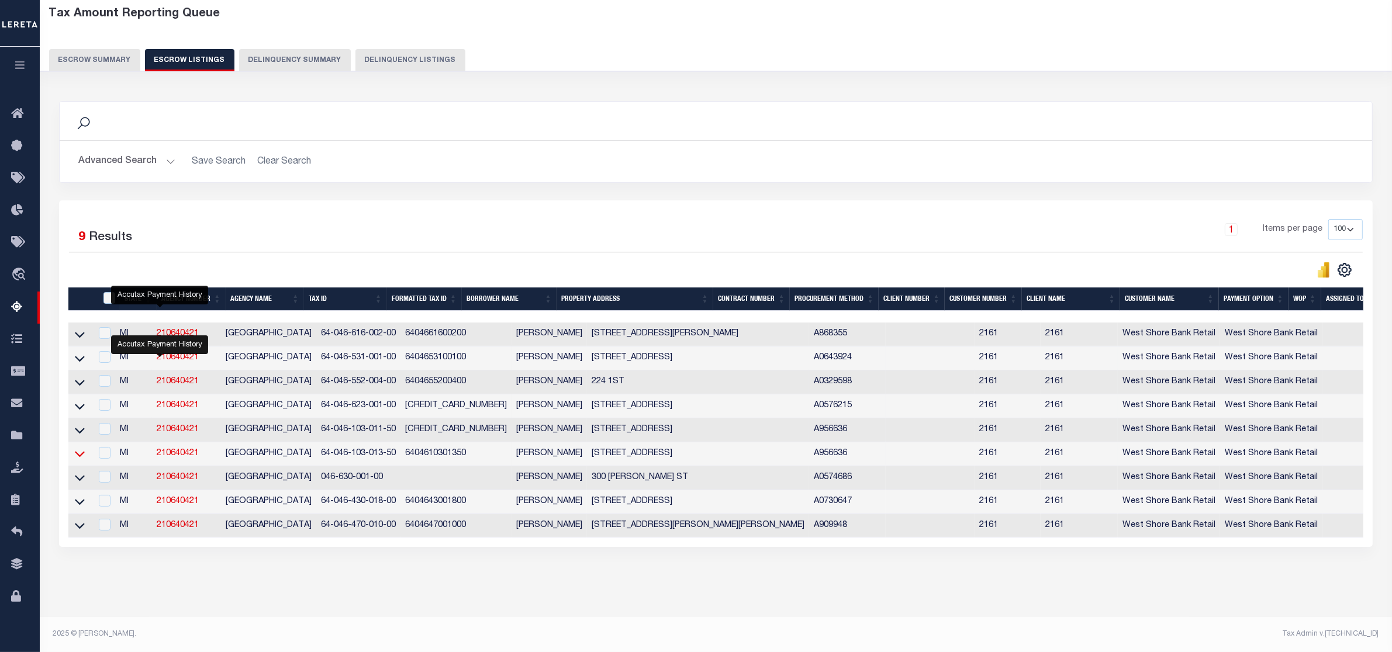
click at [82, 448] on icon at bounding box center [80, 454] width 10 height 12
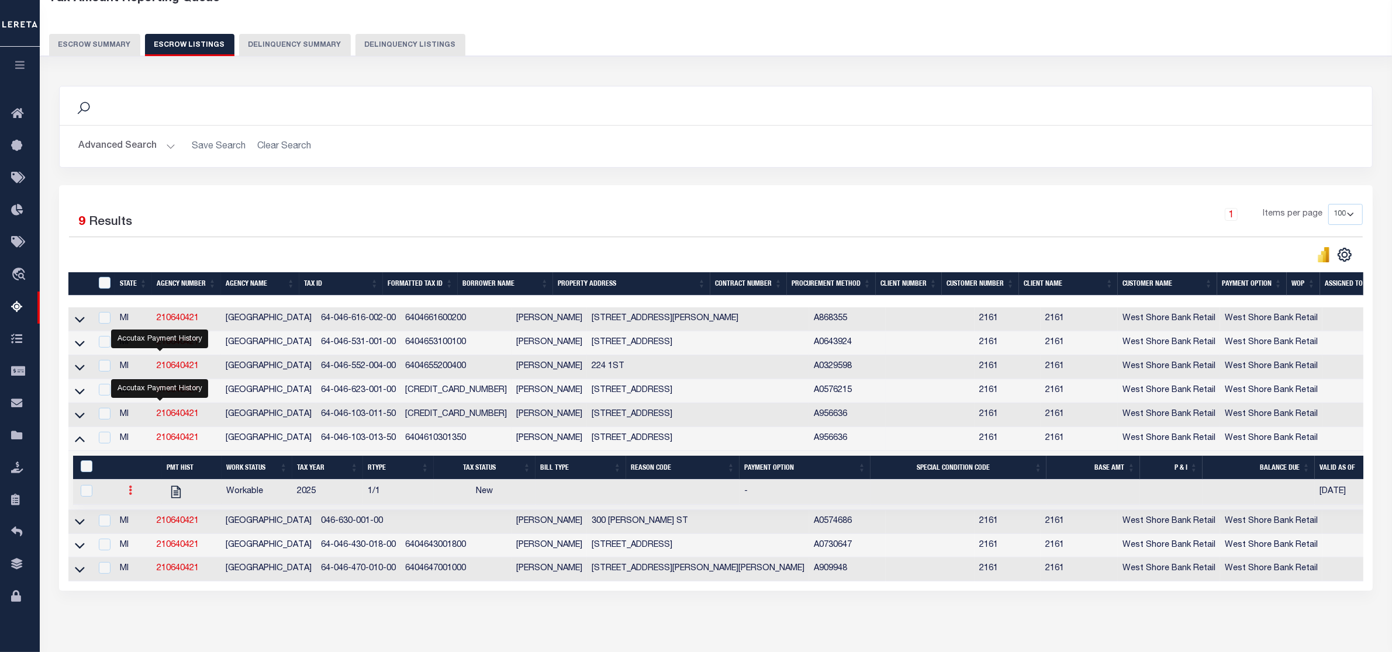
click at [129, 495] on icon at bounding box center [131, 490] width 4 height 9
click at [139, 535] on img "" at bounding box center [145, 529] width 12 height 12
checkbox input "true"
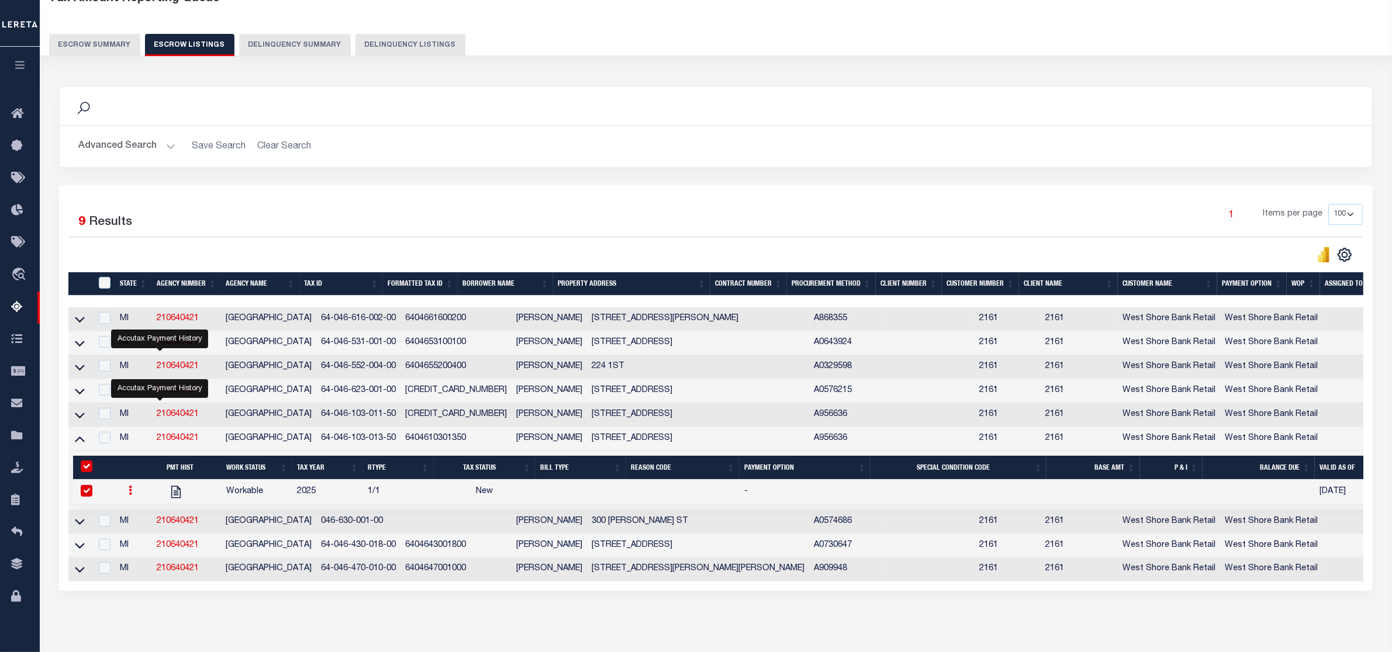
select select
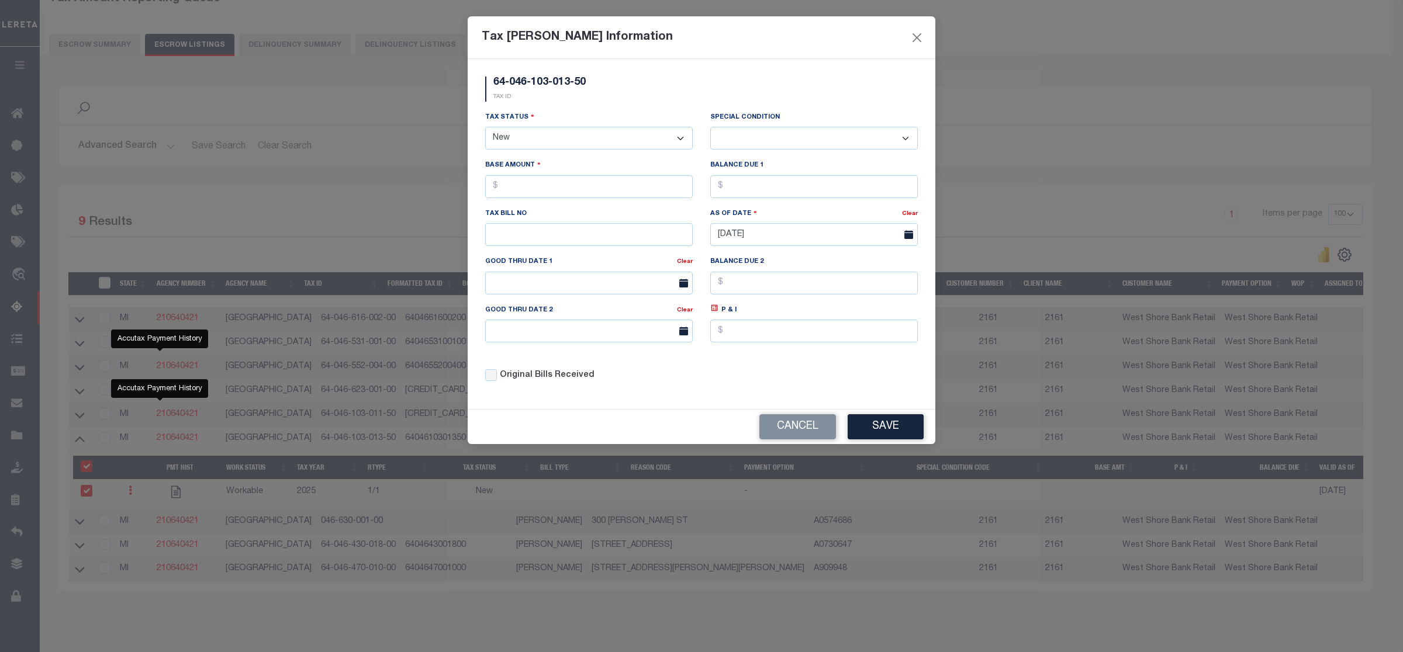
click at [656, 139] on select "- Select Status - Open Due/Unpaid Paid Incomplete No Tax Due Internal Refund Pr…" at bounding box center [589, 138] width 208 height 23
select select "DUE"
click at [485, 128] on select "- Select Status - Open Due/Unpaid Paid Incomplete No Tax Due Internal Refund Pr…" at bounding box center [589, 138] width 208 height 23
select select "0"
click at [535, 195] on input "text" at bounding box center [589, 186] width 208 height 23
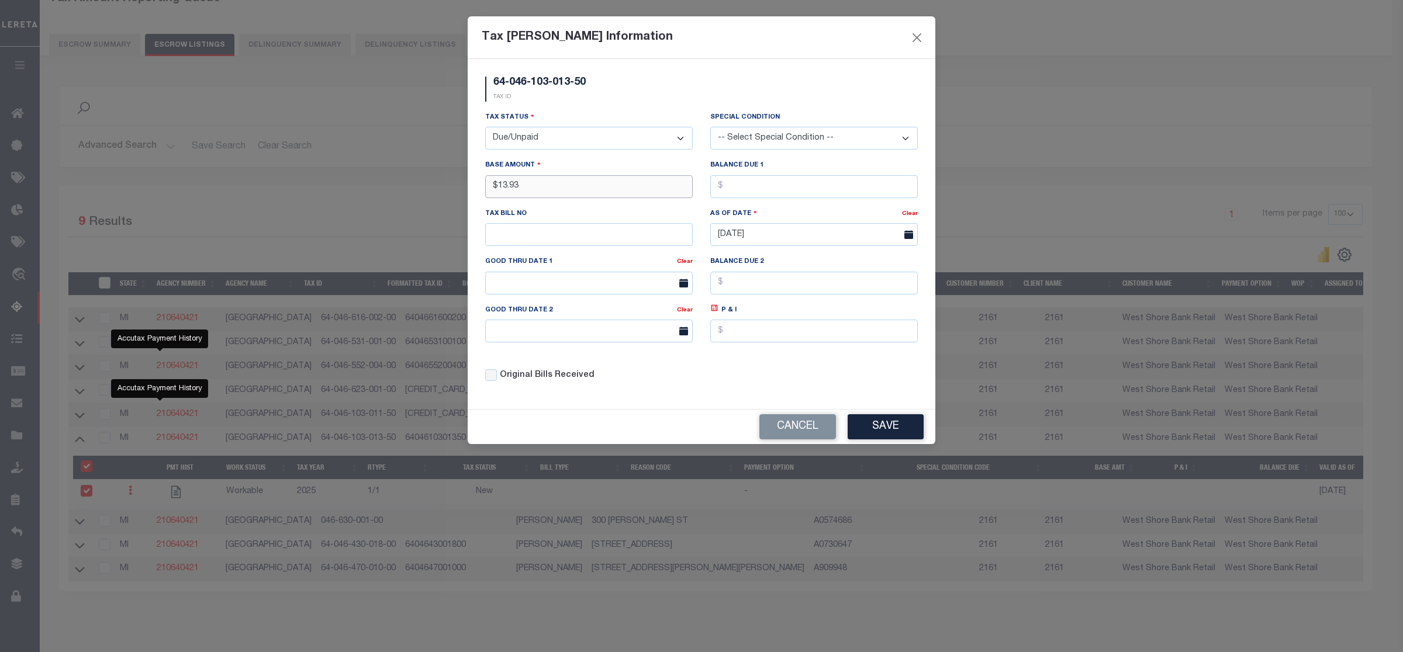
type input "$13.93"
click at [797, 190] on input "text" at bounding box center [814, 186] width 208 height 23
type input "$13.93"
click at [882, 436] on button "Save" at bounding box center [886, 426] width 76 height 25
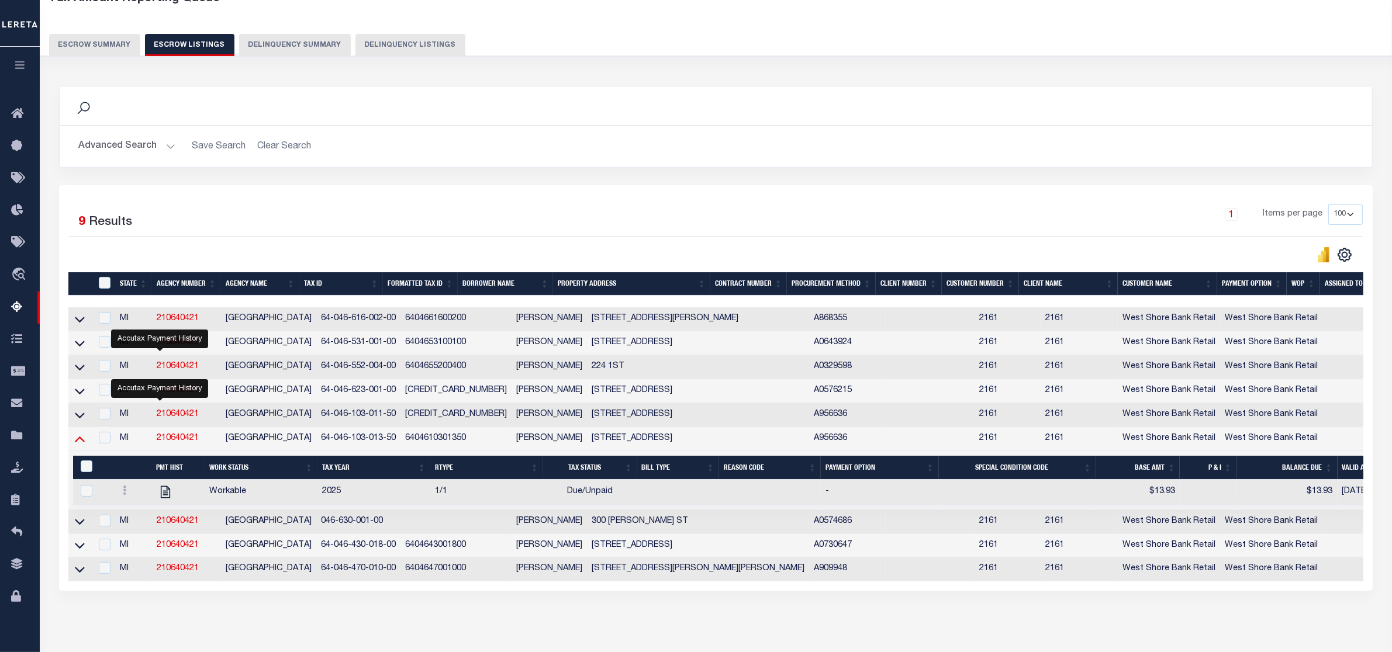
click at [79, 444] on icon at bounding box center [80, 439] width 10 height 12
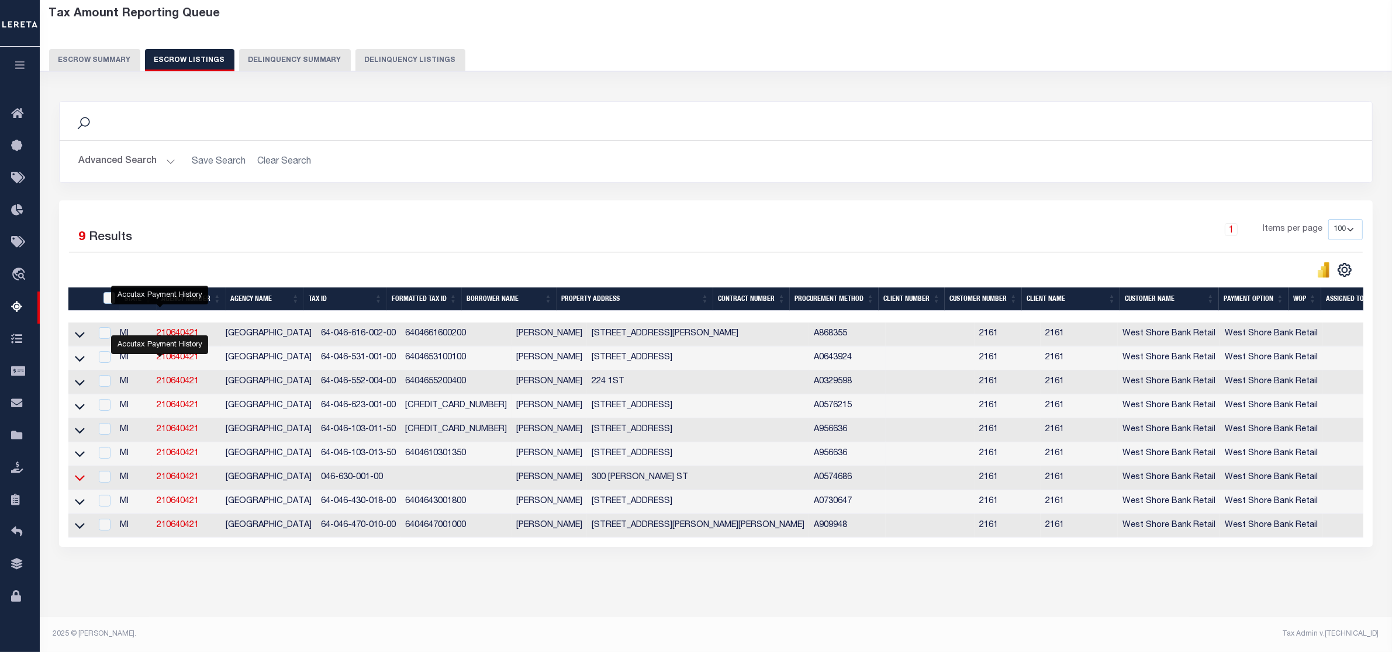
click at [78, 472] on icon at bounding box center [80, 478] width 10 height 12
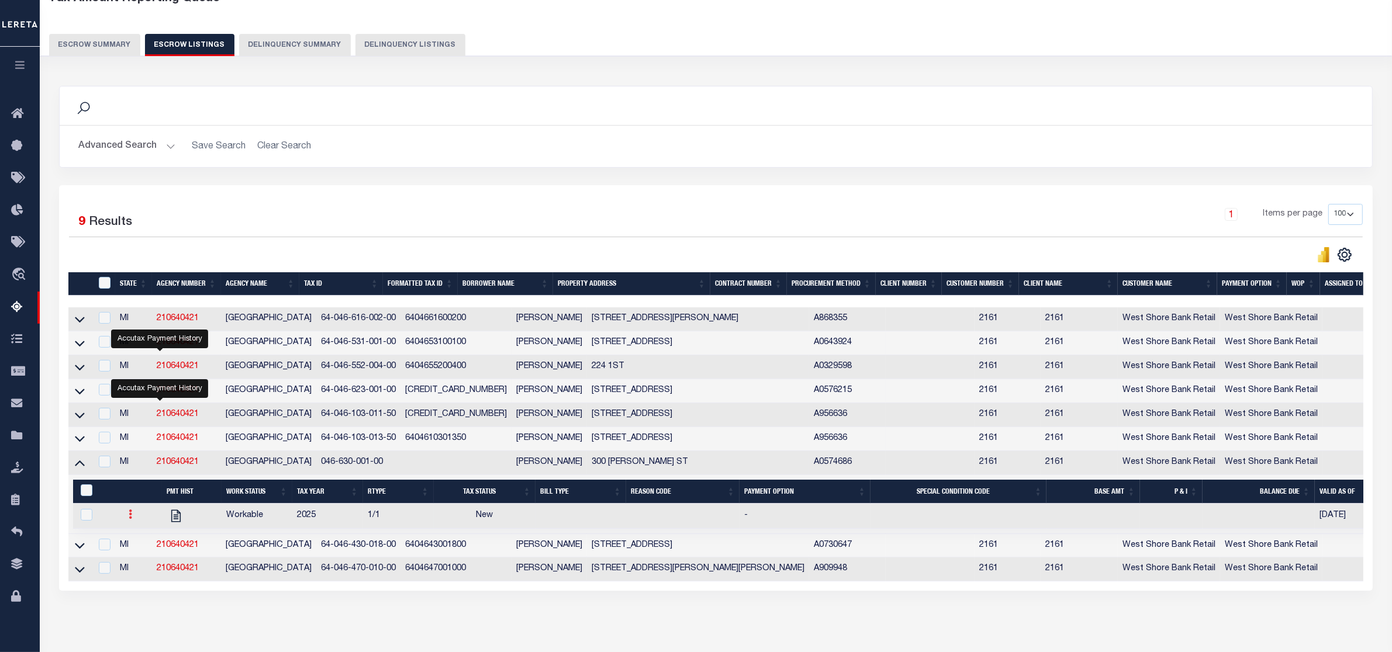
click at [129, 519] on icon at bounding box center [131, 514] width 4 height 9
click at [141, 559] on img "" at bounding box center [145, 553] width 12 height 12
checkbox input "true"
select select
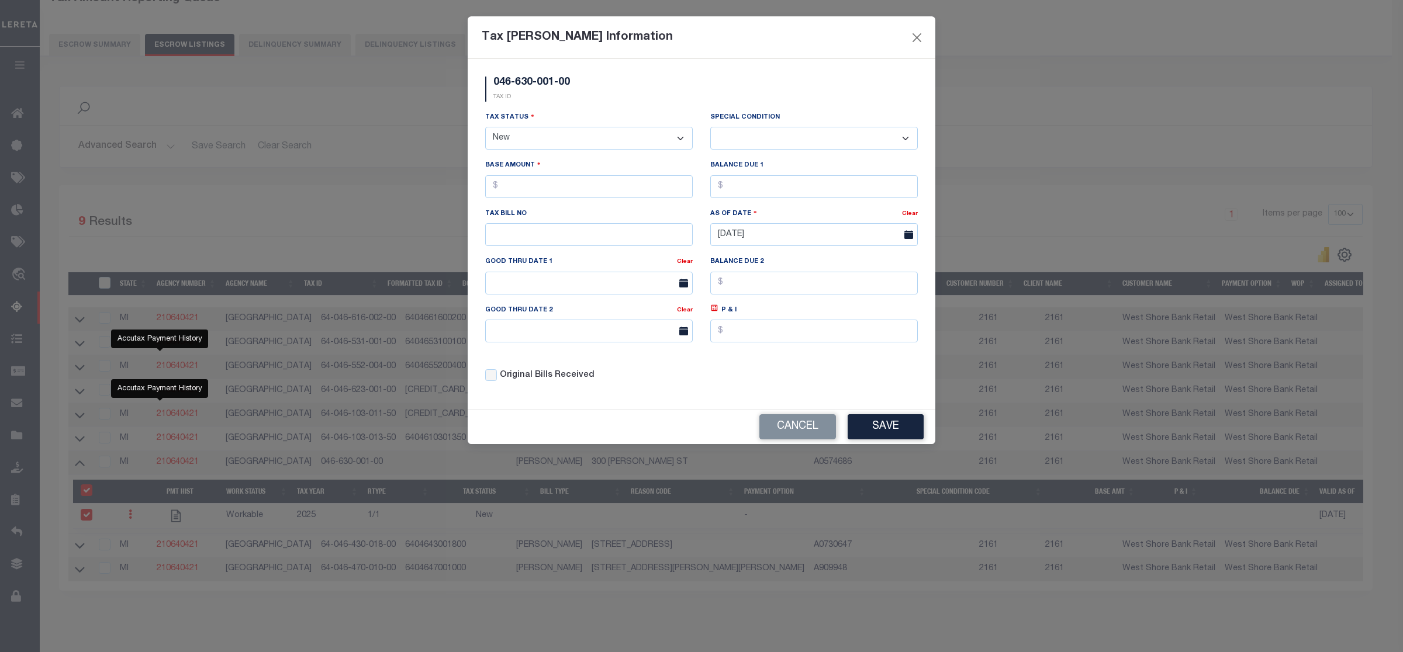
click at [597, 143] on select "- Select Status - Open Due/Unpaid Paid Incomplete No Tax Due Internal Refund Pr…" at bounding box center [589, 138] width 208 height 23
select select "DUE"
click at [485, 128] on select "- Select Status - Open Due/Unpaid Paid Incomplete No Tax Due Internal Refund Pr…" at bounding box center [589, 138] width 208 height 23
select select "0"
click at [533, 190] on input "text" at bounding box center [589, 186] width 208 height 23
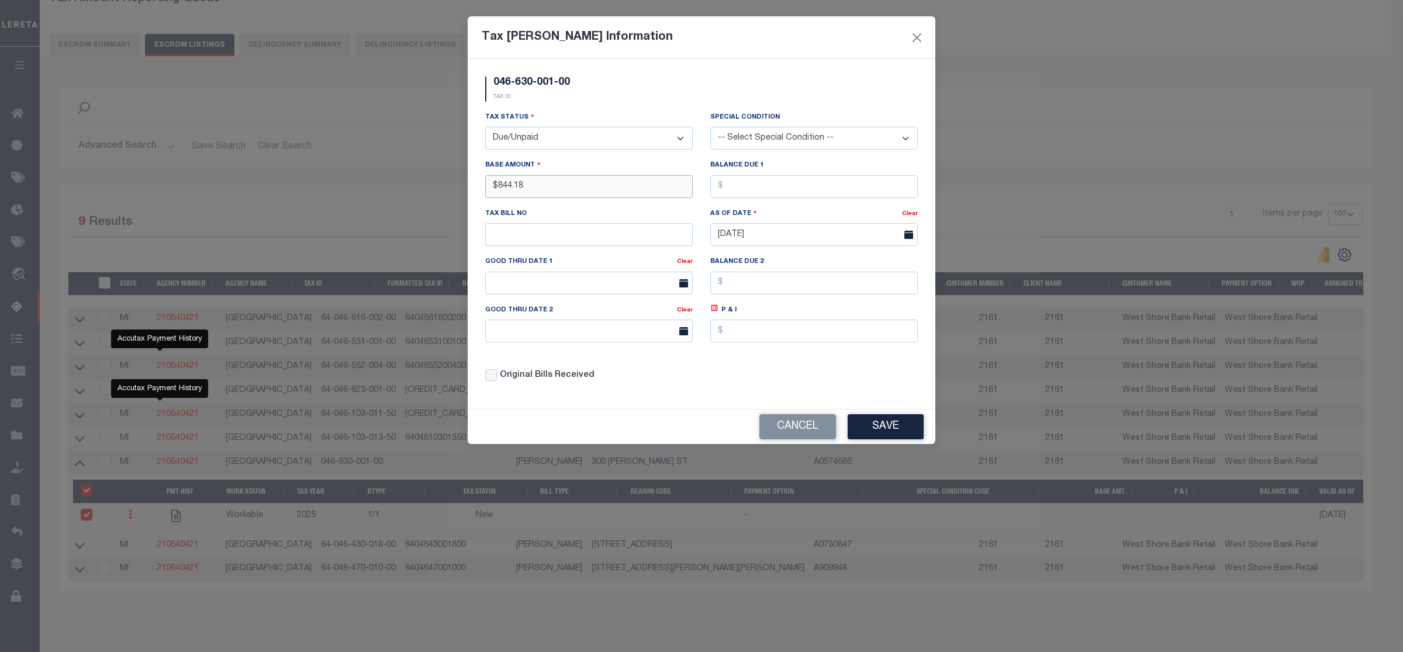
type input "$844.18"
click at [838, 188] on input "text" at bounding box center [814, 186] width 208 height 23
type input "$844.18"
click at [886, 437] on button "Save" at bounding box center [886, 426] width 76 height 25
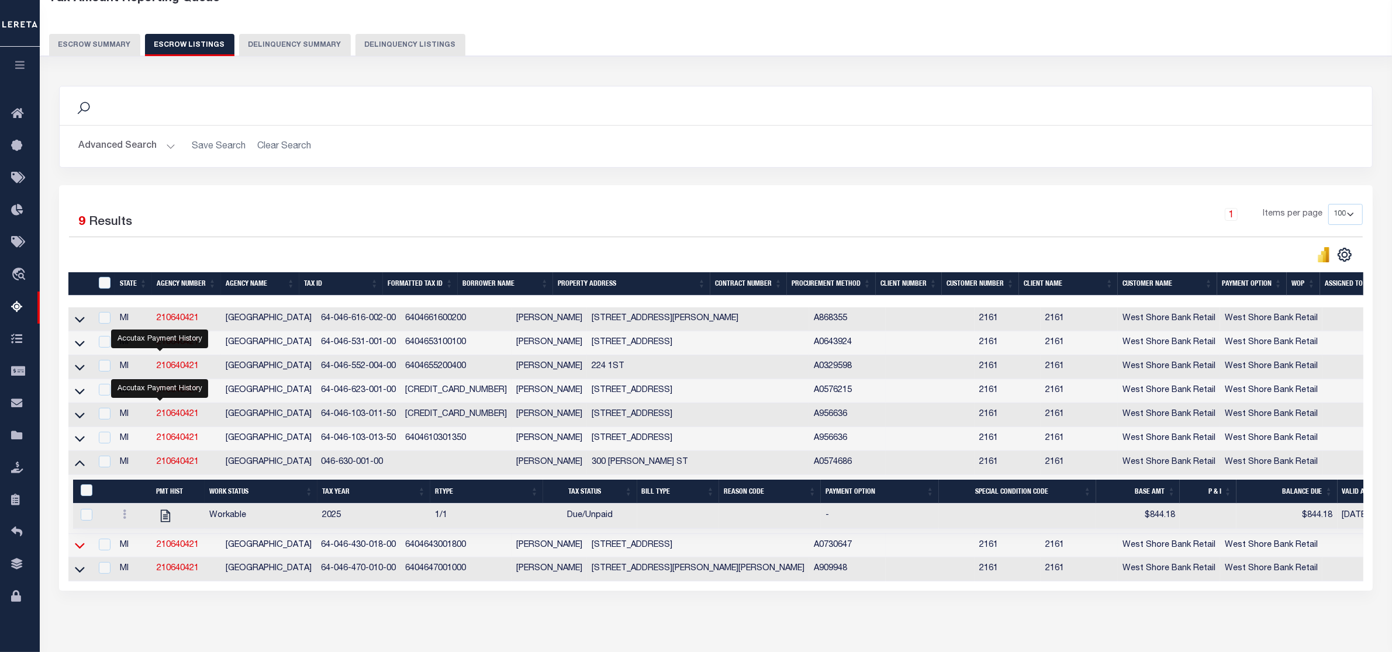
click at [77, 552] on icon at bounding box center [80, 546] width 10 height 12
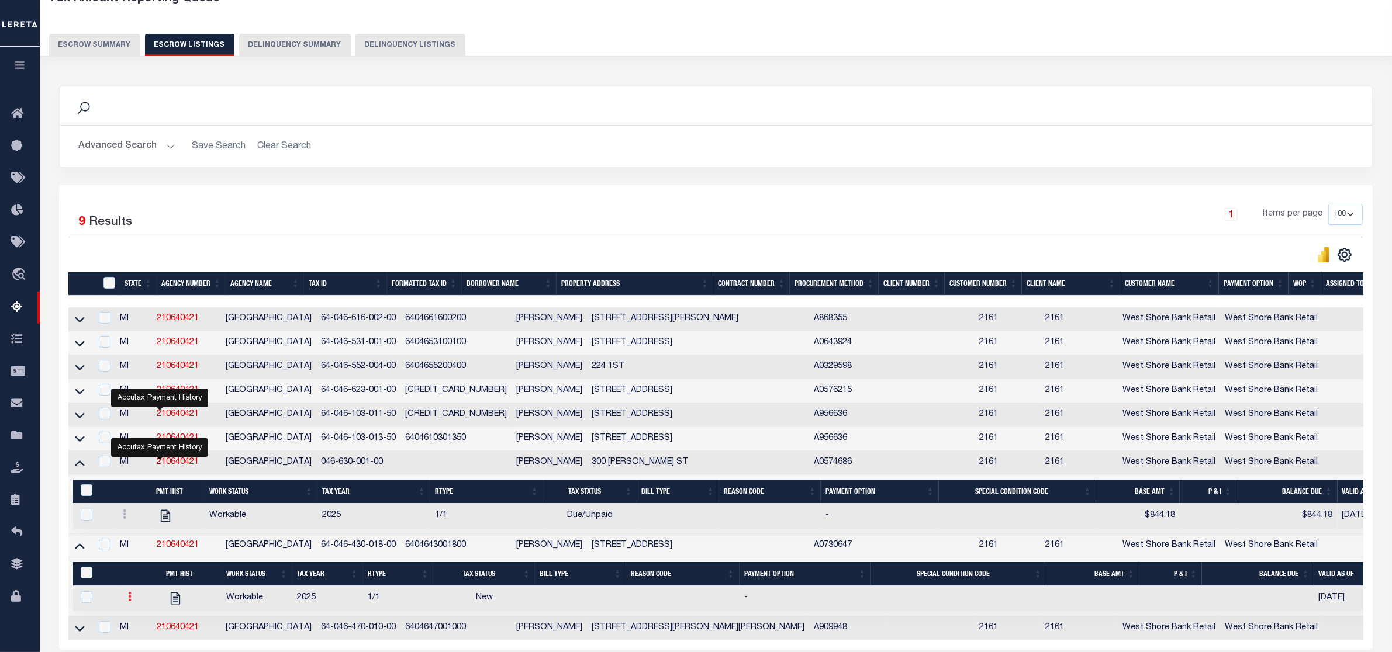
click at [125, 603] on link at bounding box center [129, 598] width 13 height 9
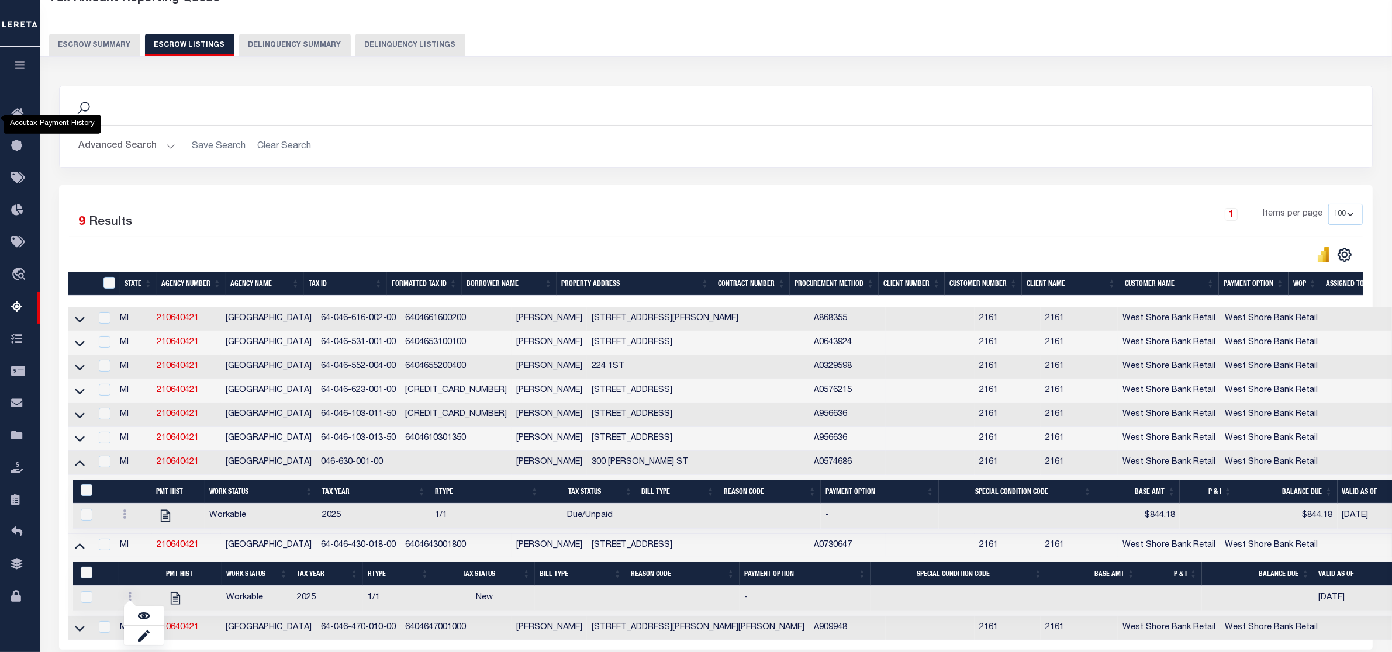
scroll to position [188, 0]
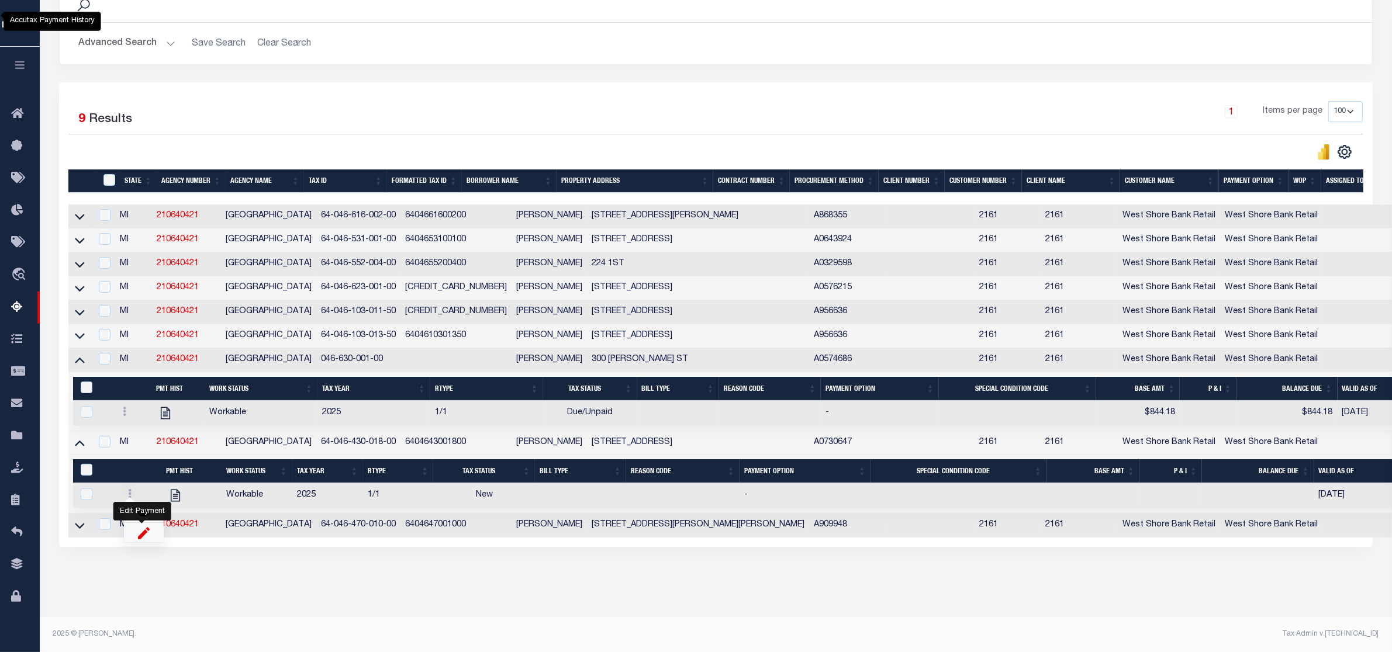
click at [140, 535] on img "" at bounding box center [144, 533] width 12 height 12
checkbox input "true"
select select
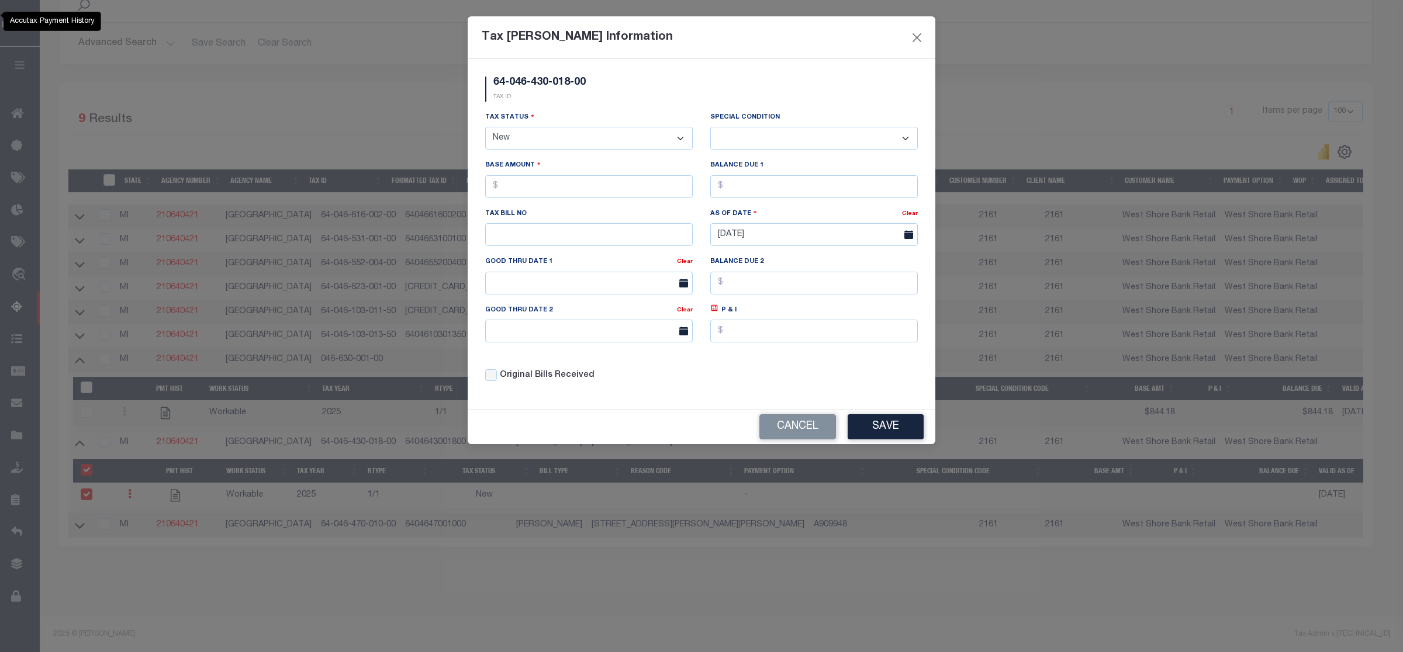
click at [593, 136] on select "- Select Status - Open Due/Unpaid Paid Incomplete No Tax Due Internal Refund Pr…" at bounding box center [589, 138] width 208 height 23
select select "DUE"
click at [485, 128] on select "- Select Status - Open Due/Unpaid Paid Incomplete No Tax Due Internal Refund Pr…" at bounding box center [589, 138] width 208 height 23
select select "0"
click at [537, 188] on input "text" at bounding box center [589, 186] width 208 height 23
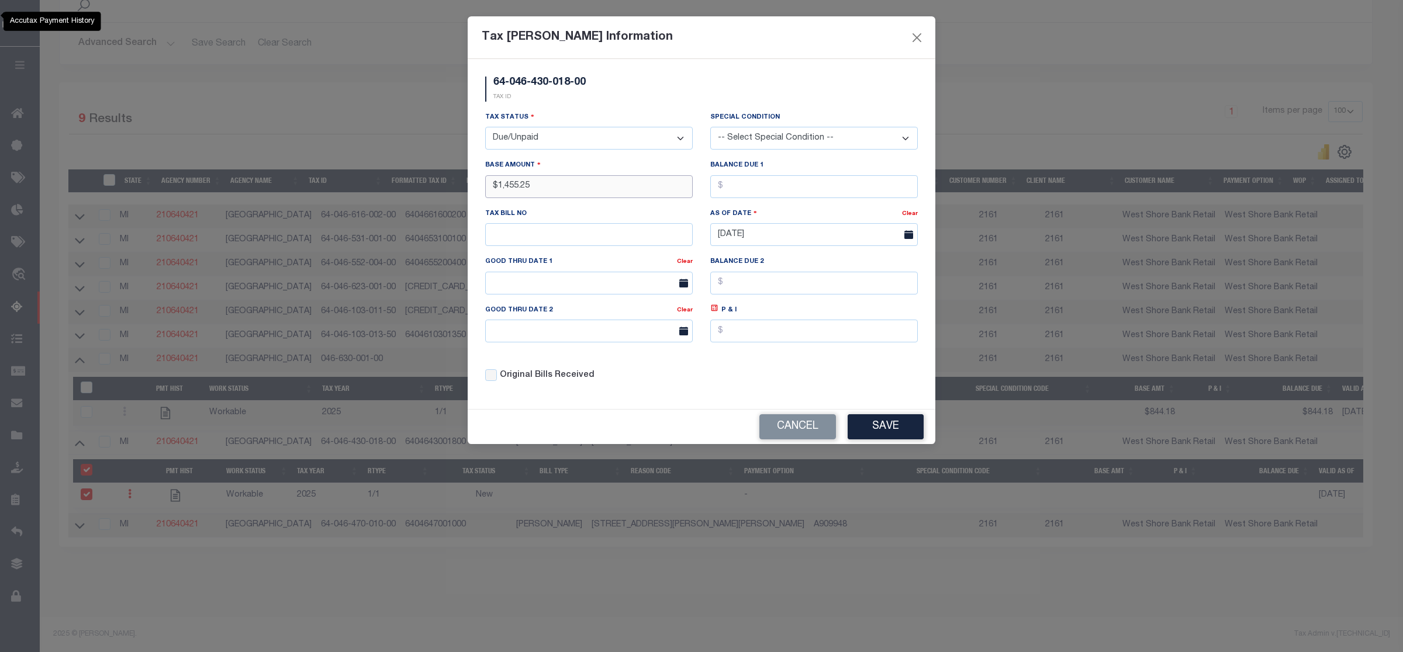
type input "$1,455.25"
click at [837, 186] on input "text" at bounding box center [814, 186] width 208 height 23
type input "$1,455.25"
click at [889, 430] on button "Save" at bounding box center [886, 426] width 76 height 25
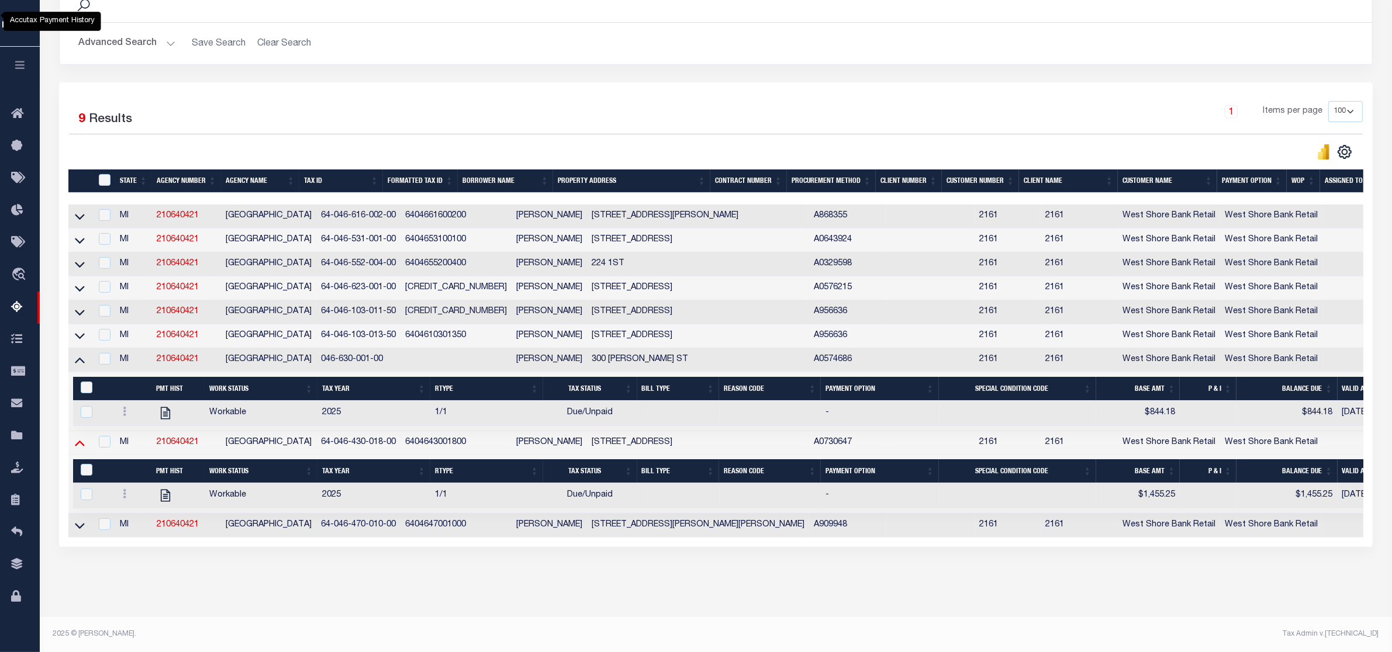
click at [81, 441] on icon at bounding box center [80, 444] width 10 height 6
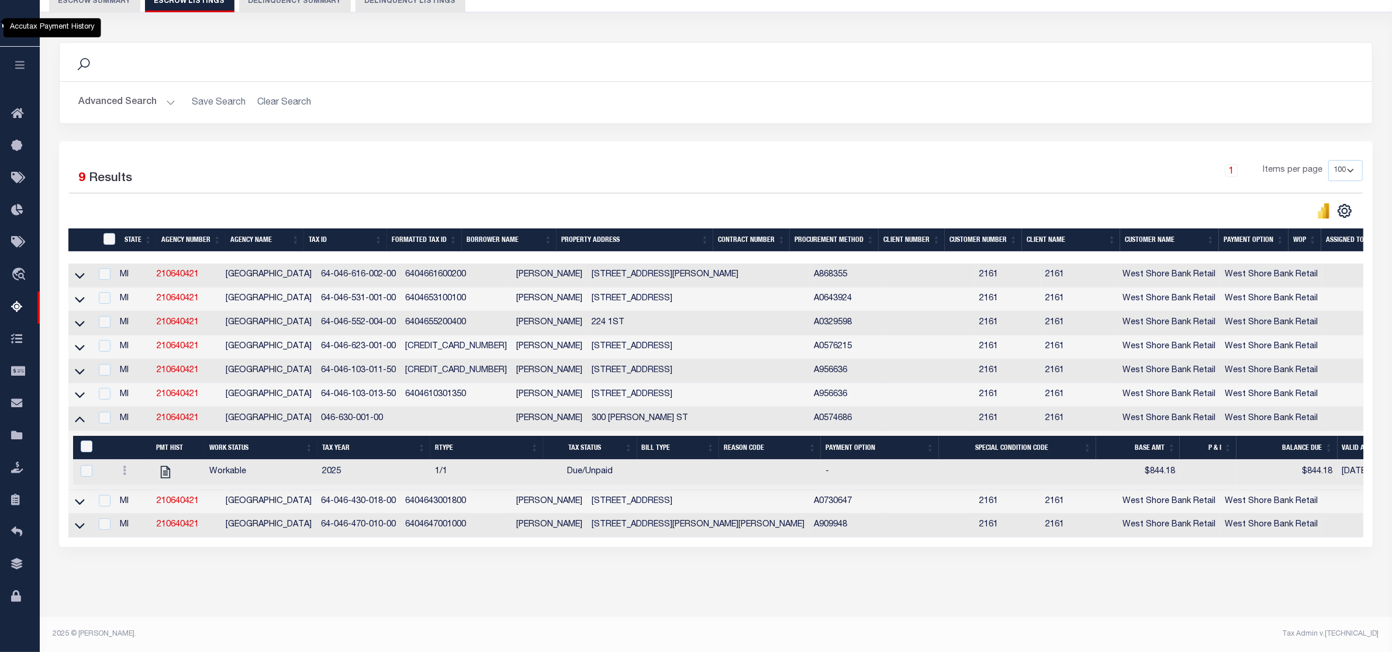
scroll to position [136, 0]
click at [75, 413] on icon at bounding box center [80, 419] width 10 height 12
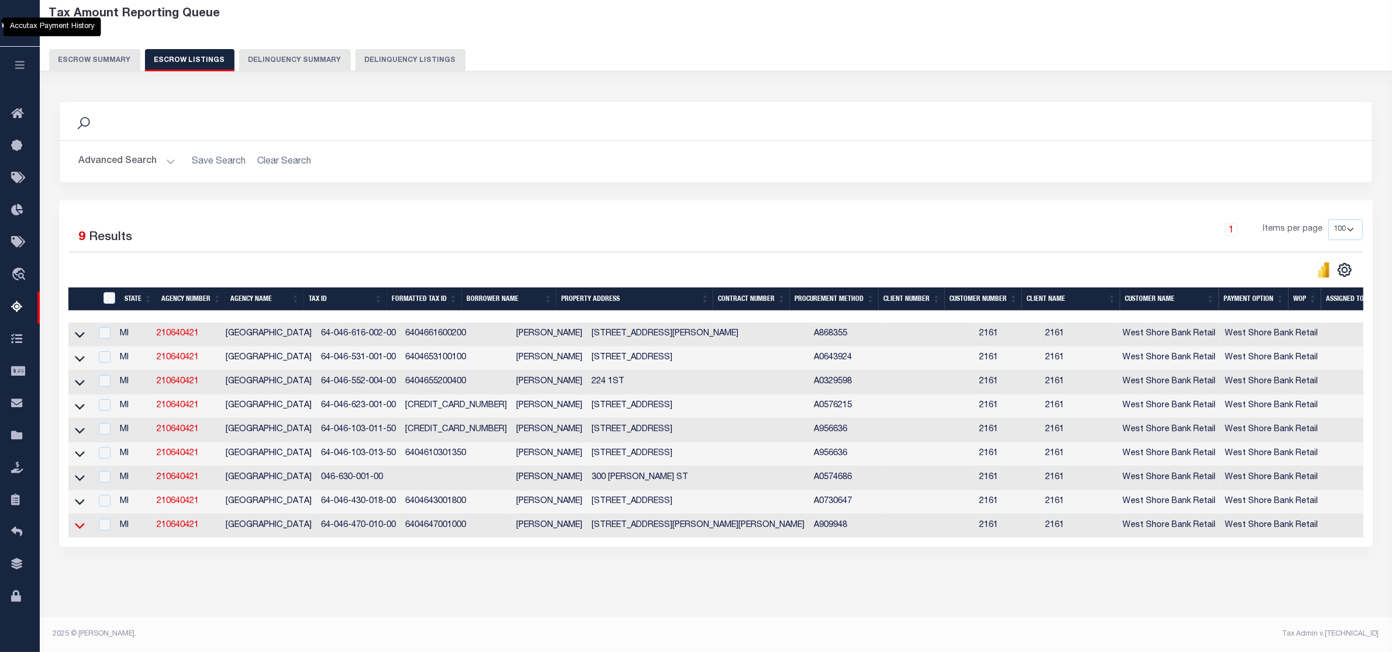
scroll to position [76, 0]
click at [79, 524] on icon at bounding box center [80, 527] width 10 height 6
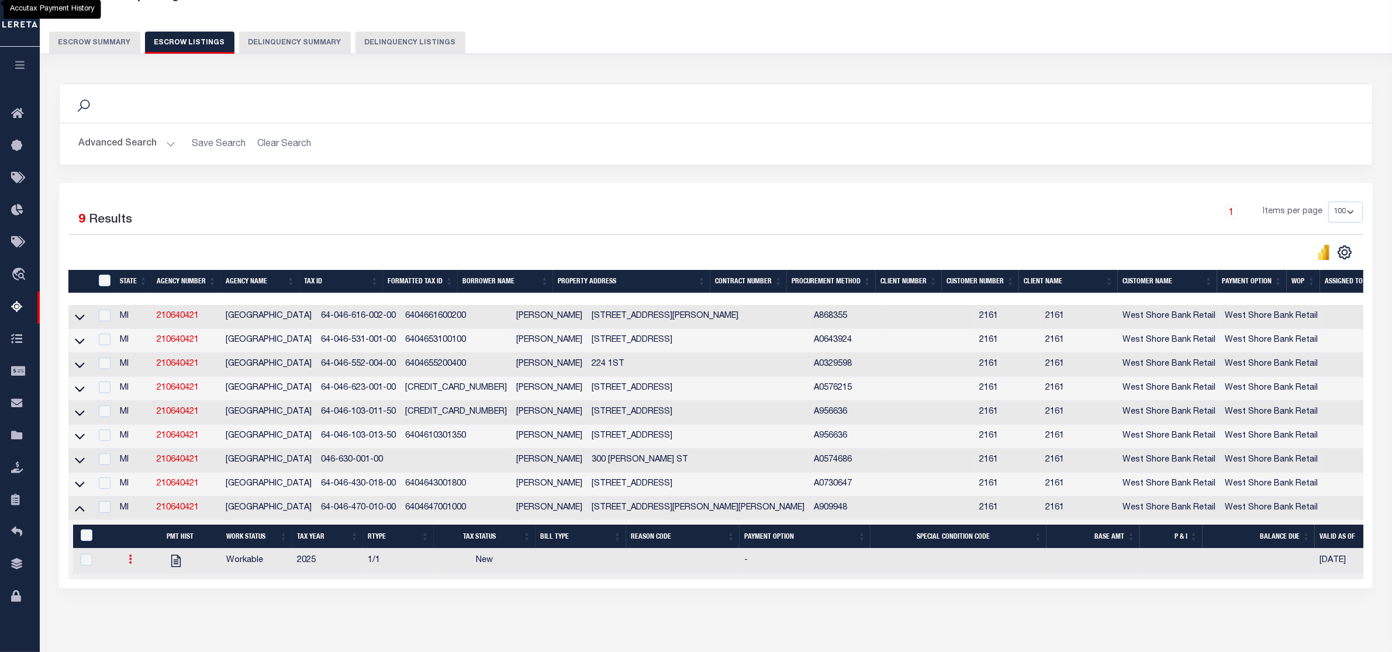
click at [124, 566] on link at bounding box center [130, 561] width 13 height 9
click at [133, 608] on link "" at bounding box center [145, 598] width 40 height 19
checkbox input "true"
select select
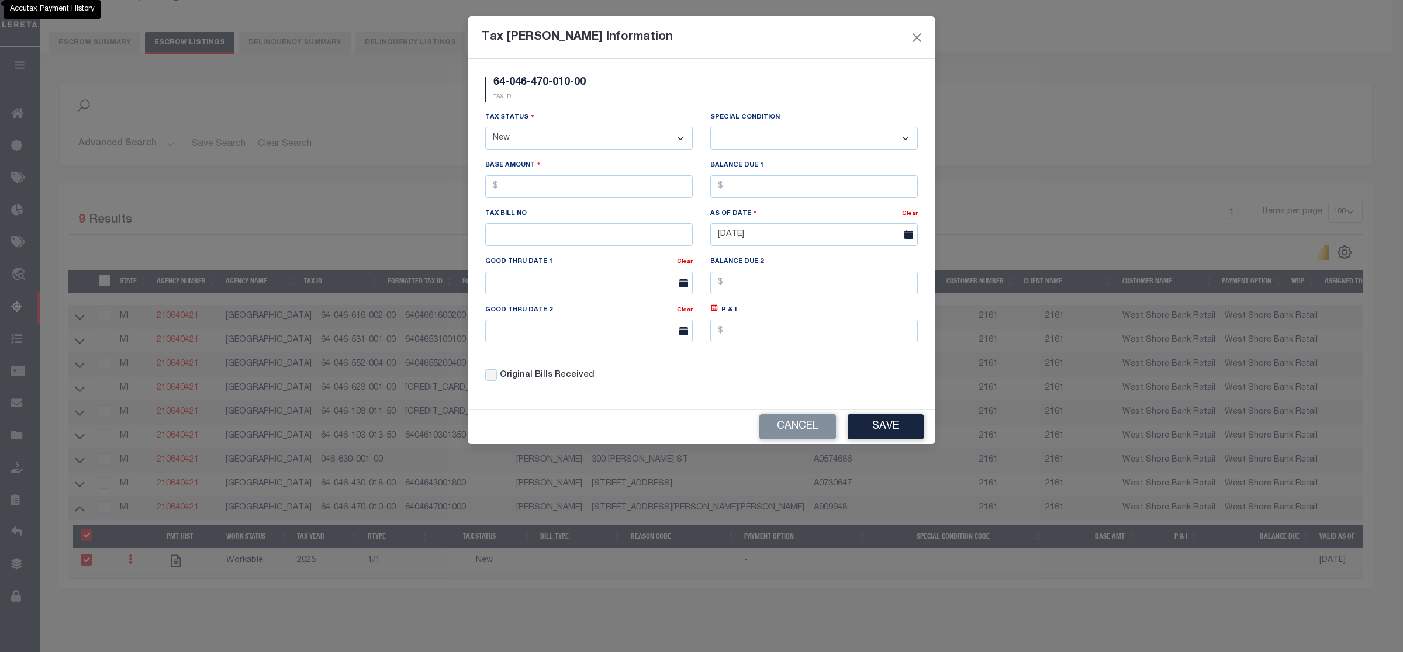
click at [656, 139] on select "- Select Status - Open Due/Unpaid Paid Incomplete No Tax Due Internal Refund Pr…" at bounding box center [589, 138] width 208 height 23
select select "DUE"
click at [485, 128] on select "- Select Status - Open Due/Unpaid Paid Incomplete No Tax Due Internal Refund Pr…" at bounding box center [589, 138] width 208 height 23
select select "0"
click at [513, 191] on input "text" at bounding box center [589, 186] width 208 height 23
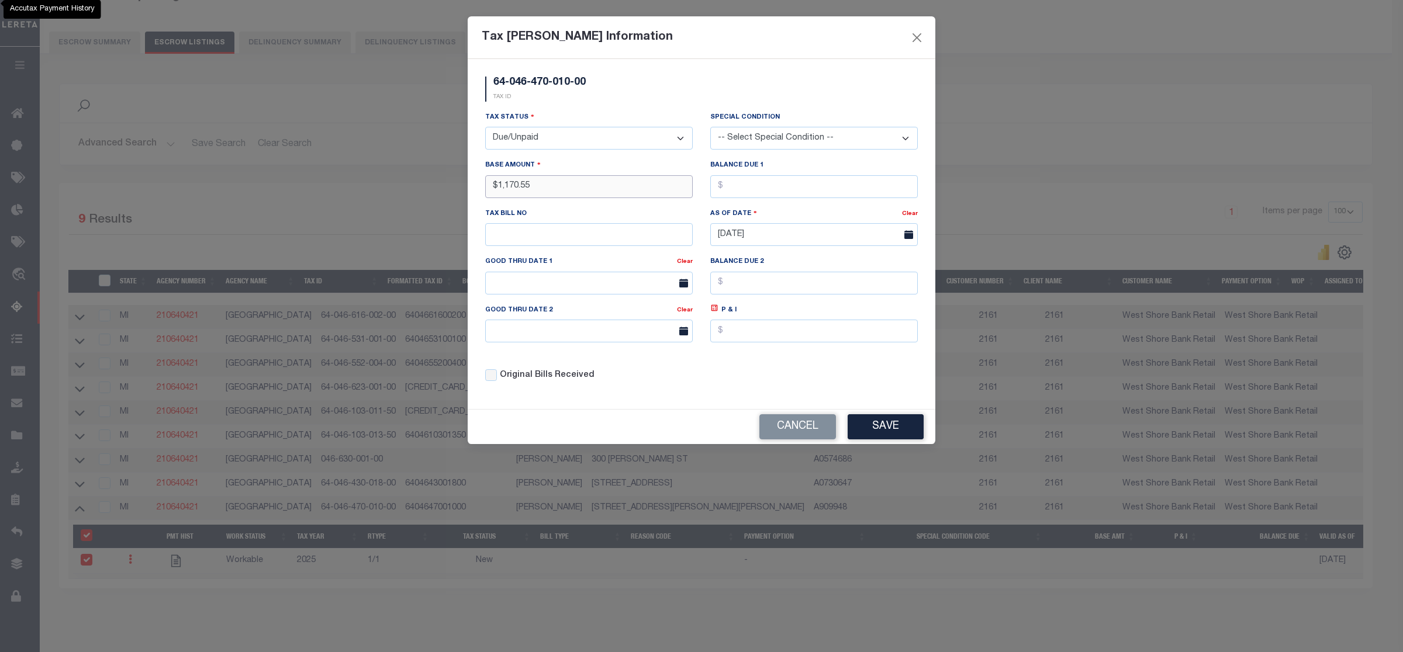
type input "$1,170.55"
click at [845, 191] on input "text" at bounding box center [814, 186] width 208 height 23
type input "$1,170.55"
click at [887, 431] on button "Save" at bounding box center [886, 426] width 76 height 25
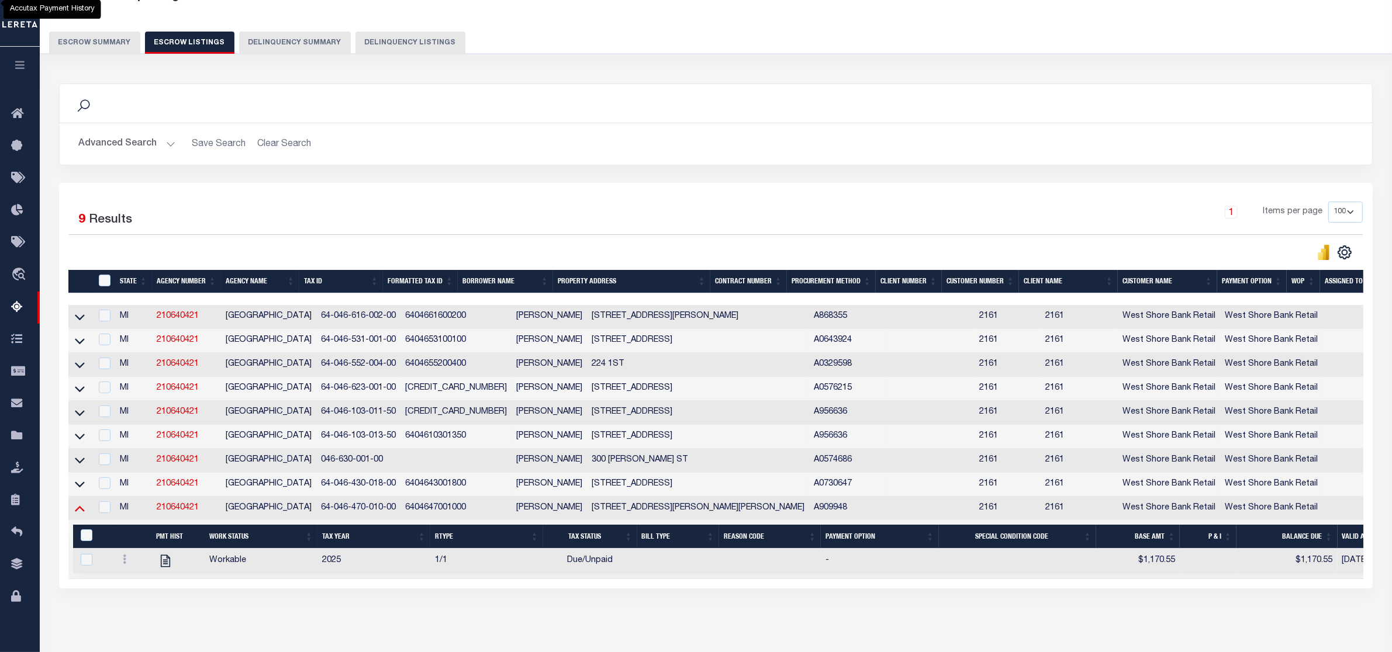
click at [80, 512] on icon at bounding box center [80, 509] width 10 height 6
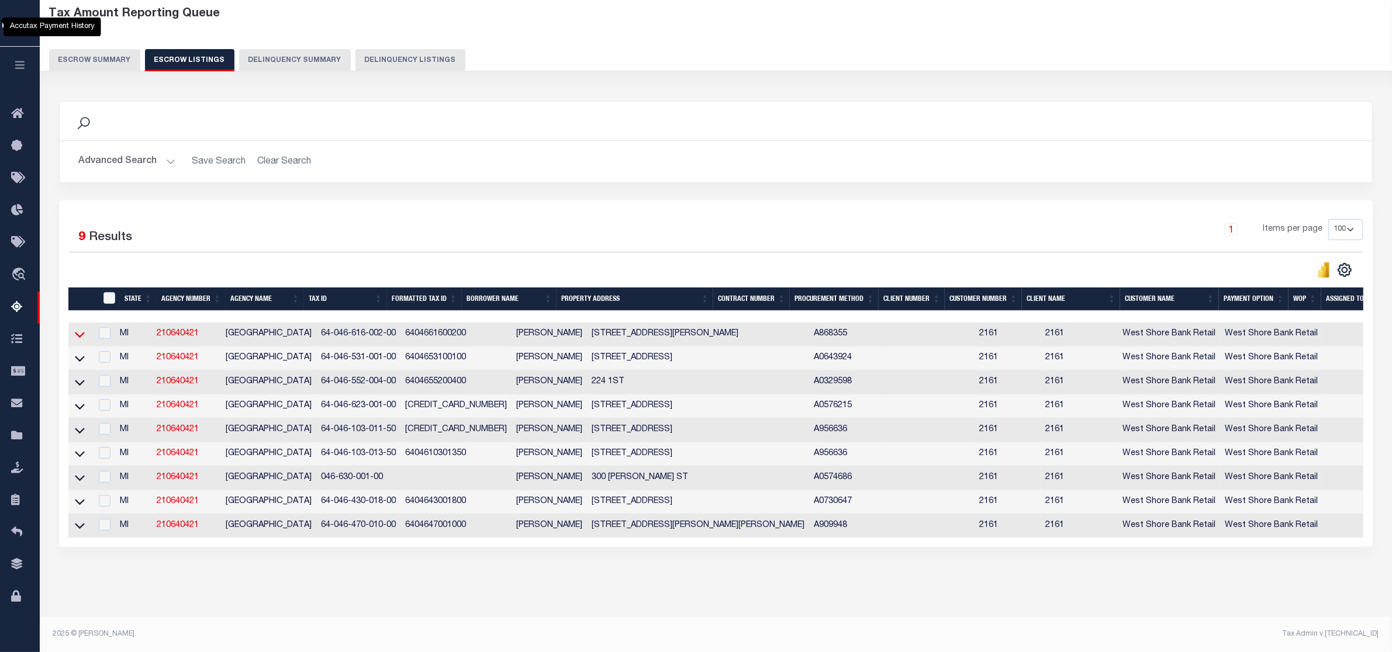
click at [80, 329] on icon at bounding box center [80, 335] width 10 height 12
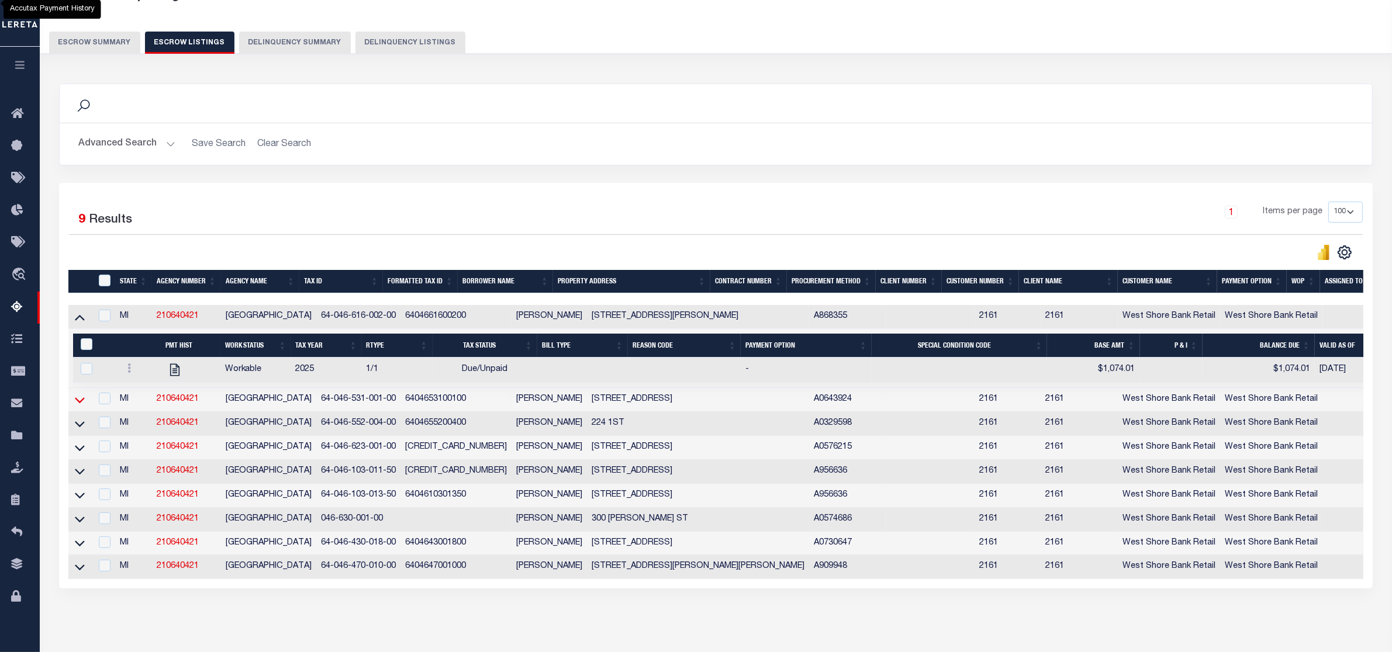
click at [78, 400] on icon at bounding box center [80, 400] width 10 height 12
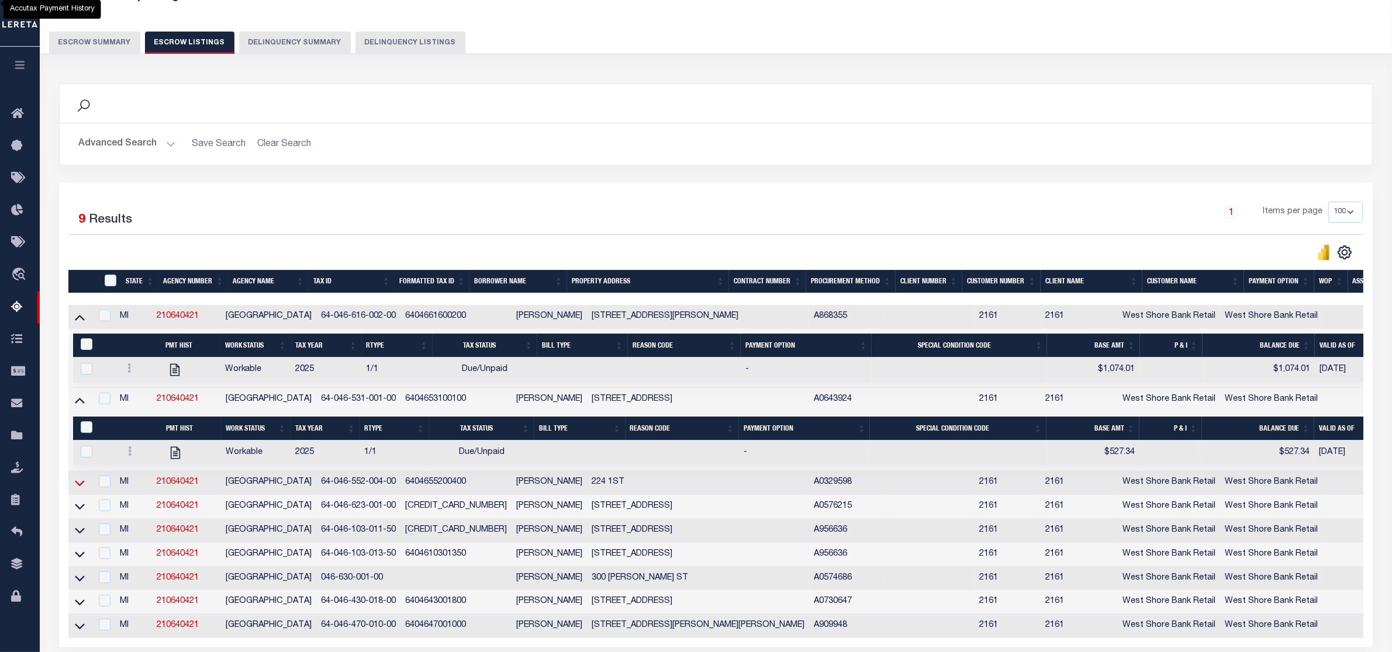
click at [77, 489] on icon at bounding box center [80, 483] width 10 height 12
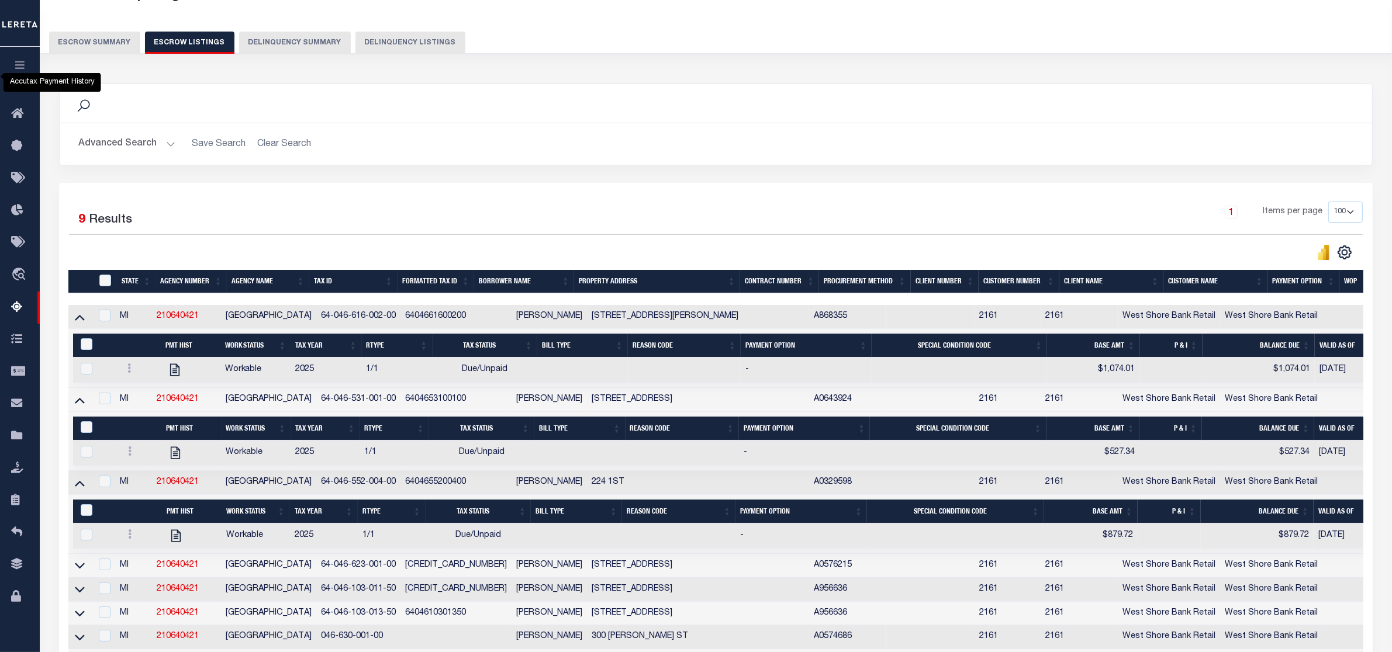
scroll to position [256, 0]
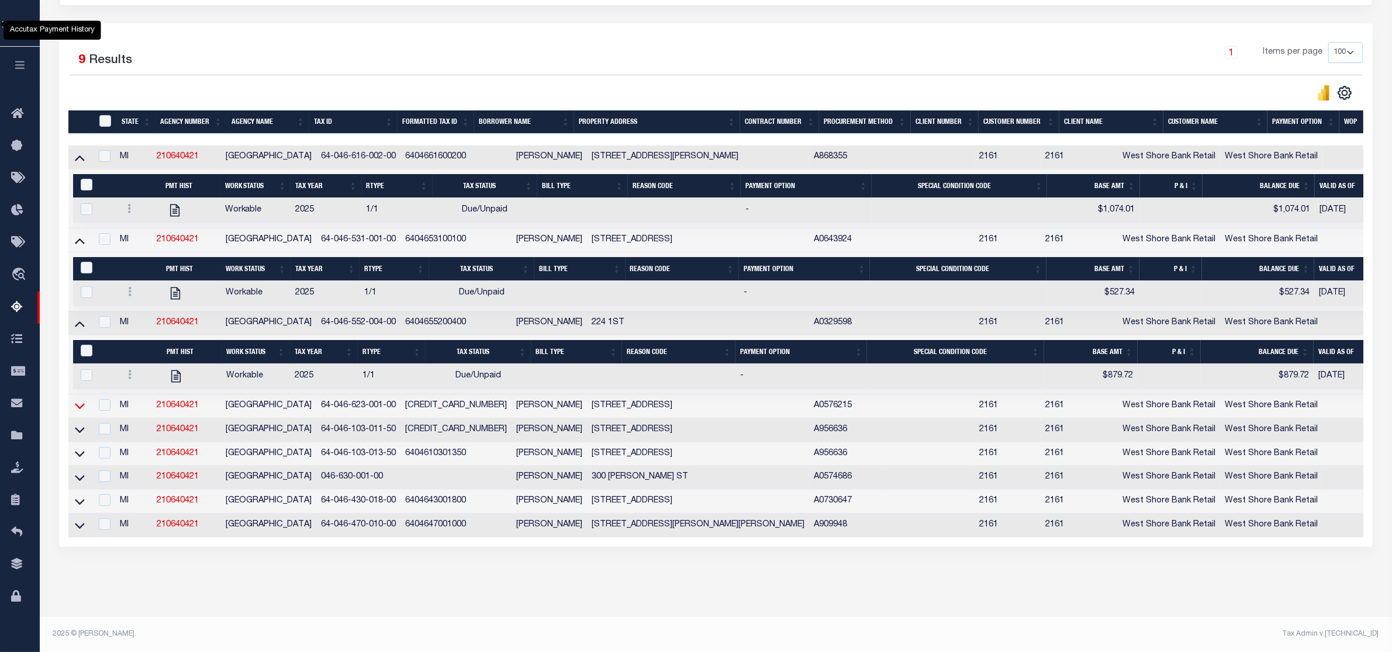
click at [77, 404] on icon at bounding box center [80, 407] width 10 height 6
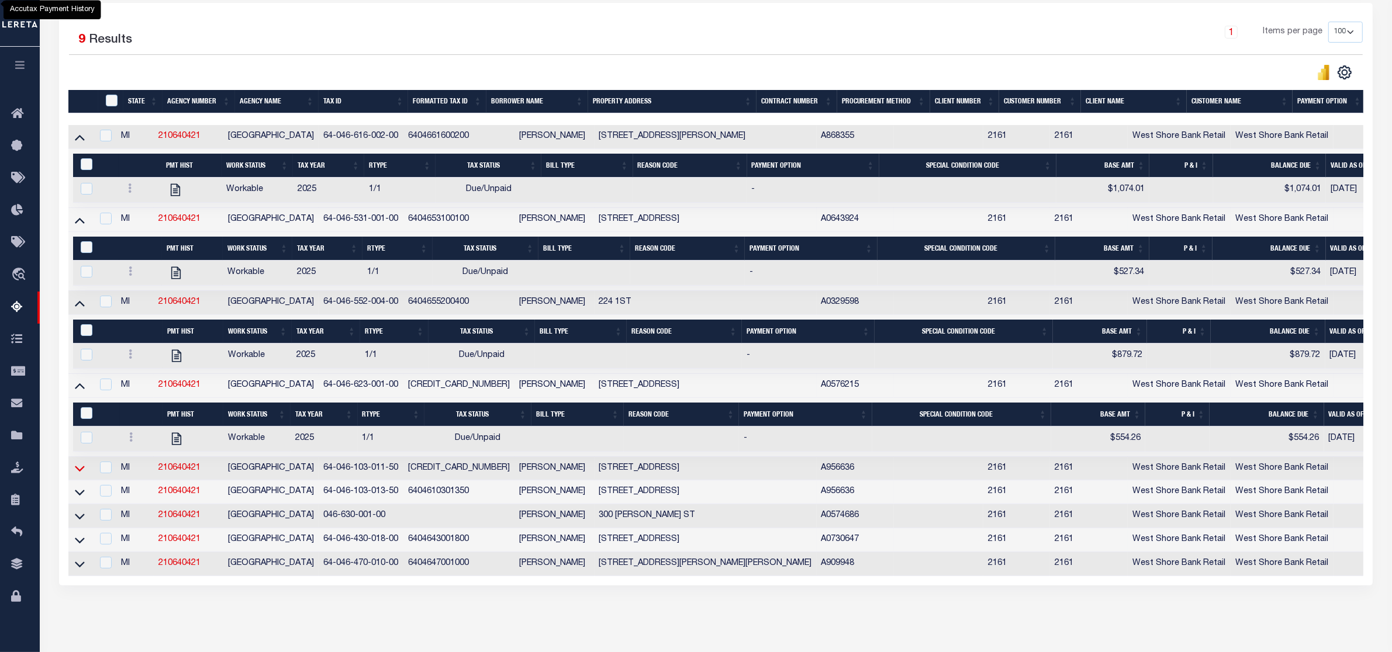
click at [75, 475] on icon at bounding box center [80, 468] width 10 height 12
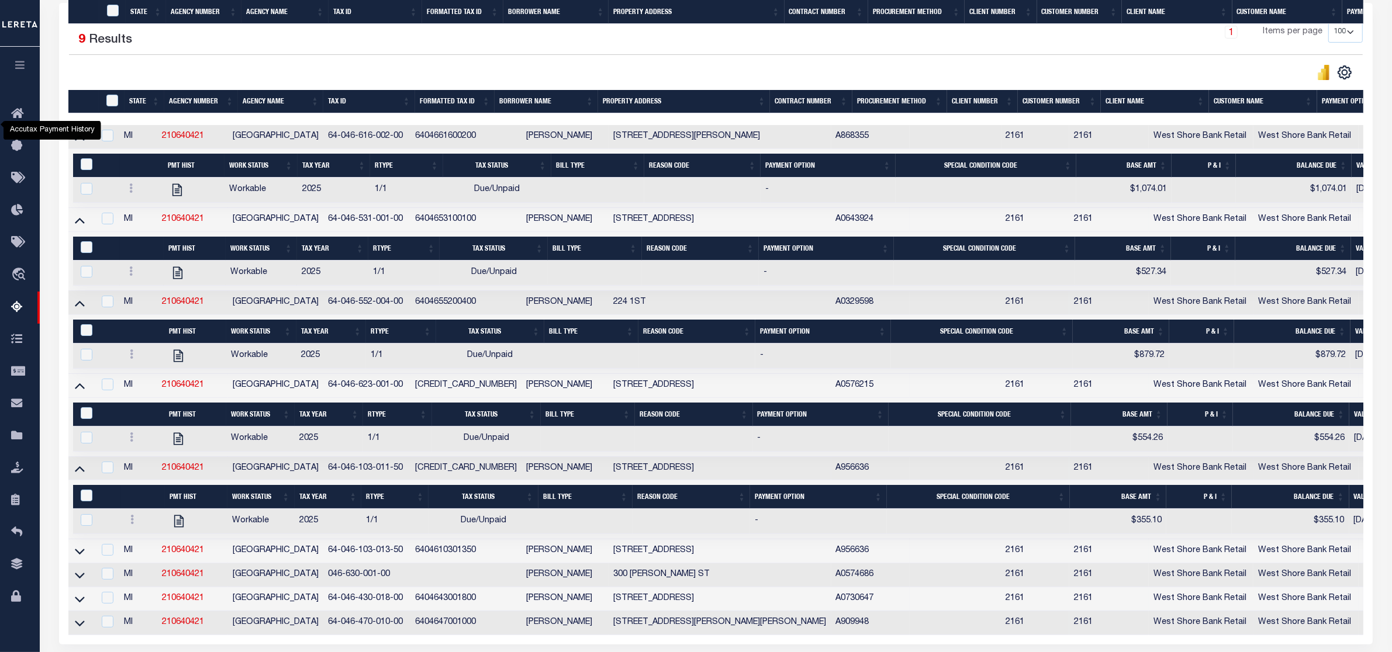
scroll to position [377, 0]
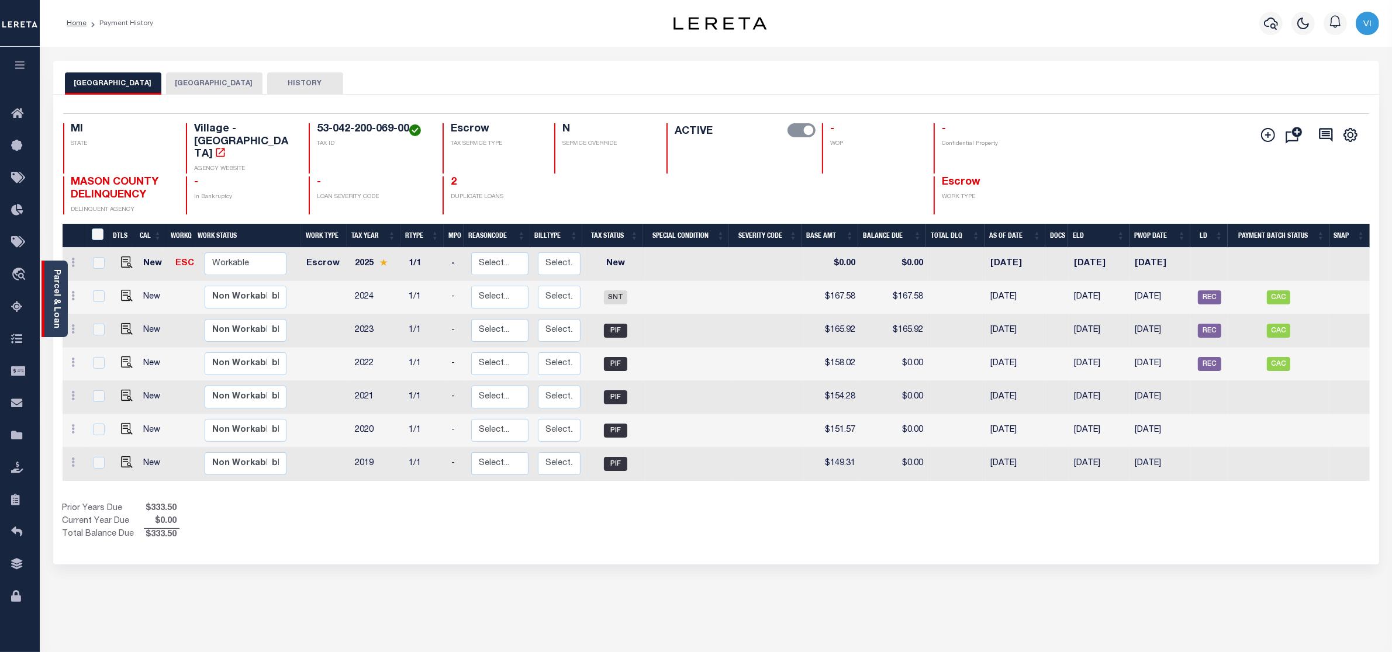
click at [53, 291] on link "Parcel & Loan" at bounding box center [56, 298] width 8 height 59
click at [121, 257] on img "" at bounding box center [127, 263] width 12 height 12
checkbox input "true"
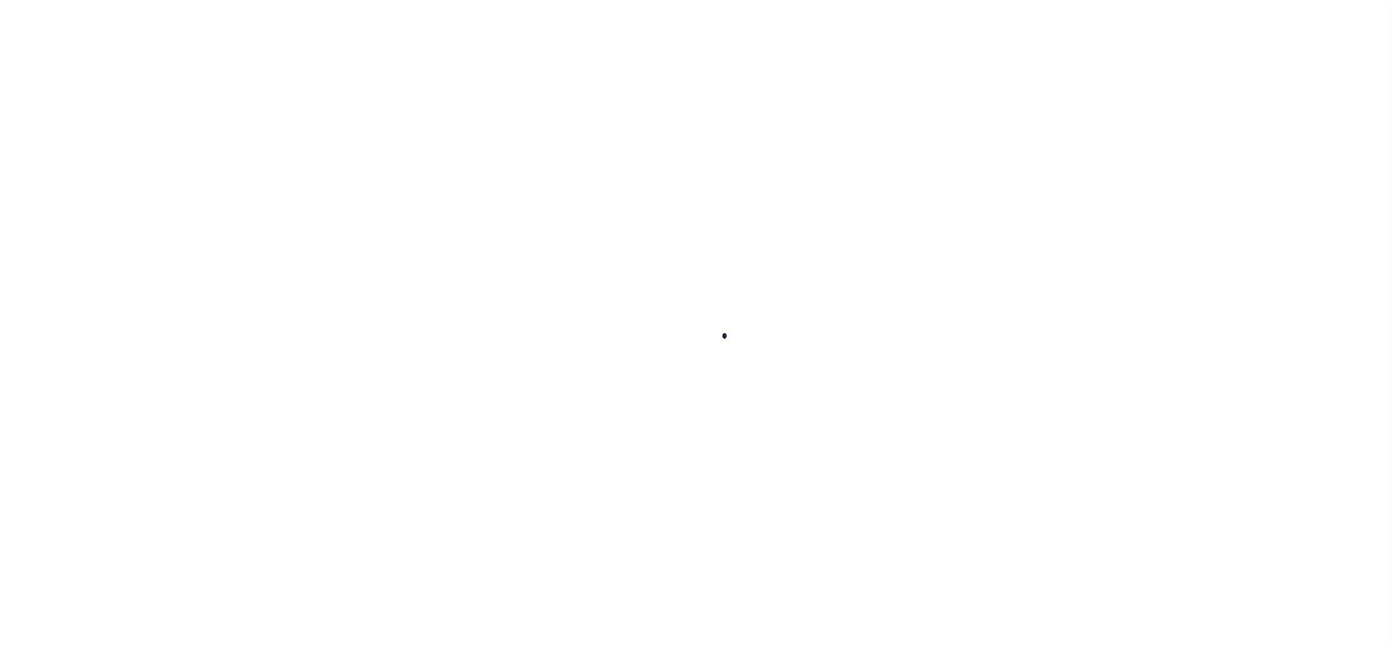
checkbox input "false"
type input "[DATE]"
select select "DUE"
type input "$164.24"
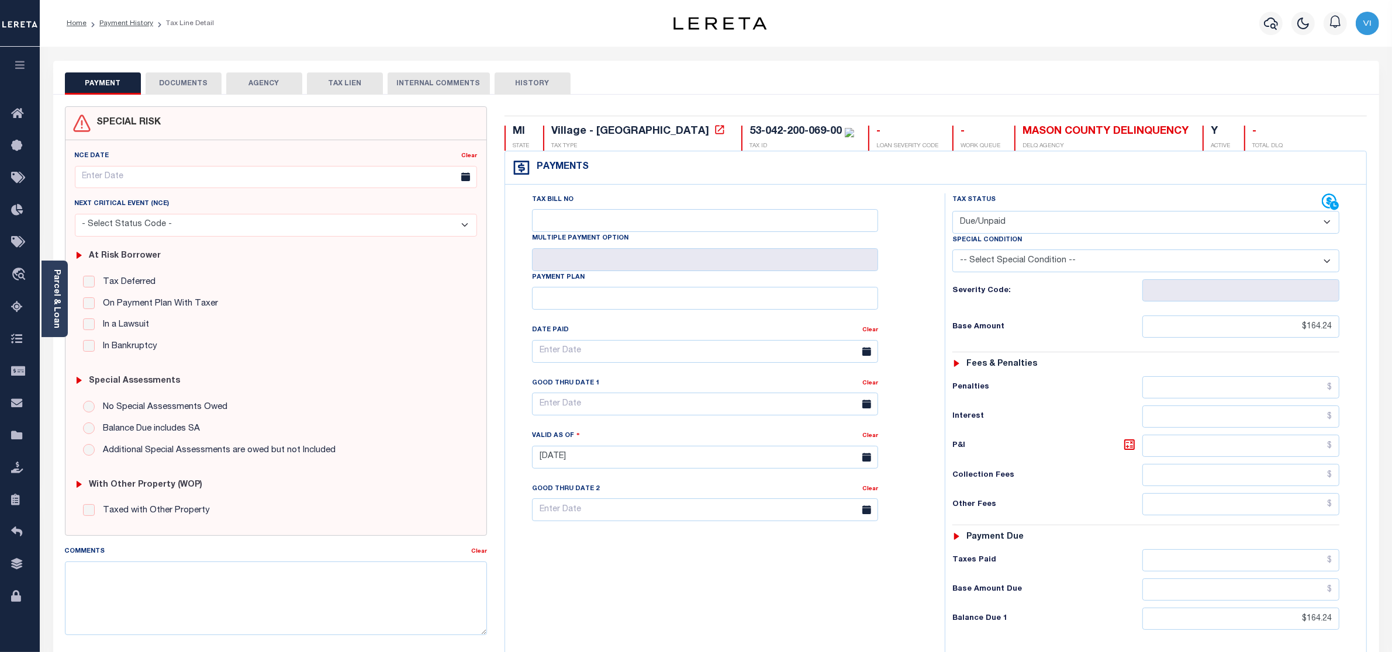
click at [191, 84] on button "DOCUMENTS" at bounding box center [184, 83] width 76 height 22
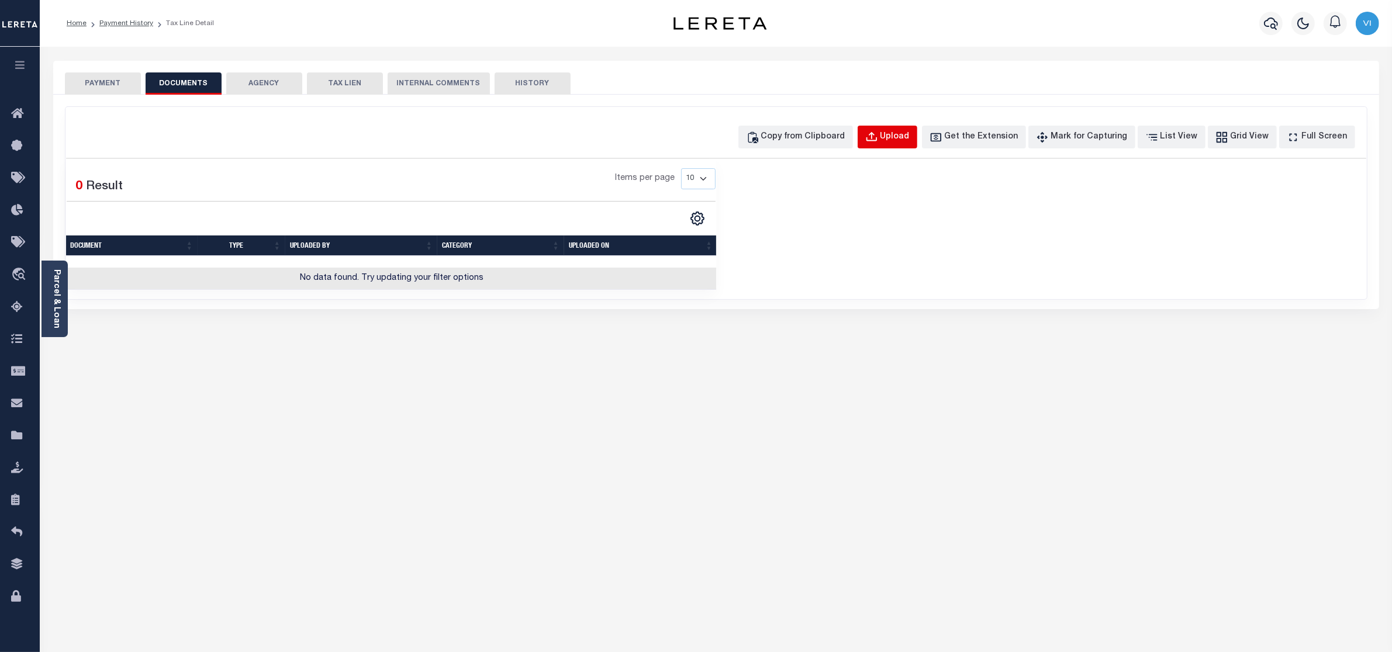
click at [907, 137] on div "Upload" at bounding box center [894, 137] width 29 height 13
select select "POP"
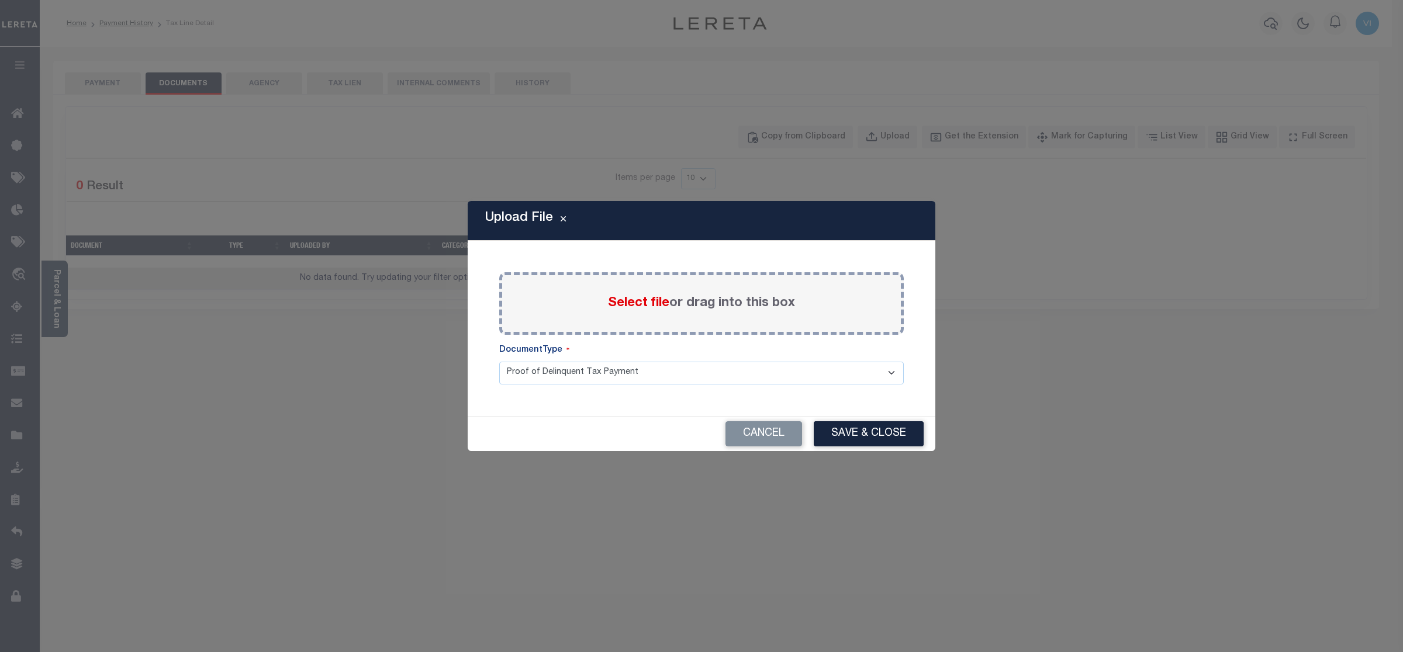
click at [641, 306] on span "Select file" at bounding box center [638, 303] width 61 height 13
click at [0, 0] on input "Select file or drag into this box" at bounding box center [0, 0] width 0 height 0
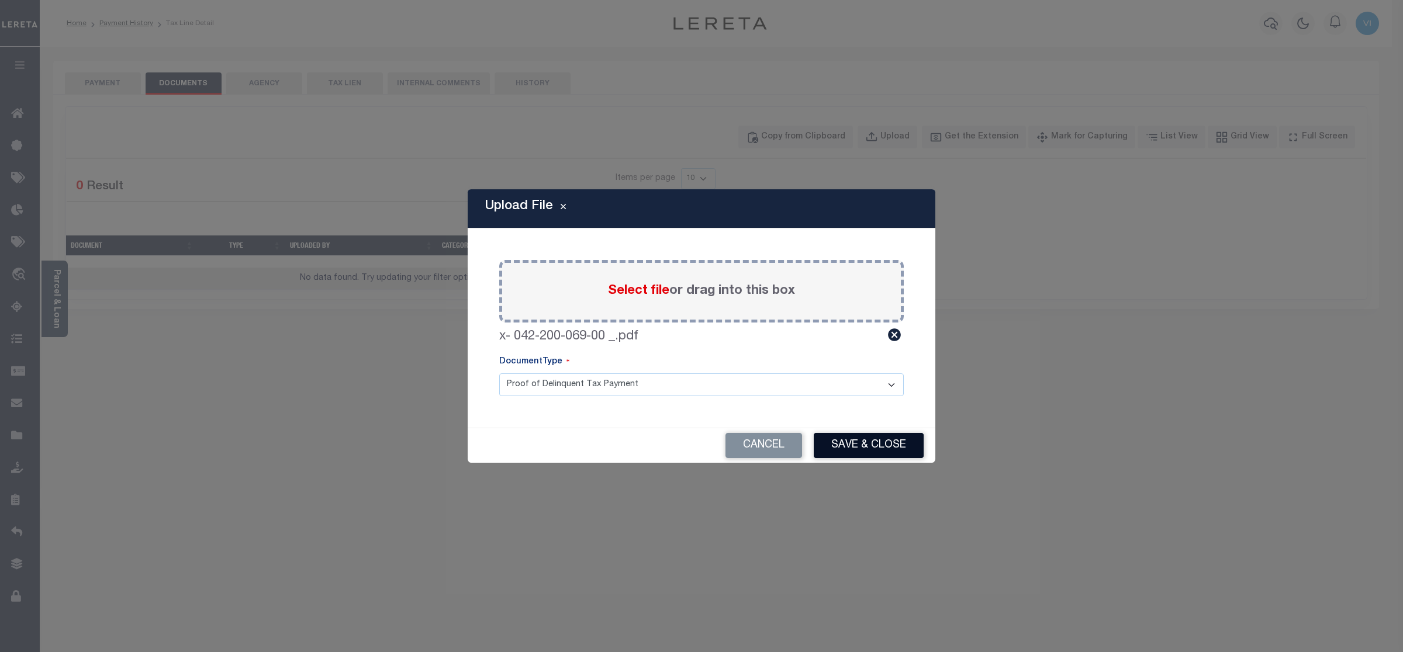
click at [858, 441] on button "Save & Close" at bounding box center [869, 445] width 110 height 25
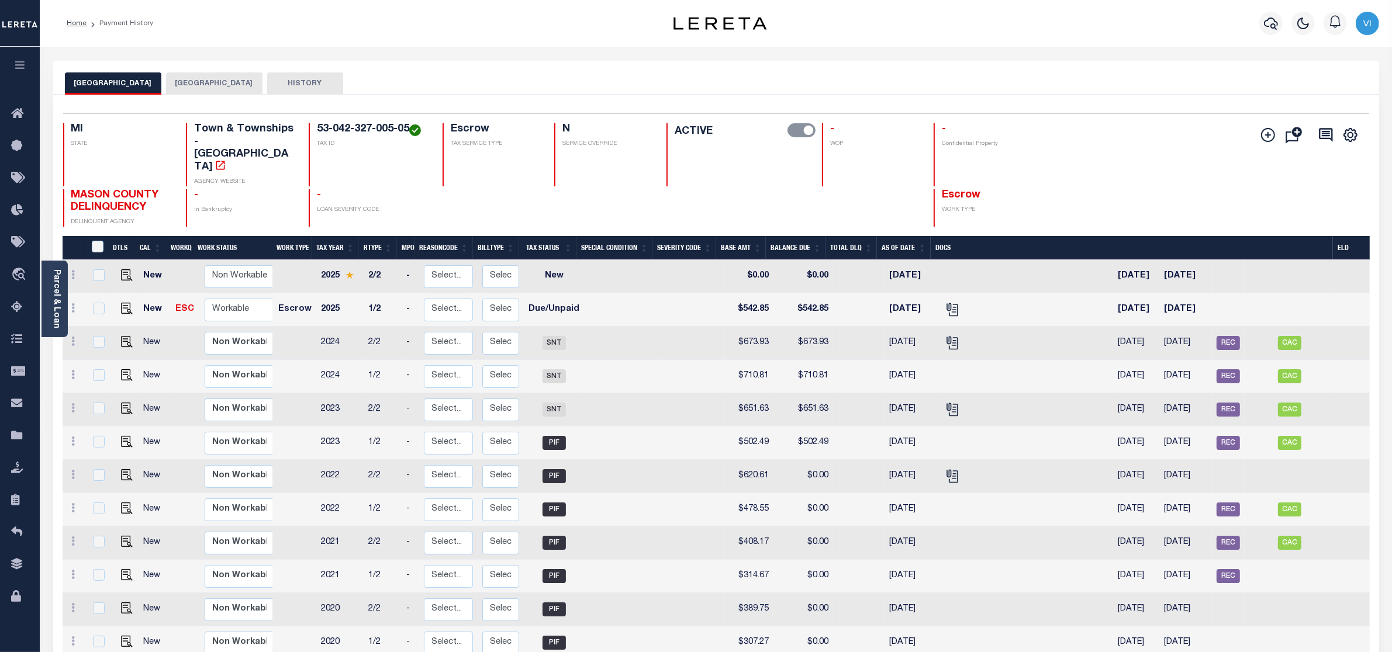
click at [213, 82] on button "FREESOIL VILLAGE" at bounding box center [214, 83] width 96 height 22
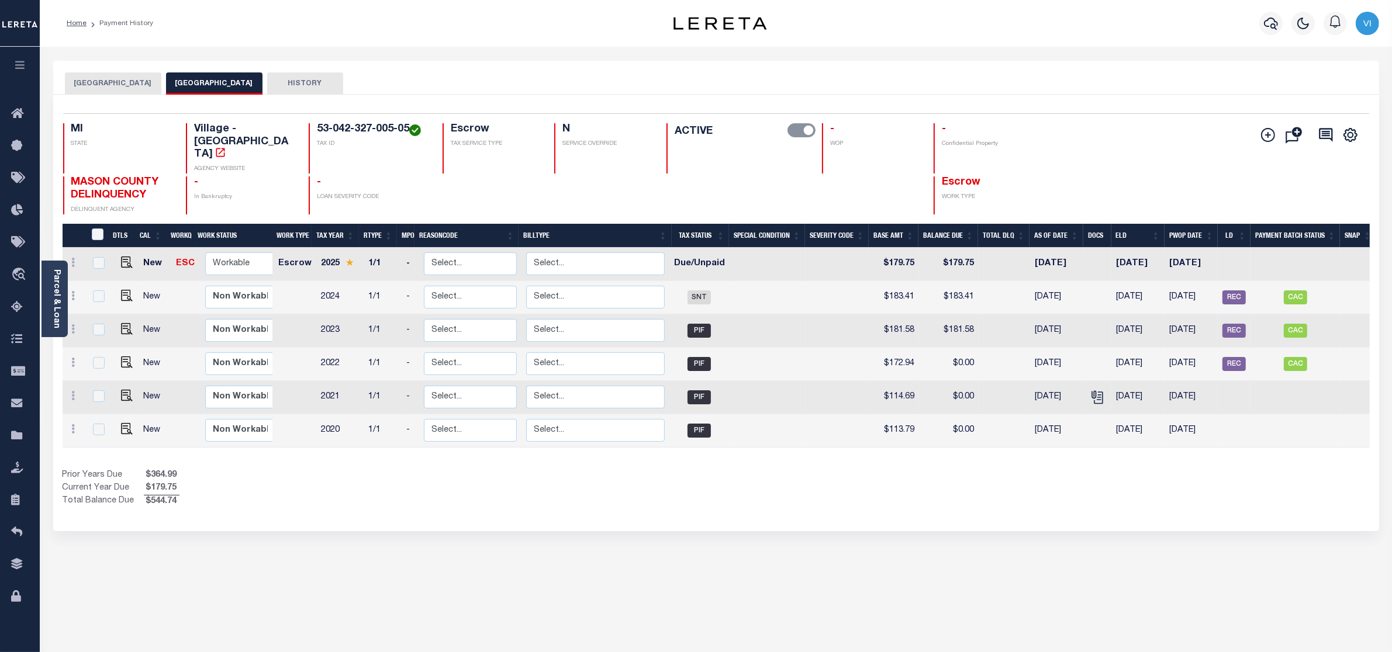
click at [112, 76] on button "FREESOIL TOWNSHIP" at bounding box center [113, 83] width 96 height 22
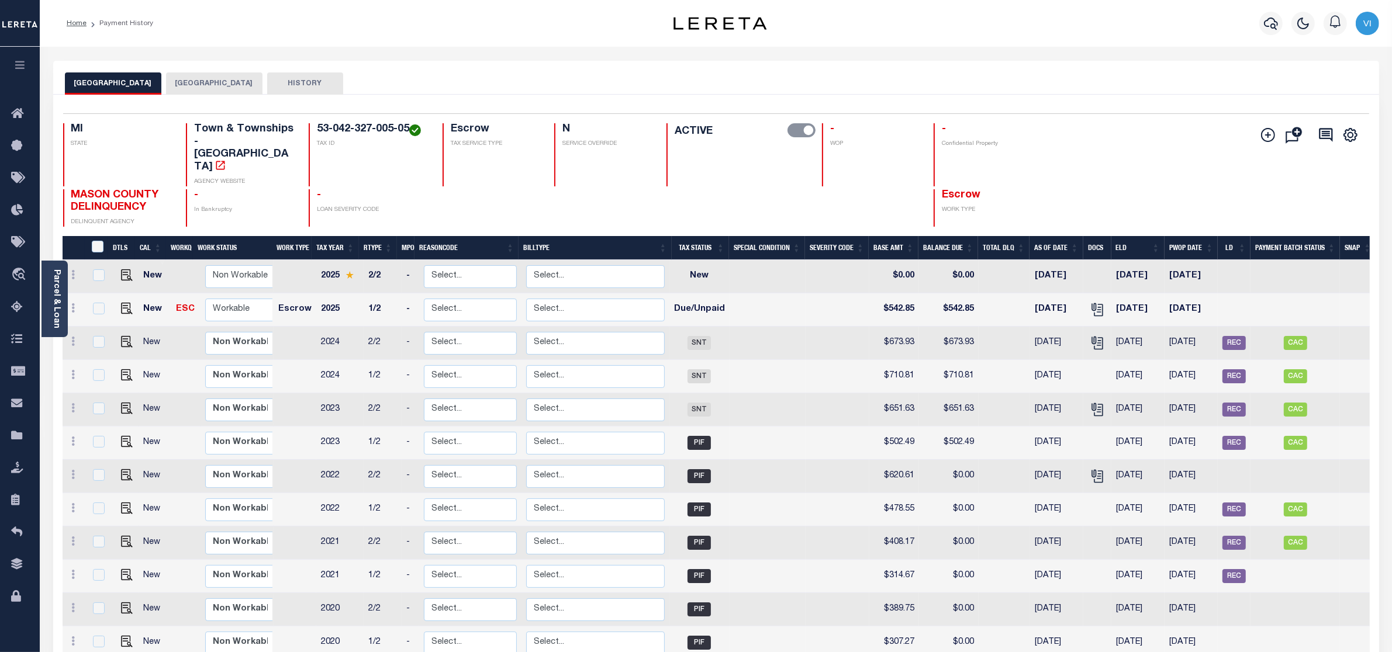
click at [193, 77] on button "FREESOIL VILLAGE" at bounding box center [214, 83] width 96 height 22
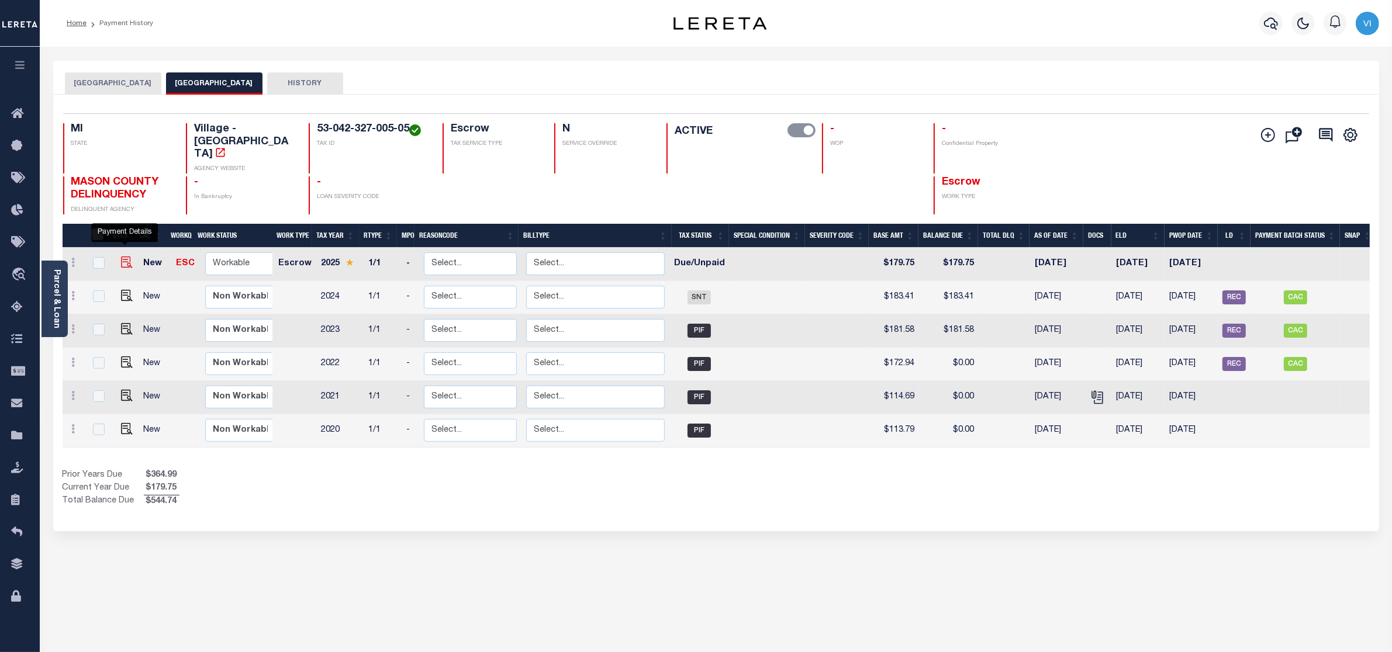
click at [121, 257] on img "" at bounding box center [127, 263] width 12 height 12
checkbox input "true"
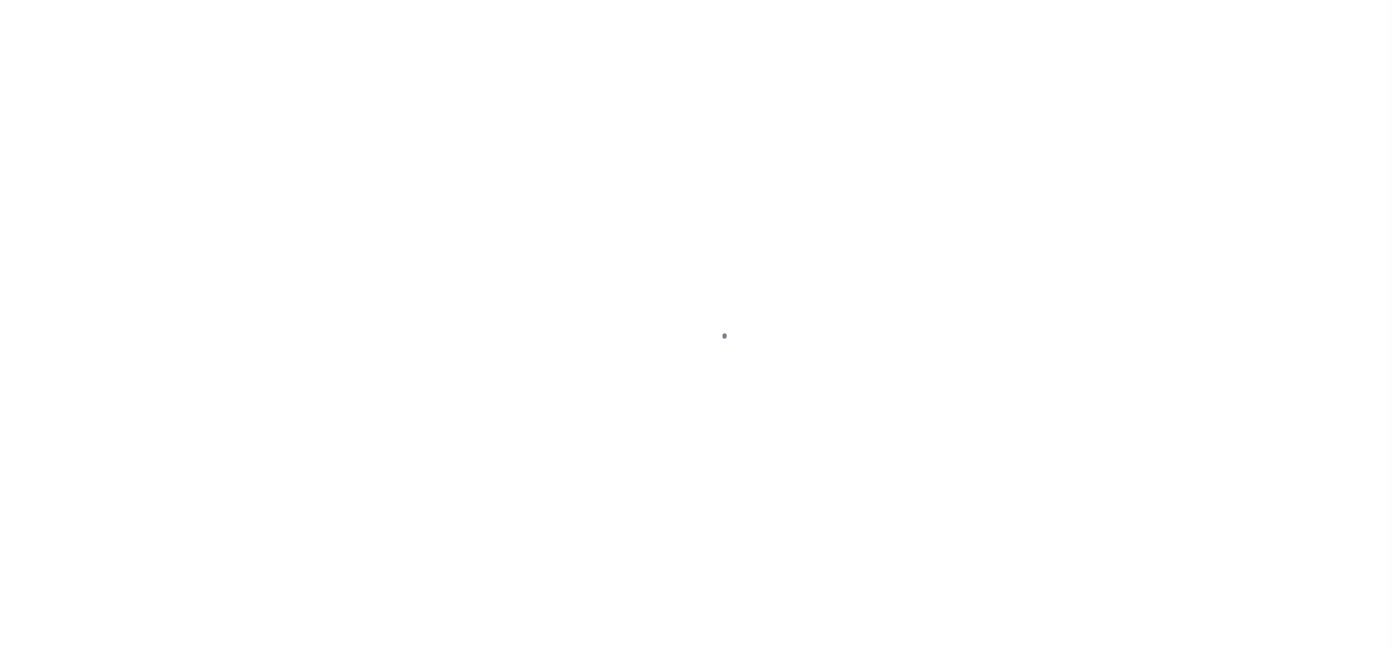
select select "DUE"
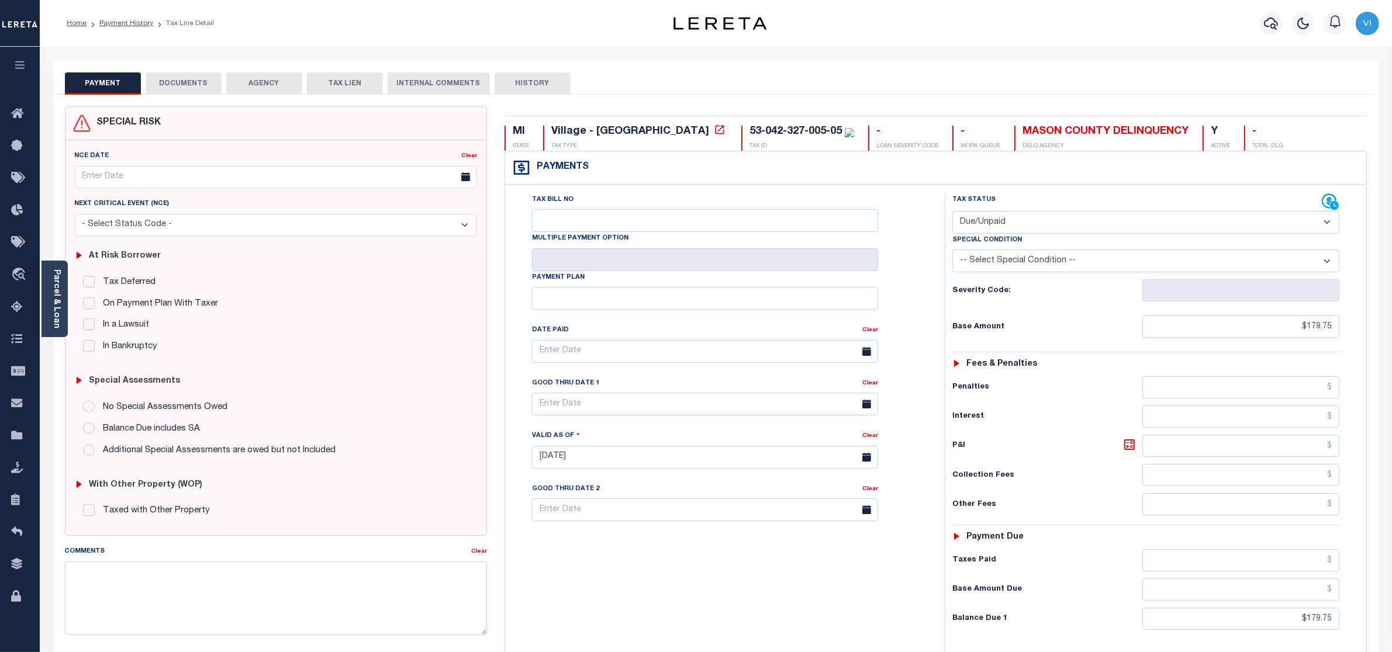
click at [187, 81] on button "DOCUMENTS" at bounding box center [184, 83] width 76 height 22
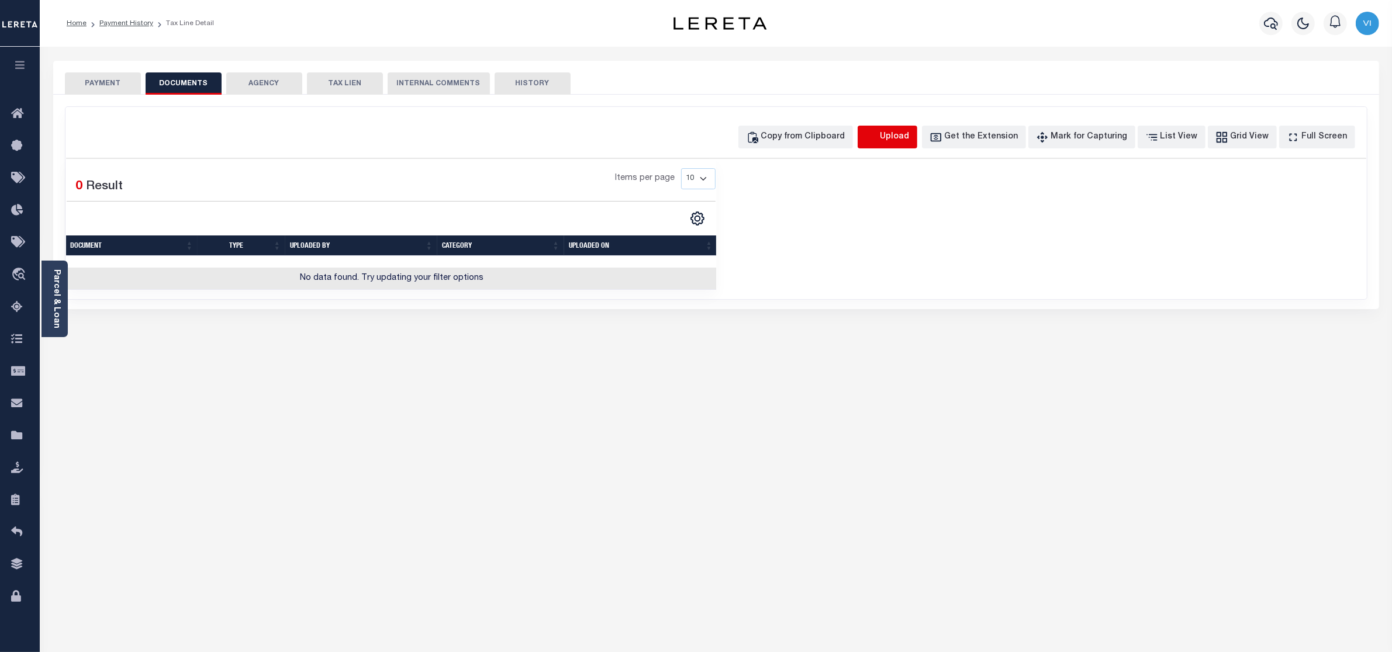
click at [878, 134] on icon "button" at bounding box center [871, 137] width 13 height 13
select select "POP"
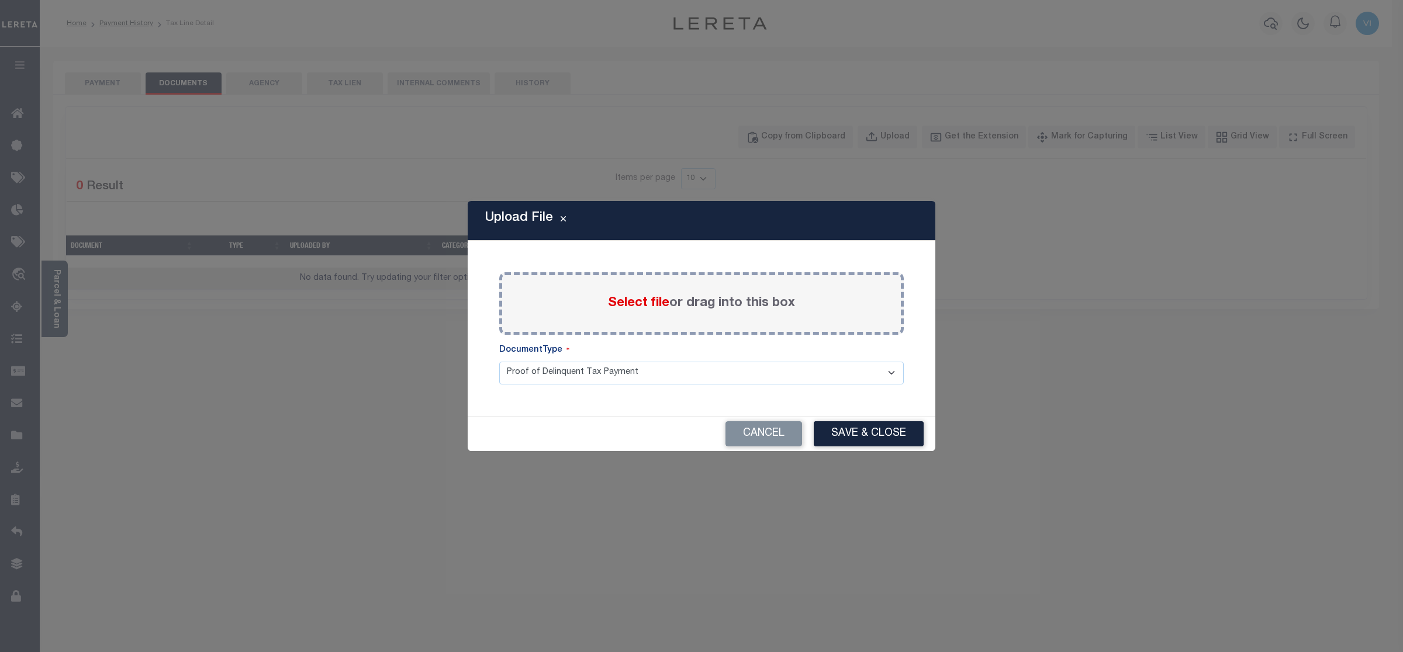
click at [630, 300] on span "Select file" at bounding box center [638, 303] width 61 height 13
click at [0, 0] on input "Select file or drag into this box" at bounding box center [0, 0] width 0 height 0
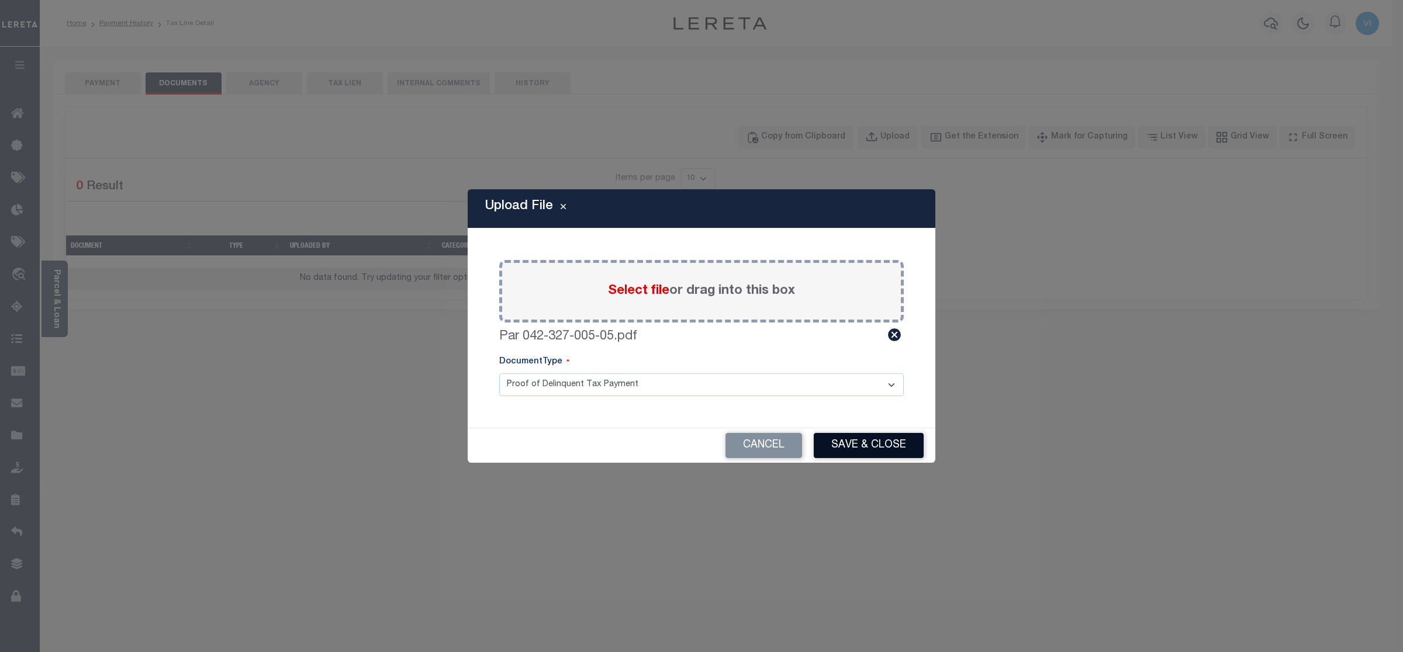
click at [874, 446] on button "Save & Close" at bounding box center [869, 445] width 110 height 25
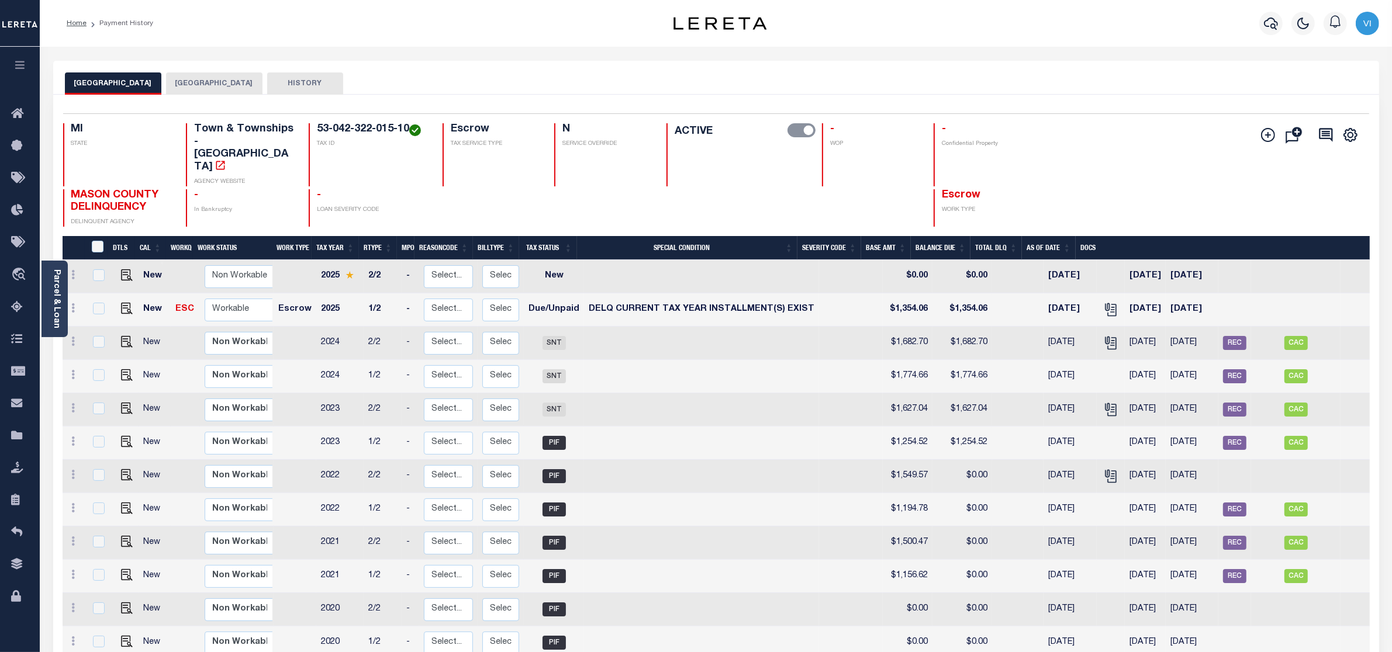
click at [196, 81] on button "[GEOGRAPHIC_DATA]" at bounding box center [214, 83] width 96 height 22
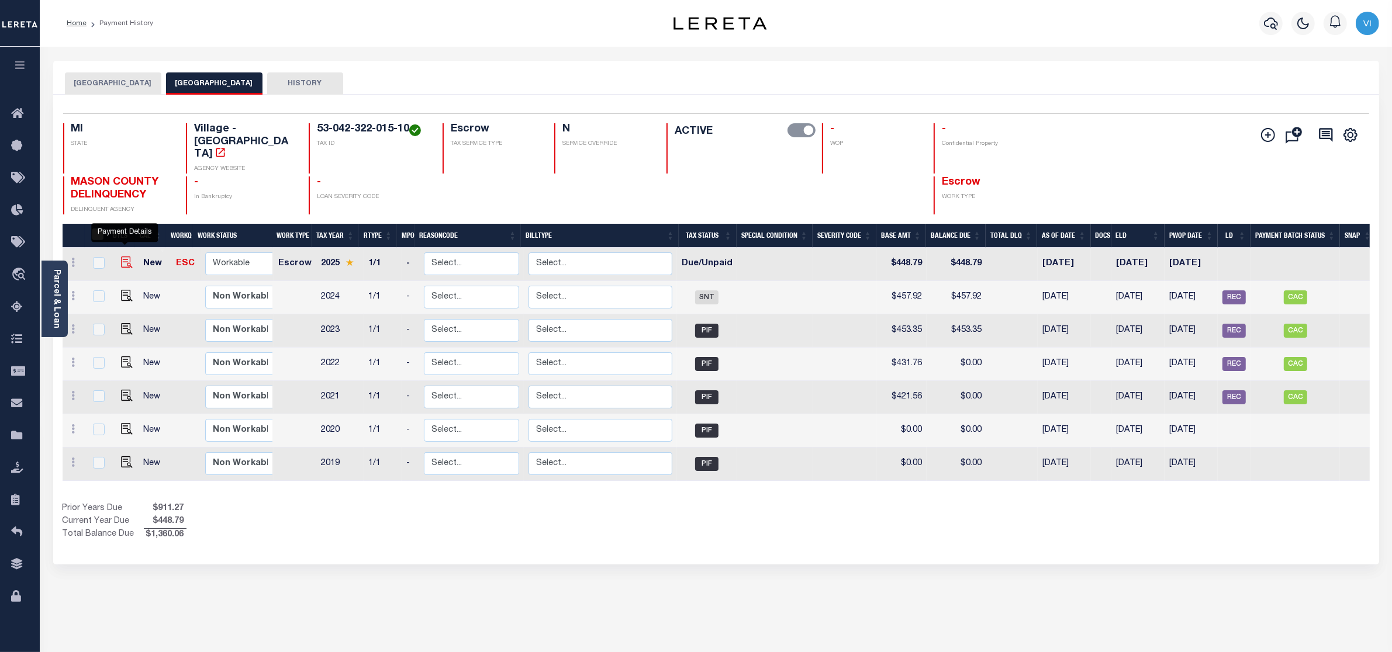
click at [121, 257] on img "" at bounding box center [127, 263] width 12 height 12
checkbox input "true"
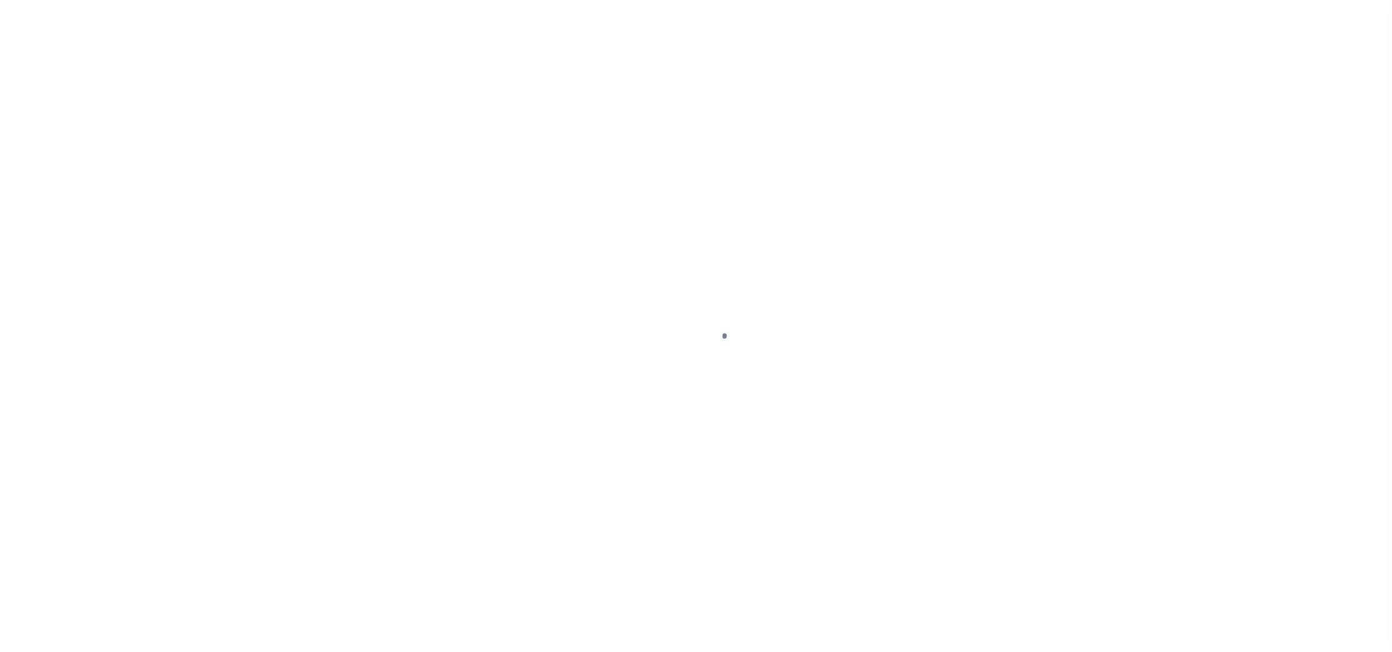
select select "DUE"
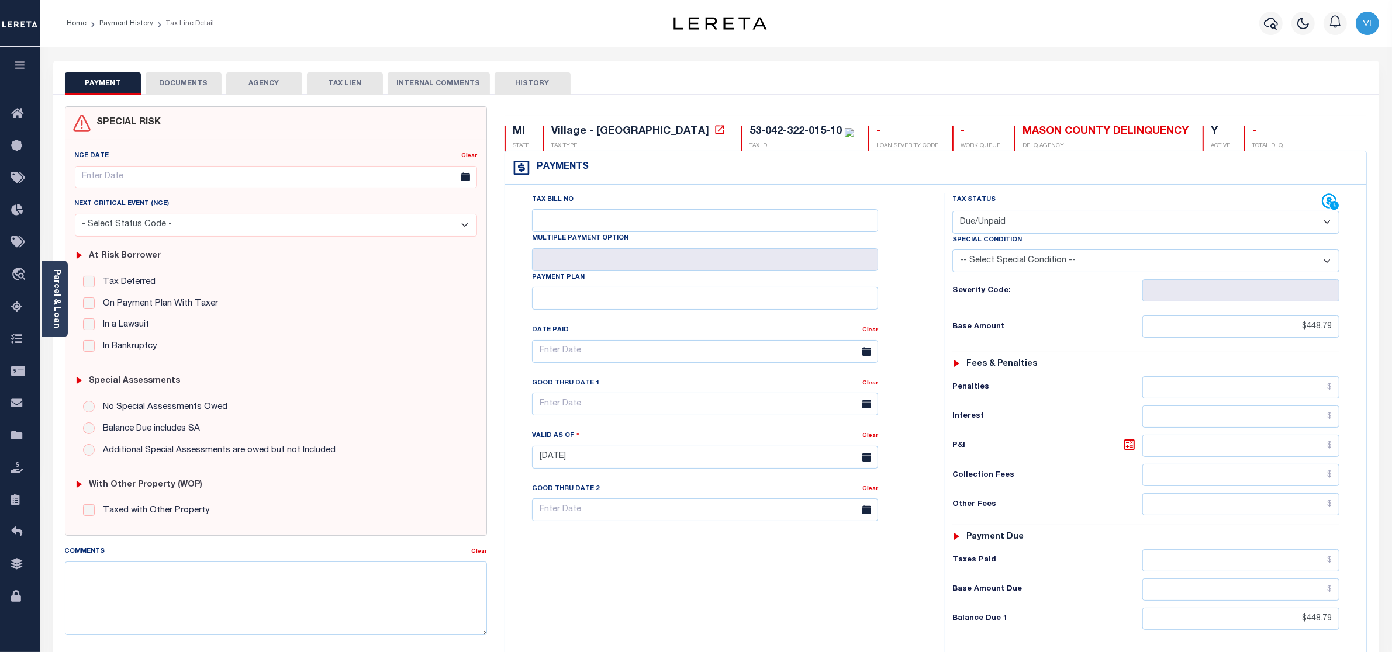
click at [192, 82] on button "DOCUMENTS" at bounding box center [184, 83] width 76 height 22
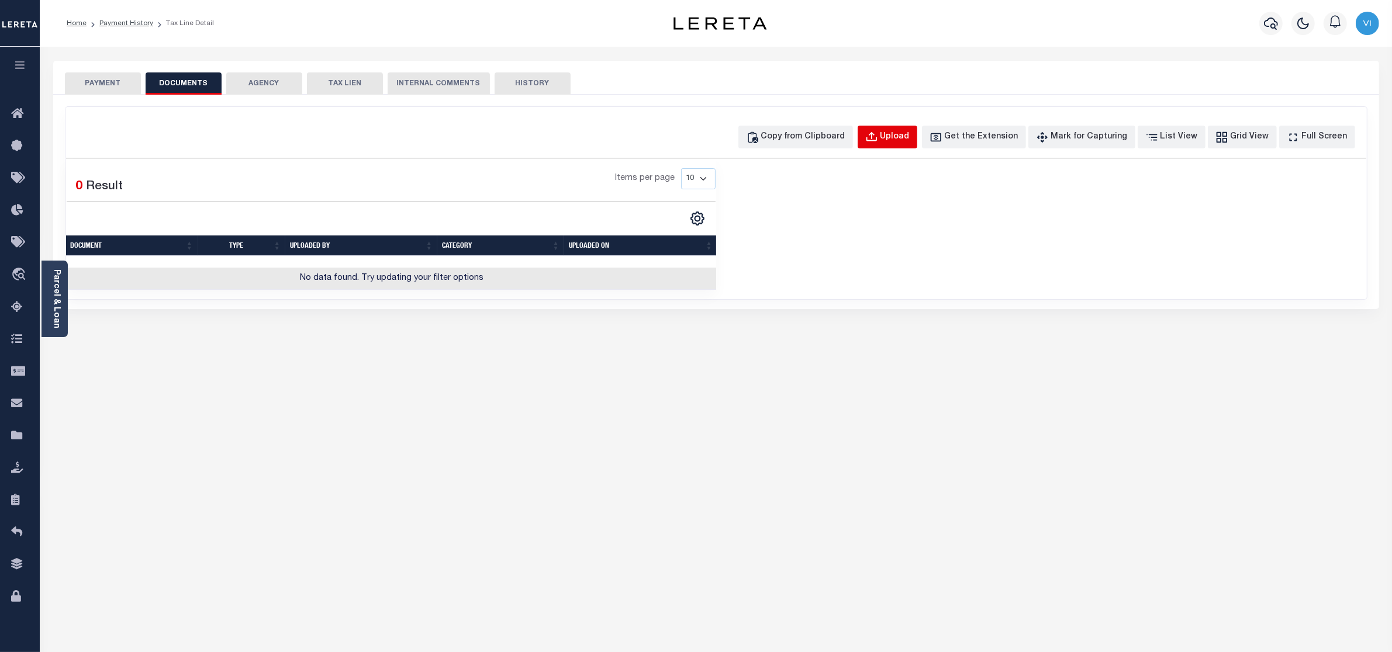
click at [904, 139] on div "Upload" at bounding box center [894, 137] width 29 height 13
select select "POP"
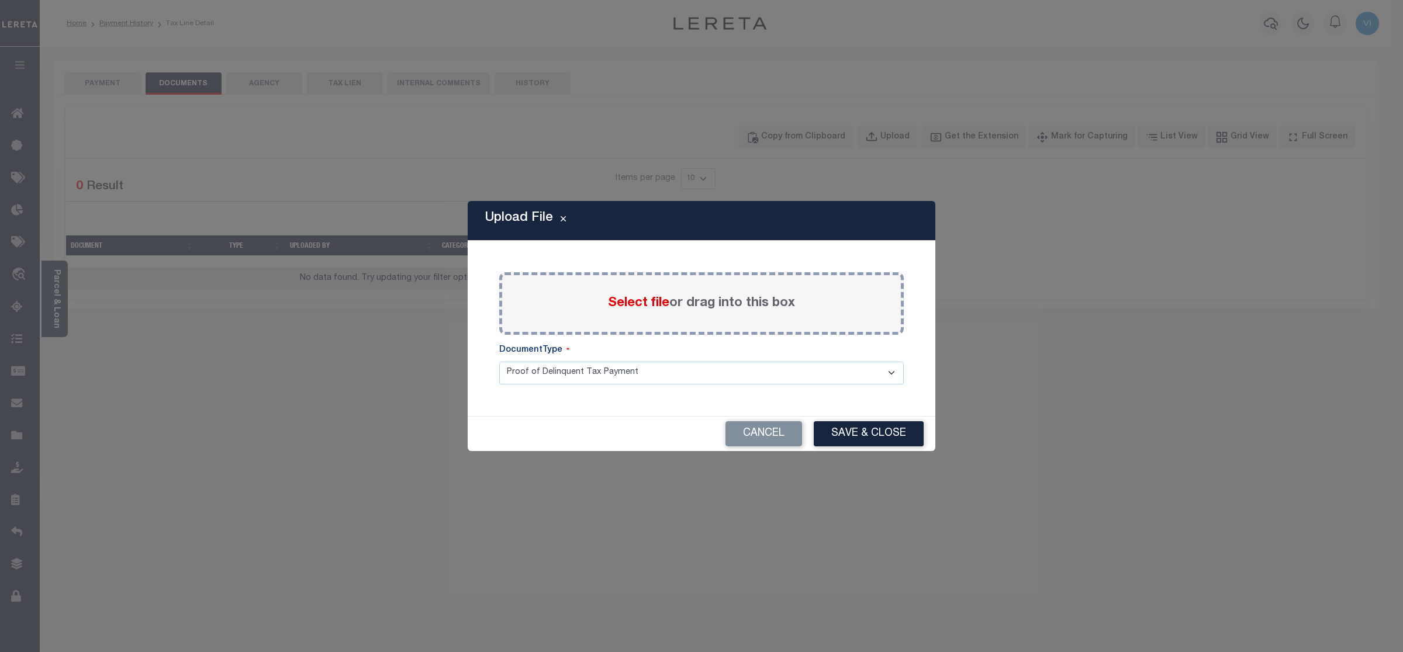
click at [617, 298] on span "Select file" at bounding box center [638, 303] width 61 height 13
click at [0, 0] on input "Select file or drag into this box" at bounding box center [0, 0] width 0 height 0
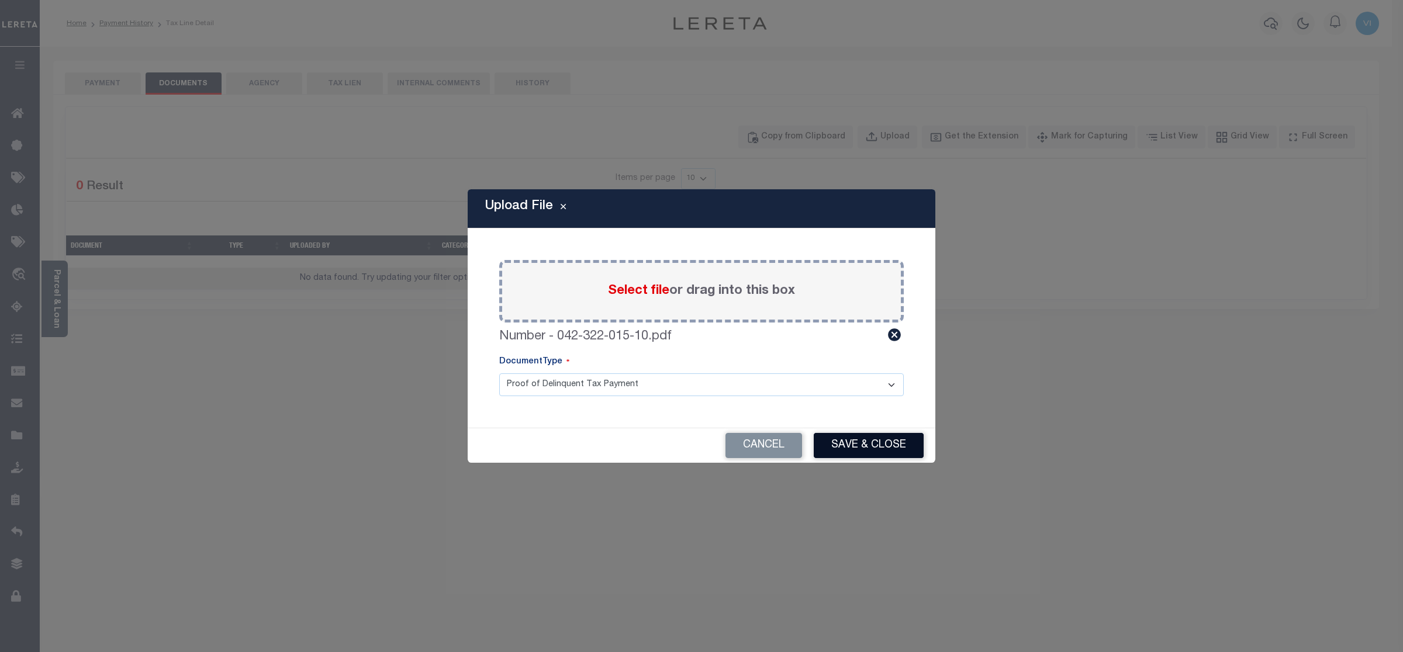
click at [861, 446] on button "Save & Close" at bounding box center [869, 445] width 110 height 25
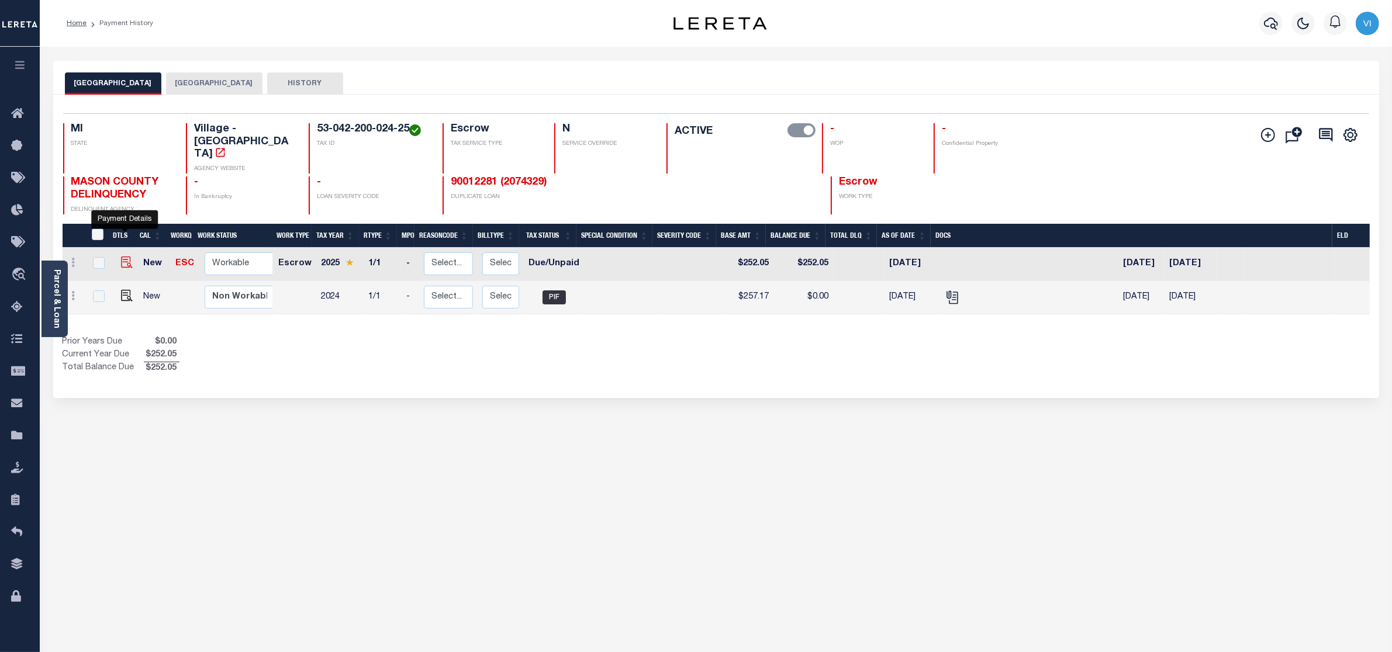
click at [125, 257] on img "" at bounding box center [127, 263] width 12 height 12
checkbox input "true"
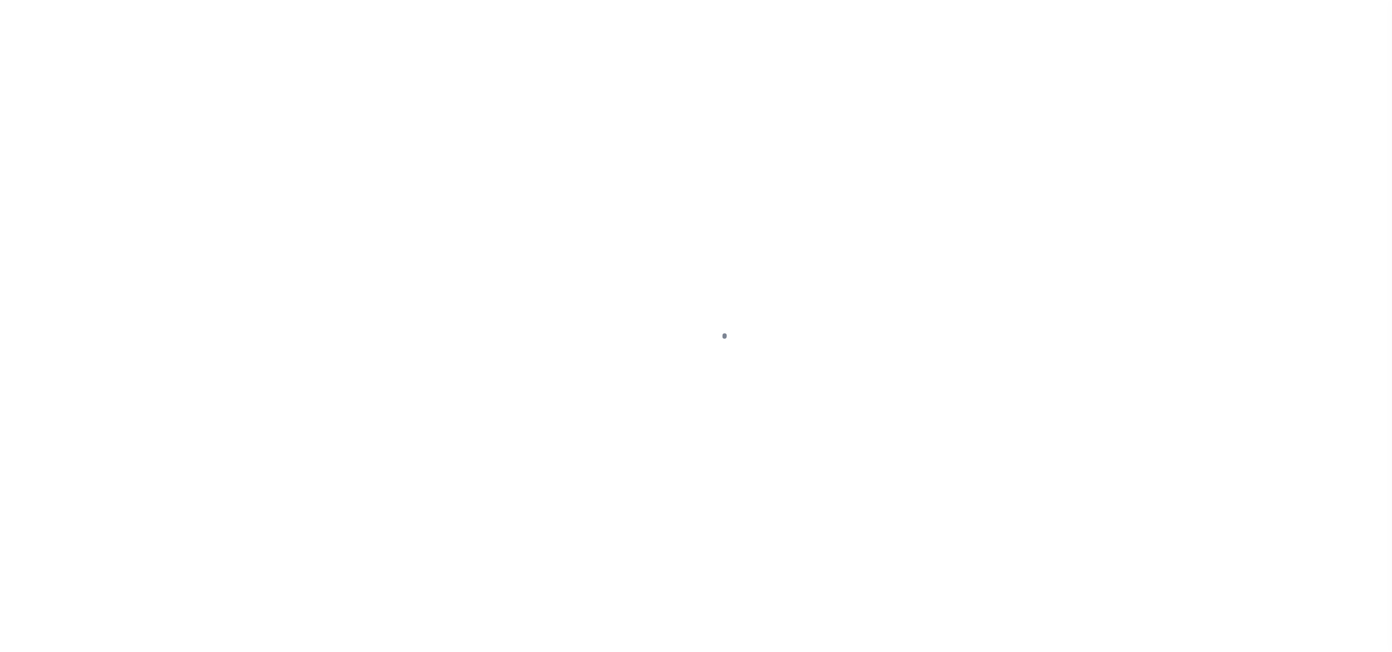
select select "DUE"
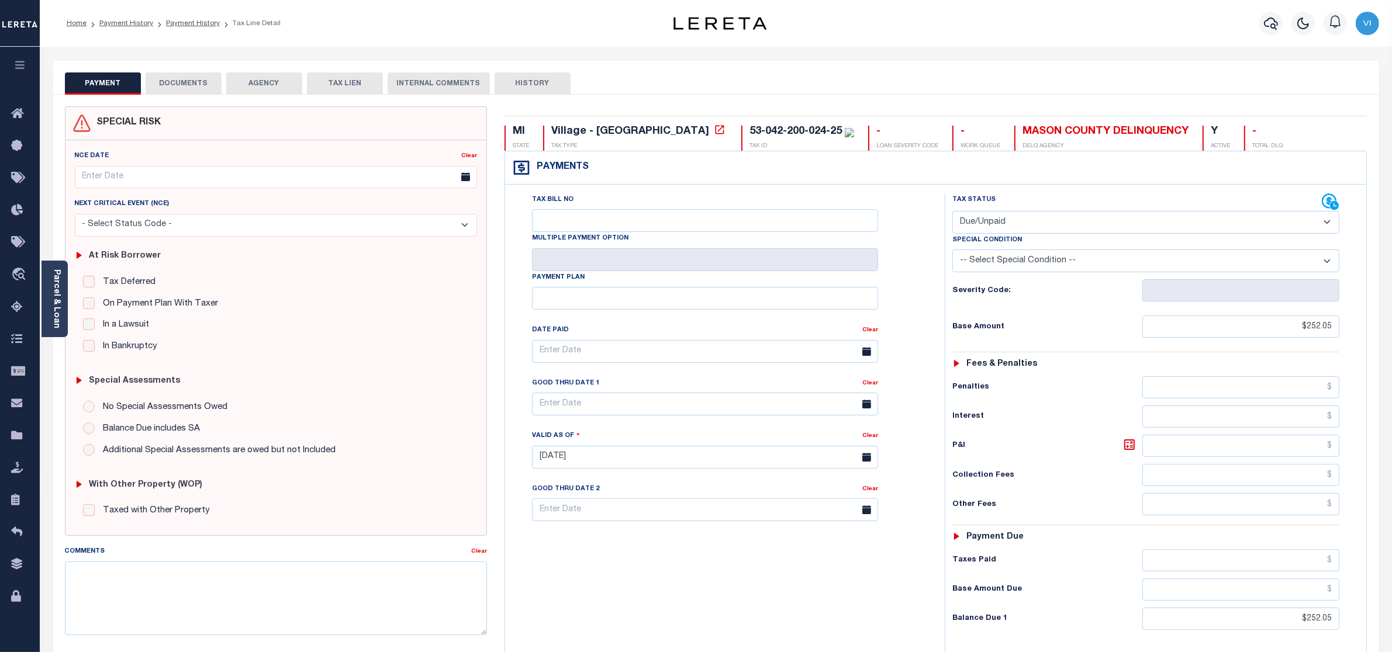
click at [194, 79] on button "DOCUMENTS" at bounding box center [184, 83] width 76 height 22
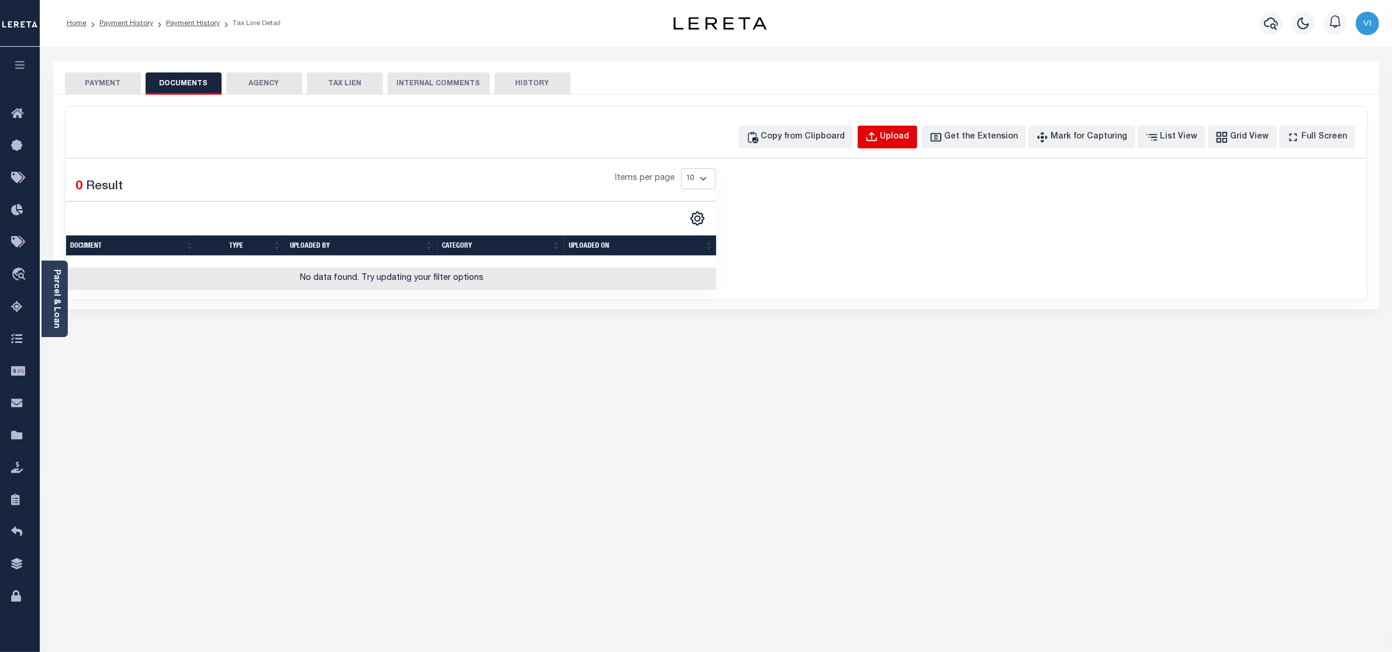
click at [904, 133] on div "Upload" at bounding box center [894, 137] width 29 height 13
select select "POP"
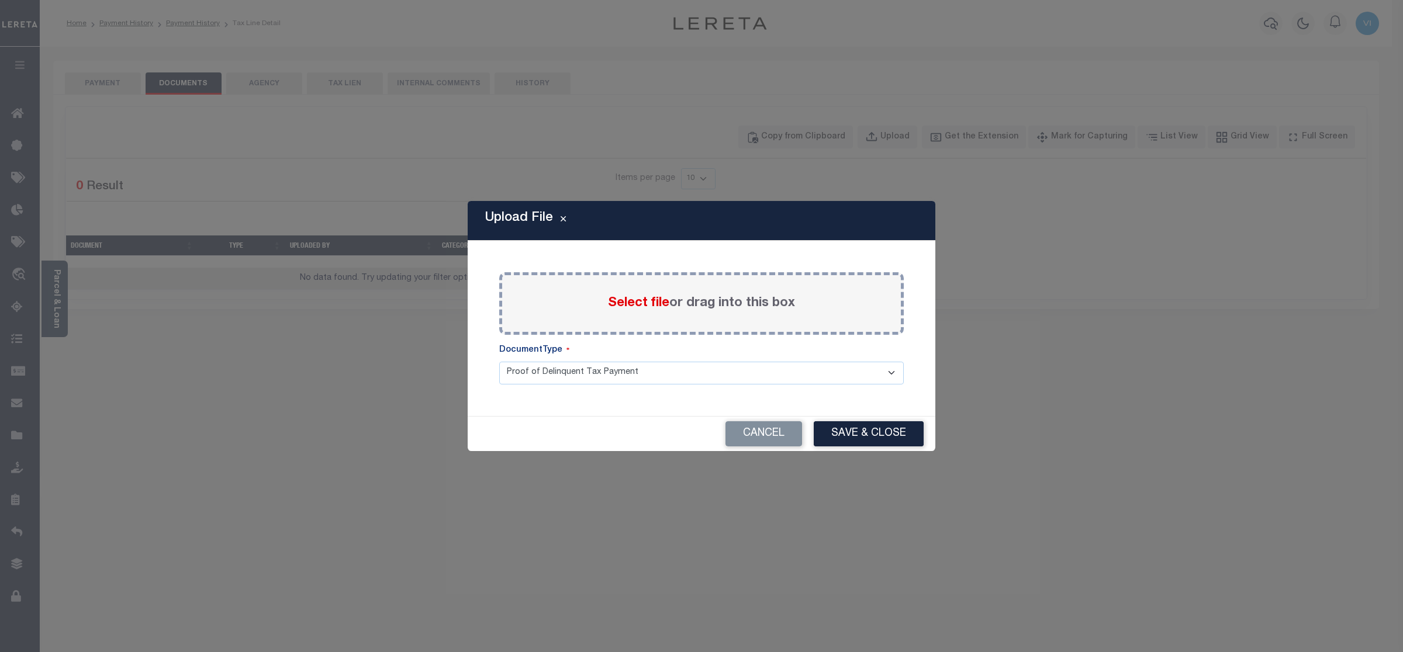
click at [627, 302] on span "Select file" at bounding box center [638, 303] width 61 height 13
click at [0, 0] on input "Select file or drag into this box" at bounding box center [0, 0] width 0 height 0
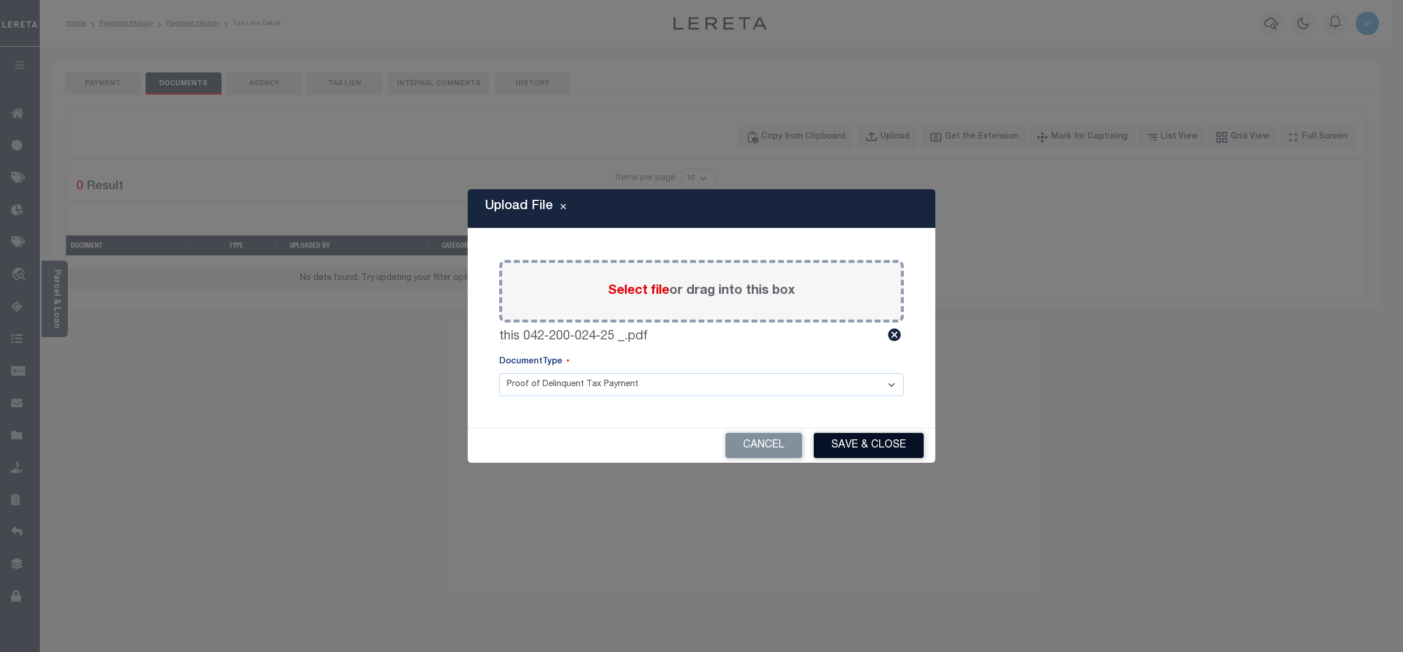
click at [854, 443] on button "Save & Close" at bounding box center [869, 445] width 110 height 25
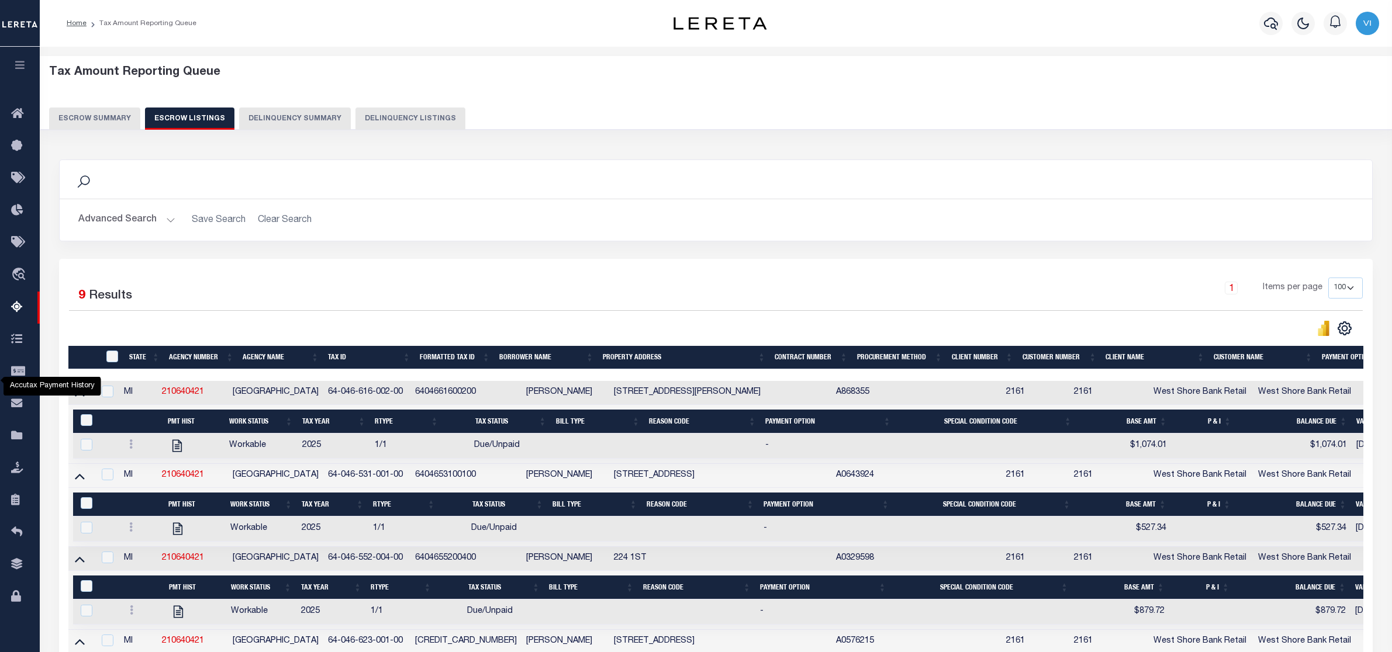
select select "100"
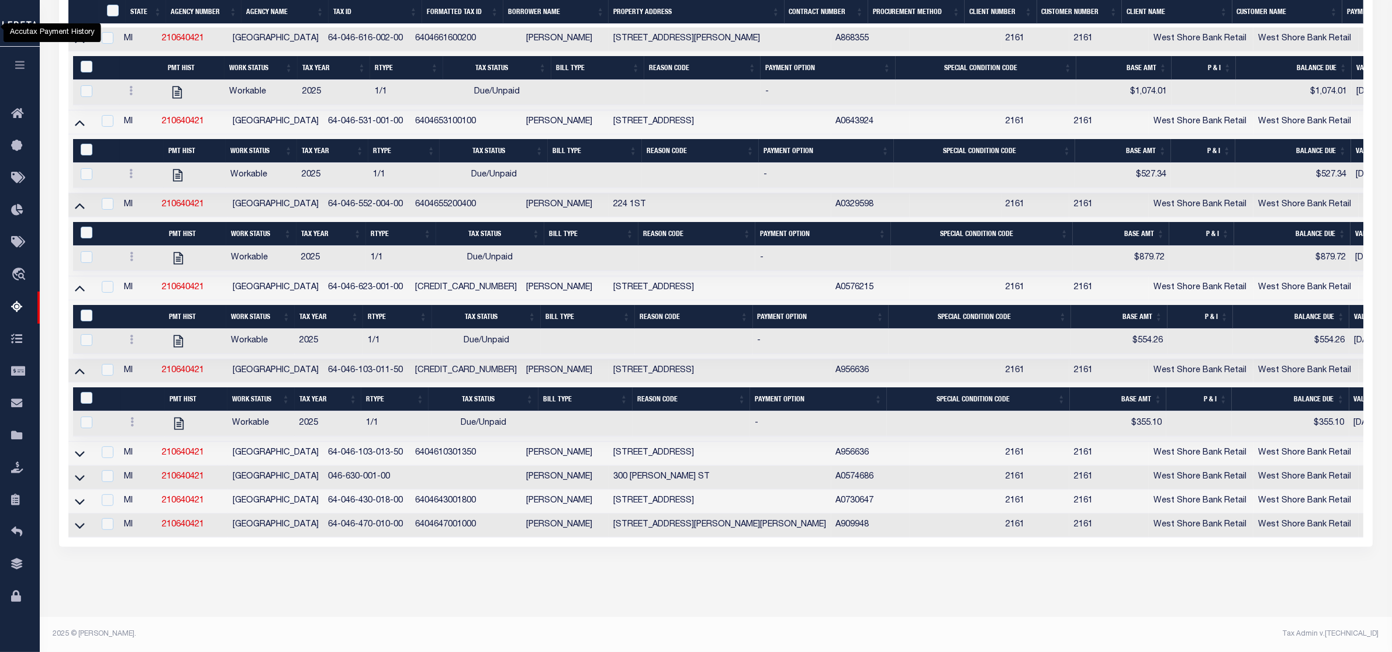
scroll to position [377, 0]
click at [79, 448] on icon at bounding box center [80, 454] width 10 height 12
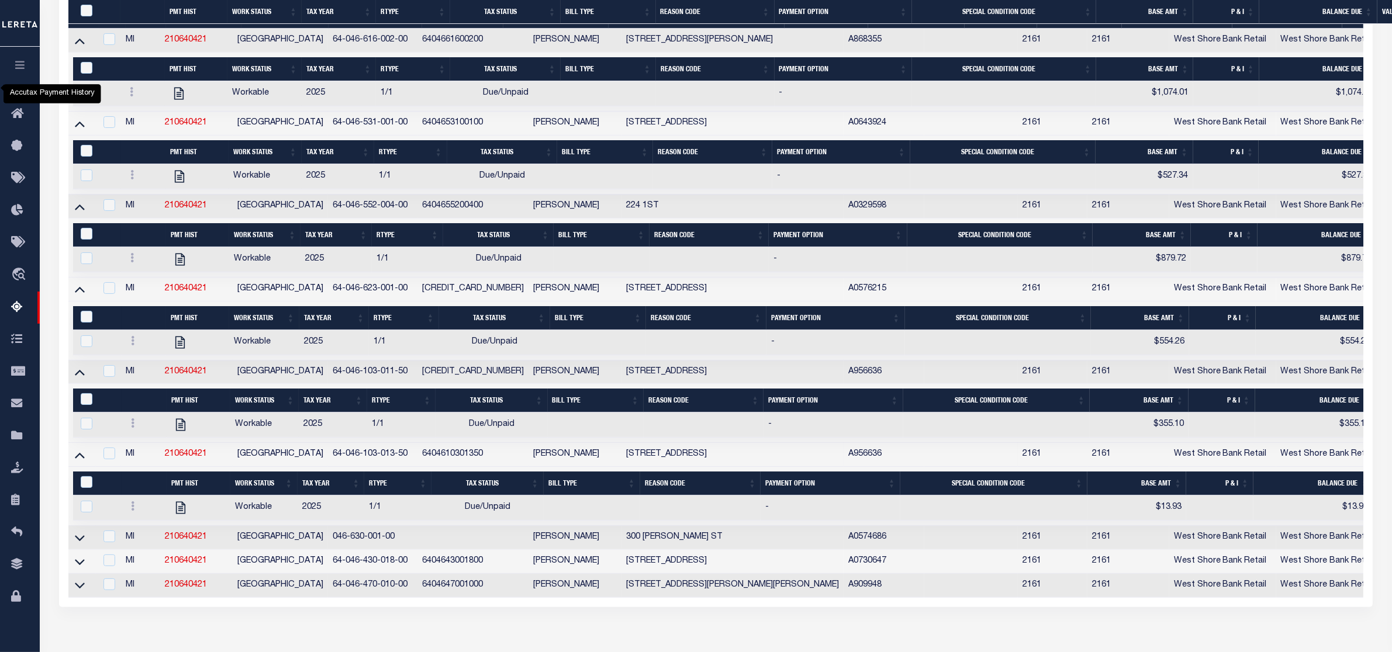
scroll to position [425, 0]
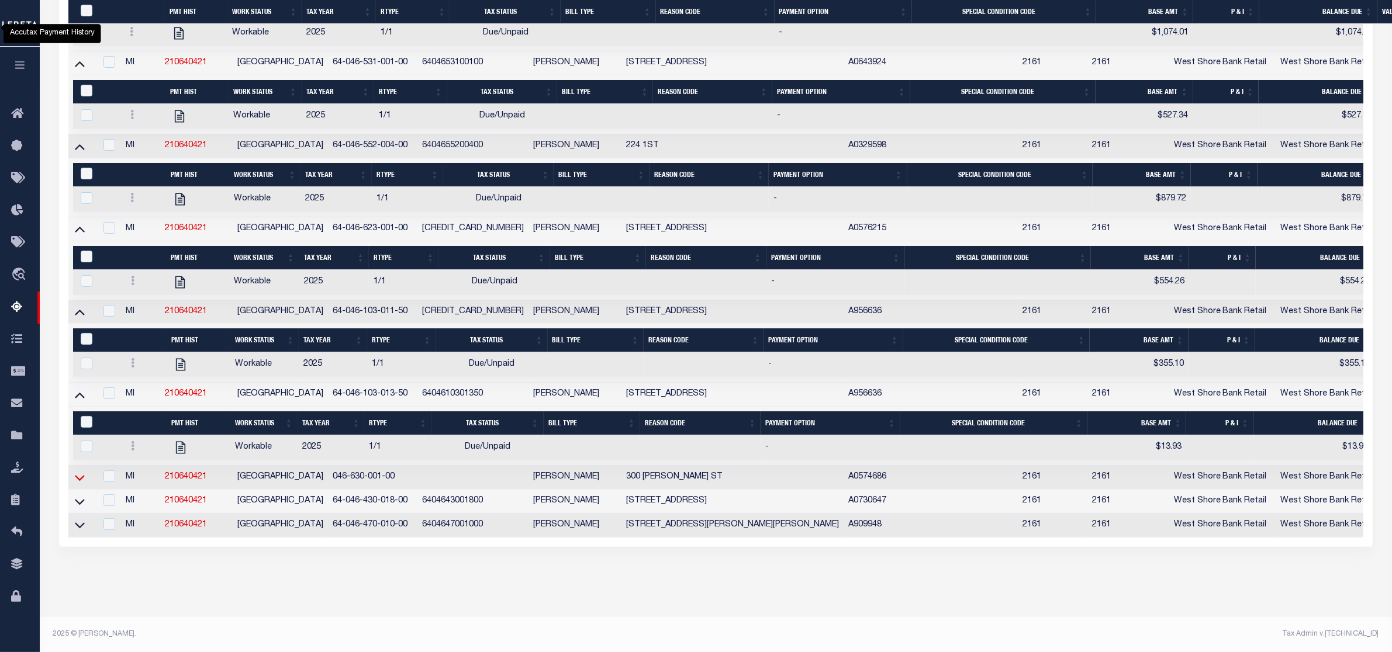
click at [80, 472] on icon at bounding box center [80, 478] width 10 height 12
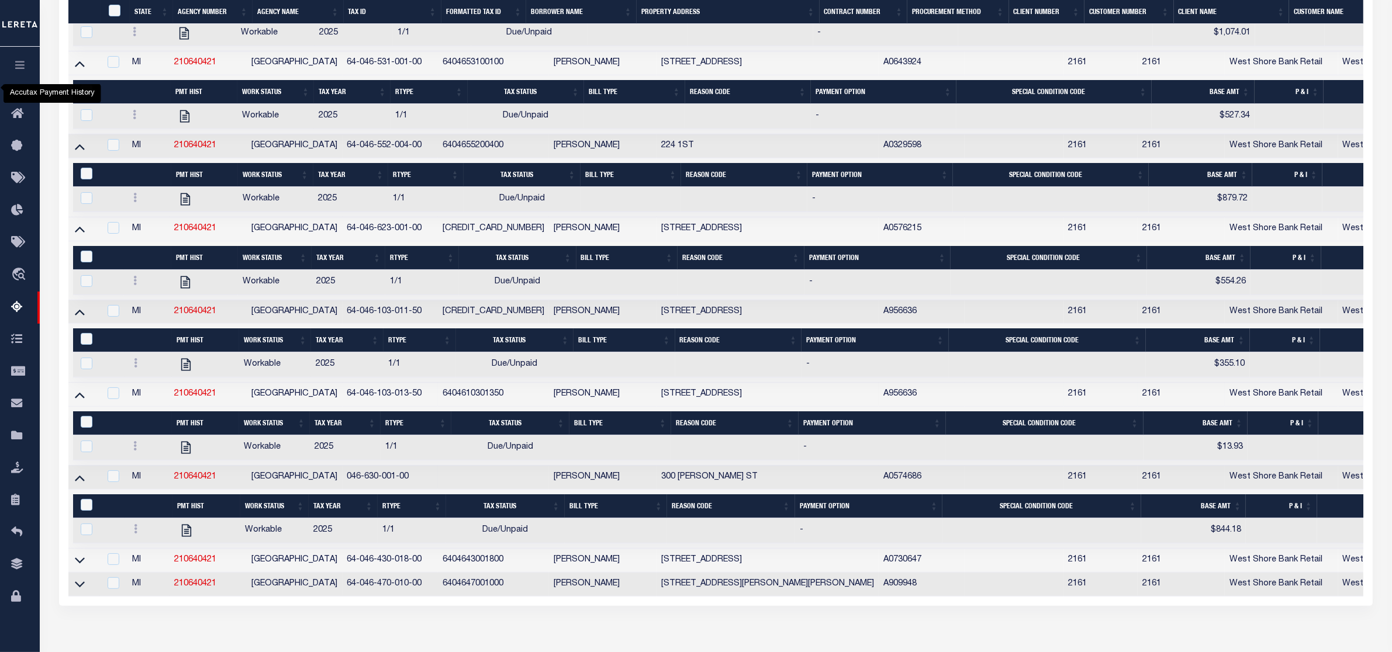
scroll to position [485, 0]
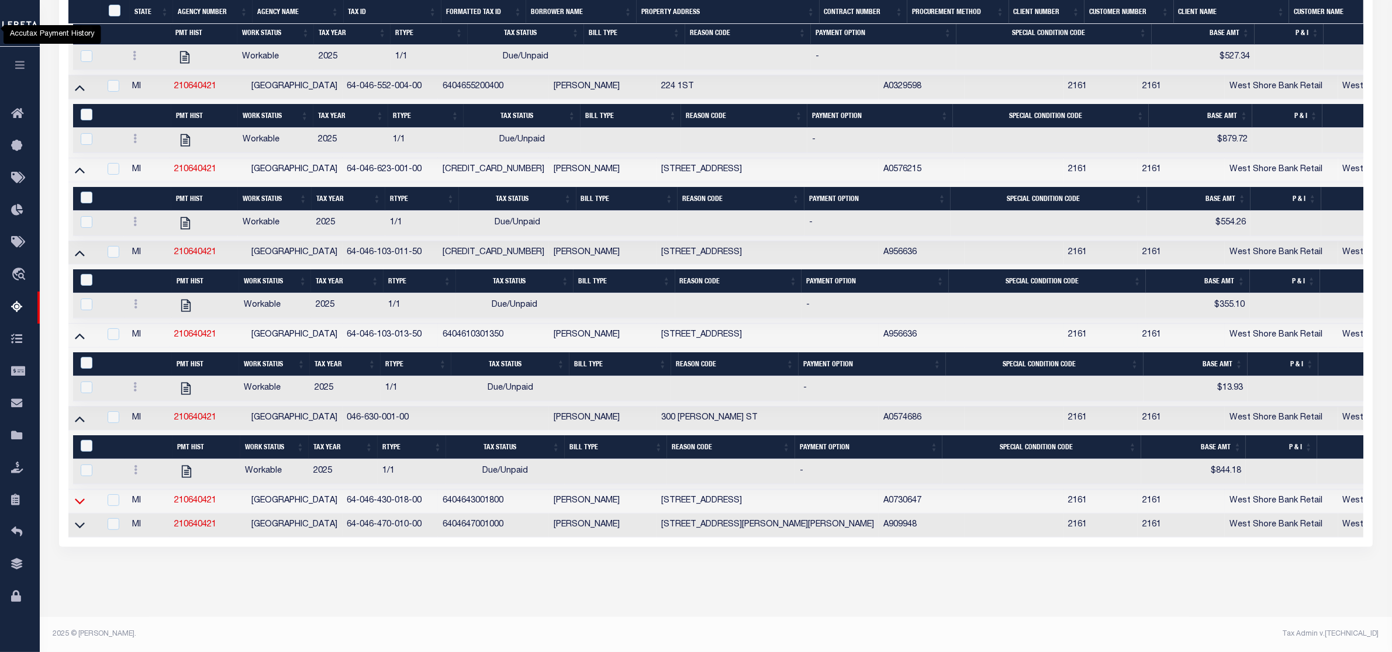
click at [78, 495] on icon at bounding box center [80, 501] width 10 height 12
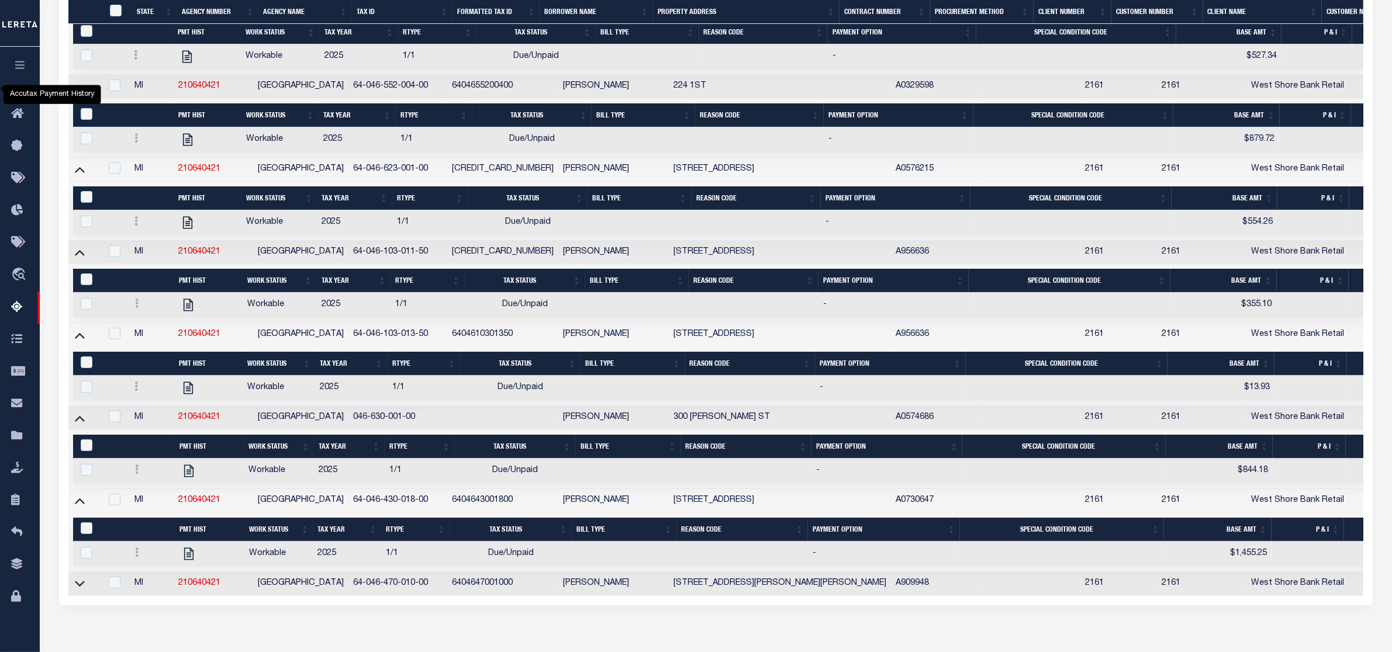
scroll to position [545, 0]
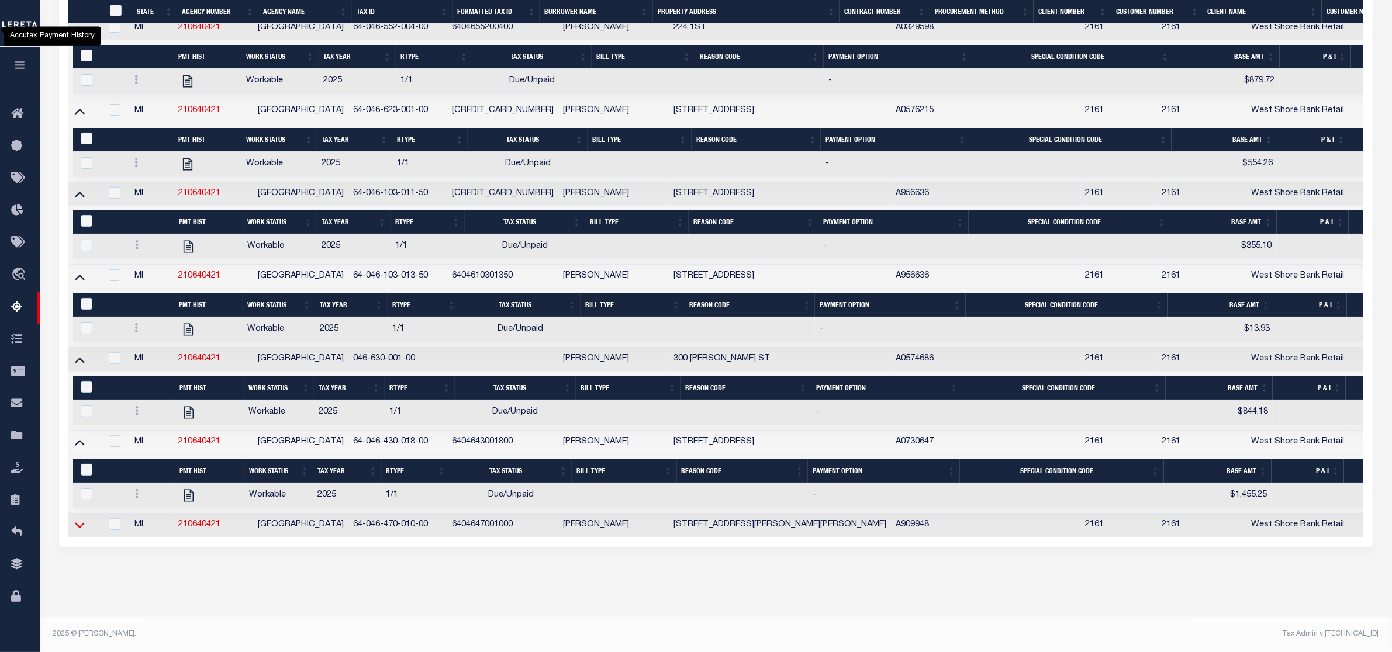
click at [81, 519] on icon at bounding box center [80, 525] width 10 height 12
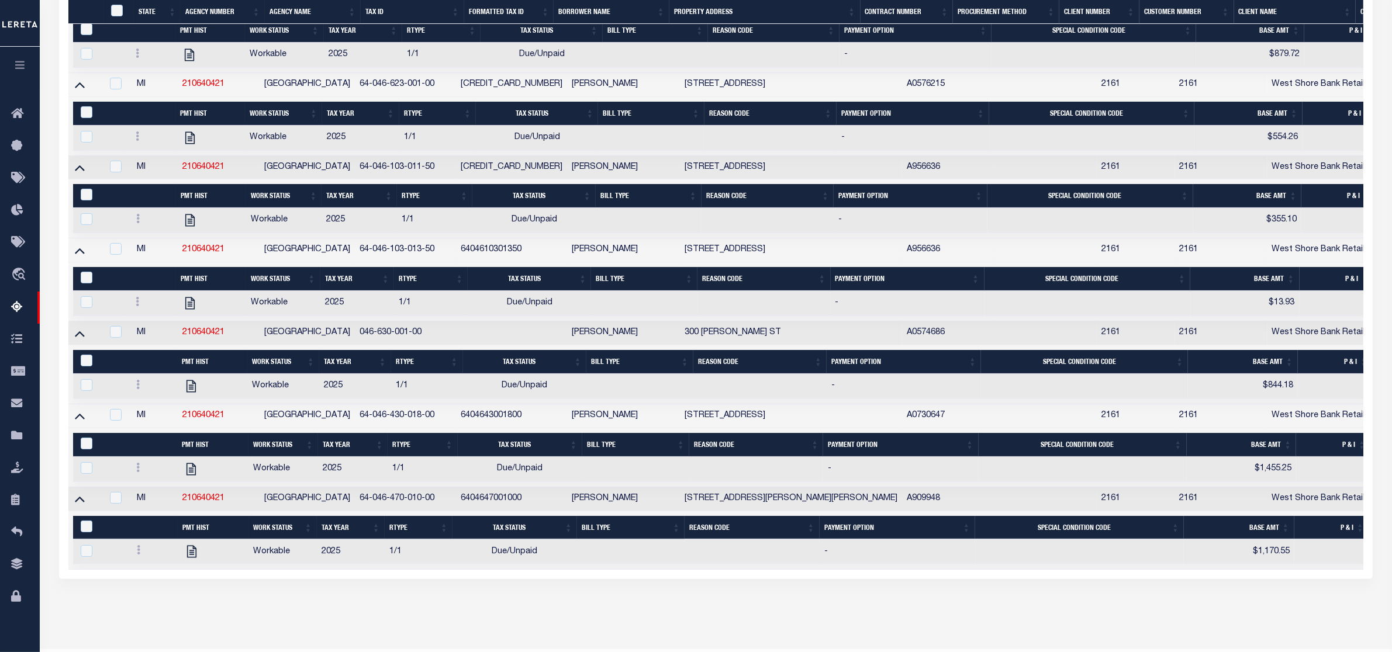
scroll to position [521, 0]
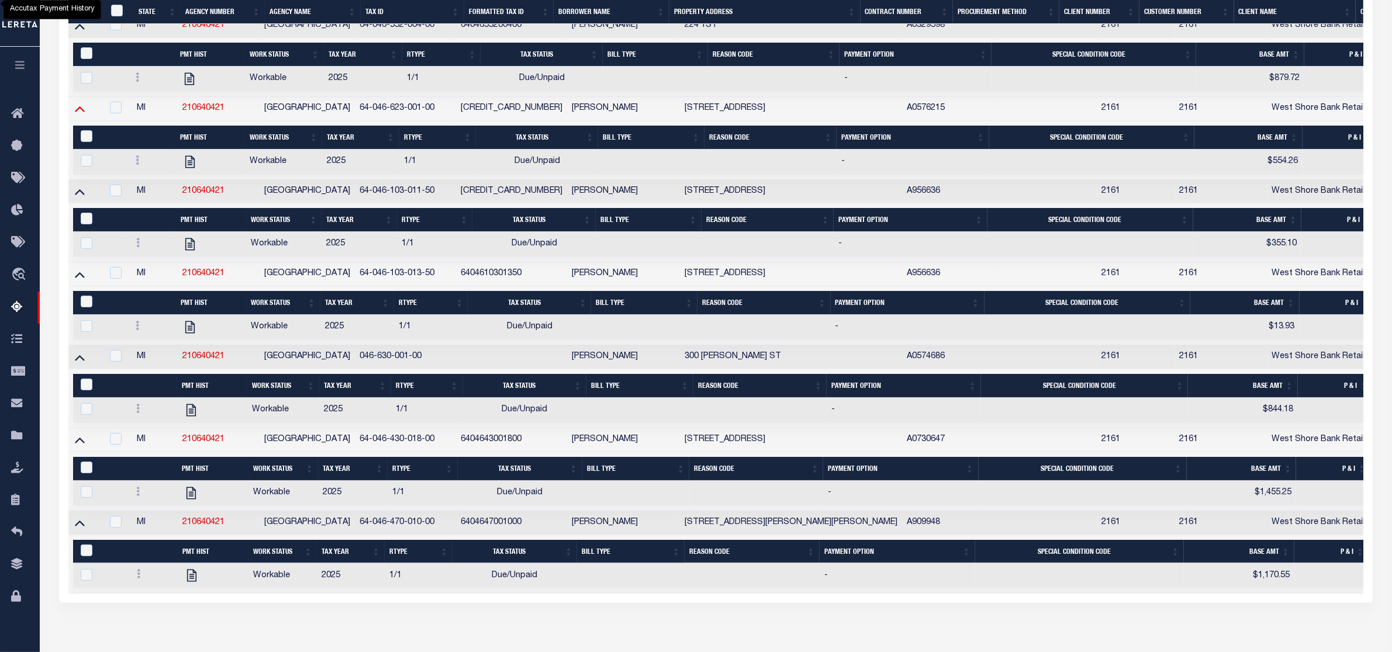
click at [76, 115] on icon at bounding box center [80, 108] width 10 height 12
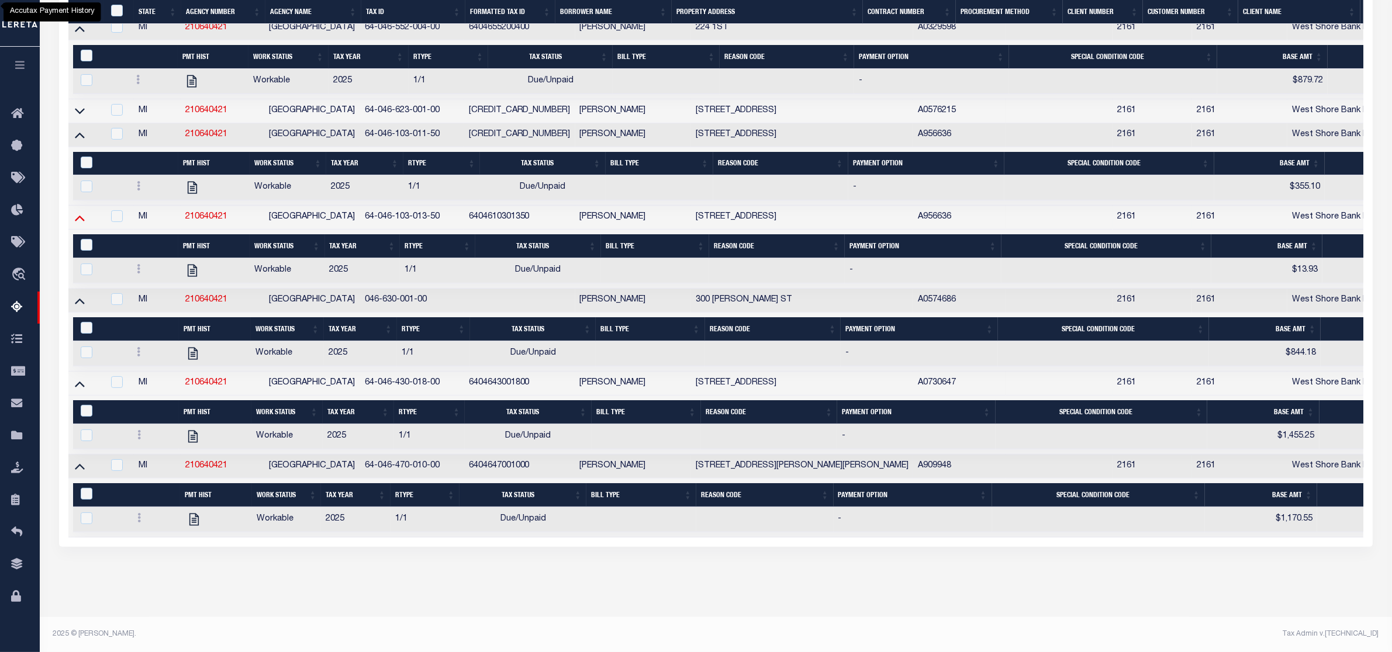
click at [80, 224] on icon at bounding box center [80, 218] width 10 height 12
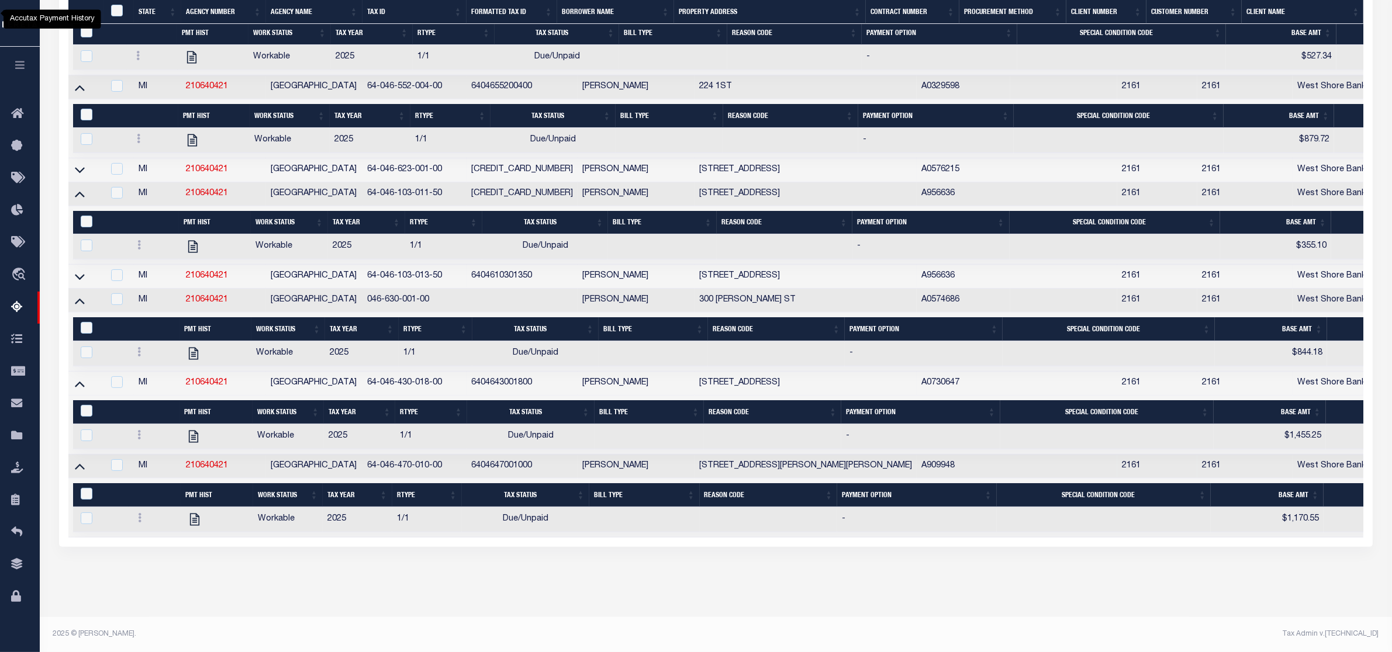
scroll to position [469, 0]
click at [79, 303] on icon at bounding box center [80, 301] width 10 height 12
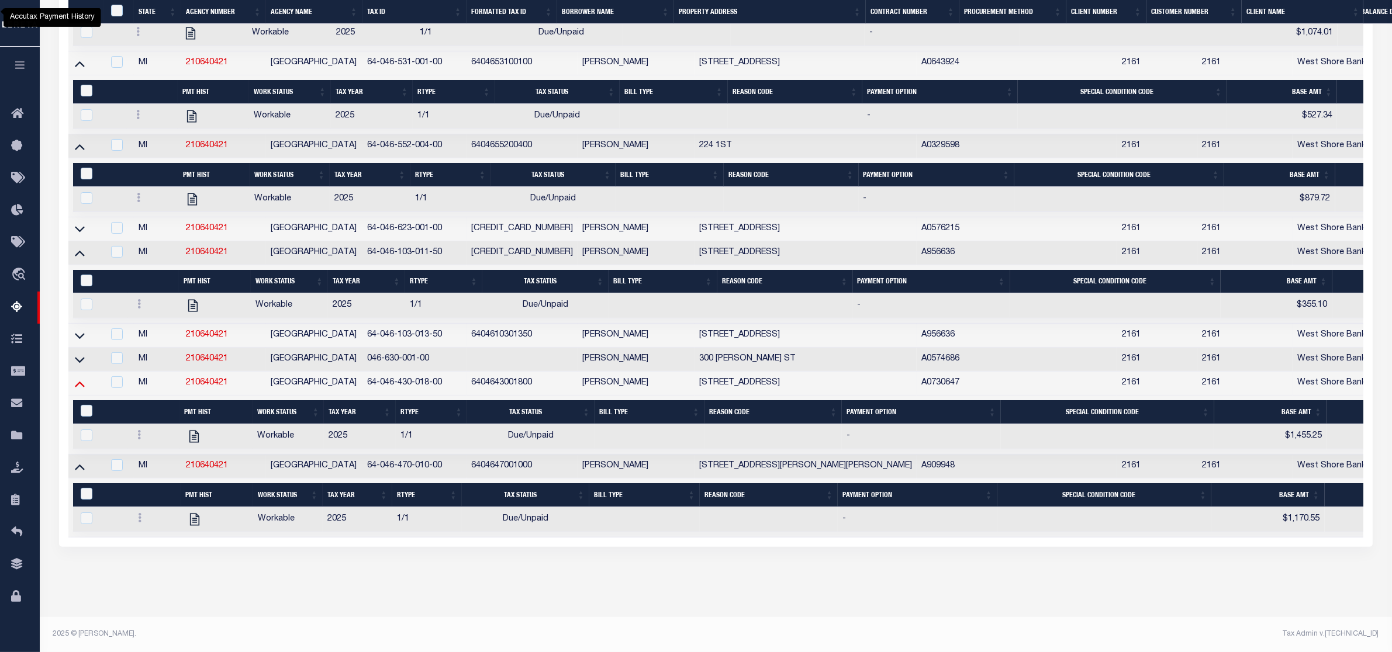
scroll to position [409, 0]
click at [76, 387] on icon at bounding box center [80, 384] width 10 height 12
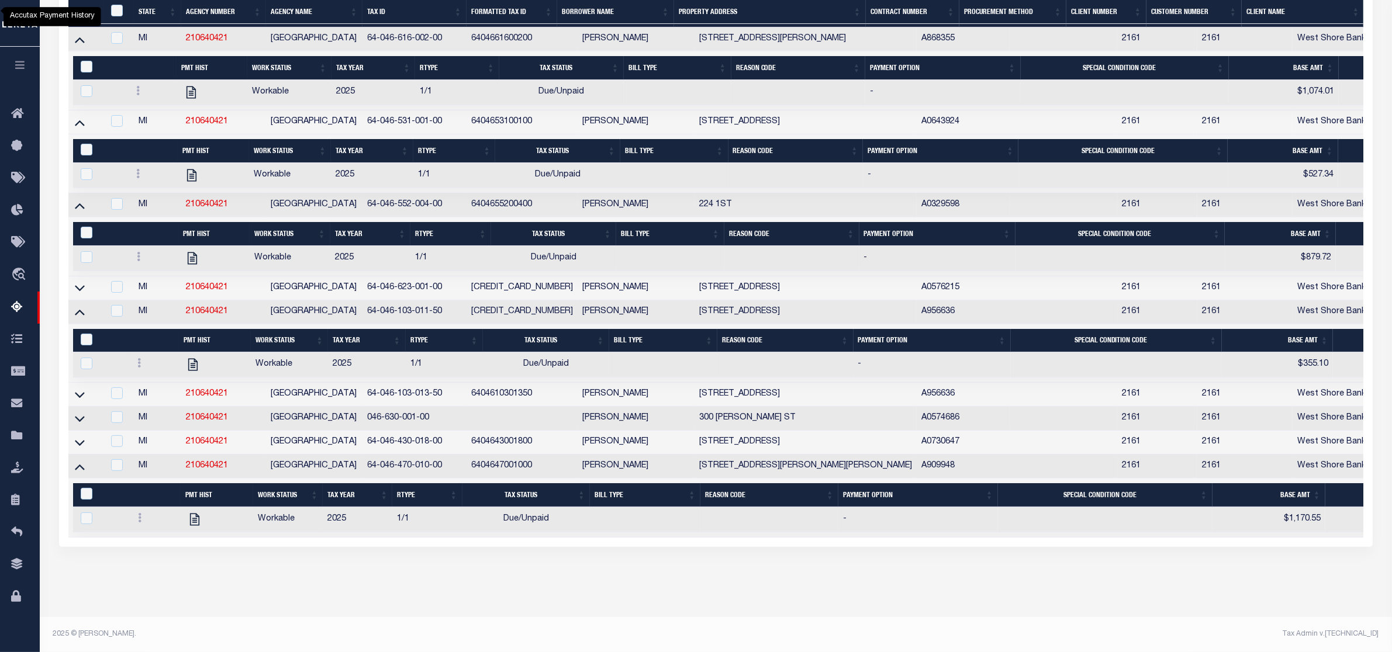
scroll to position [349, 0]
click at [77, 473] on icon at bounding box center [80, 467] width 10 height 12
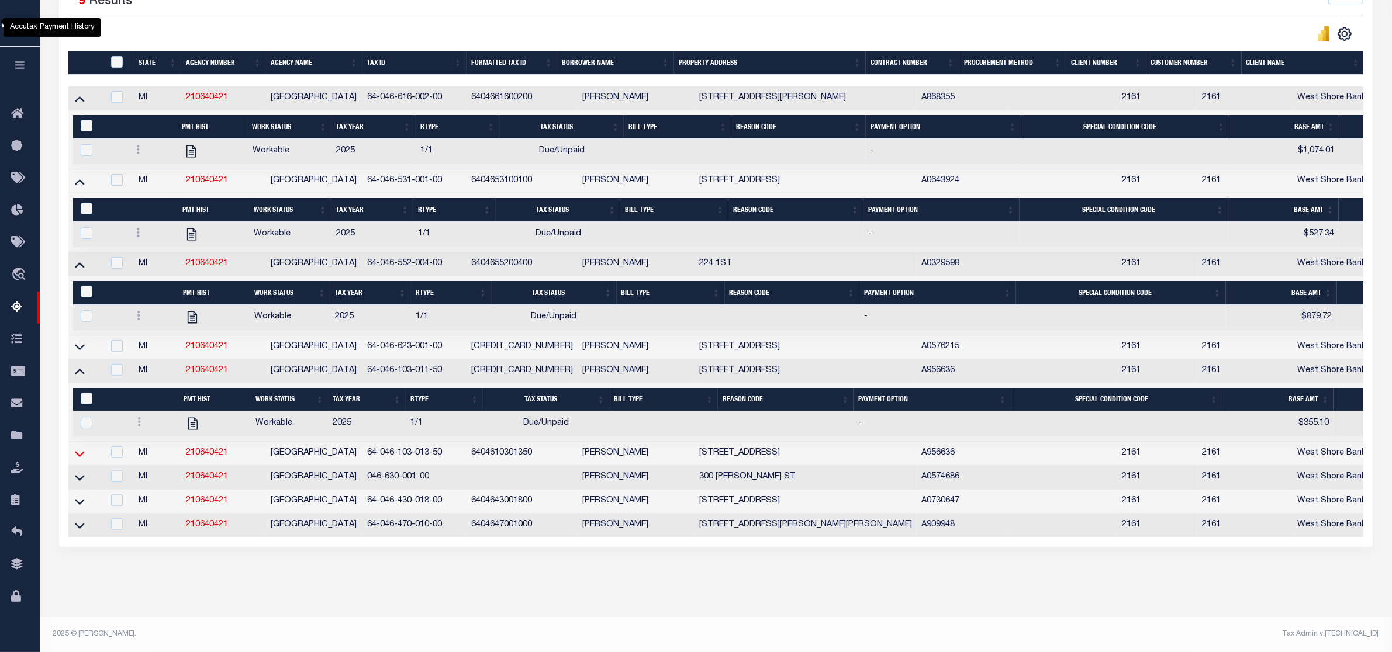
scroll to position [313, 0]
click at [78, 365] on icon at bounding box center [80, 371] width 10 height 12
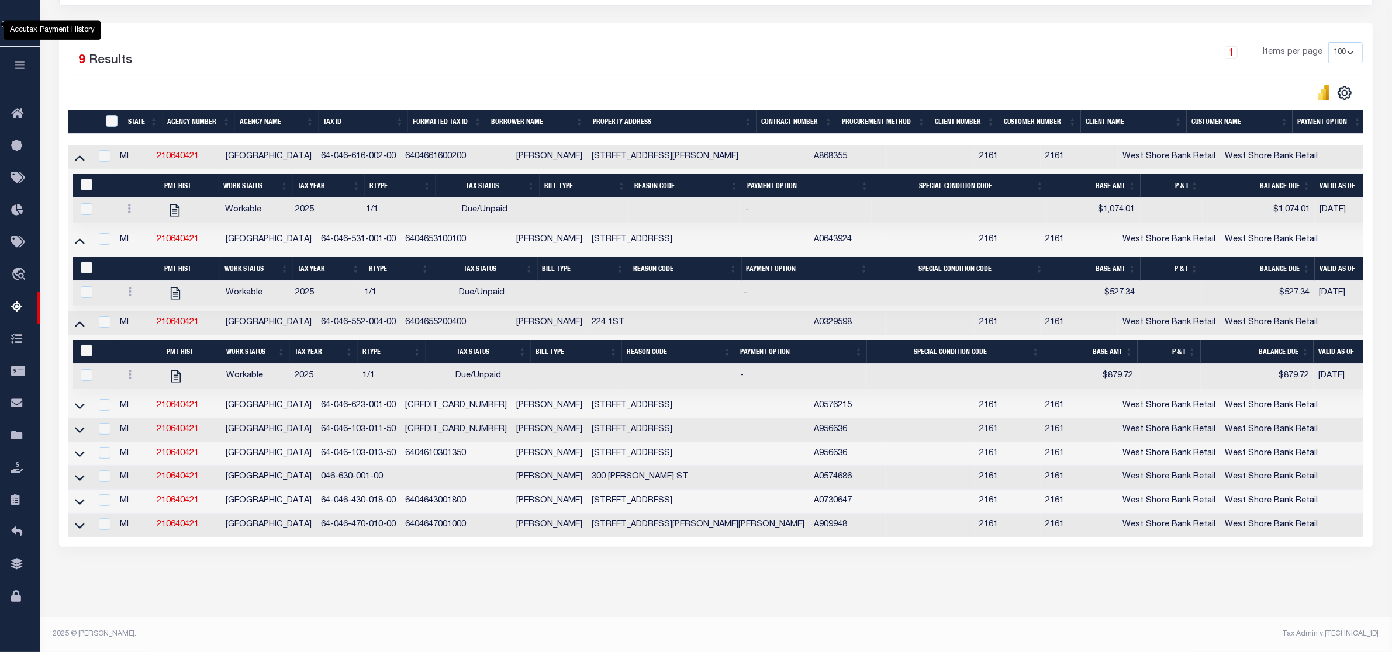
scroll to position [256, 0]
click at [77, 317] on icon at bounding box center [80, 323] width 10 height 12
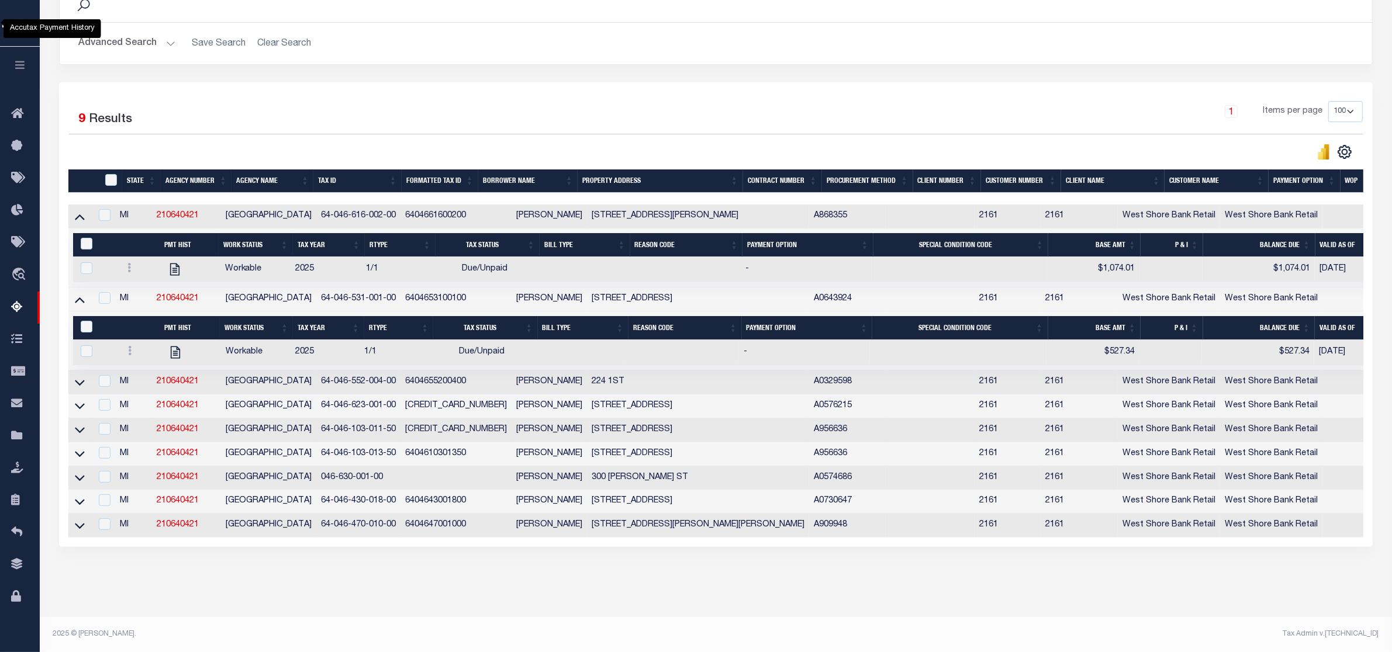
scroll to position [196, 0]
click at [80, 210] on icon at bounding box center [80, 216] width 10 height 12
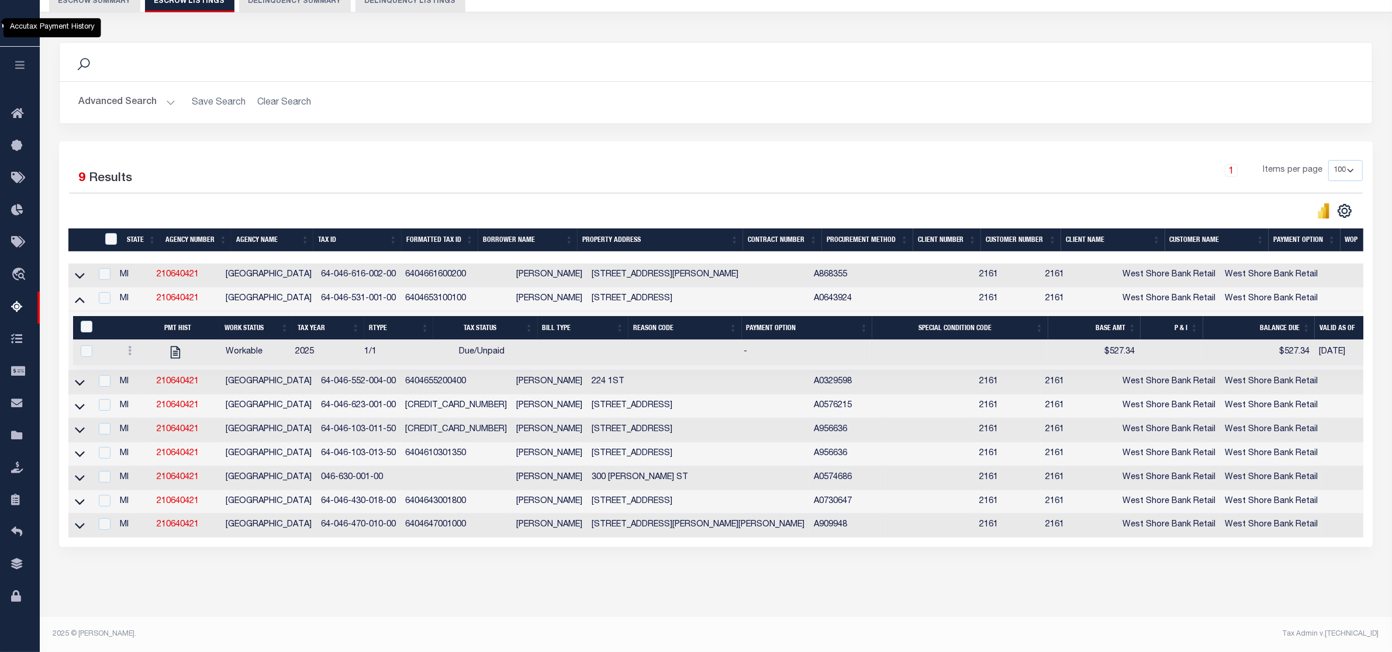
scroll to position [136, 0]
click at [79, 298] on icon at bounding box center [80, 301] width 10 height 6
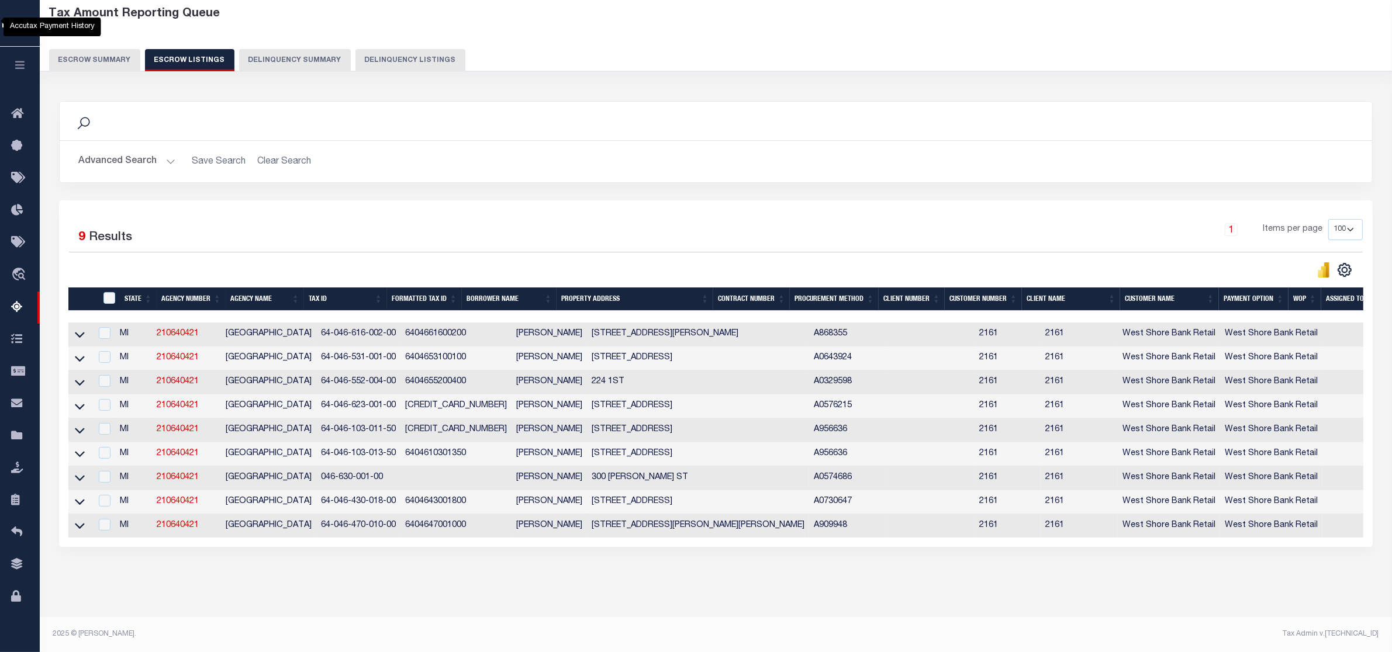
scroll to position [76, 0]
drag, startPoint x: 208, startPoint y: 317, endPoint x: 160, endPoint y: 322, distance: 48.1
click at [160, 323] on td "210640421" at bounding box center [186, 335] width 69 height 24
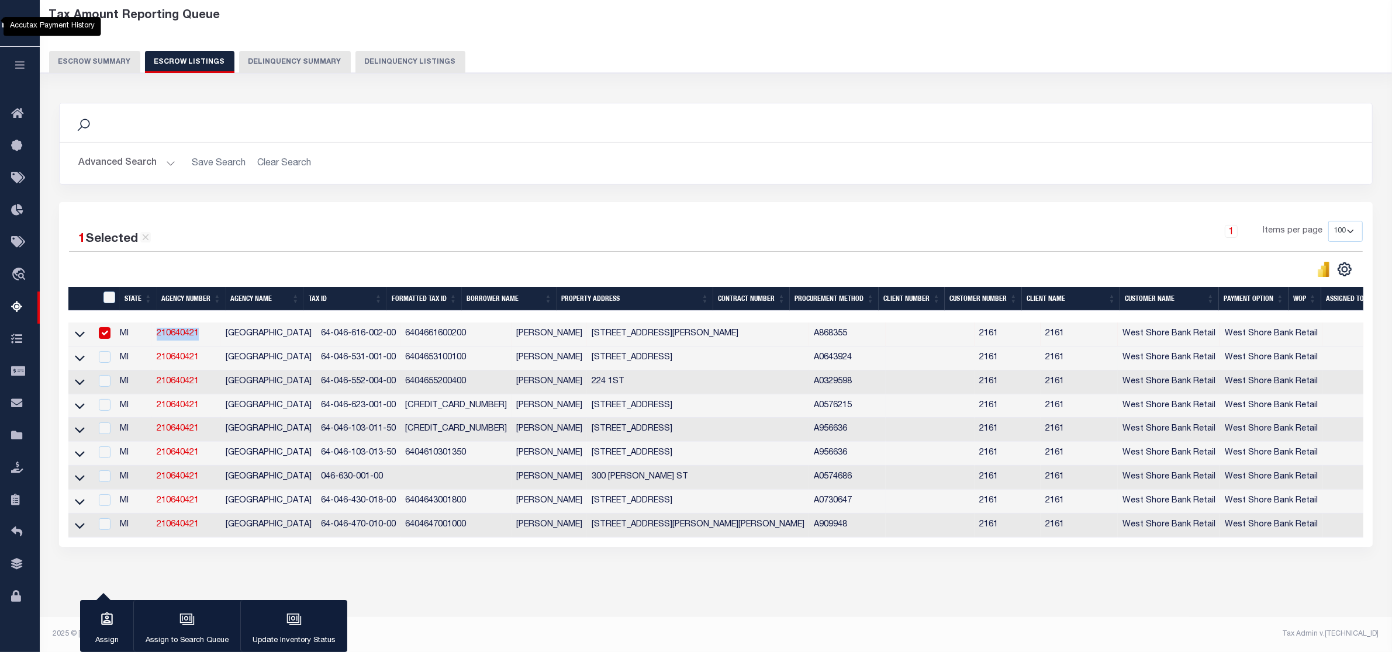
copy link "210640421"
click at [272, 261] on div at bounding box center [392, 269] width 647 height 16
drag, startPoint x: 205, startPoint y: 319, endPoint x: 157, endPoint y: 320, distance: 48.5
click at [157, 323] on td "210640421" at bounding box center [186, 335] width 69 height 24
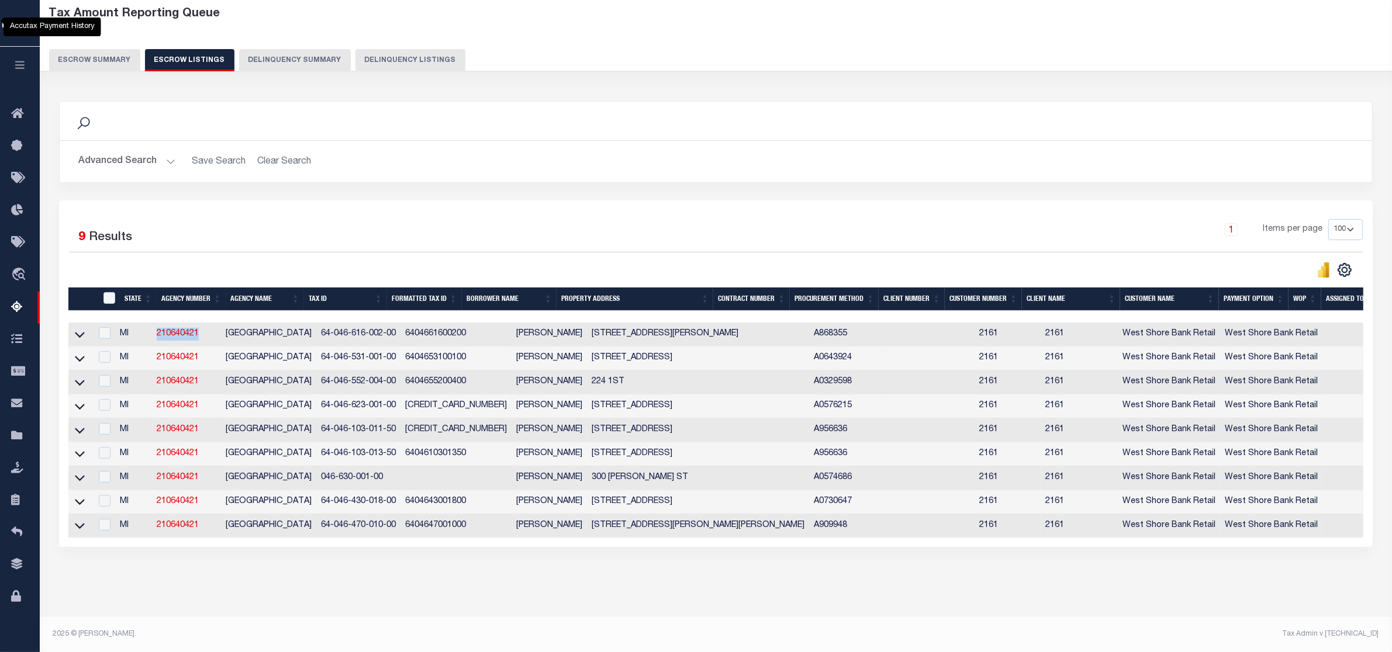
scroll to position [76, 0]
copy link "210640421"
drag, startPoint x: 225, startPoint y: 319, endPoint x: 299, endPoint y: 322, distance: 74.3
click at [299, 323] on td "[GEOGRAPHIC_DATA]" at bounding box center [268, 335] width 95 height 24
checkbox input "true"
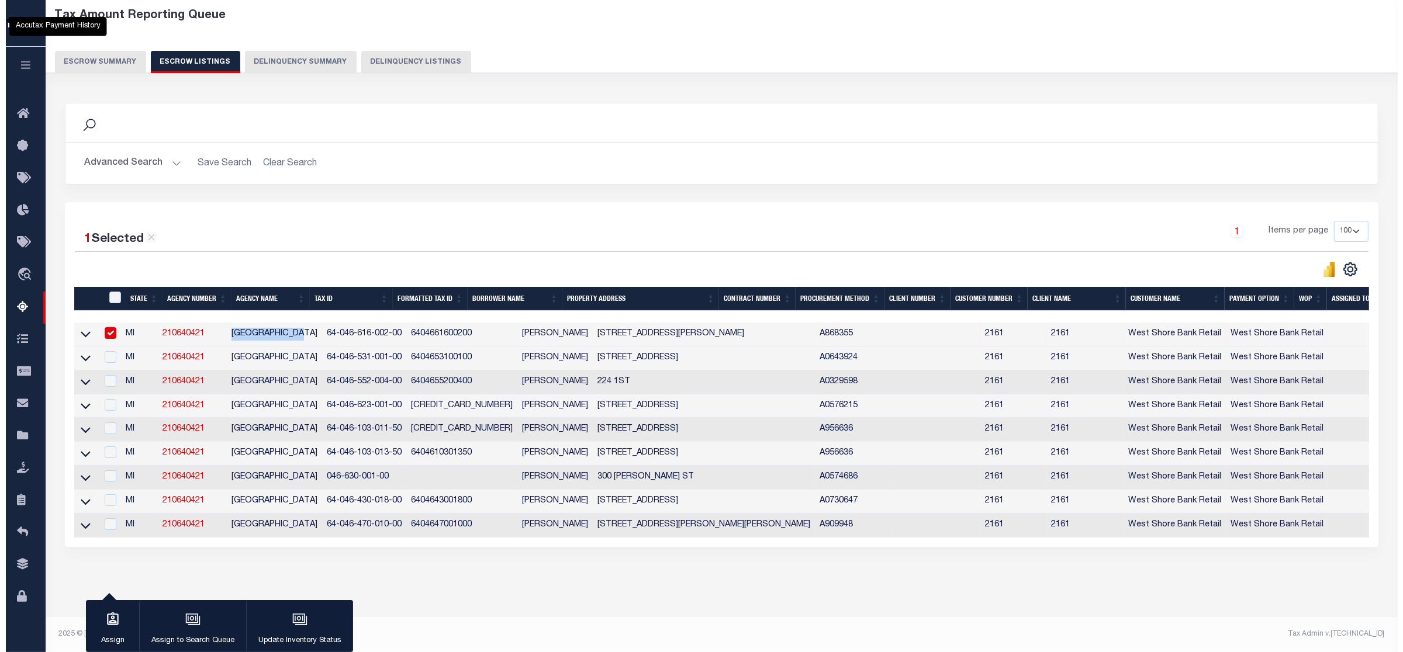
scroll to position [74, 0]
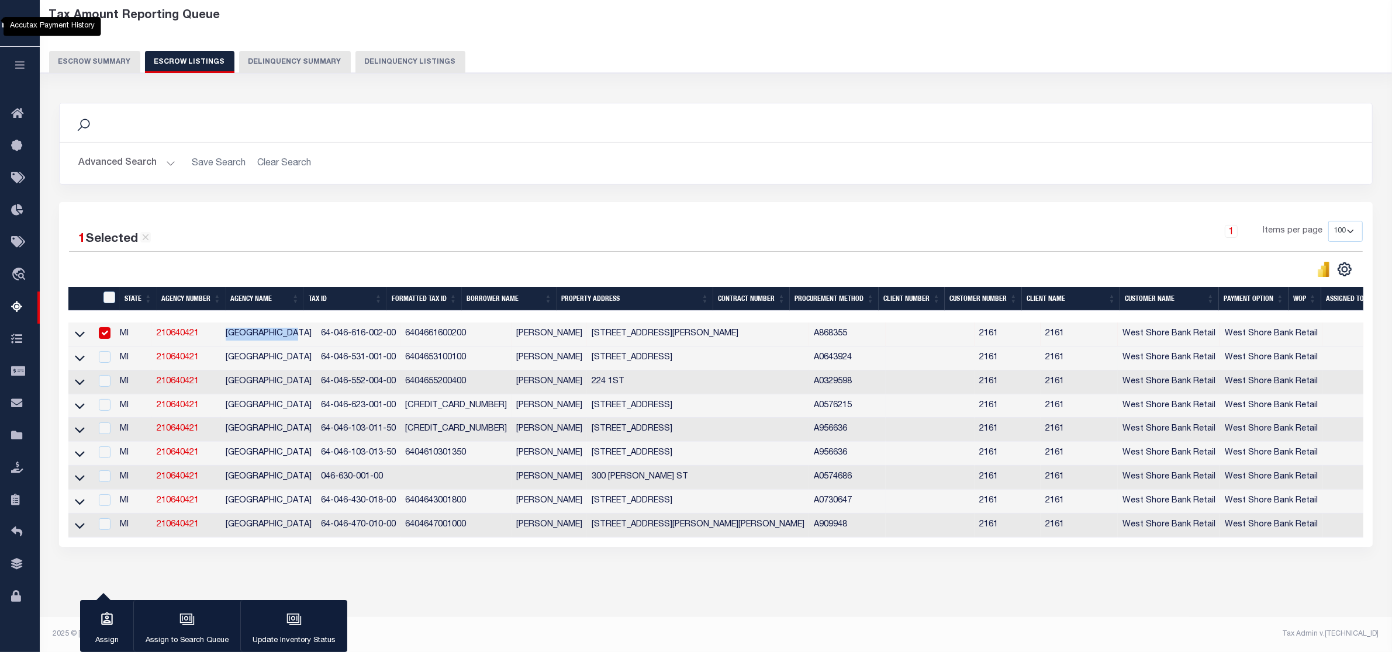
copy td "[GEOGRAPHIC_DATA]"
click at [413, 202] on div "1 Selected 9 Results 1 Items per page 10 25 50 100 500" at bounding box center [716, 374] width 1314 height 345
click at [109, 292] on input "ID" at bounding box center [109, 298] width 12 height 12
checkbox input "true"
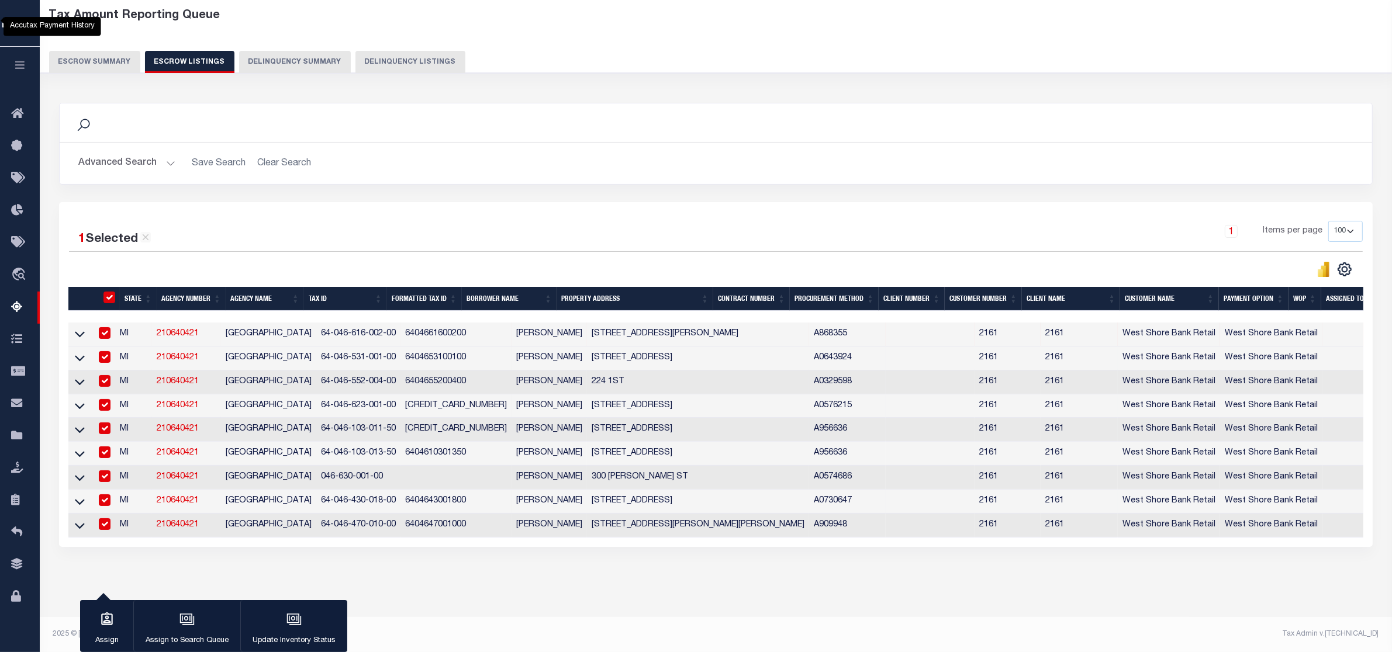
checkbox input "true"
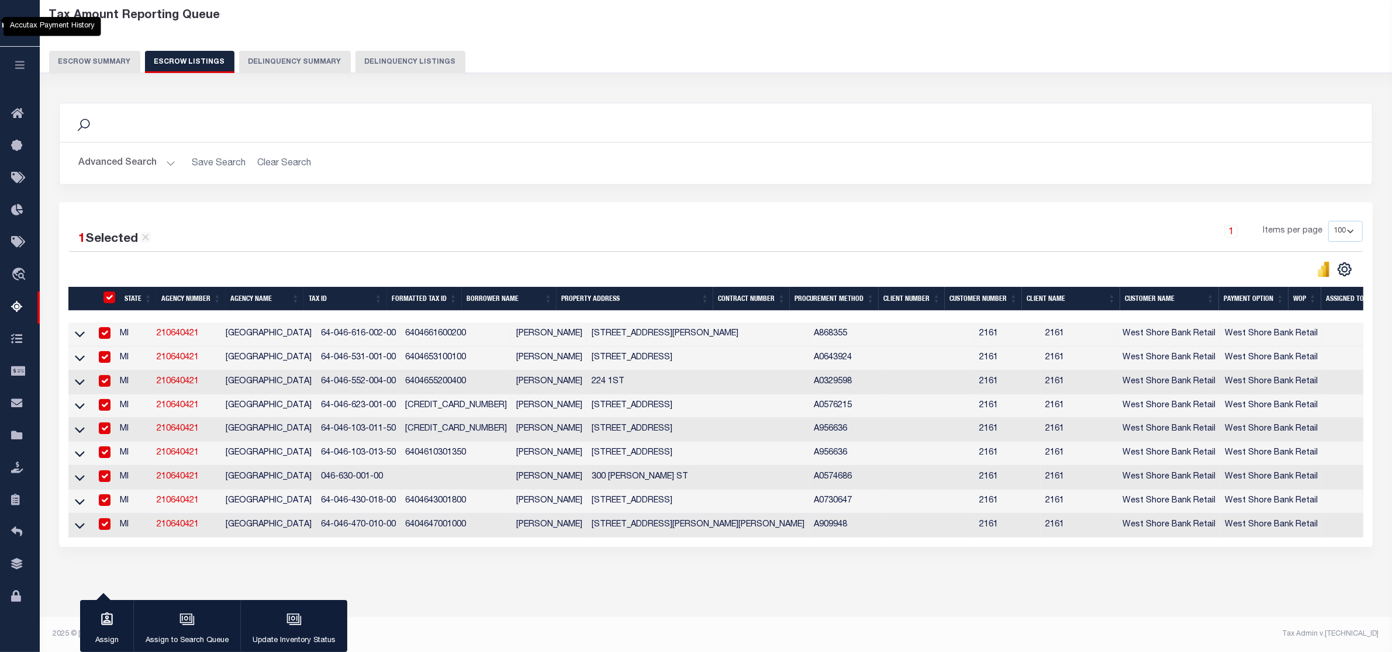
checkbox input "true"
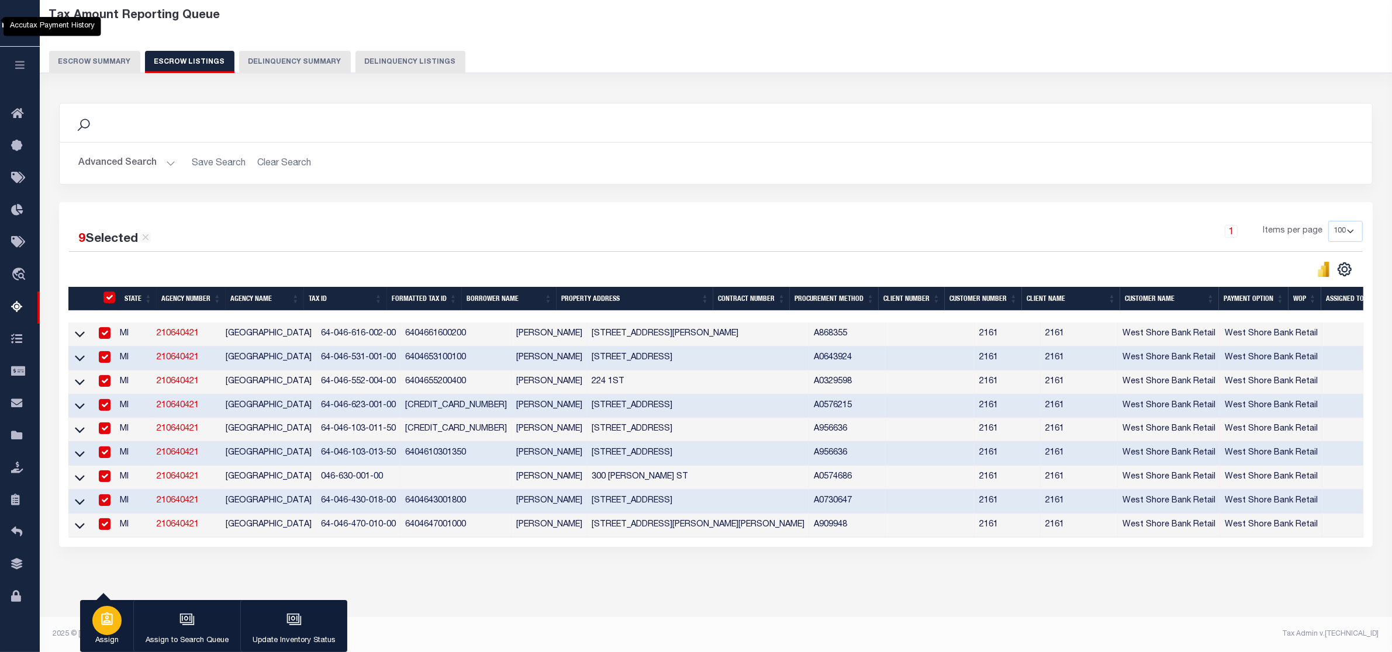
click at [106, 623] on icon "button" at bounding box center [106, 619] width 15 height 15
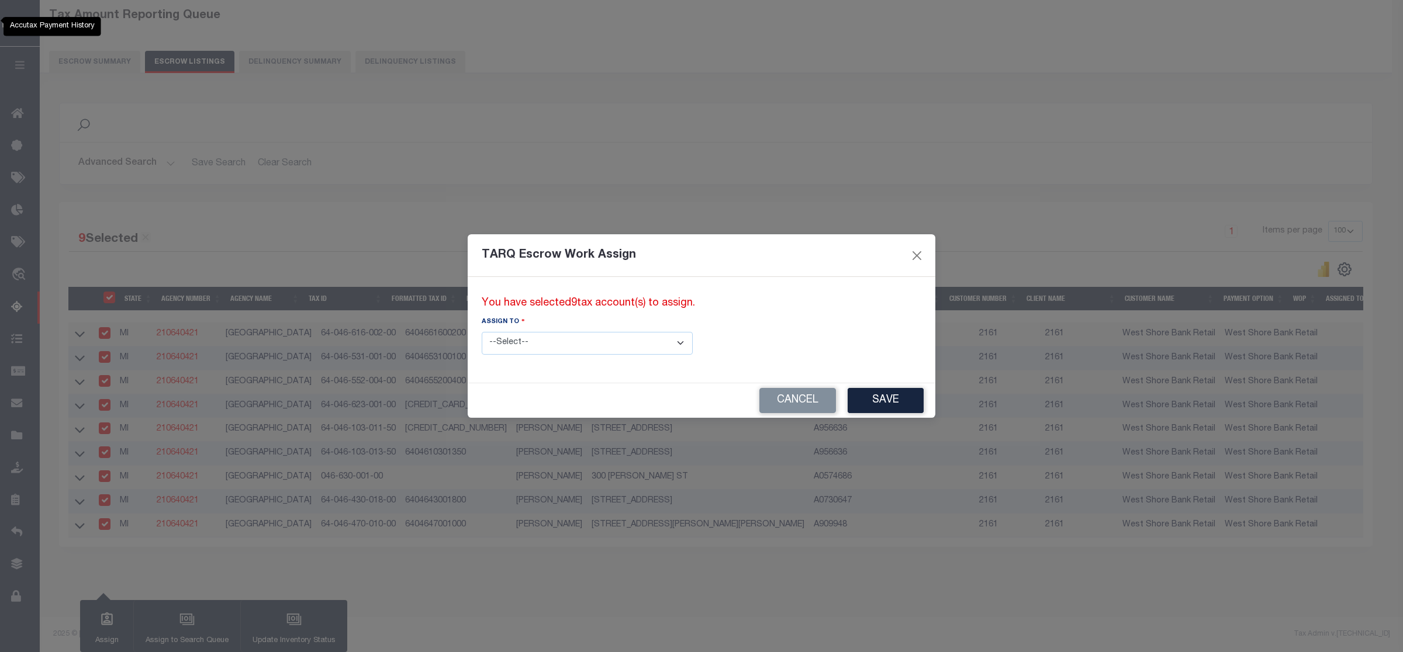
click at [633, 343] on select "--Select-- --Unassigned-- --Unassigned-- [PERSON_NAME] [PERSON_NAME] [PERSON_NA…" at bounding box center [587, 343] width 211 height 23
click at [803, 184] on div "TARQ Escrow Work Assign You have selected 9 tax account(s) to assign. Assign to…" at bounding box center [701, 326] width 1403 height 652
click at [632, 342] on select "--Select-- --Unassigned-- --Unassigned-- [PERSON_NAME] [PERSON_NAME] [PERSON_NA…" at bounding box center [587, 343] width 211 height 23
select select "Vinod Angoth"
click at [482, 332] on select "--Select-- --Unassigned-- --Unassigned-- [PERSON_NAME] [PERSON_NAME] [PERSON_NA…" at bounding box center [587, 343] width 211 height 23
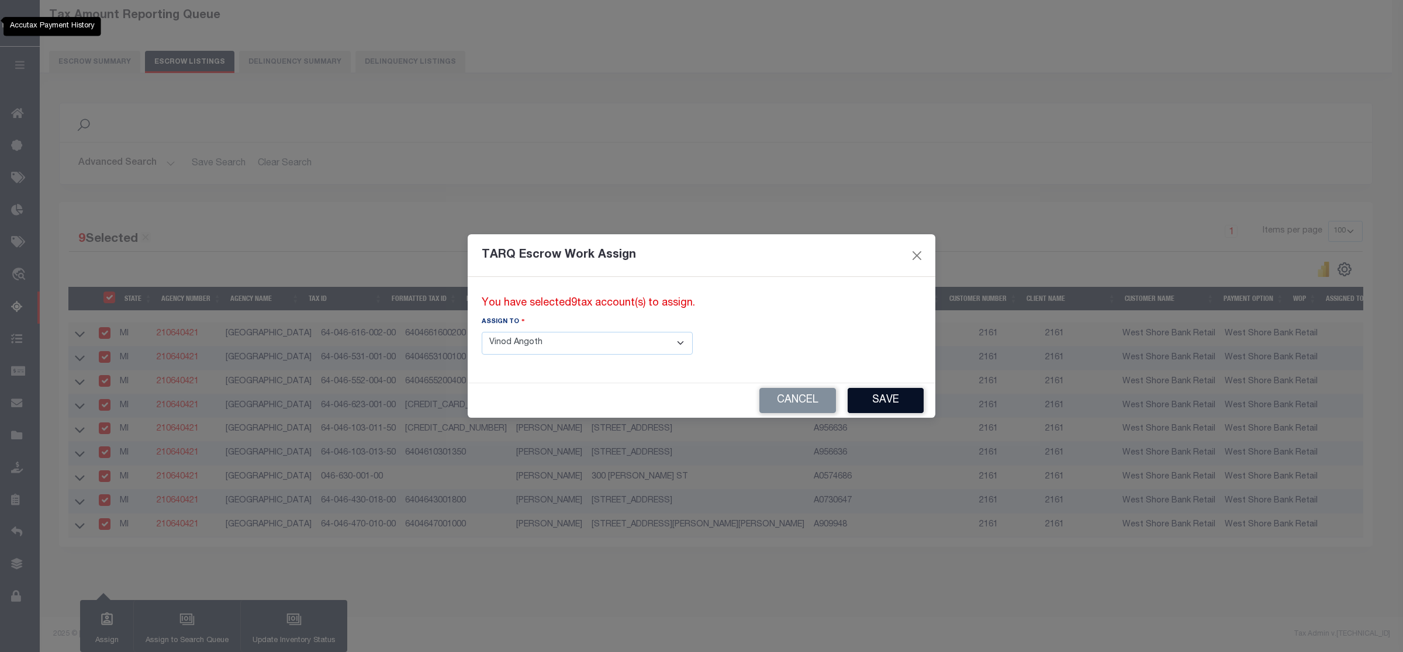
click at [848, 399] on button "Save" at bounding box center [886, 400] width 76 height 25
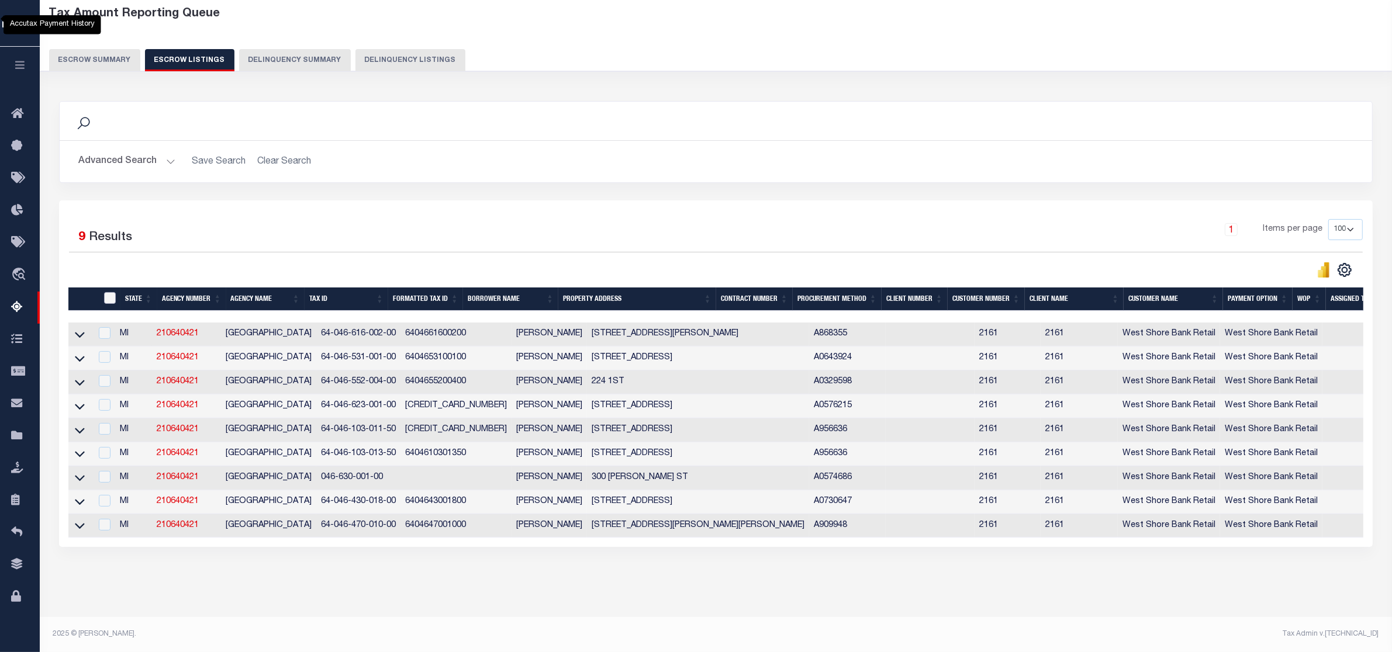
click at [108, 292] on input "ID" at bounding box center [110, 298] width 12 height 12
checkbox input "true"
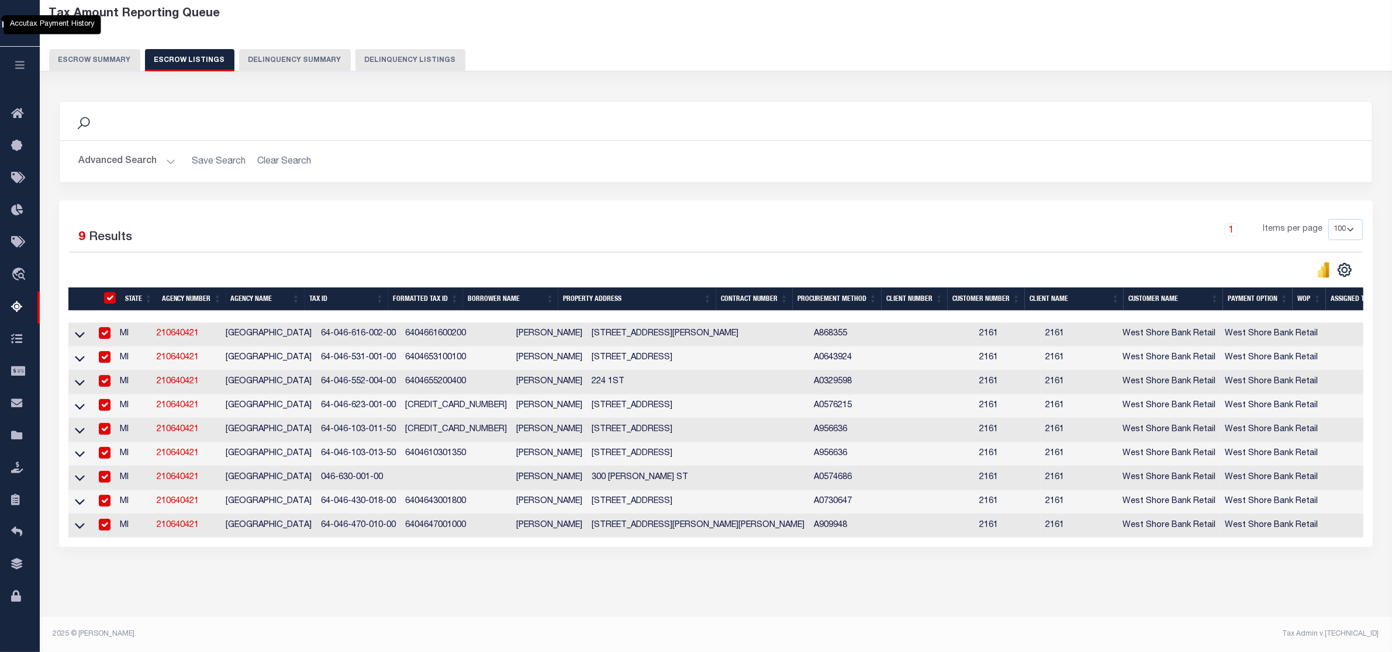
checkbox input "true"
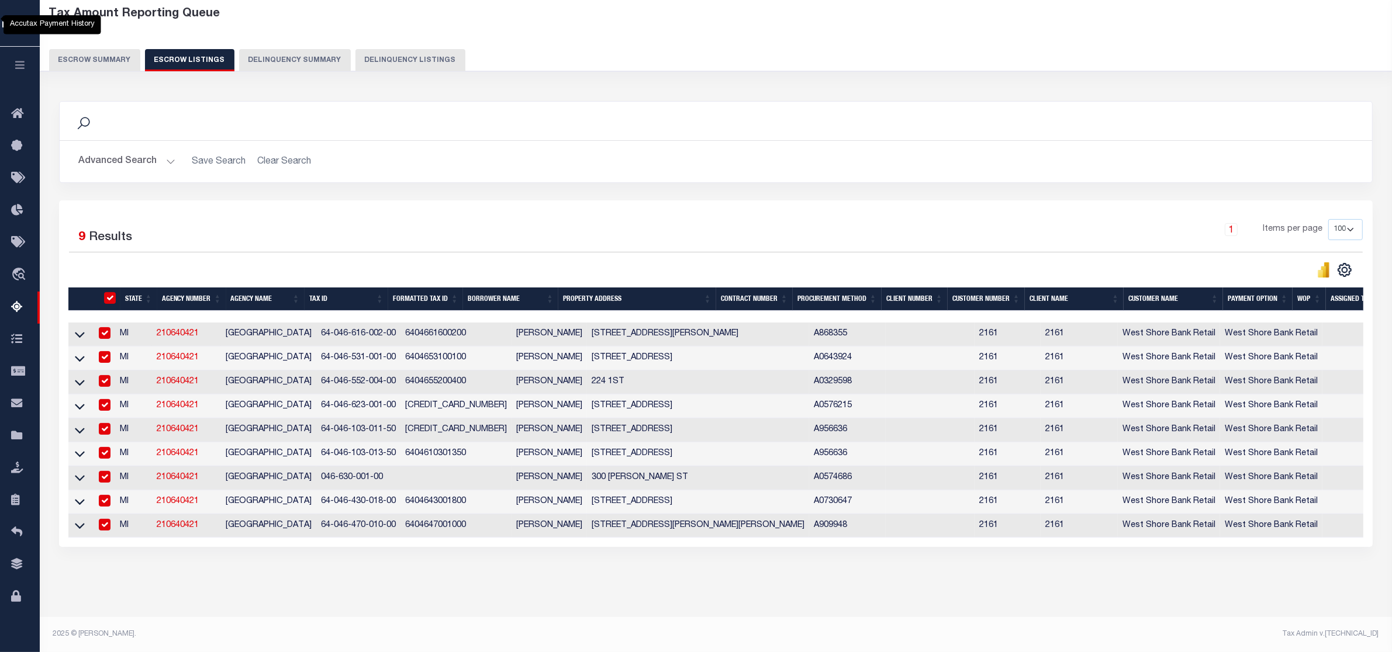
checkbox input "true"
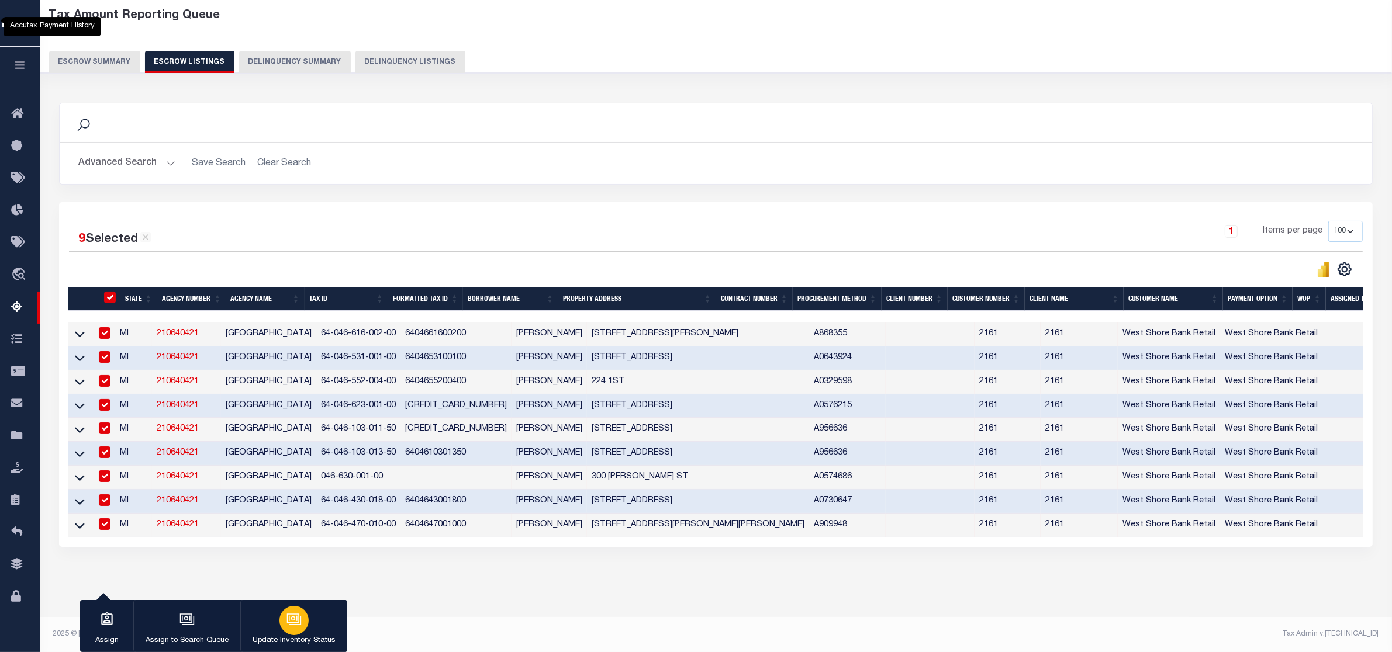
click at [291, 621] on icon "button" at bounding box center [293, 619] width 15 height 15
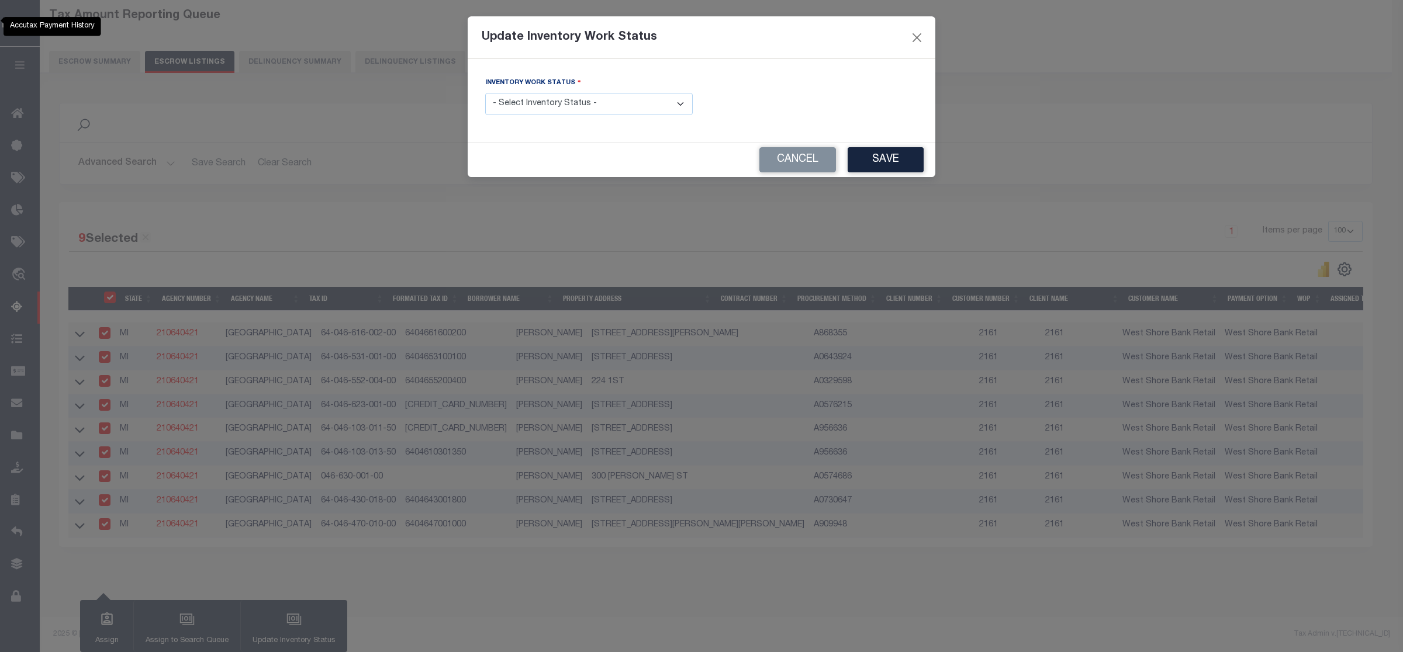
click at [652, 101] on select "- Select Inventory Status - Manual - Exception Pended - Awaiting Search Late Ad…" at bounding box center [589, 104] width 208 height 23
select select "4"
click at [485, 94] on select "- Select Inventory Status - Manual - Exception Pended - Awaiting Search Late Ad…" at bounding box center [589, 104] width 208 height 23
click at [893, 158] on button "Save" at bounding box center [886, 159] width 76 height 25
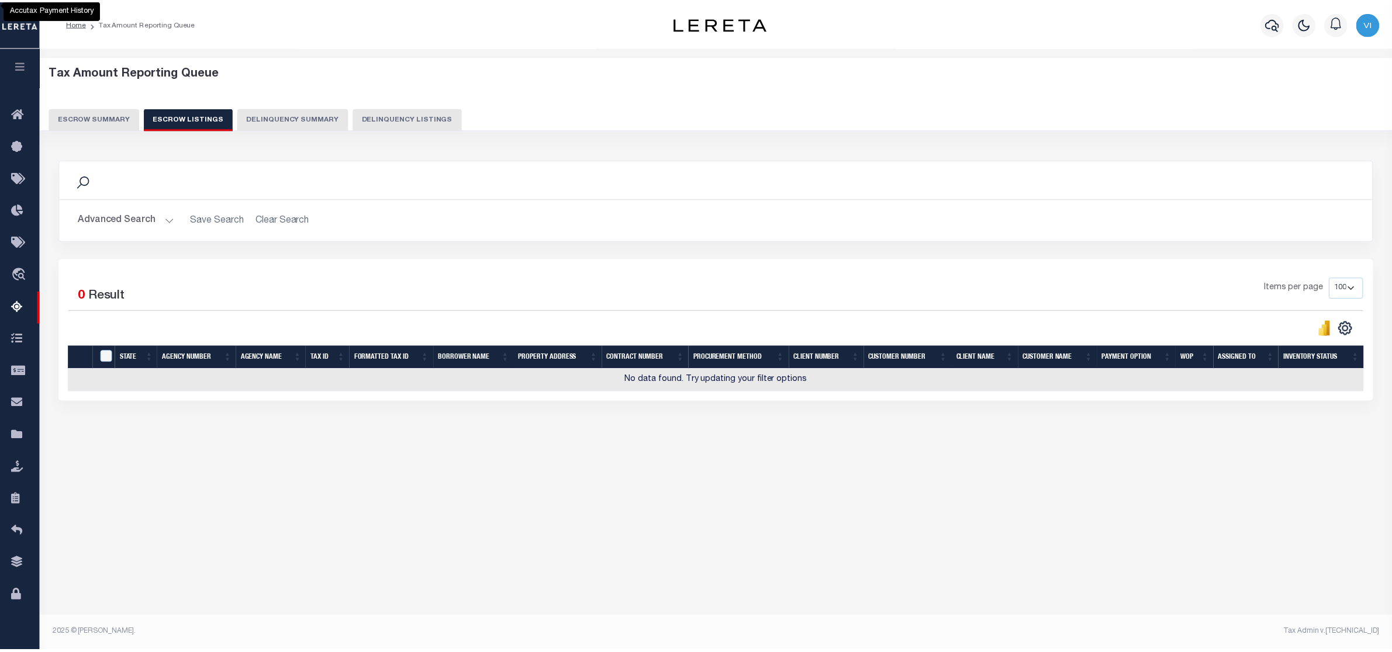
scroll to position [0, 0]
click at [88, 119] on button "Escrow Summary" at bounding box center [94, 119] width 91 height 22
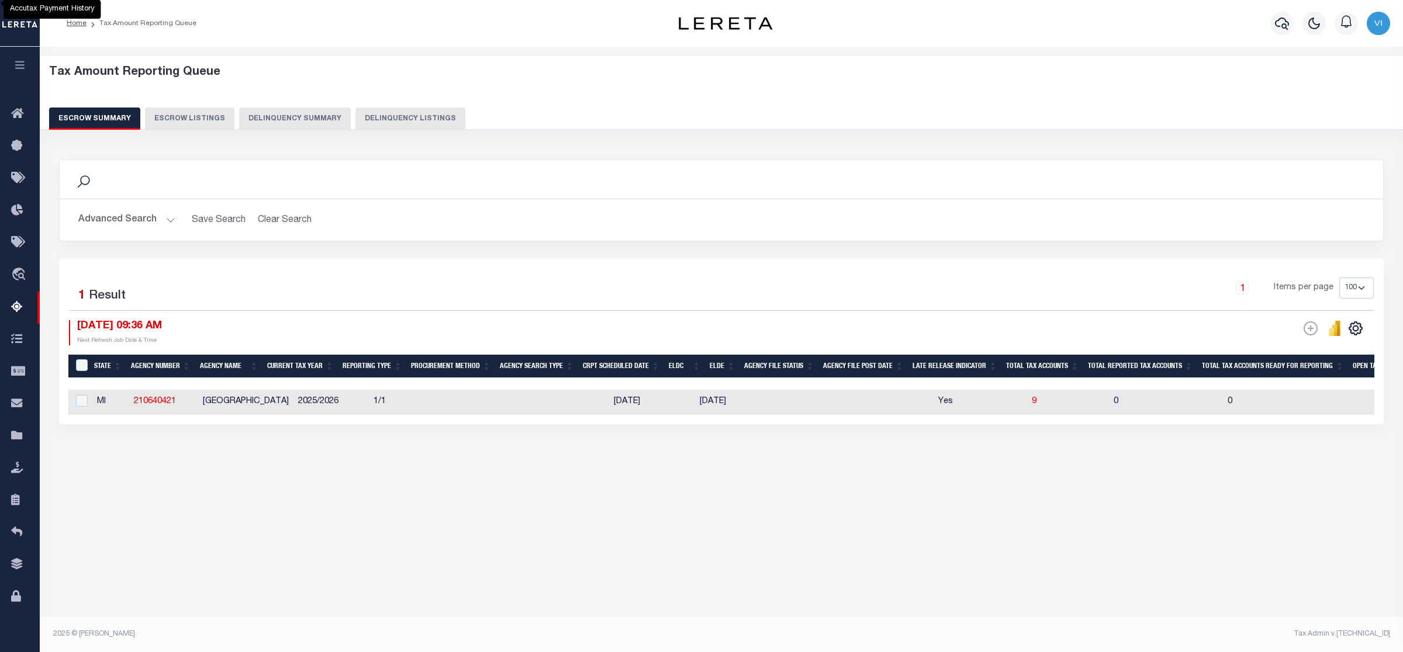
click at [161, 219] on button "Advanced Search" at bounding box center [126, 220] width 97 height 23
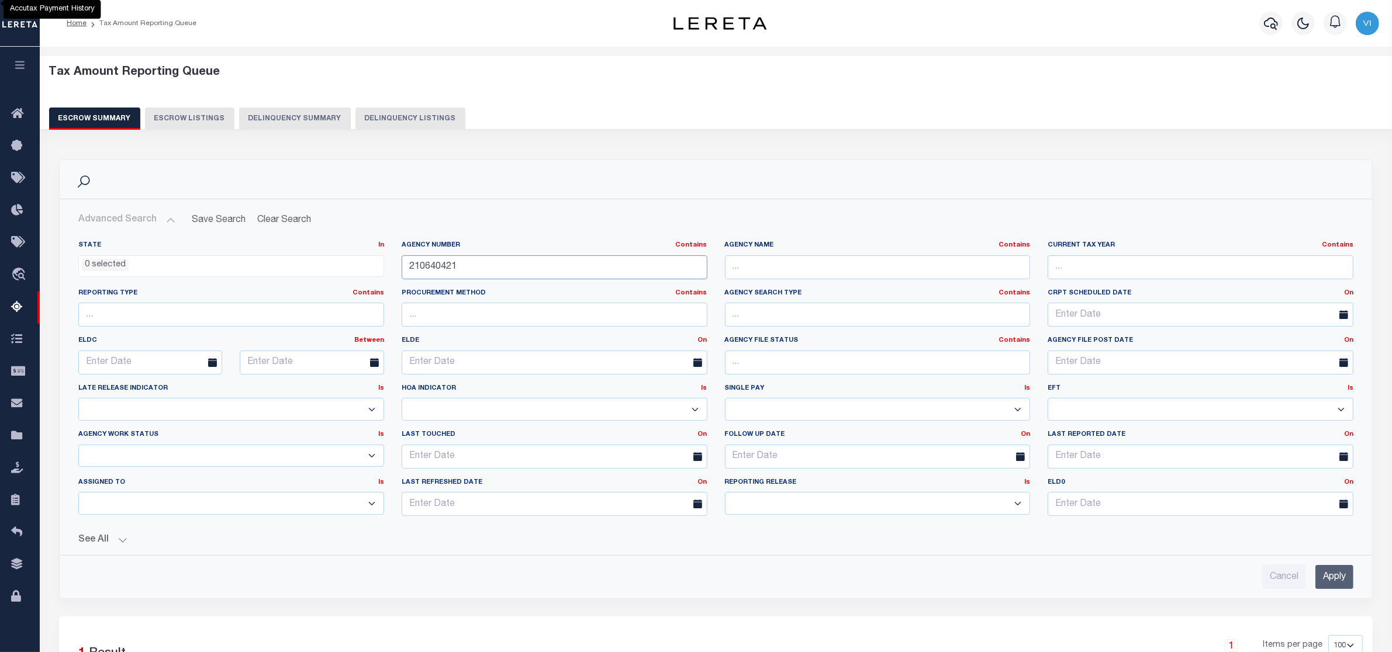
drag, startPoint x: 472, startPoint y: 269, endPoint x: 355, endPoint y: 269, distance: 116.9
click at [355, 269] on div "State In In AK AL AR AZ CA CO CT DC DE FL GA GU HI IA ID IL IN KS [GEOGRAPHIC_D…" at bounding box center [716, 383] width 1293 height 285
paste input "210530204"
type input "210530204"
click at [1336, 579] on input "Apply" at bounding box center [1334, 577] width 38 height 24
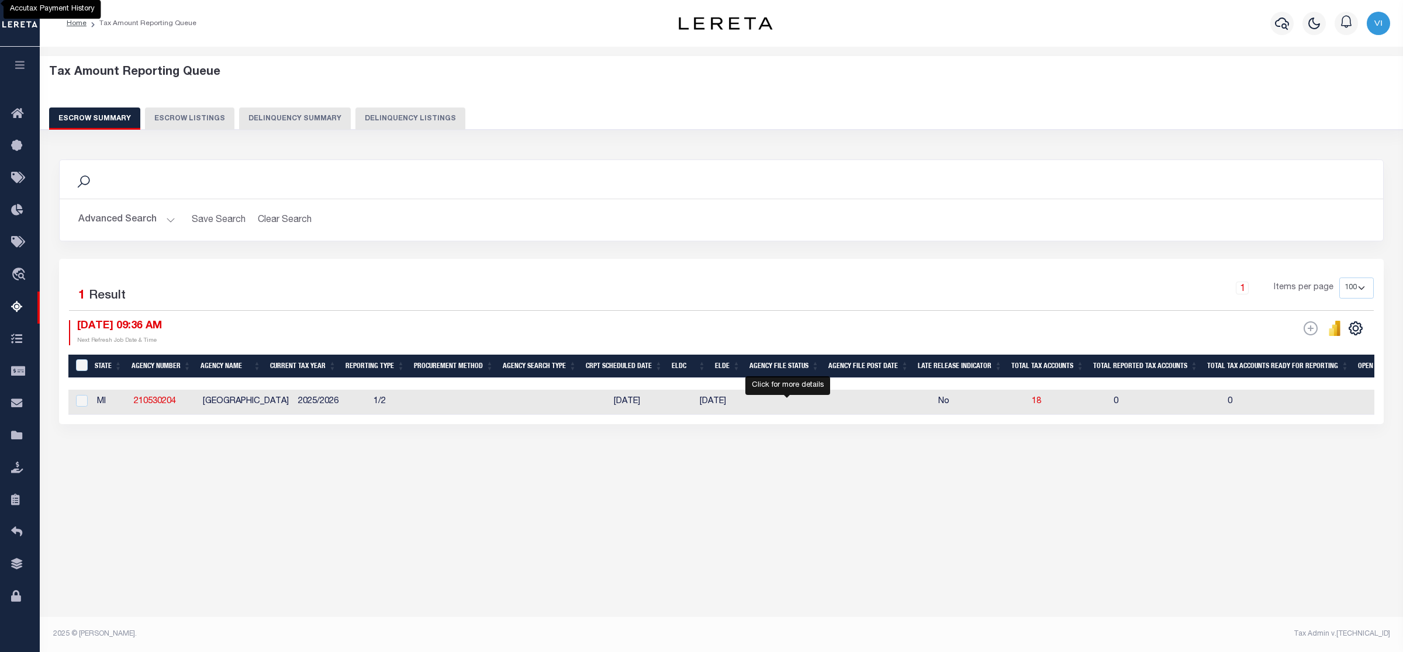
click at [1378, 405] on span "18" at bounding box center [1382, 402] width 9 height 8
select select "100"
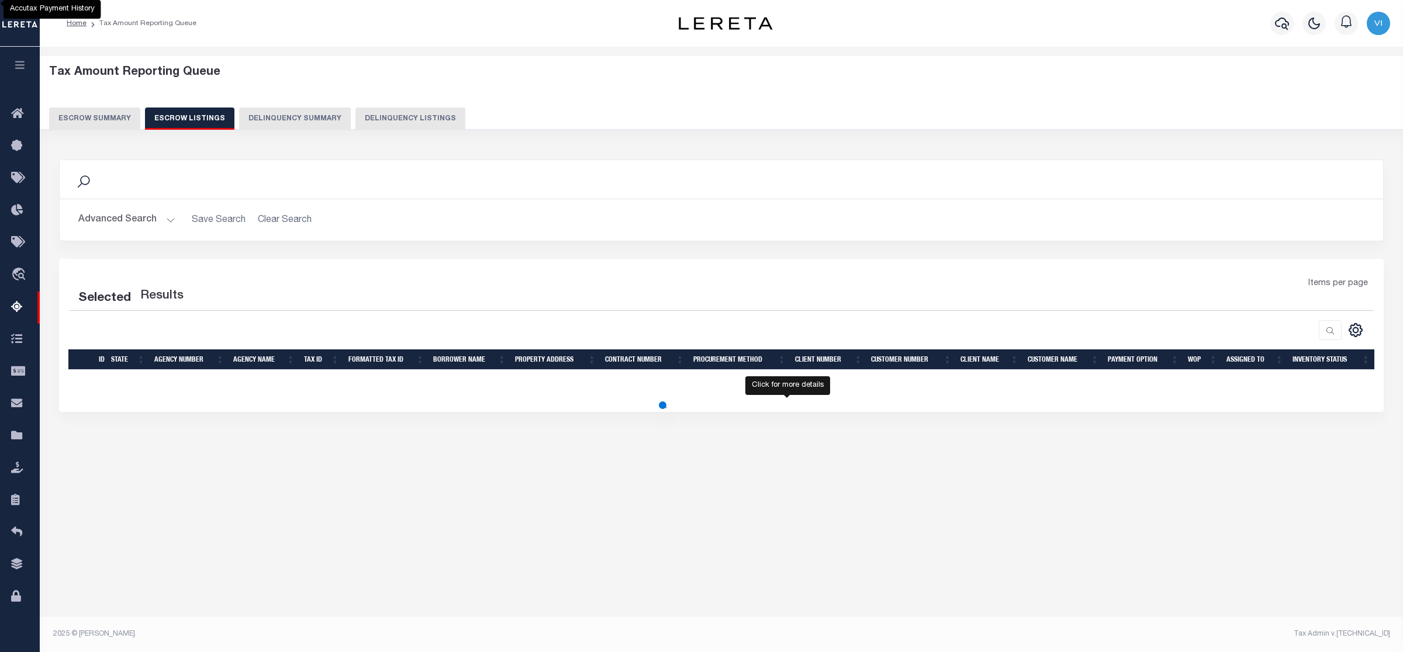
select select "100"
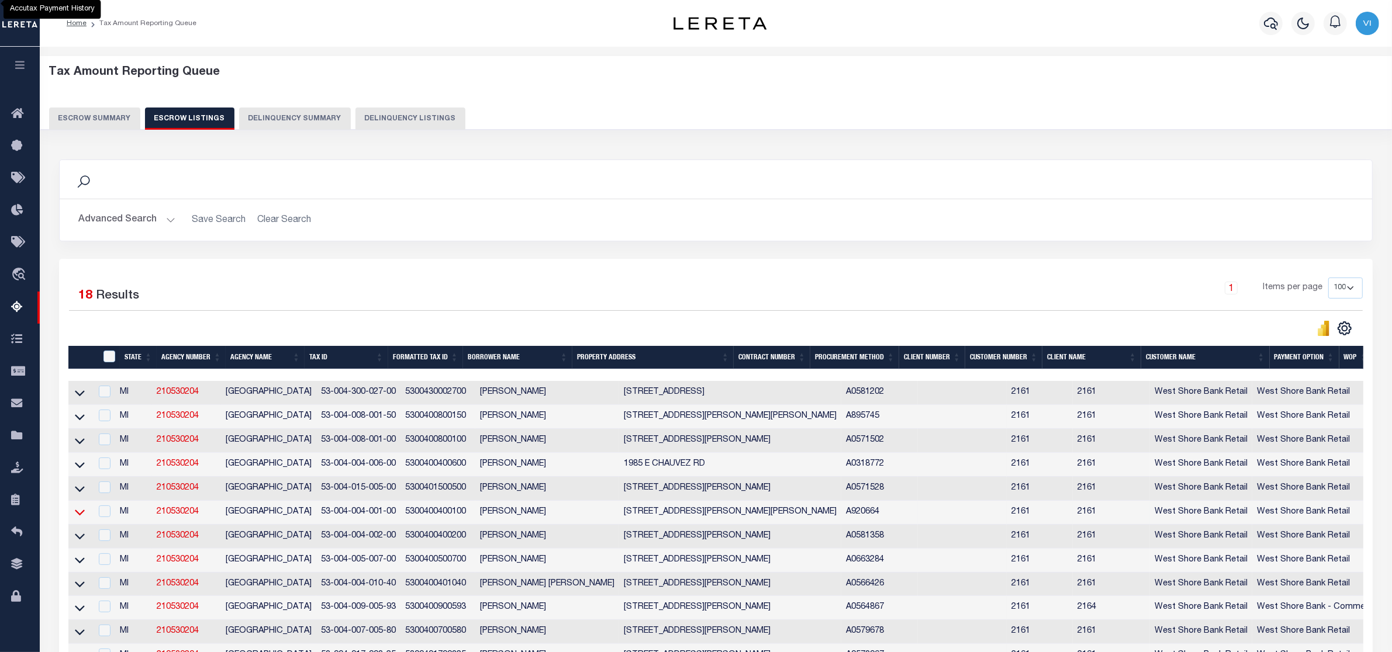
click at [80, 519] on icon at bounding box center [80, 512] width 10 height 12
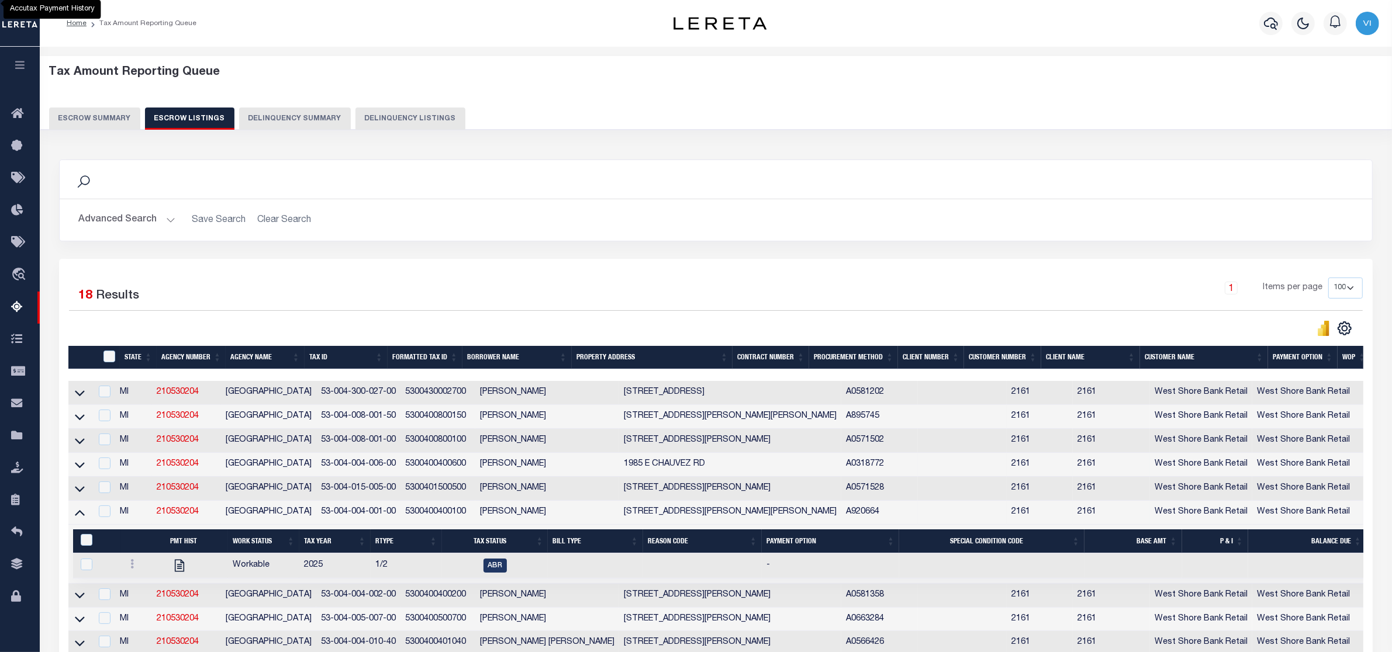
scroll to position [219, 0]
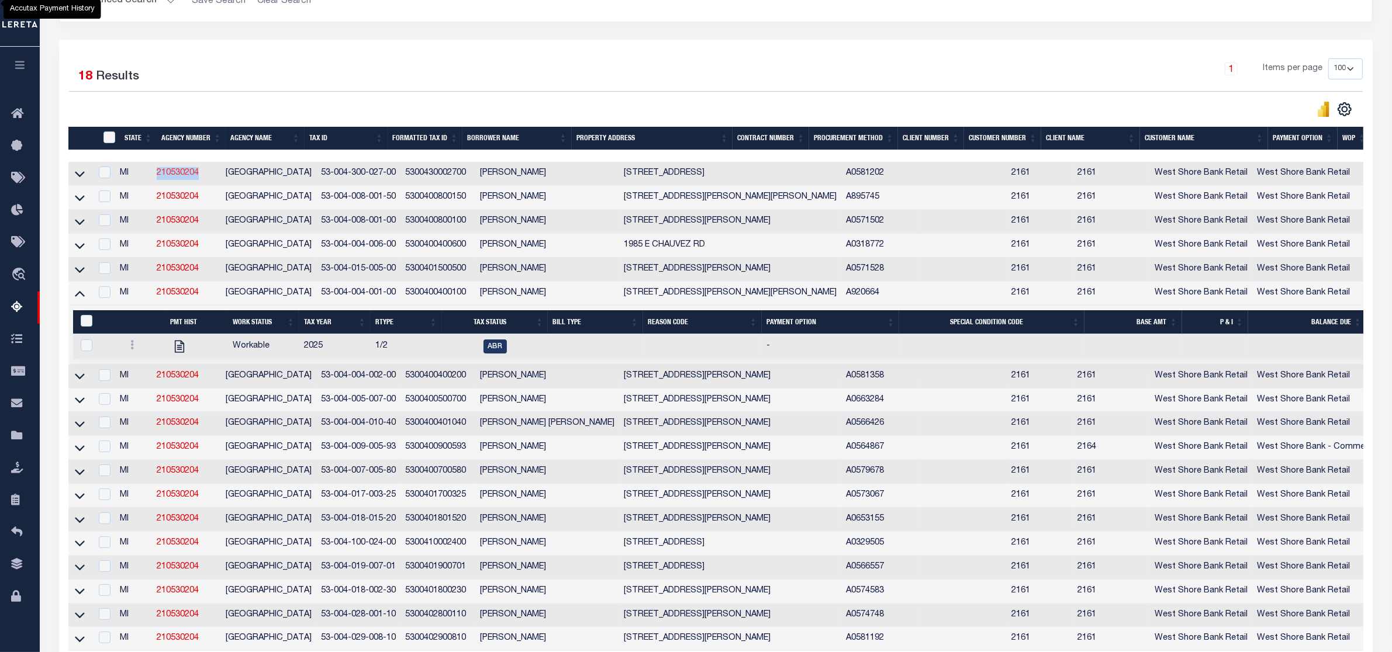
drag, startPoint x: 206, startPoint y: 175, endPoint x: 165, endPoint y: 175, distance: 40.9
click at [165, 175] on td "210530204" at bounding box center [186, 174] width 69 height 24
checkbox input "false"
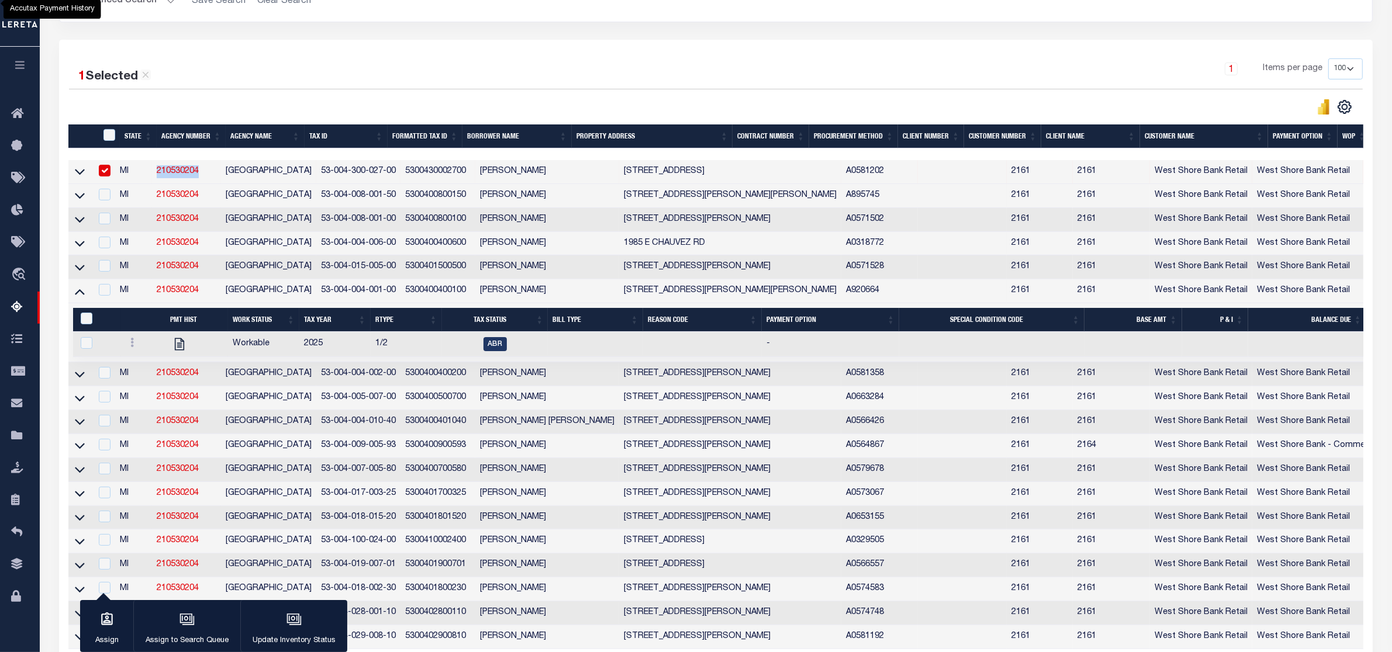
copy link "210530204"
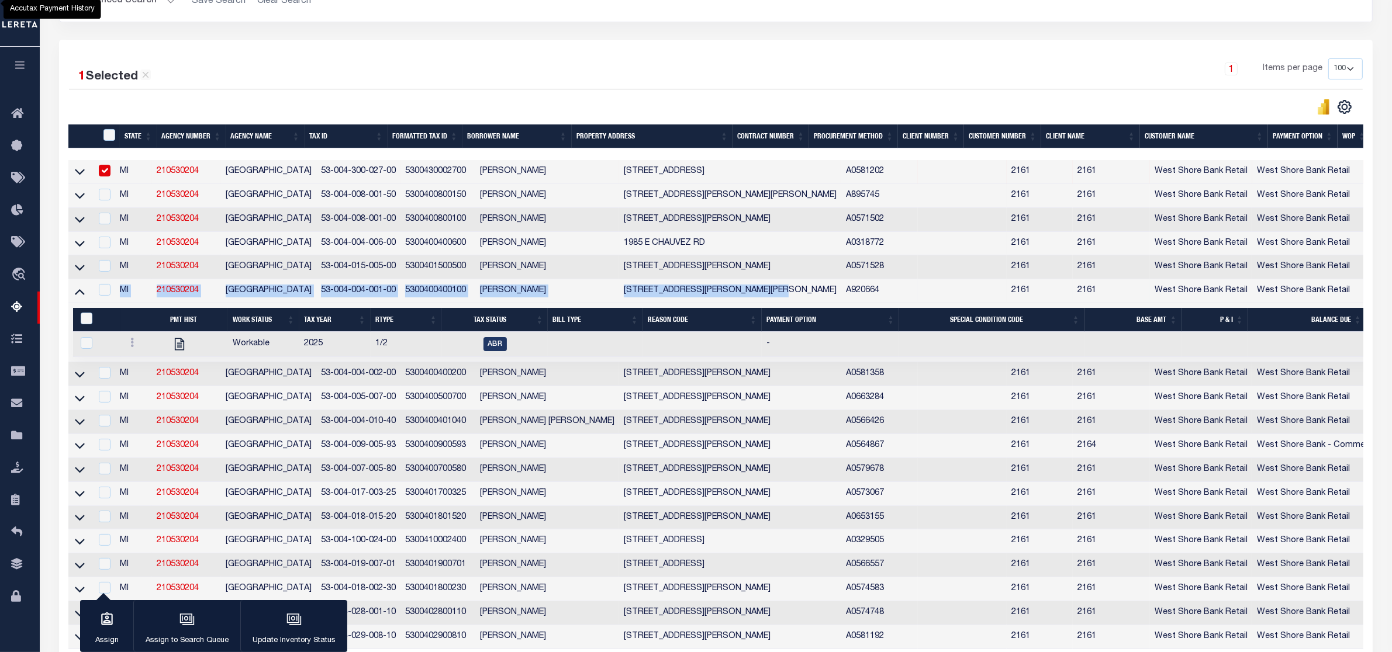
drag, startPoint x: 123, startPoint y: 299, endPoint x: 747, endPoint y: 300, distance: 623.8
click at [747, 300] on tr "MI 210530204 [GEOGRAPHIC_DATA] 53-004-004-001-00 5300400400100 [PERSON_NAME] [S…" at bounding box center [844, 291] width 1552 height 24
copy tr "MI 210530204 [GEOGRAPHIC_DATA] 53-004-004-001-00 5300400400100 [PERSON_NAME] [S…"
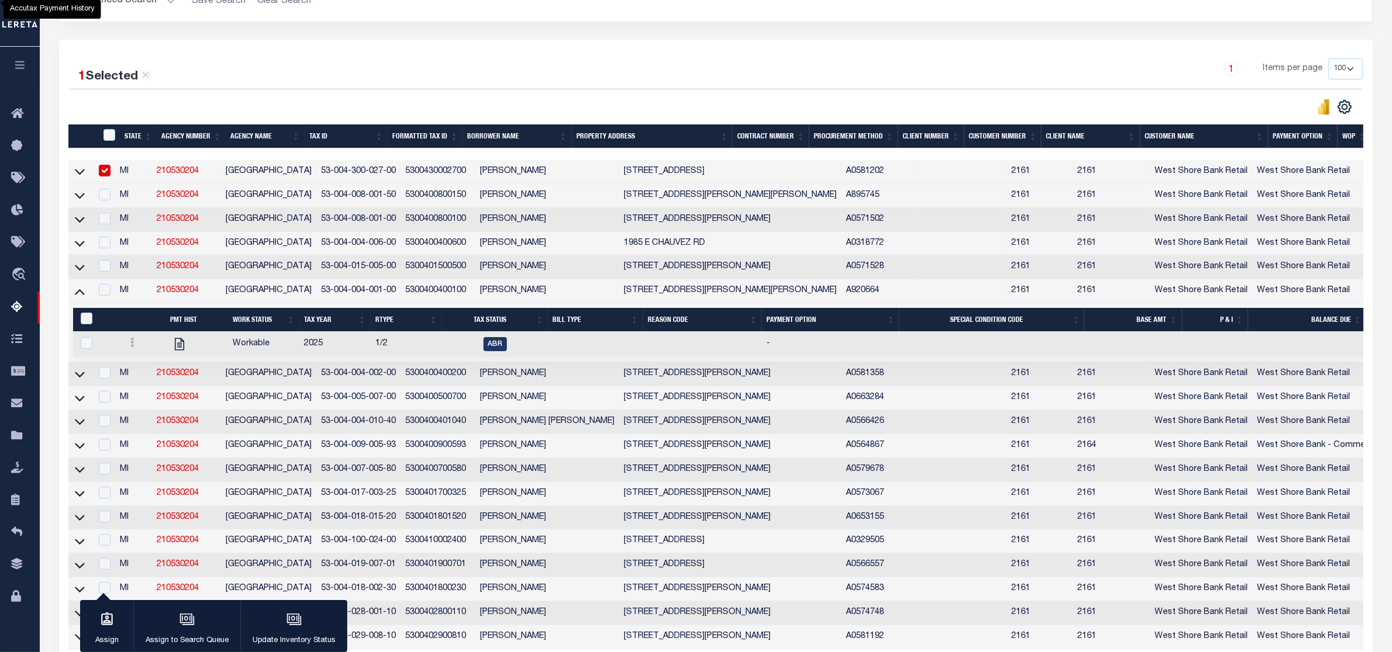
click at [773, 60] on div "1 Items per page 10 25 50 100 500" at bounding box center [880, 73] width 966 height 30
click at [948, 63] on div "1 Items per page 10 25 50 100 500" at bounding box center [880, 73] width 966 height 30
click at [110, 174] on input "checkbox" at bounding box center [105, 171] width 12 height 12
checkbox input "false"
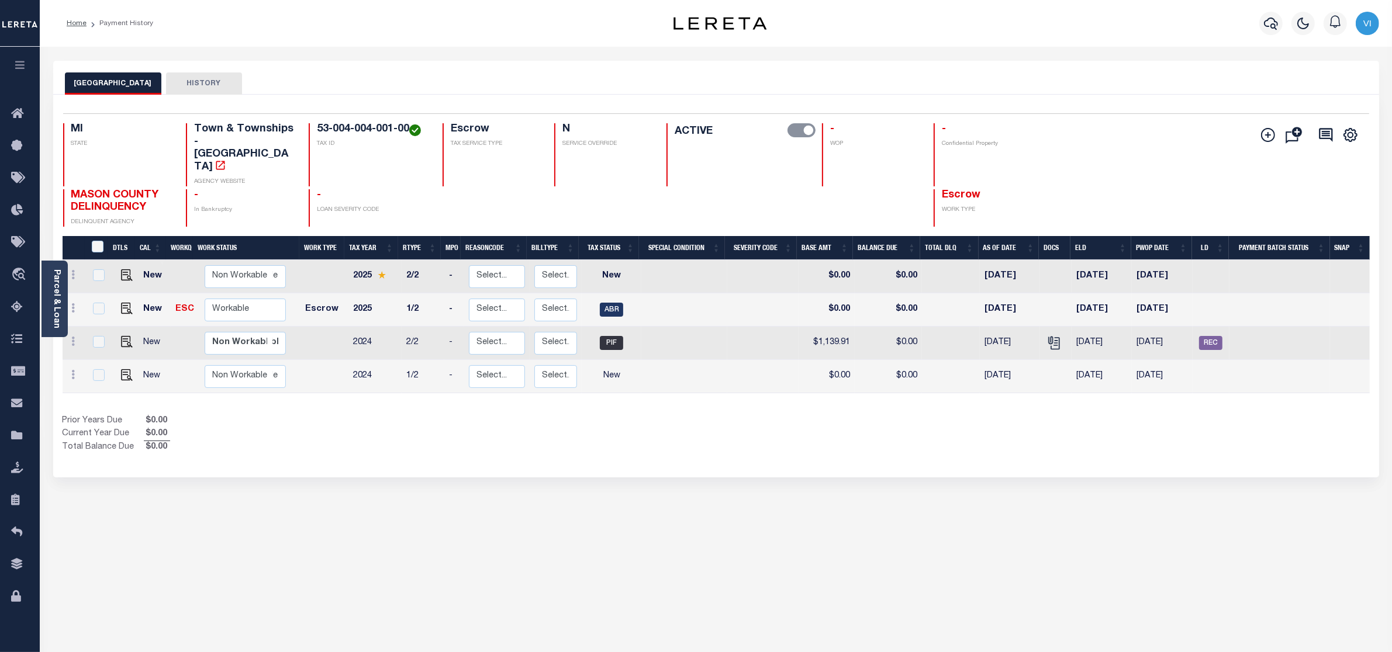
click at [1035, 74] on div "EDEN TOWNSHIP HISTORY" at bounding box center [716, 83] width 1302 height 22
drag, startPoint x: 67, startPoint y: 171, endPoint x: 158, endPoint y: 180, distance: 91.7
click at [158, 189] on div "MASON COUNTY DELINQUENCY DELINQUENT AGENCY" at bounding box center [117, 208] width 109 height 38
copy span "MASON COUNTY DELINQUENCY"
